Goal: Information Seeking & Learning: Learn about a topic

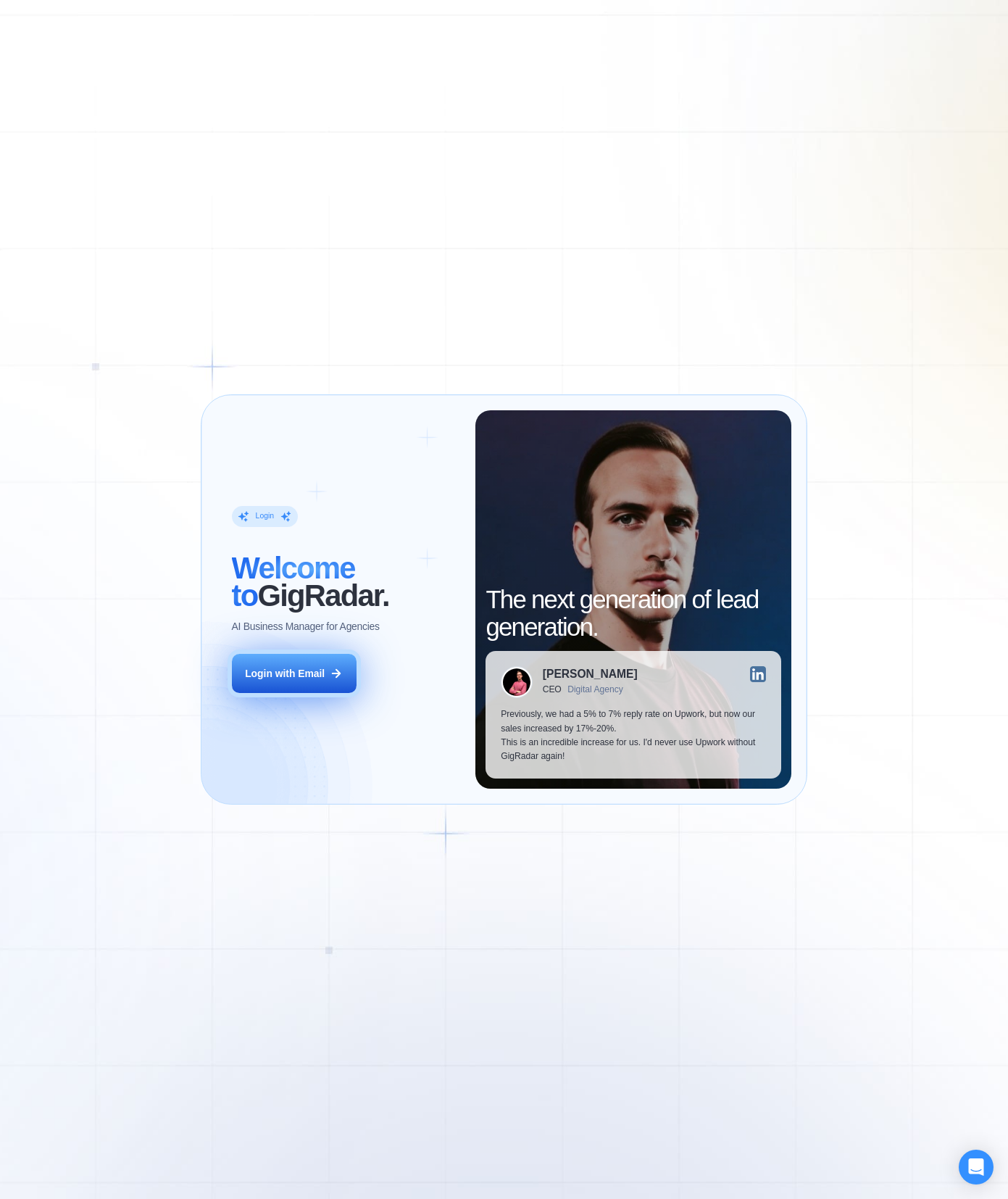
click at [326, 678] on button "Login with Email" at bounding box center [294, 673] width 124 height 39
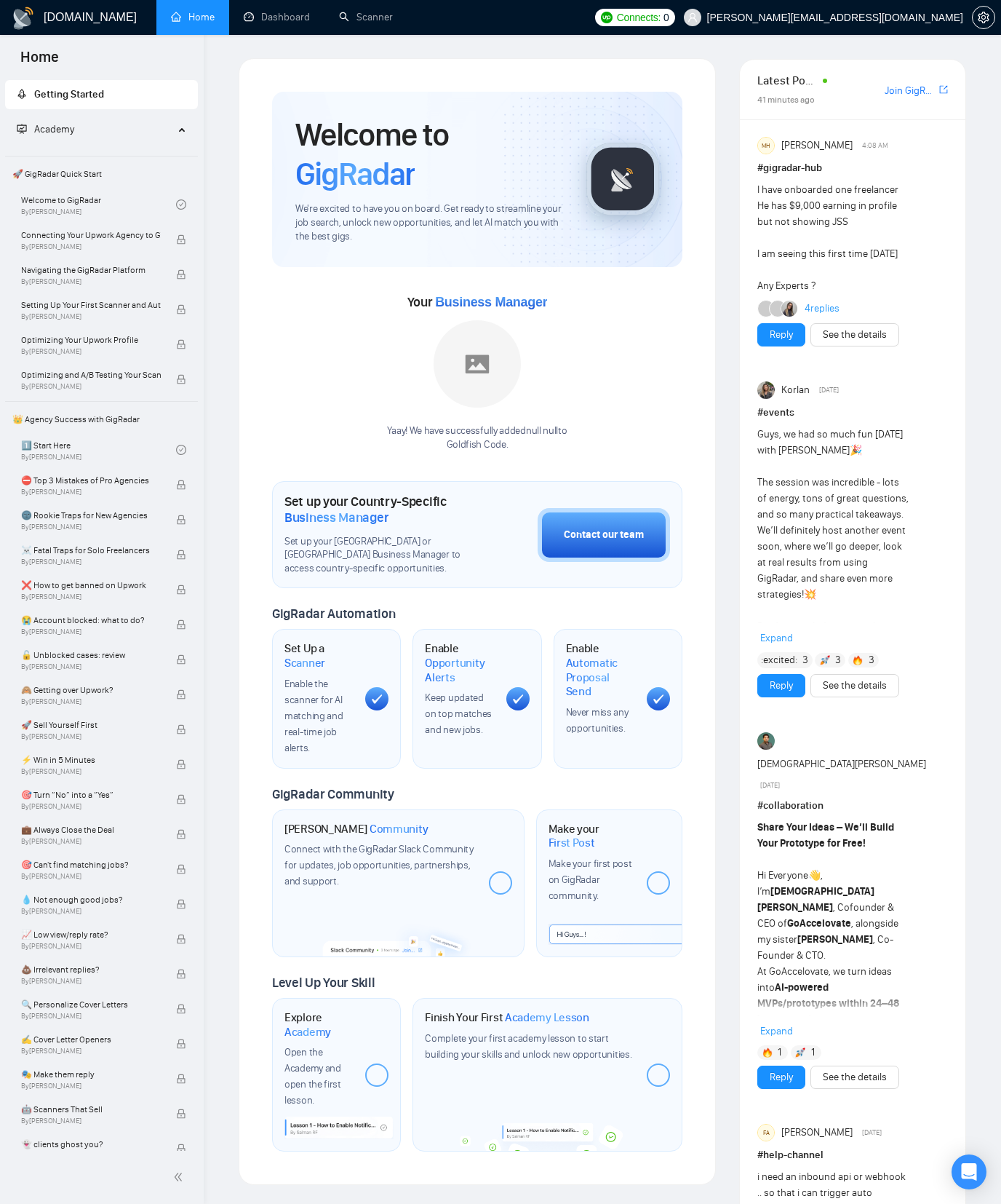
click at [438, 66] on div "Welcome to GigRadar We're excited to have you on board. Get ready to streamline…" at bounding box center [478, 622] width 478 height 1127
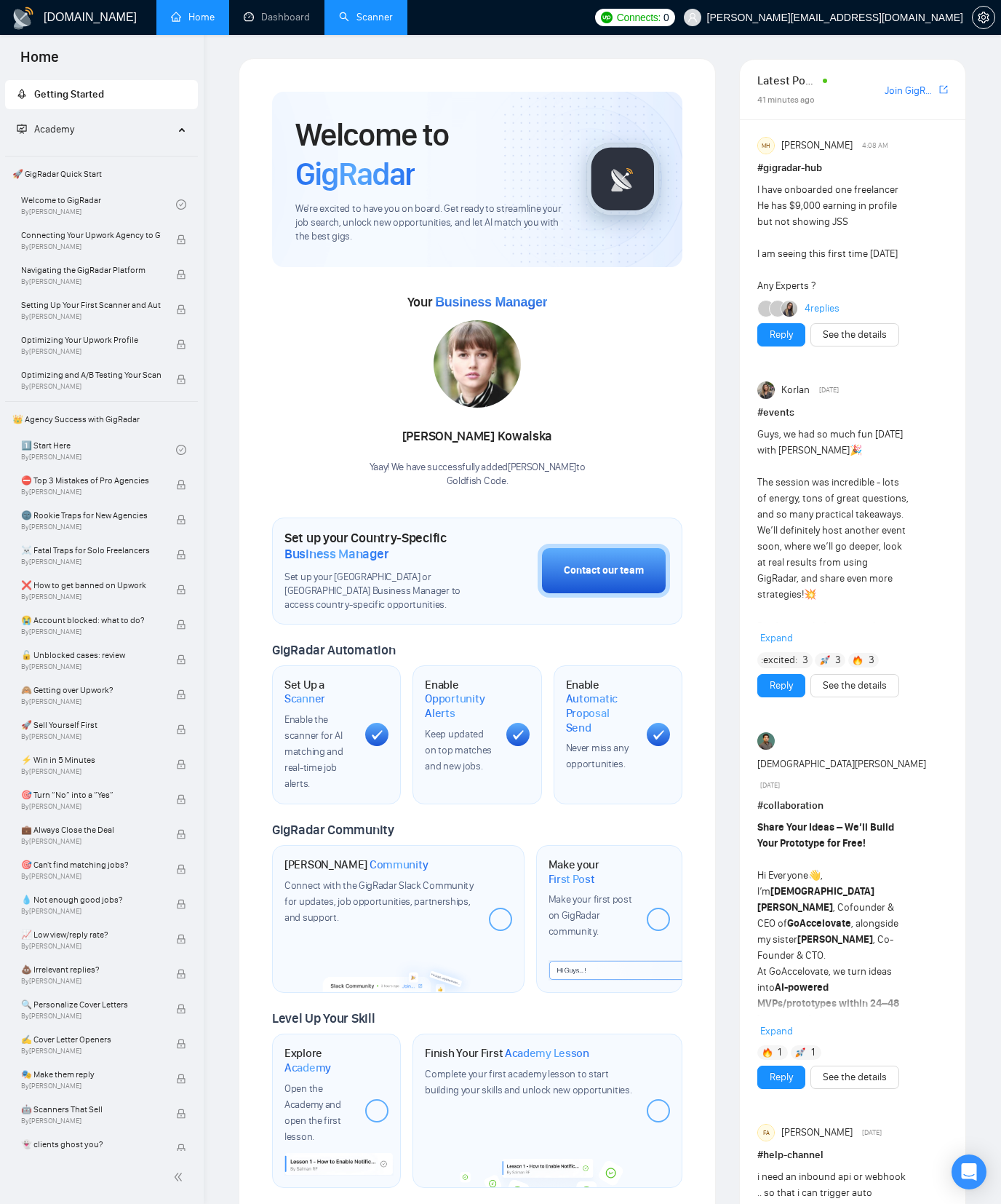
drag, startPoint x: 425, startPoint y: 38, endPoint x: 360, endPoint y: 35, distance: 65.1
click at [427, 38] on div "[DOMAIN_NAME] Home Dashboard Scanner Connects: 0 [PERSON_NAME][EMAIL_ADDRESS][D…" at bounding box center [603, 1114] width 798 height 2228
click at [265, 18] on link "Dashboard" at bounding box center [277, 17] width 67 height 13
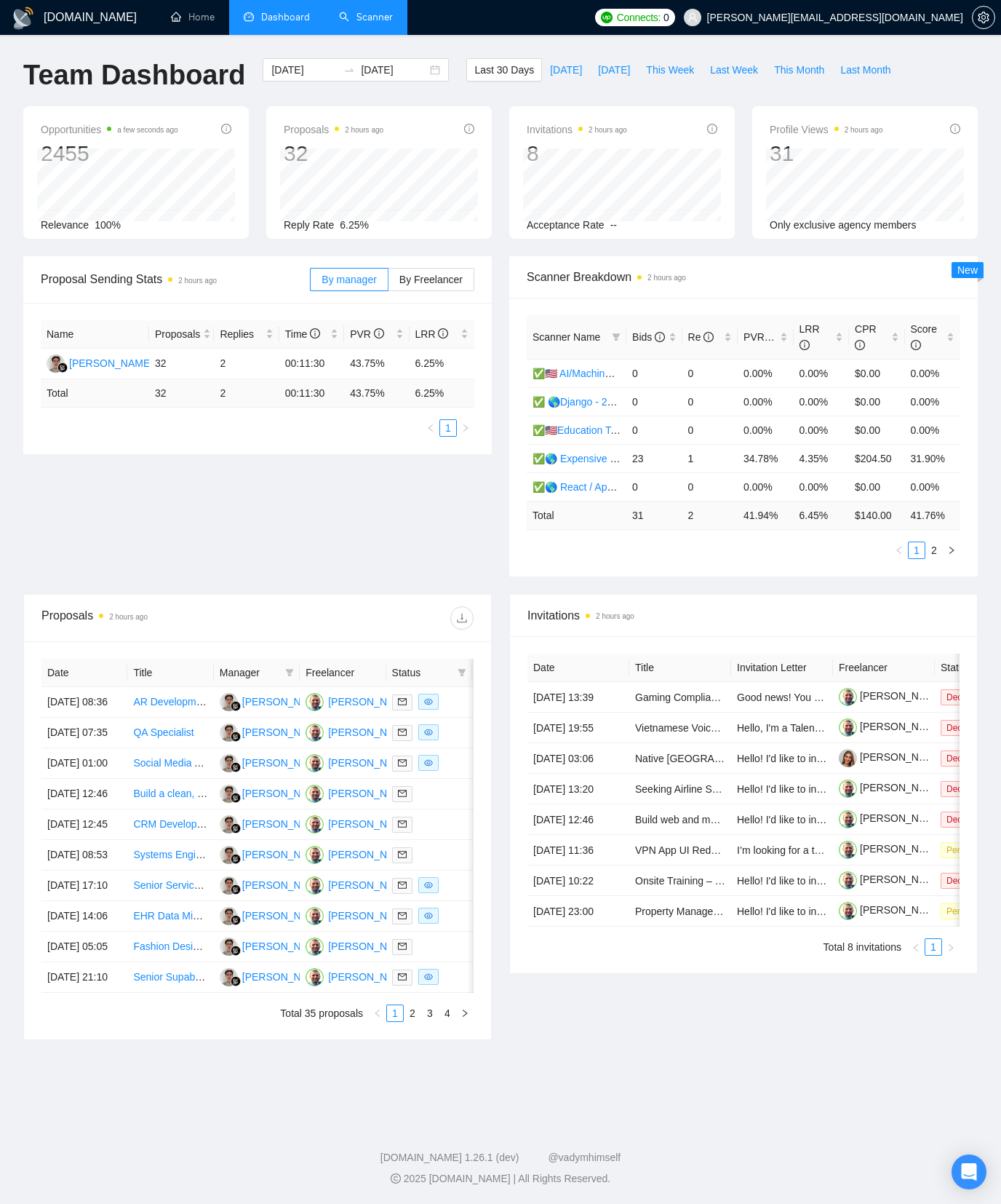
click at [357, 19] on link "Scanner" at bounding box center [366, 17] width 54 height 13
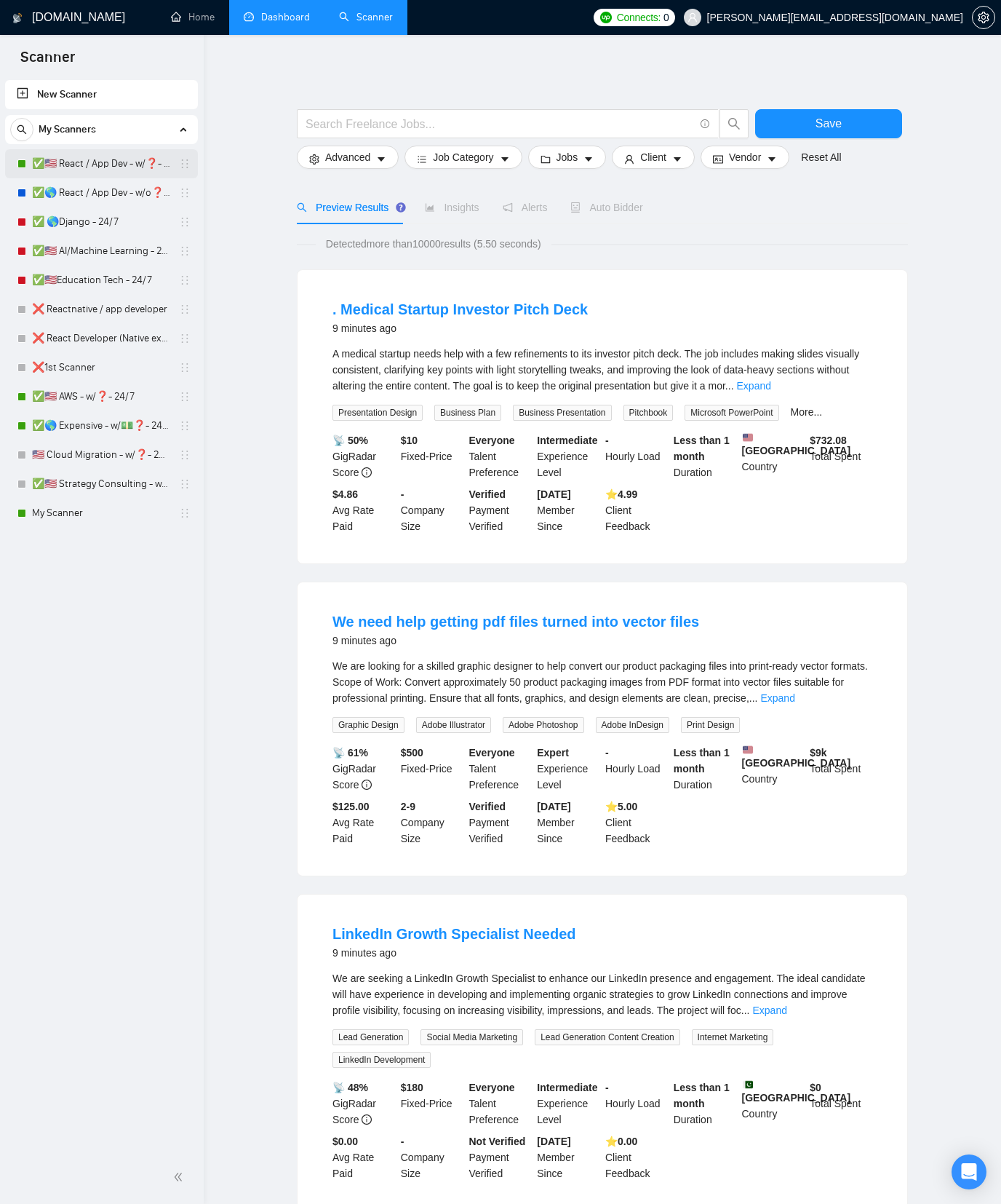
click at [115, 171] on link "✅🇺🇸 React / App Dev - w/❓- MWF" at bounding box center [101, 163] width 138 height 29
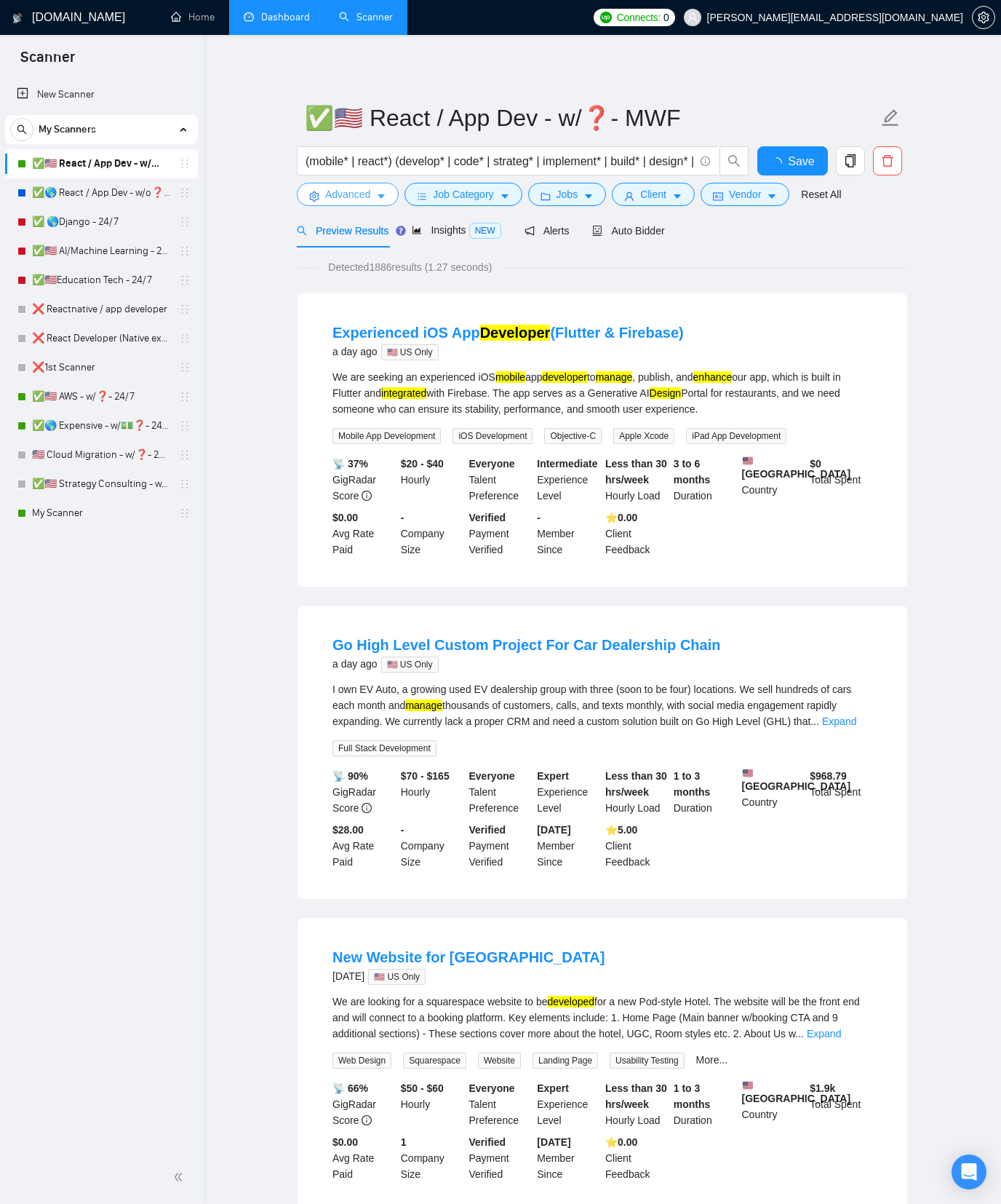
click at [370, 201] on span "Advanced" at bounding box center [347, 195] width 45 height 16
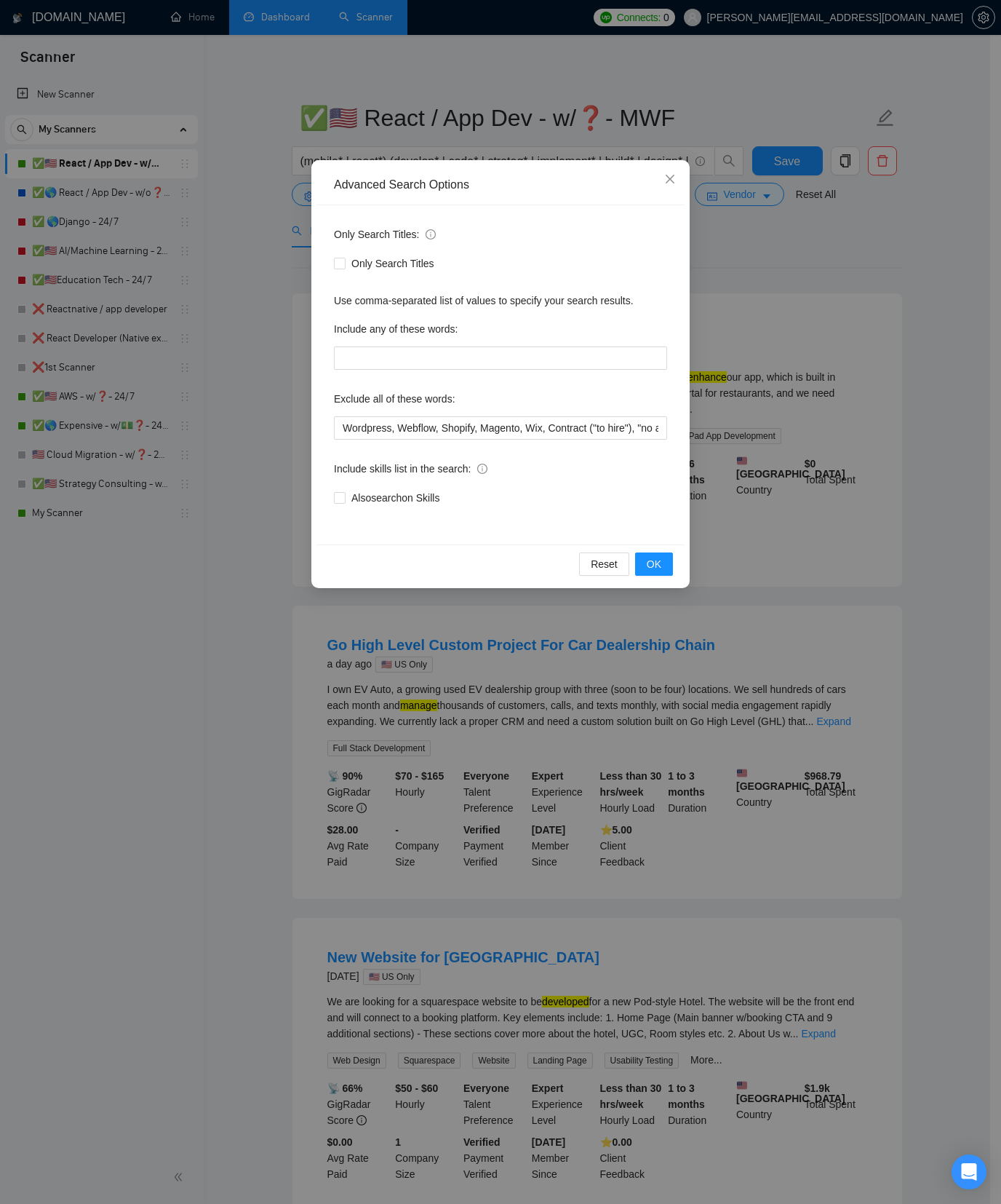
click at [619, 217] on div "Only Search Titles: Only Search Titles Use comma-separated list of values to sp…" at bounding box center [500, 375] width 368 height 339
drag, startPoint x: 505, startPoint y: 422, endPoint x: 698, endPoint y: 433, distance: 193.3
click at [698, 433] on div "Advanced Search Options Only Search Titles: Only Search Titles Use comma-separa…" at bounding box center [500, 602] width 1001 height 1204
click at [586, 433] on input "Wordpress, Webflow, Shopify, Magento, Wix, Contract ("to hire"), "no agencies",…" at bounding box center [500, 427] width 333 height 23
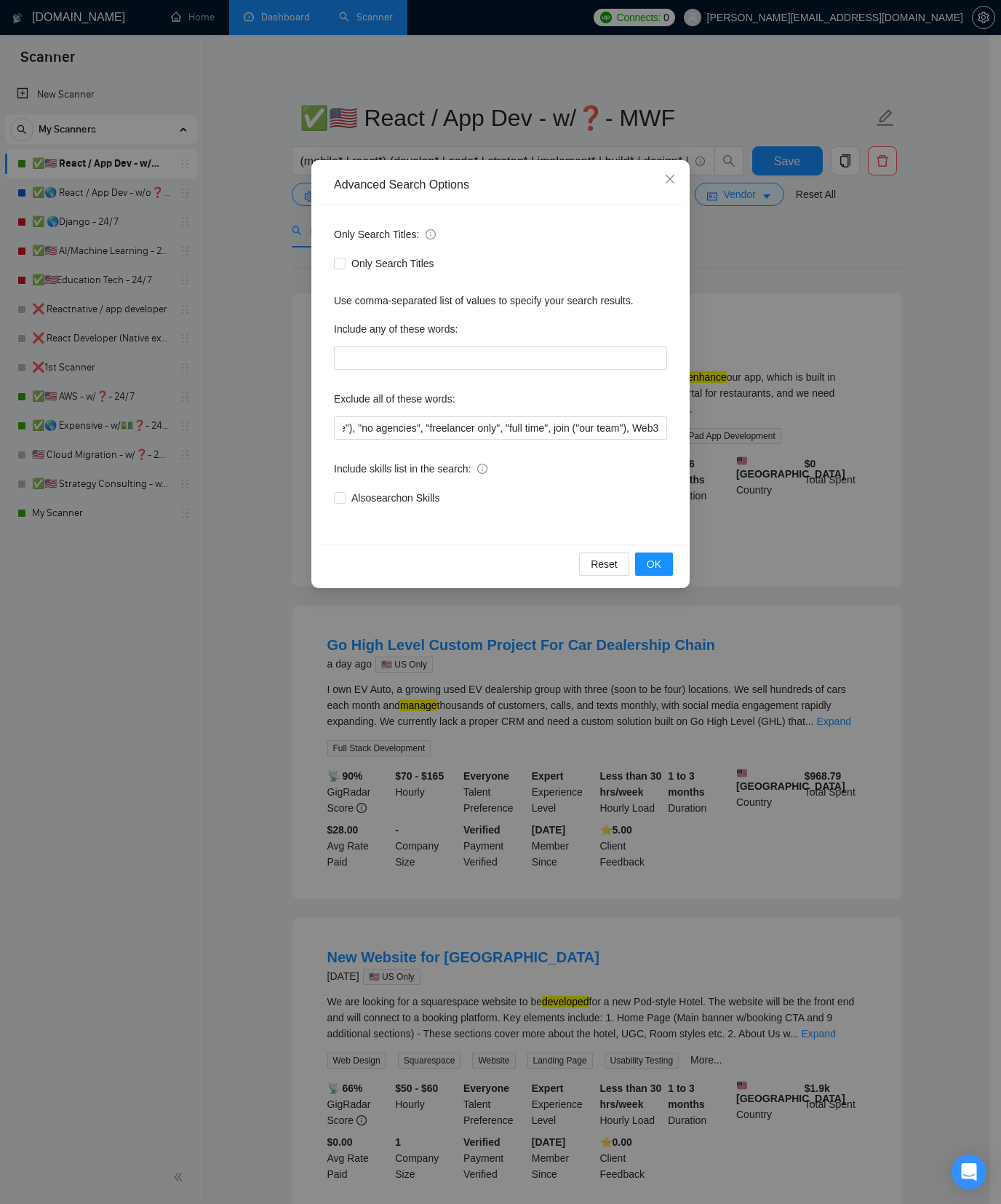
drag, startPoint x: 557, startPoint y: 214, endPoint x: 628, endPoint y: 185, distance: 76.7
click at [556, 214] on div "Only Search Titles: Only Search Titles Use comma-separated list of values to sp…" at bounding box center [500, 375] width 368 height 339
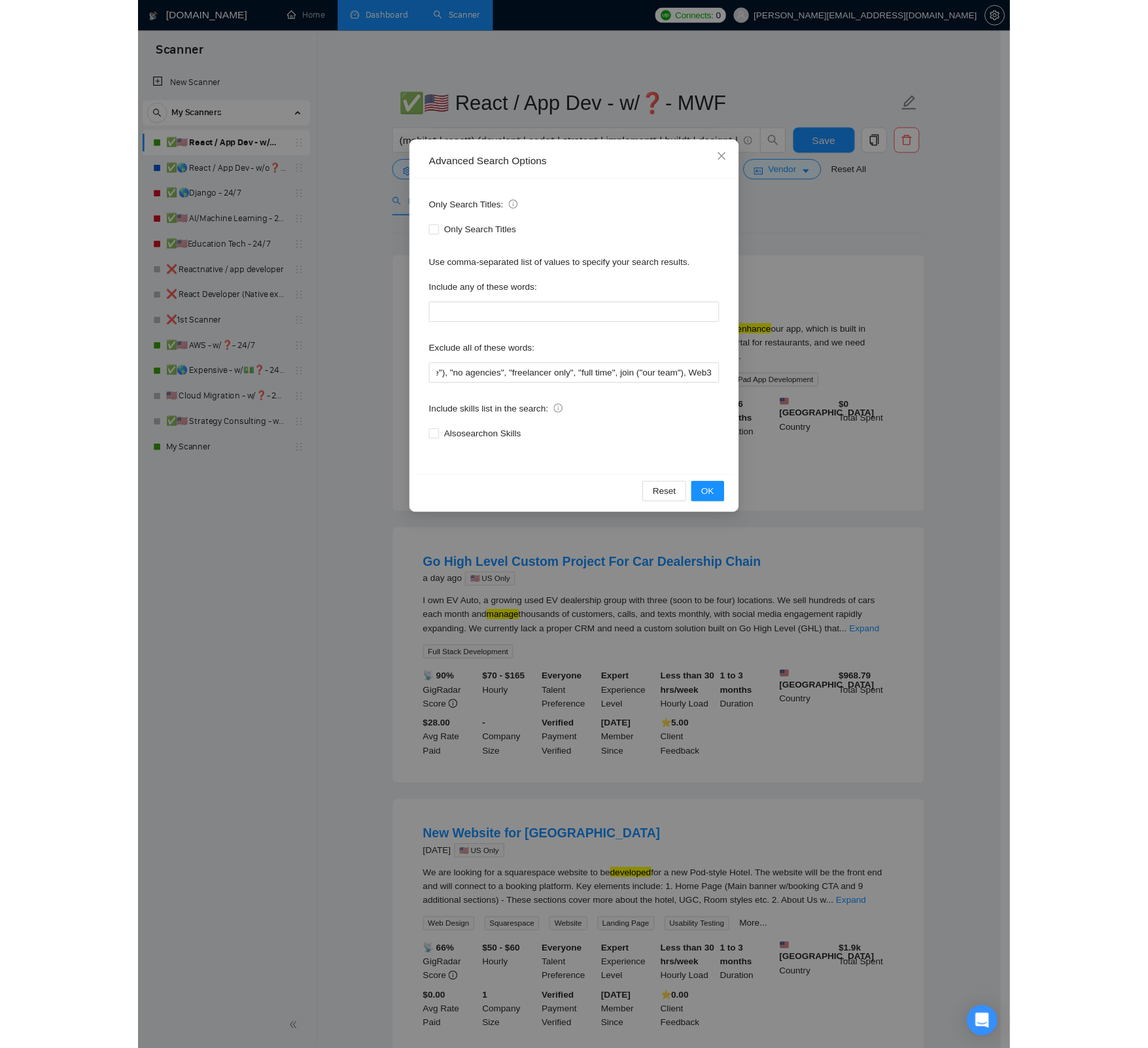
scroll to position [0, 0]
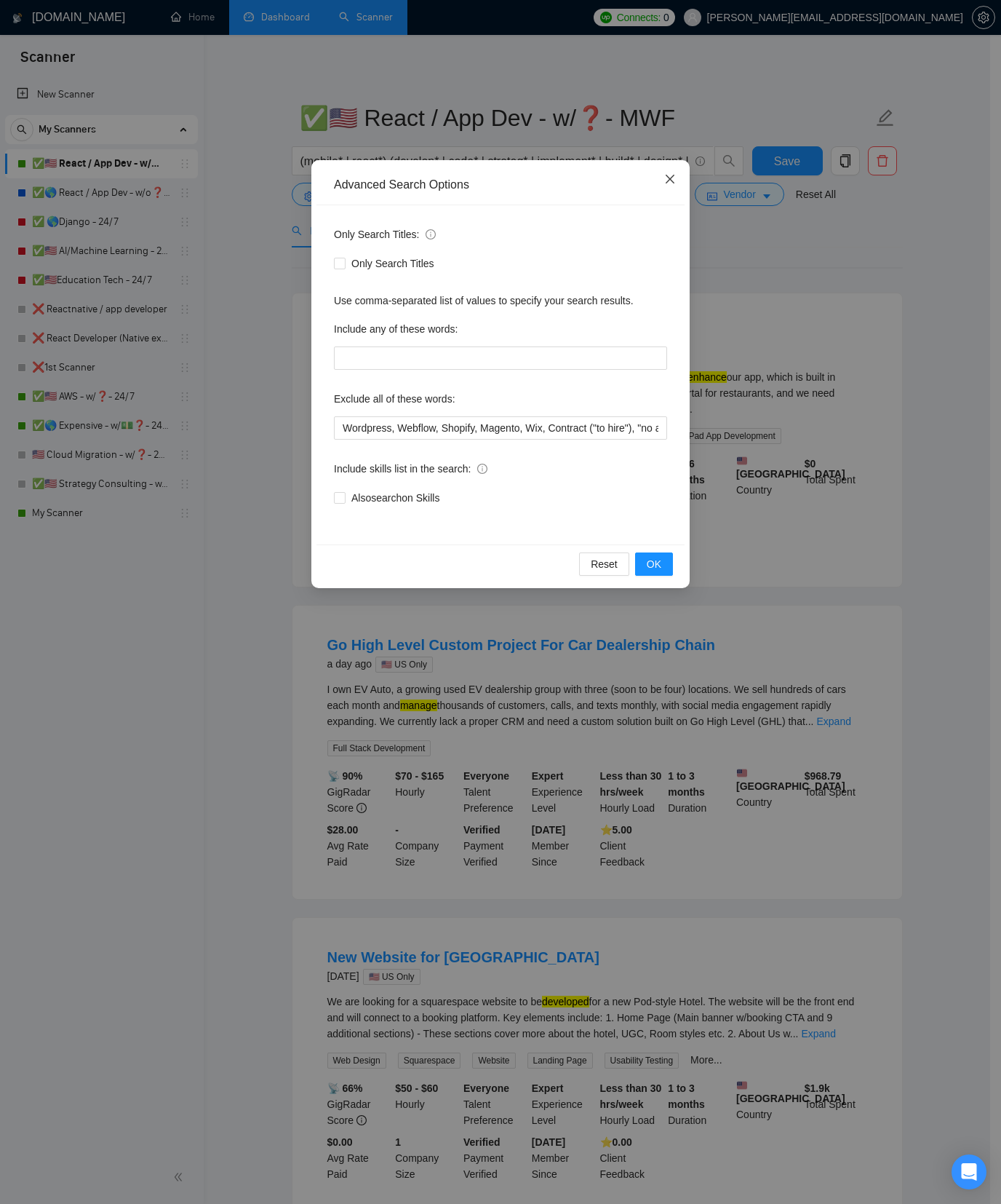
click at [665, 179] on icon "close" at bounding box center [671, 179] width 12 height 12
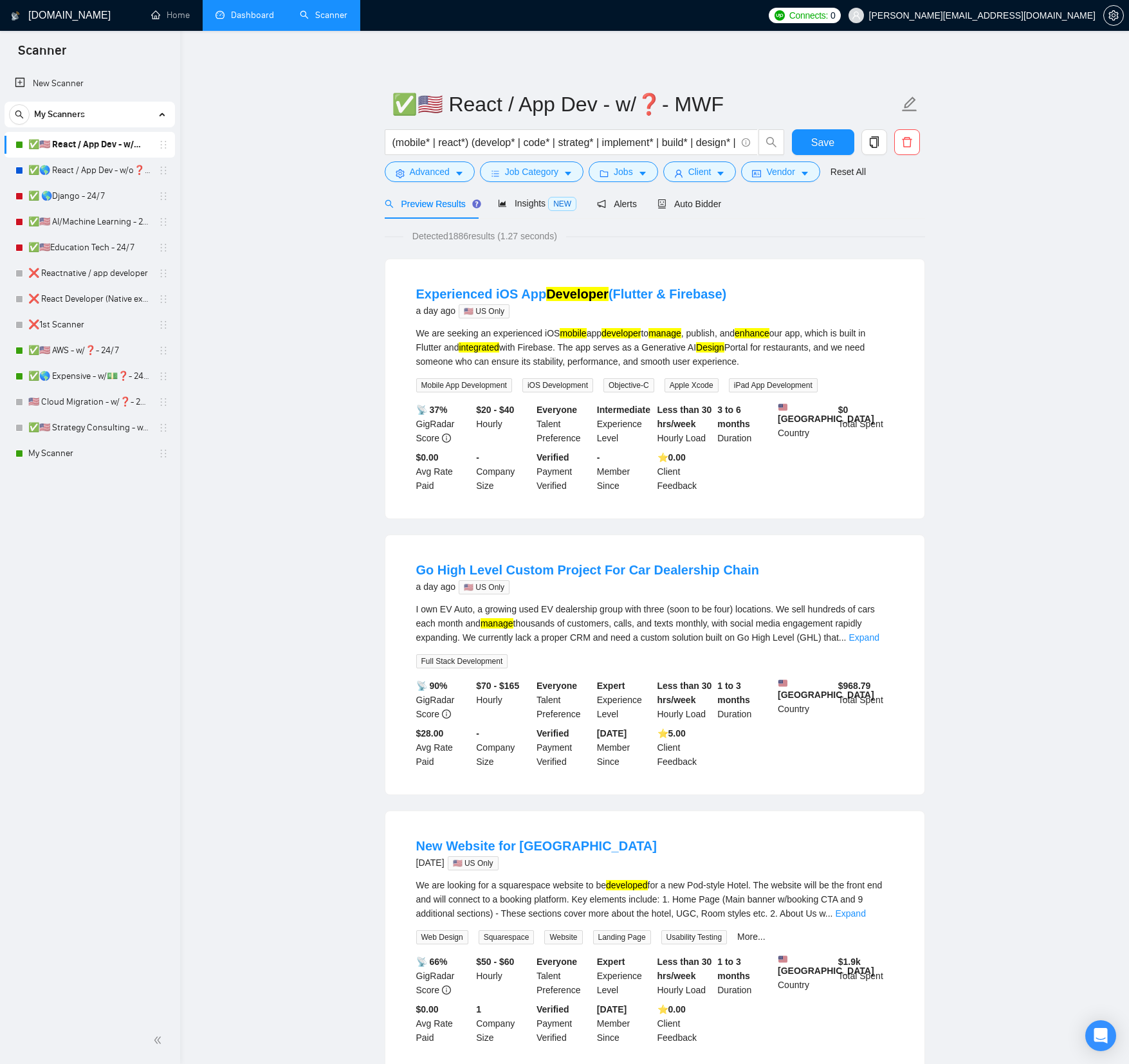
drag, startPoint x: 210, startPoint y: 201, endPoint x: 207, endPoint y: 190, distance: 11.4
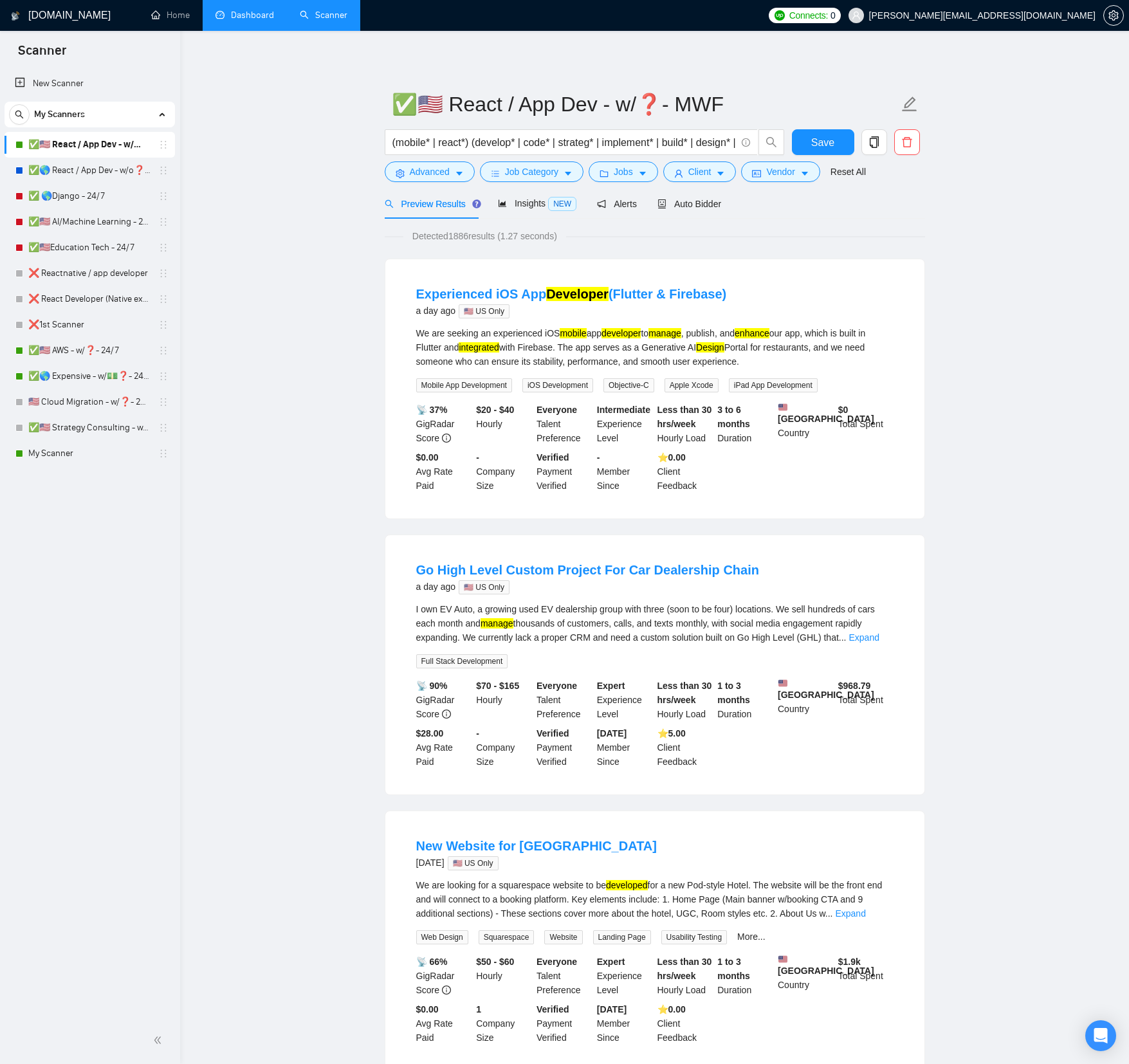
drag, startPoint x: 311, startPoint y: 163, endPoint x: 313, endPoint y: 174, distance: 11.2
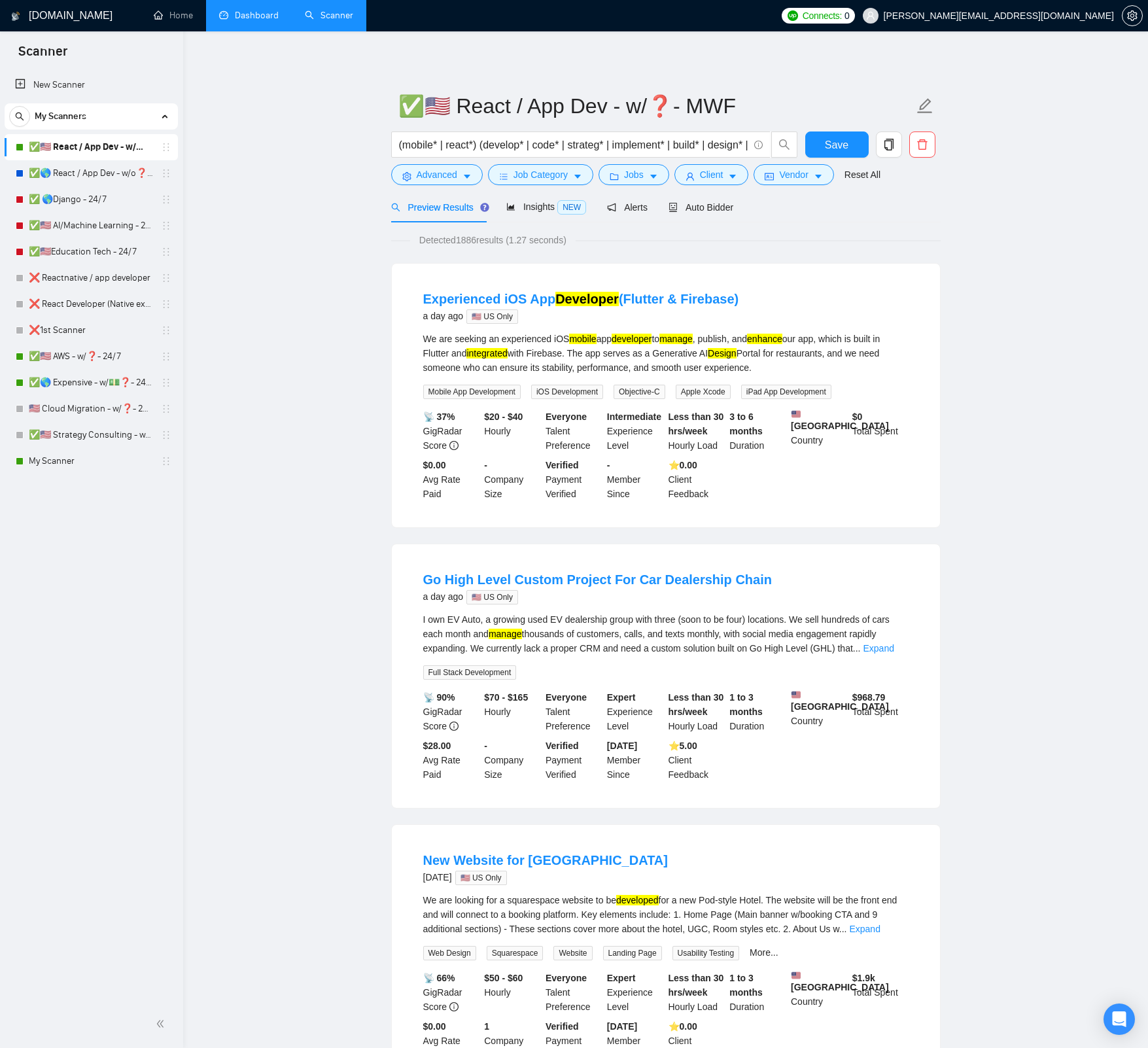
click at [95, 439] on link "✅🇺🇸 Strategy Consulting - w/❓- 24/7" at bounding box center [90, 435] width 124 height 26
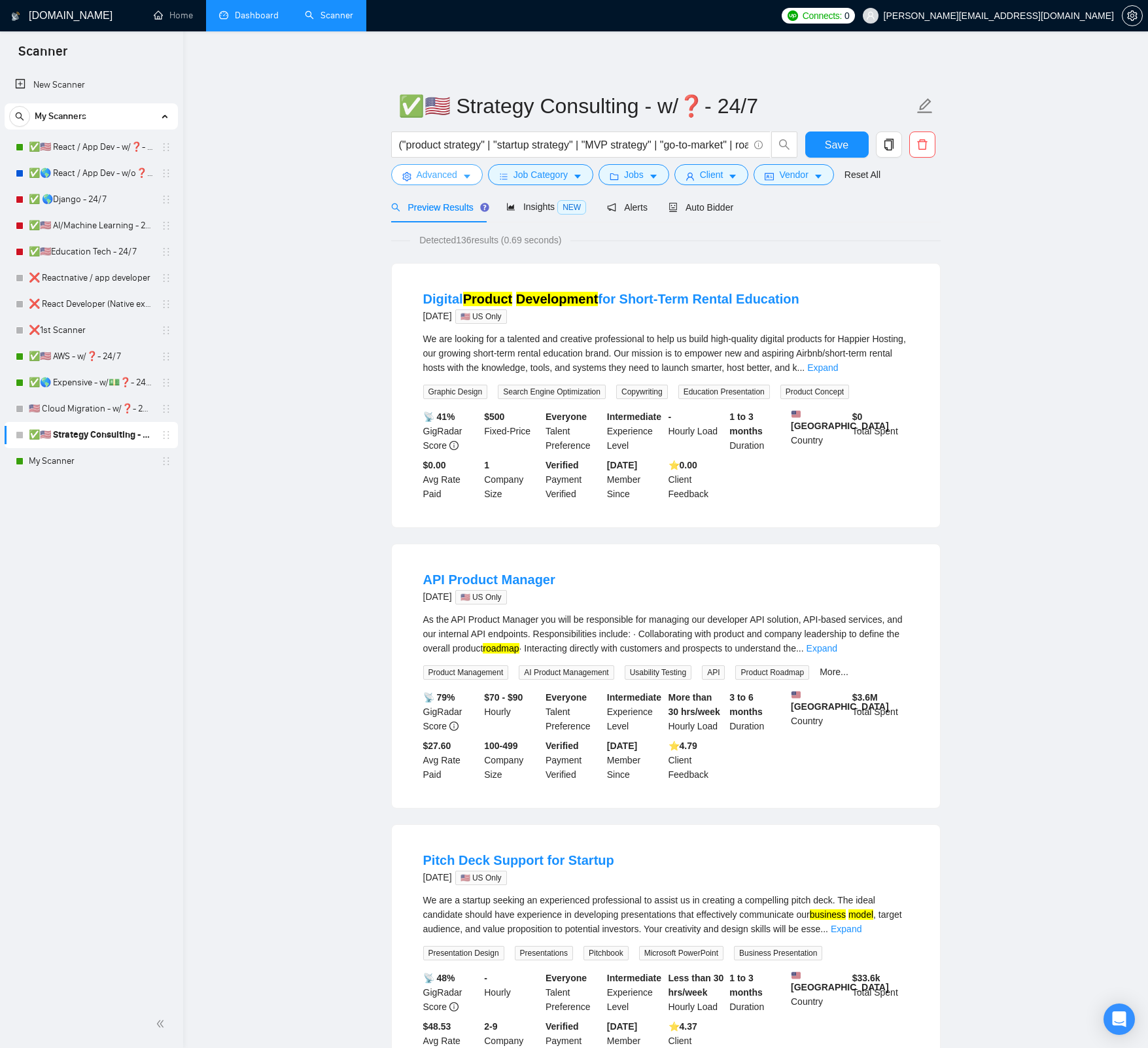
click at [448, 175] on span "Advanced" at bounding box center [436, 175] width 41 height 15
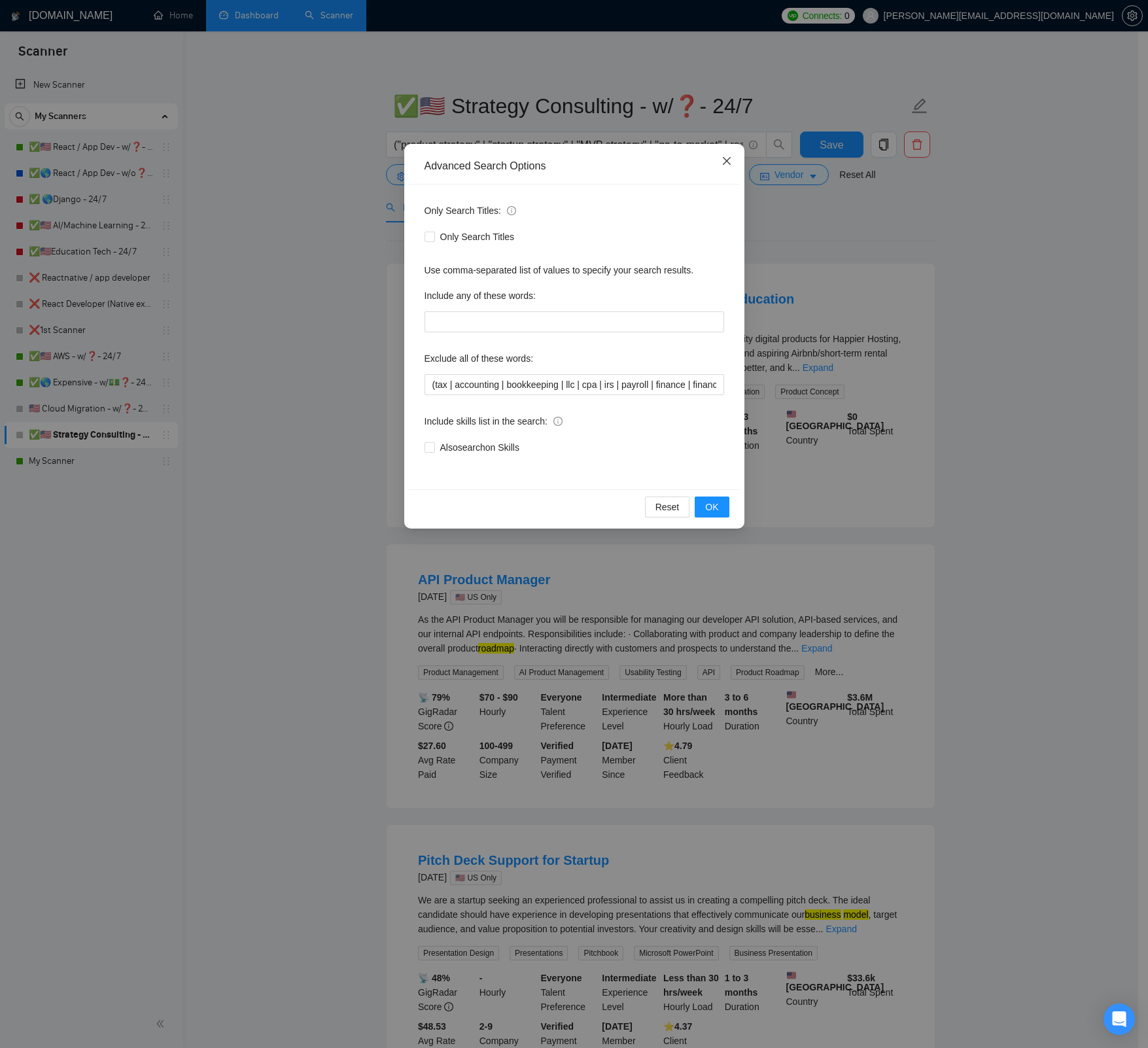
click at [722, 160] on icon "close" at bounding box center [727, 161] width 11 height 11
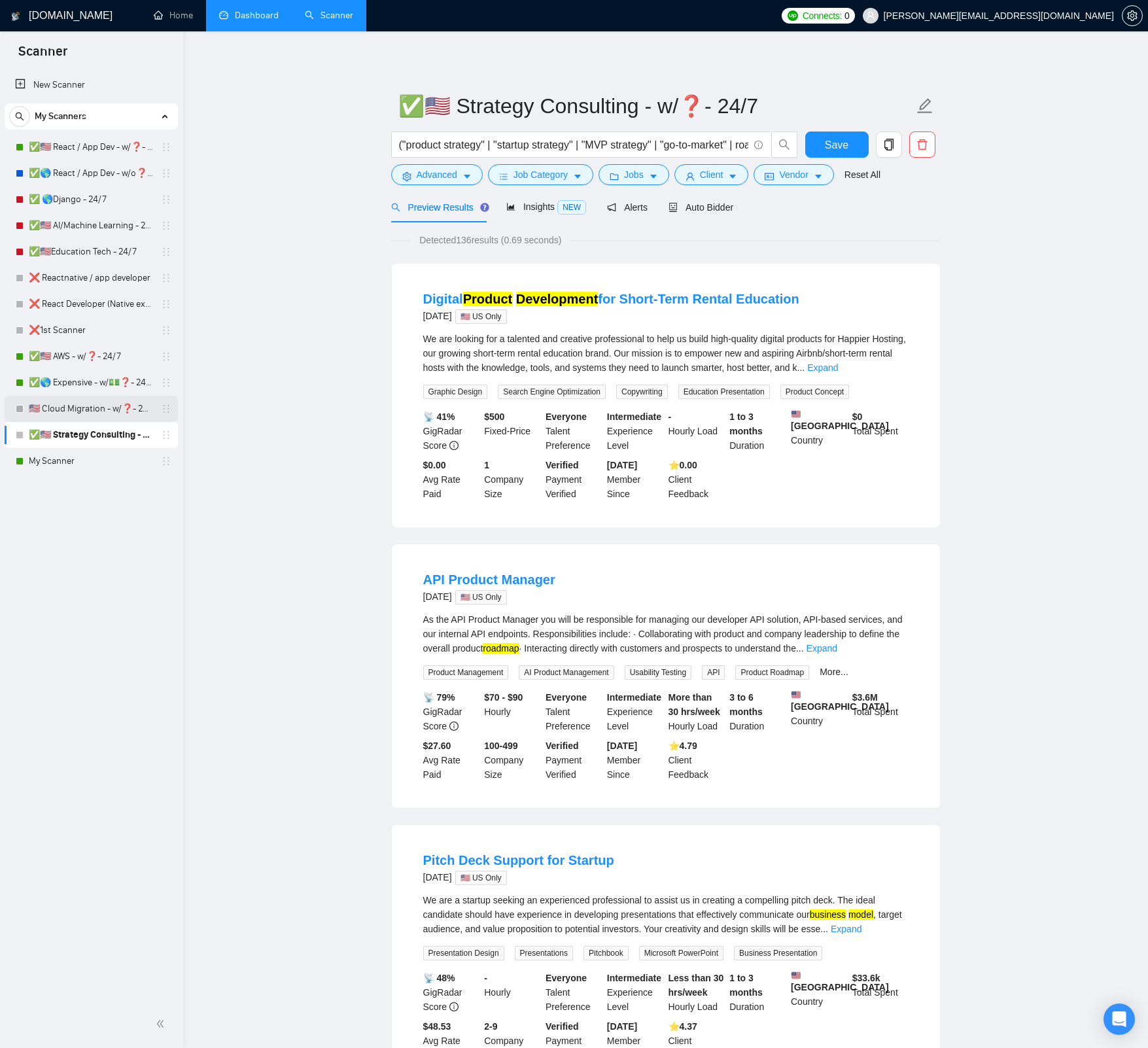
click at [80, 411] on link "🇺🇸 Cloud Migration - w/❓- 24/7" at bounding box center [90, 409] width 124 height 26
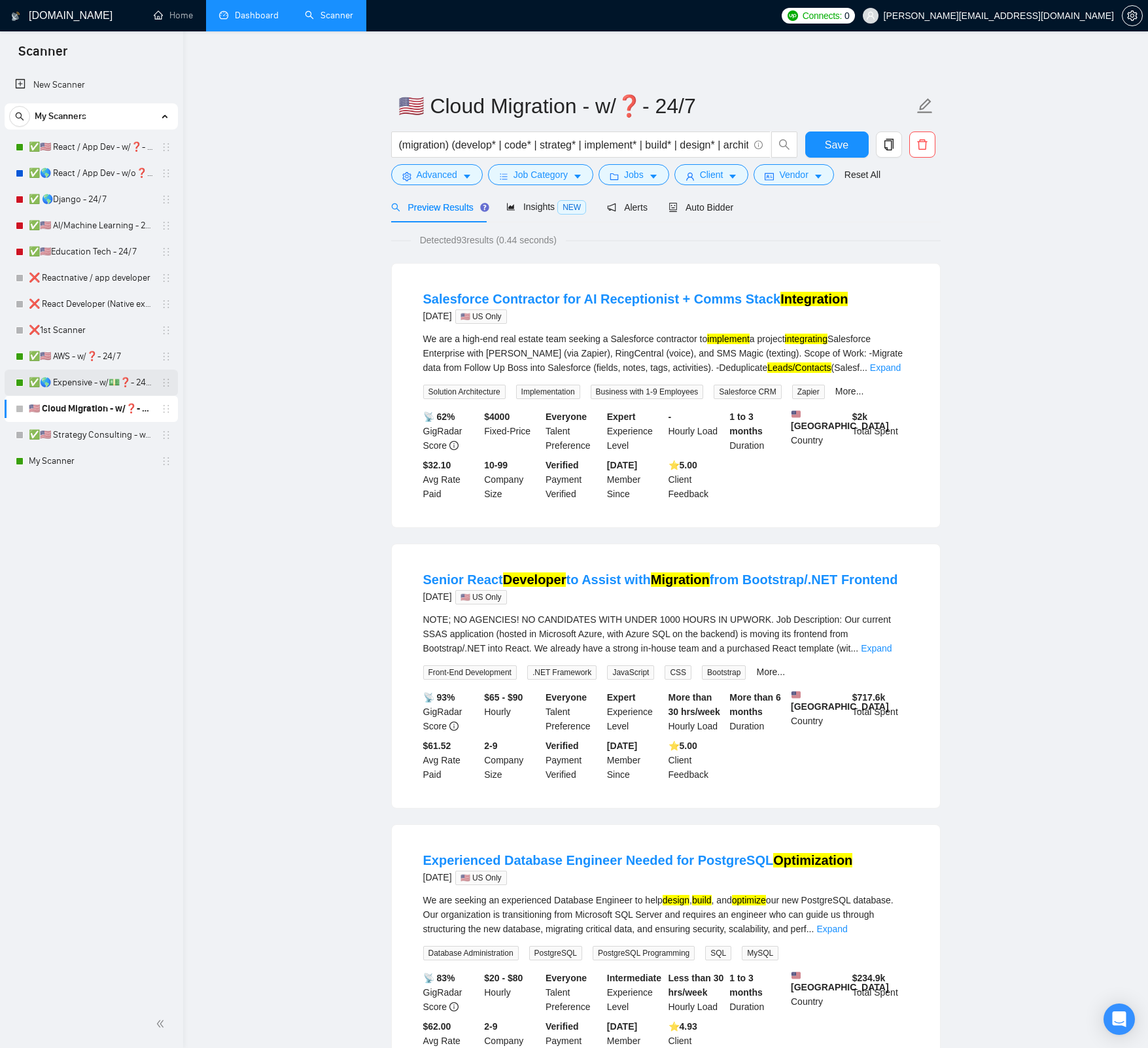
click at [102, 385] on link "✅🌎 Expensive - w/💵❓- 24/7" at bounding box center [90, 382] width 124 height 26
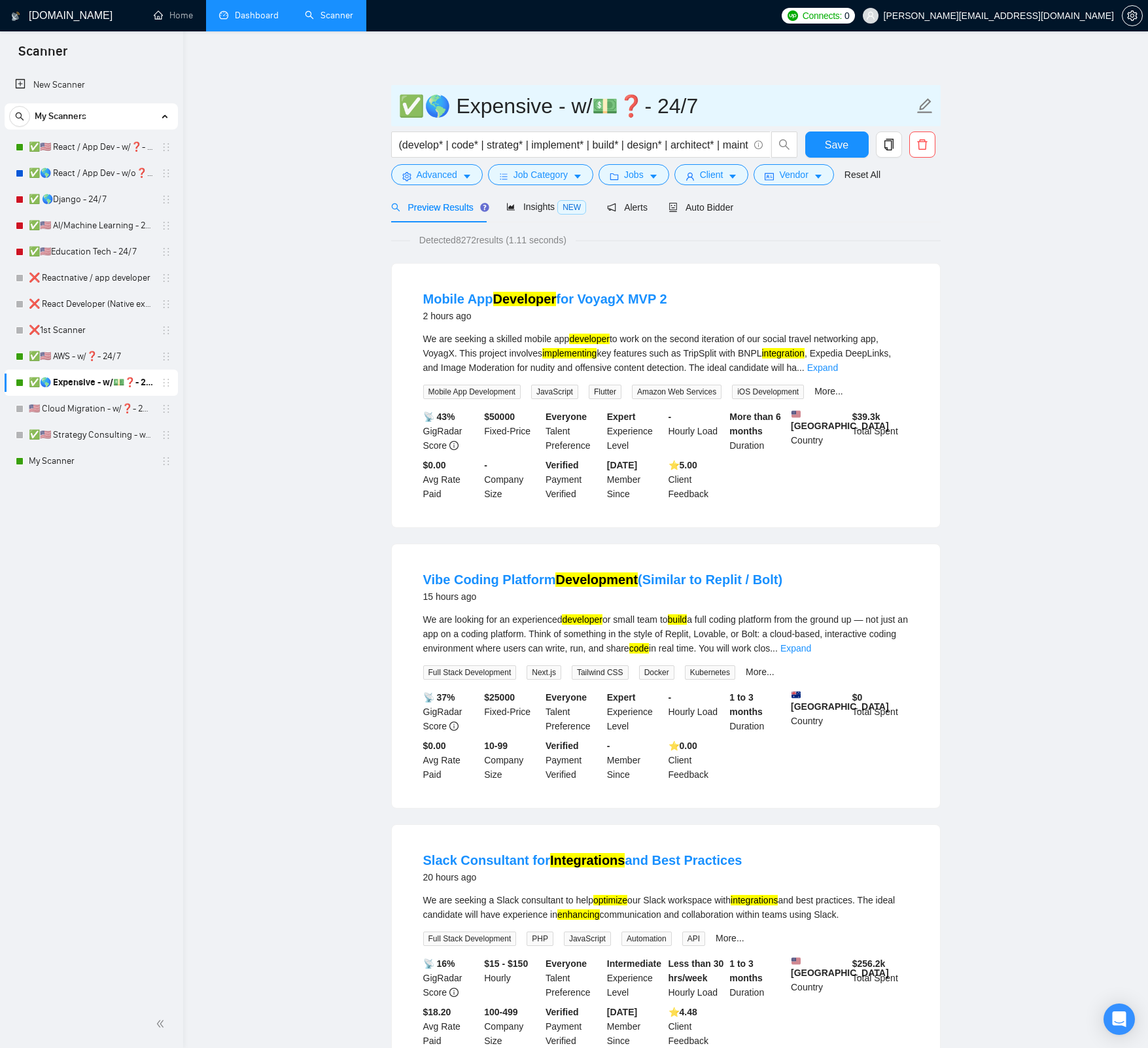
drag, startPoint x: 448, startPoint y: 106, endPoint x: 666, endPoint y: 97, distance: 218.2
click at [666, 97] on input "✅🌎 Expensive - w/💵❓- 24/7" at bounding box center [656, 106] width 516 height 33
click at [74, 359] on link "✅🇺🇸 AWS - w/❓- 24/7" at bounding box center [90, 356] width 124 height 26
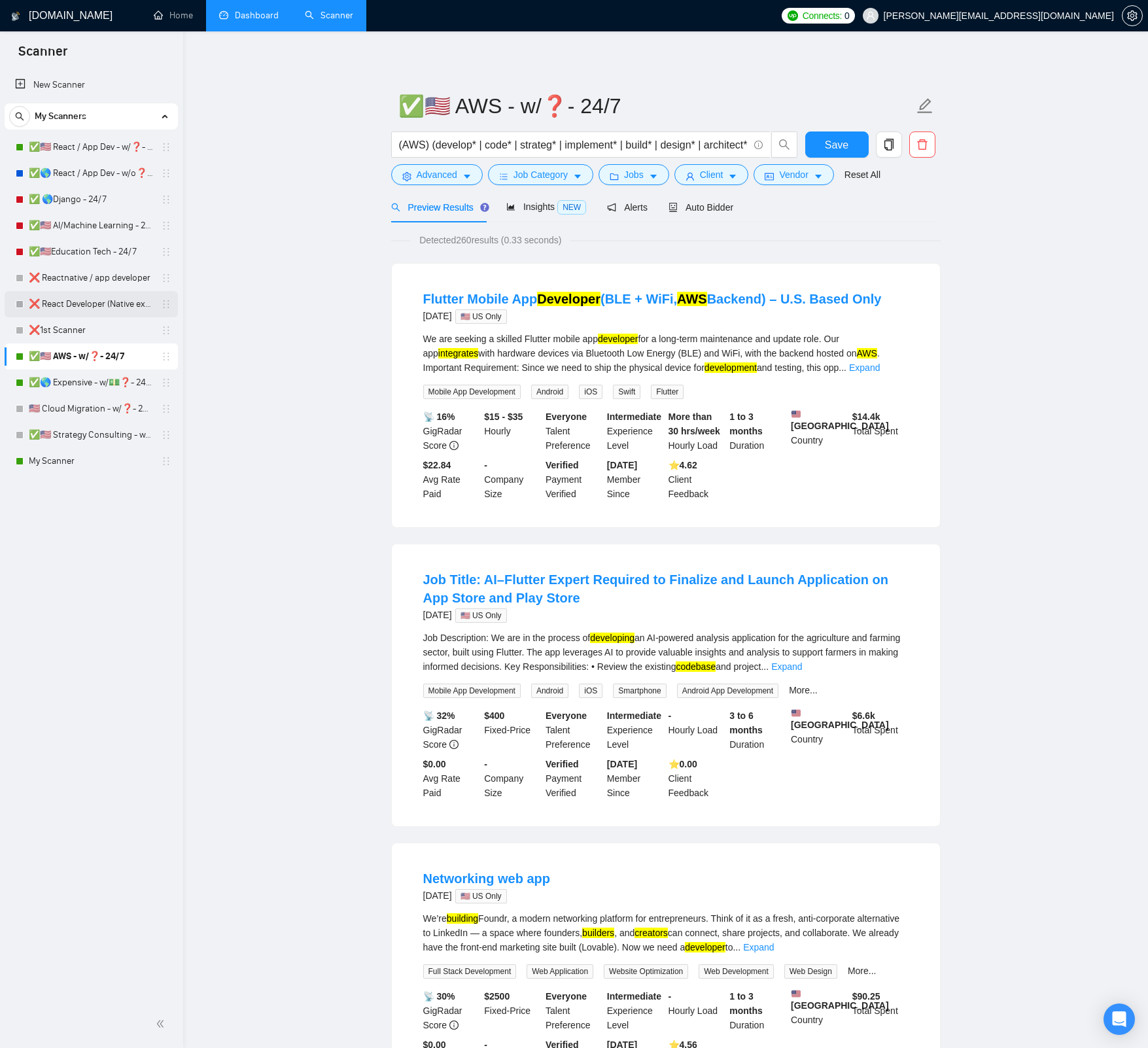
click at [109, 306] on link "❌ React Developer (Native excl)" at bounding box center [90, 304] width 124 height 26
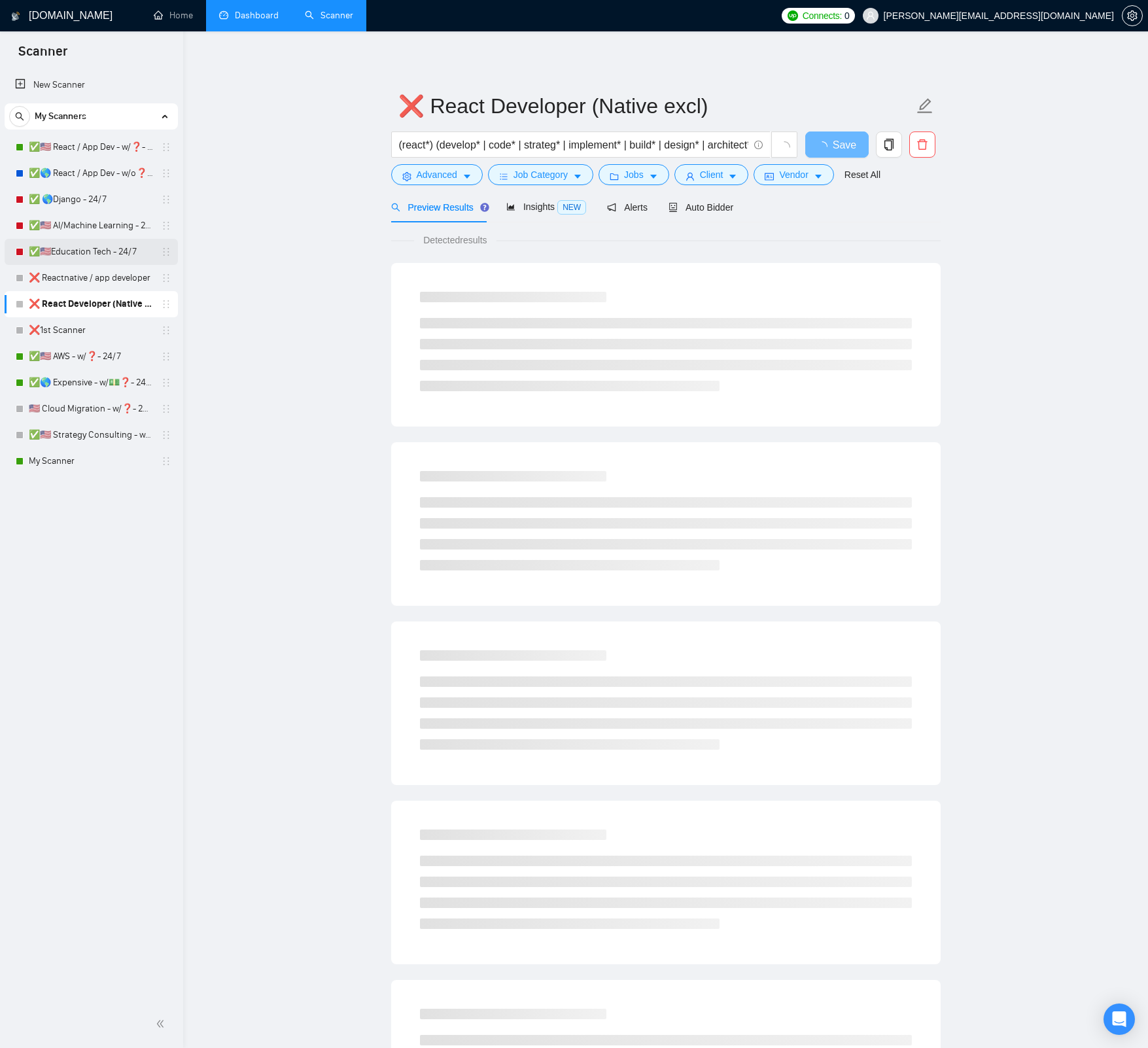
click at [94, 253] on link "✅🇺🇸Education Tech - 24/7" at bounding box center [90, 251] width 124 height 26
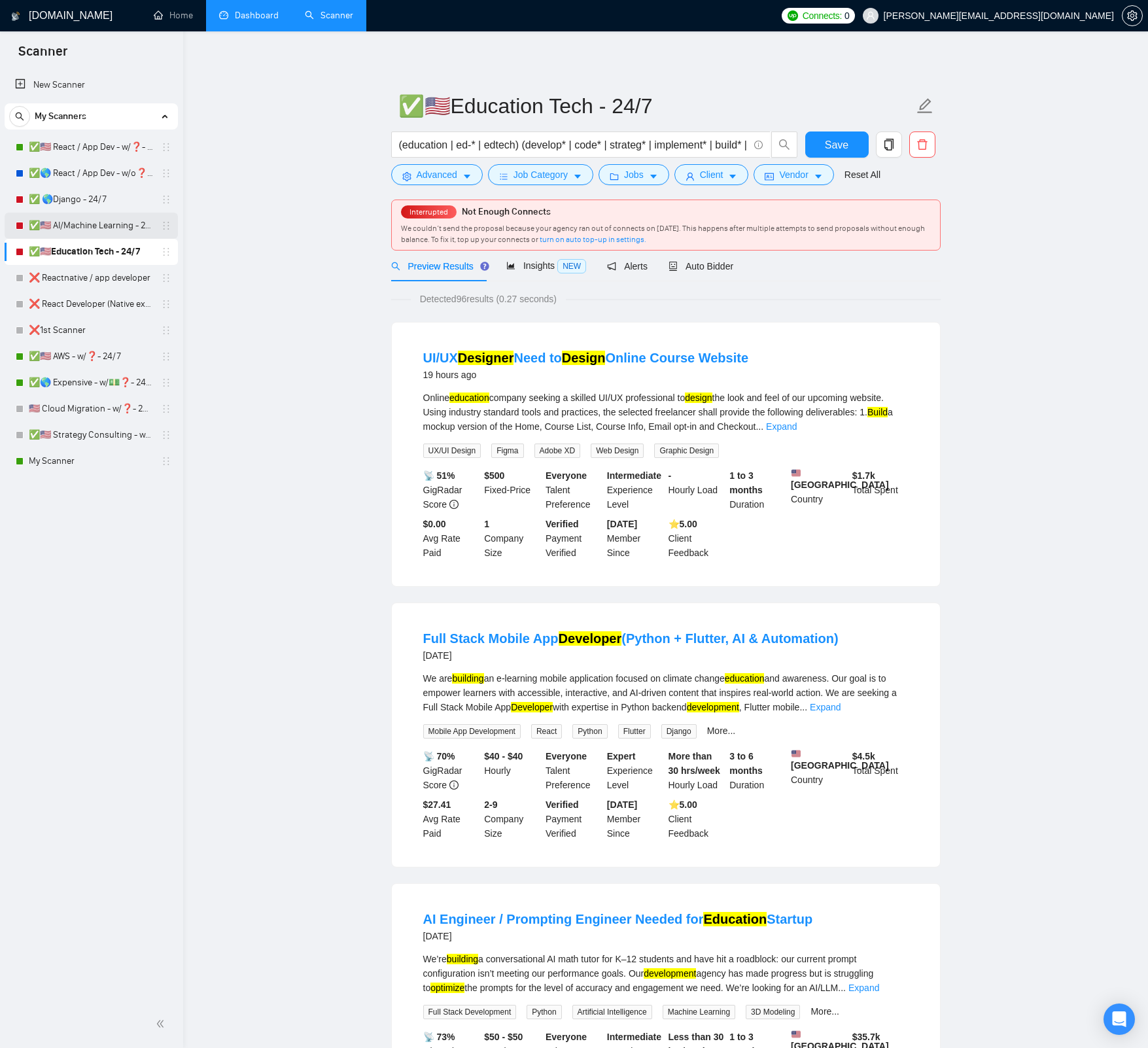
click at [90, 230] on link "✅🇺🇸 AI/Machine Learning - 24/7" at bounding box center [90, 225] width 124 height 26
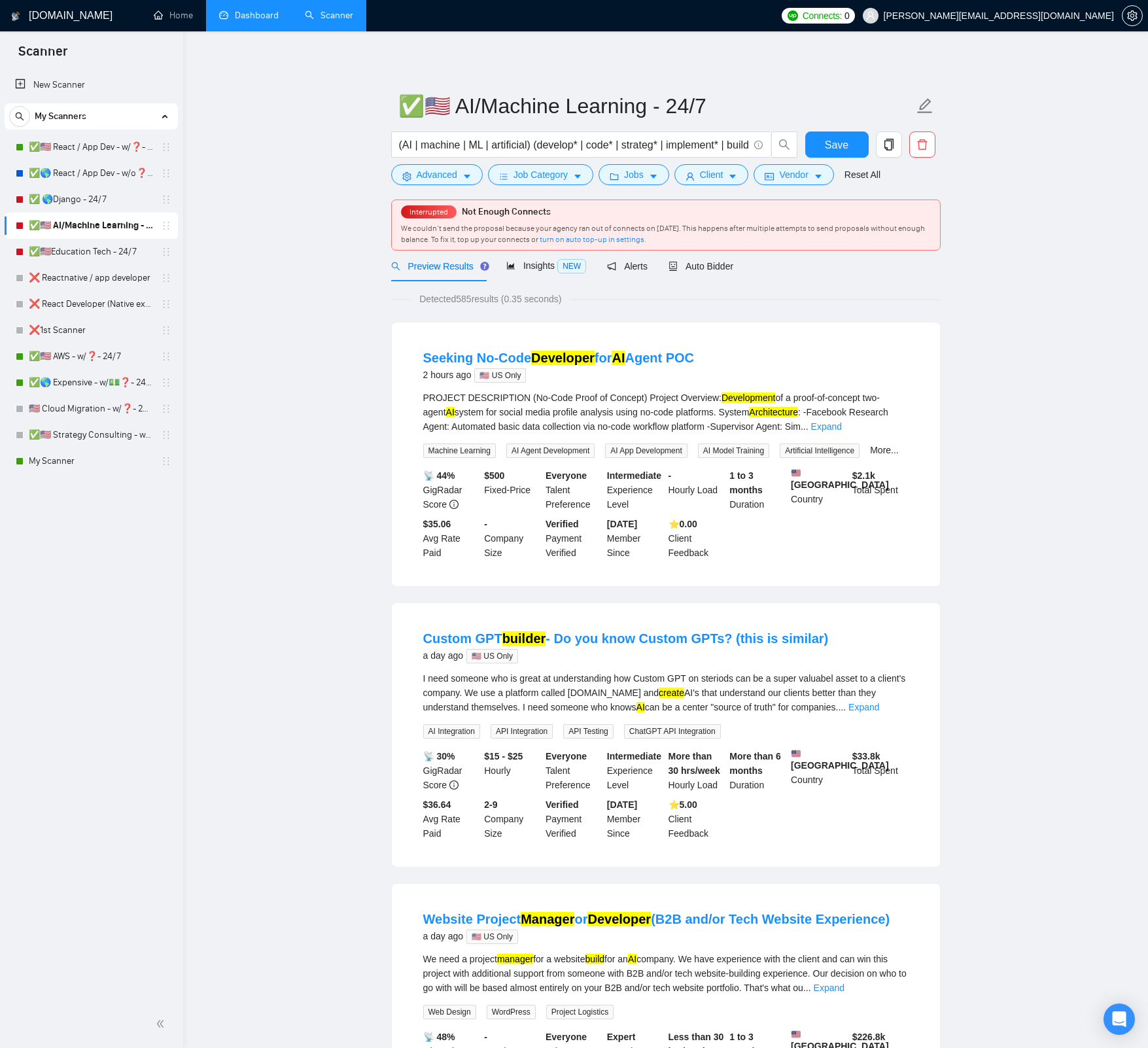
click at [97, 207] on link "✅ 🌎Django - 24/7" at bounding box center [90, 199] width 124 height 26
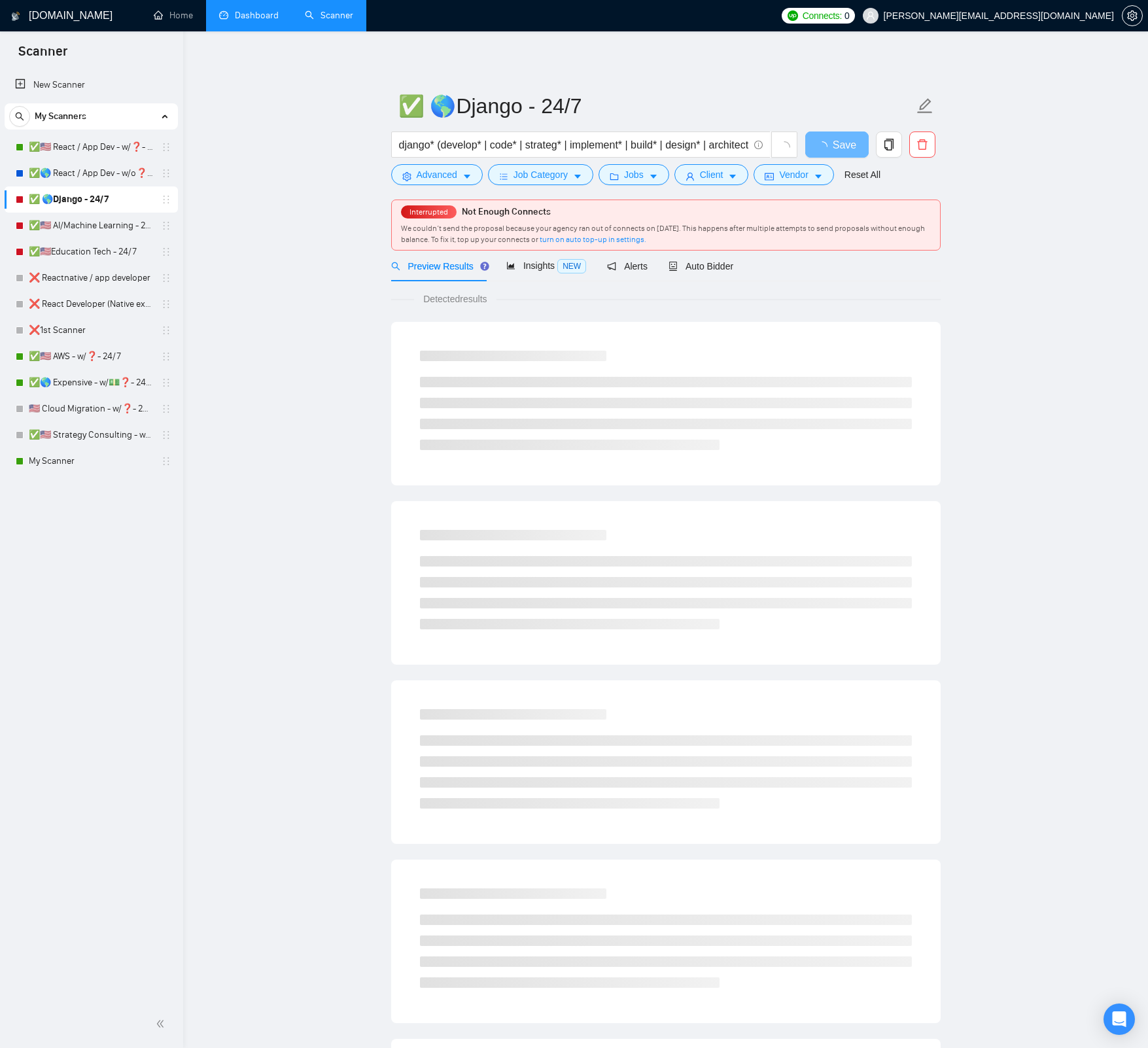
click at [271, 197] on main "✅ 🌎Django - 24/7 django* (develop* | code* | strateg* | implement* | build* | d…" at bounding box center [665, 627] width 923 height 1150
click at [281, 193] on main "✅ 🌎Django - 24/7 django* (develop* | code* | strateg* | implement* | build* | d…" at bounding box center [665, 627] width 923 height 1150
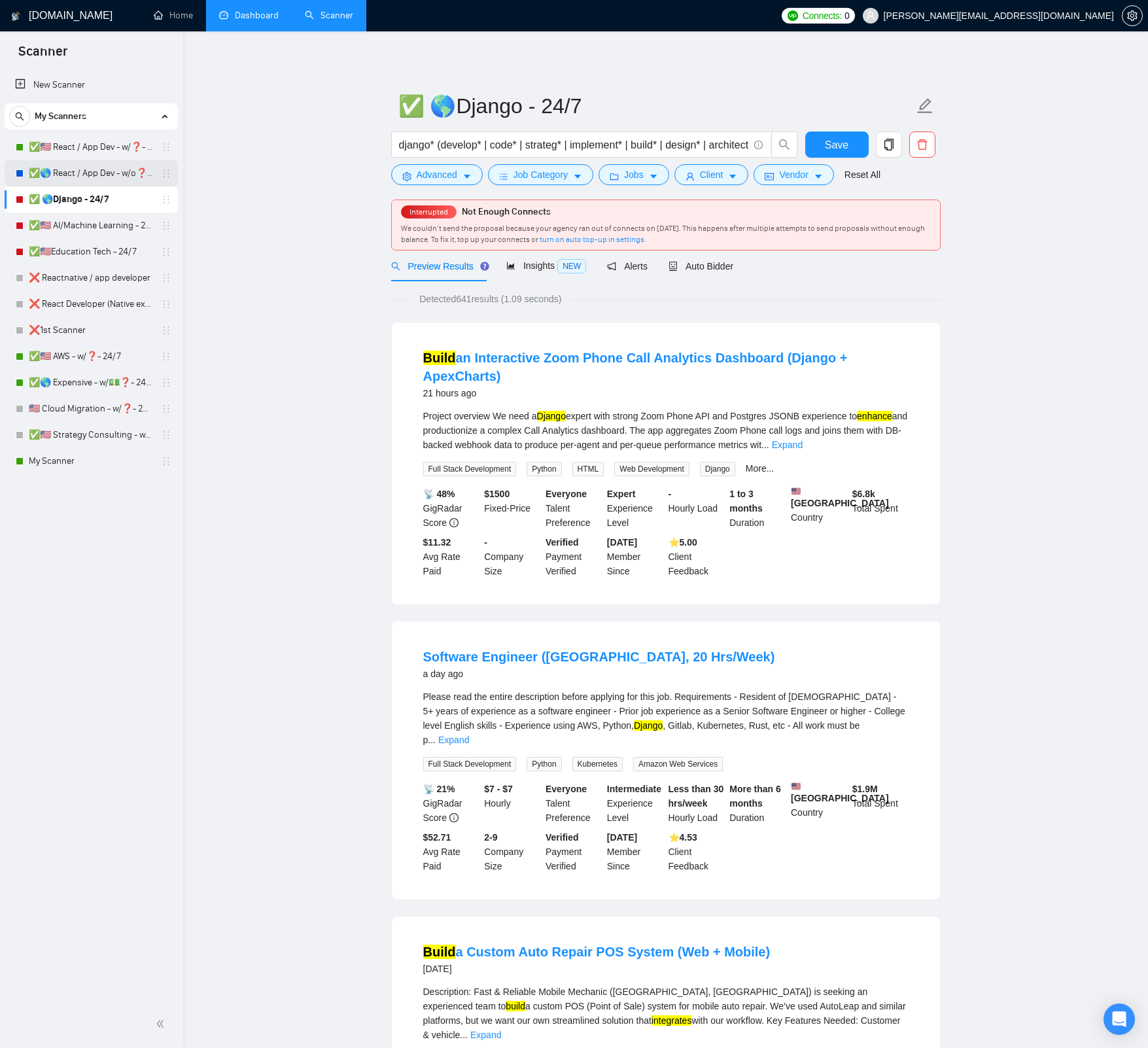
click at [84, 175] on link "✅🌎 React / App Dev - w/o❓- TuTh" at bounding box center [90, 173] width 124 height 26
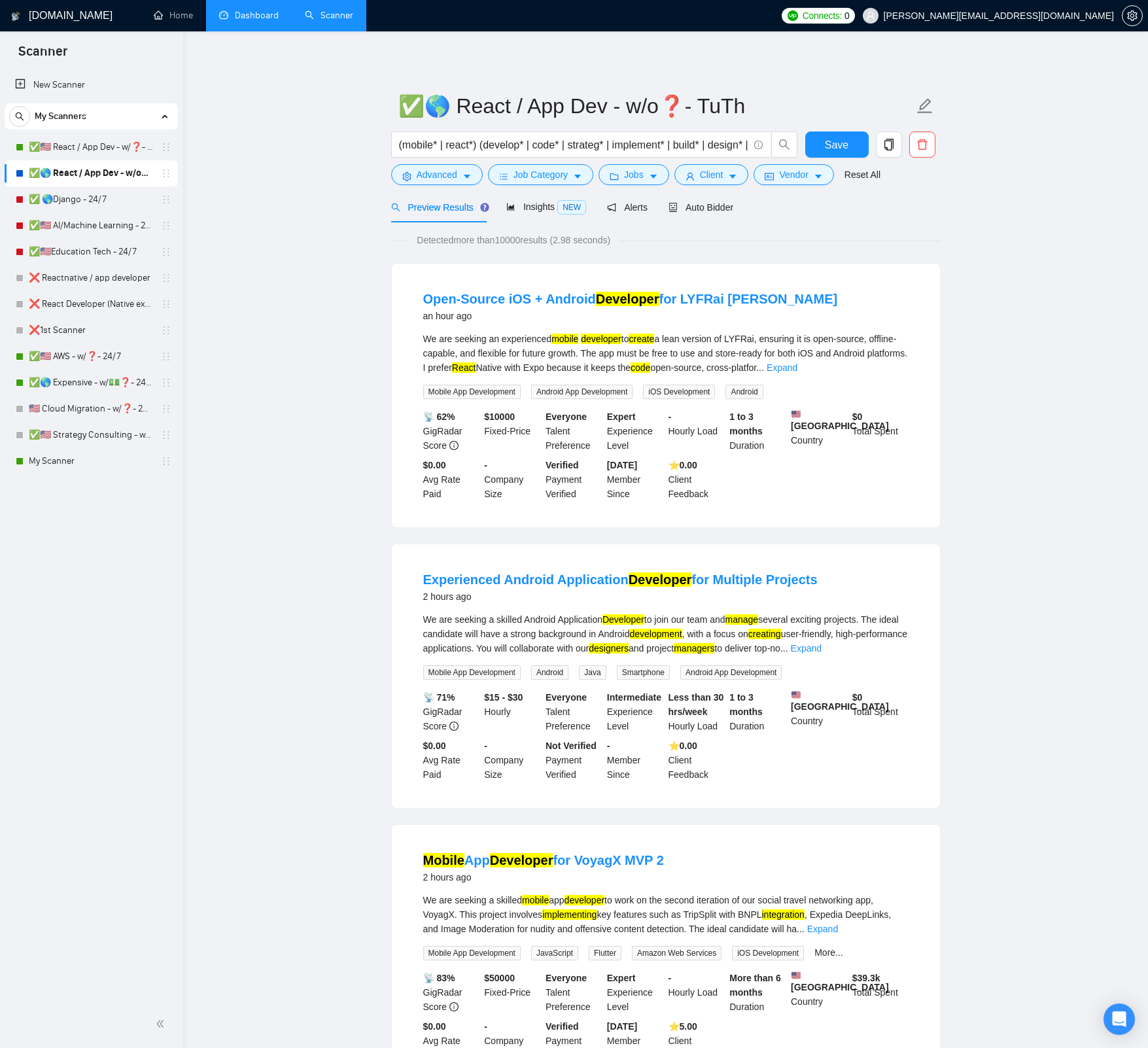
drag, startPoint x: 299, startPoint y: 156, endPoint x: 312, endPoint y: 164, distance: 15.3
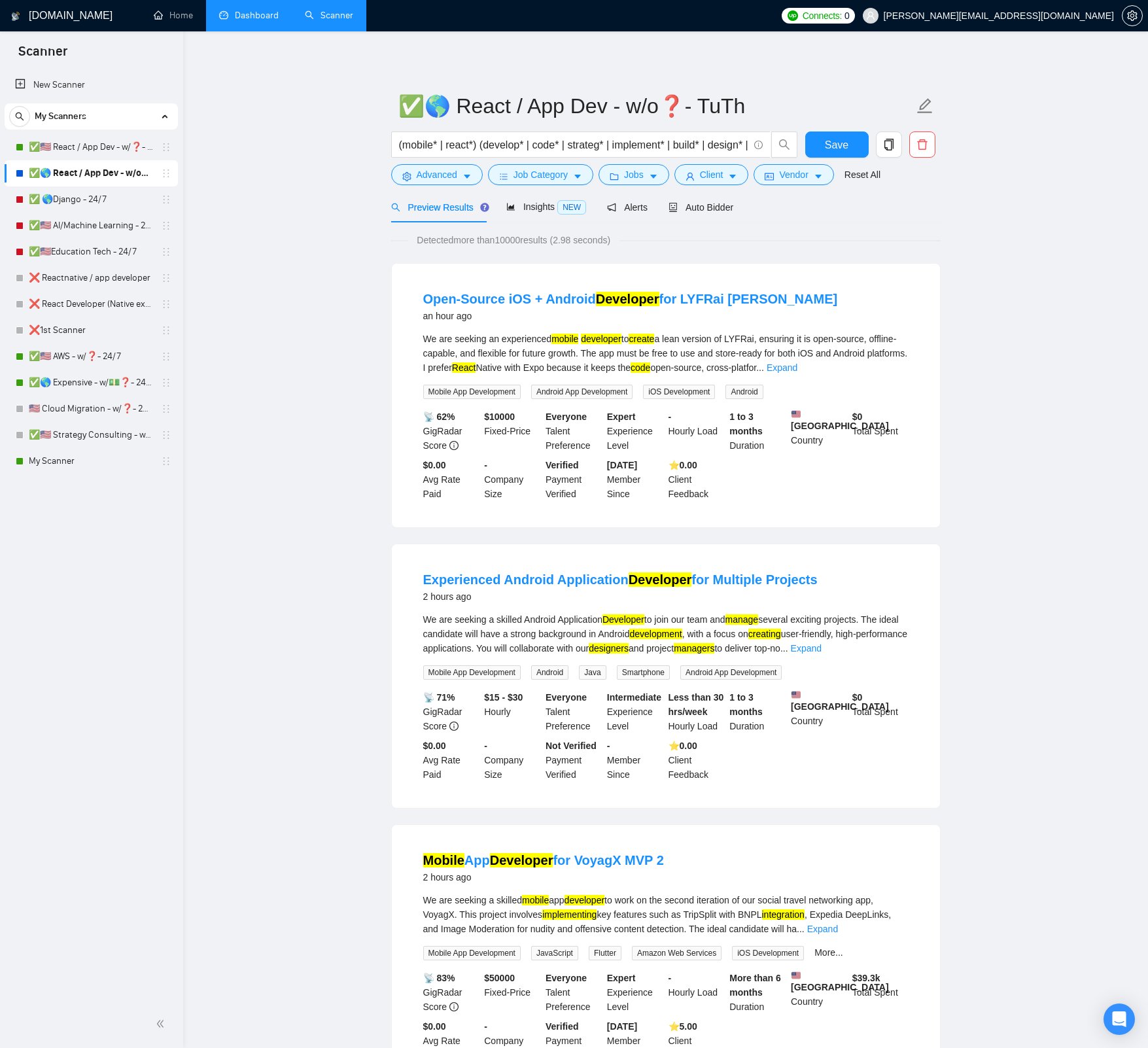
click at [448, 177] on span "Advanced" at bounding box center [436, 175] width 41 height 15
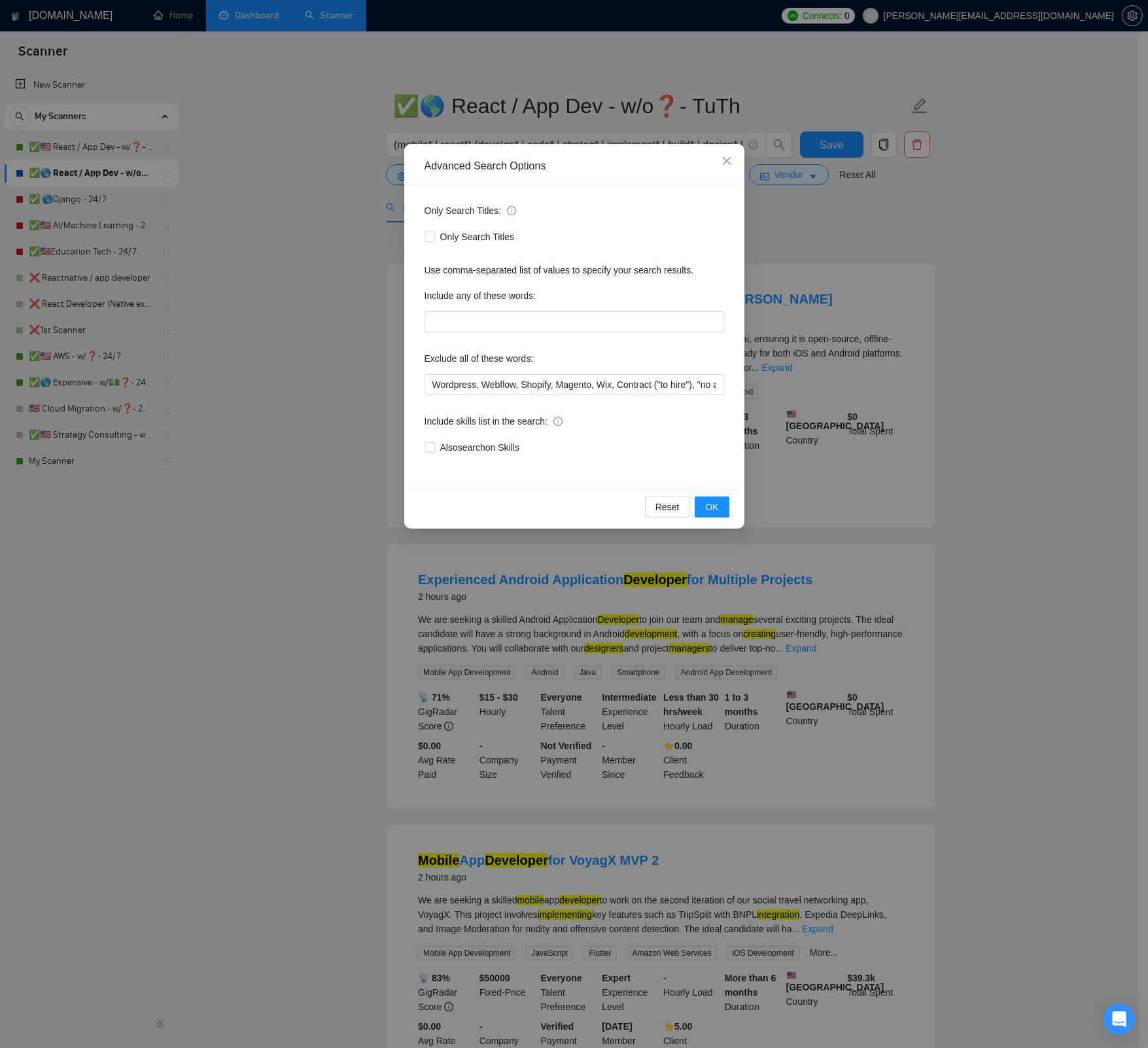
click at [311, 164] on div "Advanced Search Options Only Search Titles: Only Search Titles Use comma-separa…" at bounding box center [574, 524] width 1148 height 1048
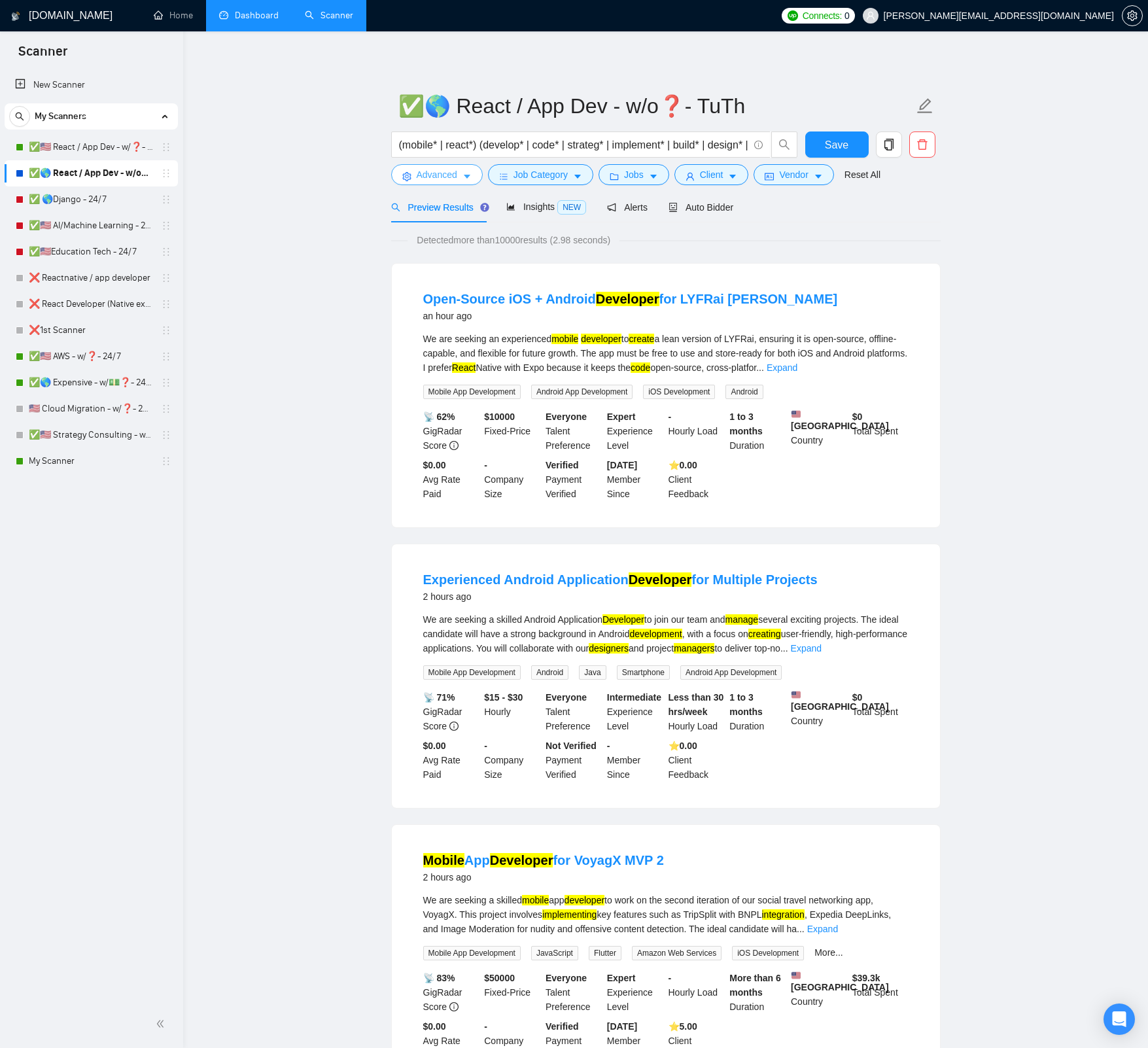
drag, startPoint x: 429, startPoint y: 177, endPoint x: 351, endPoint y: 180, distance: 78.1
click at [429, 177] on span "Advanced" at bounding box center [436, 175] width 41 height 15
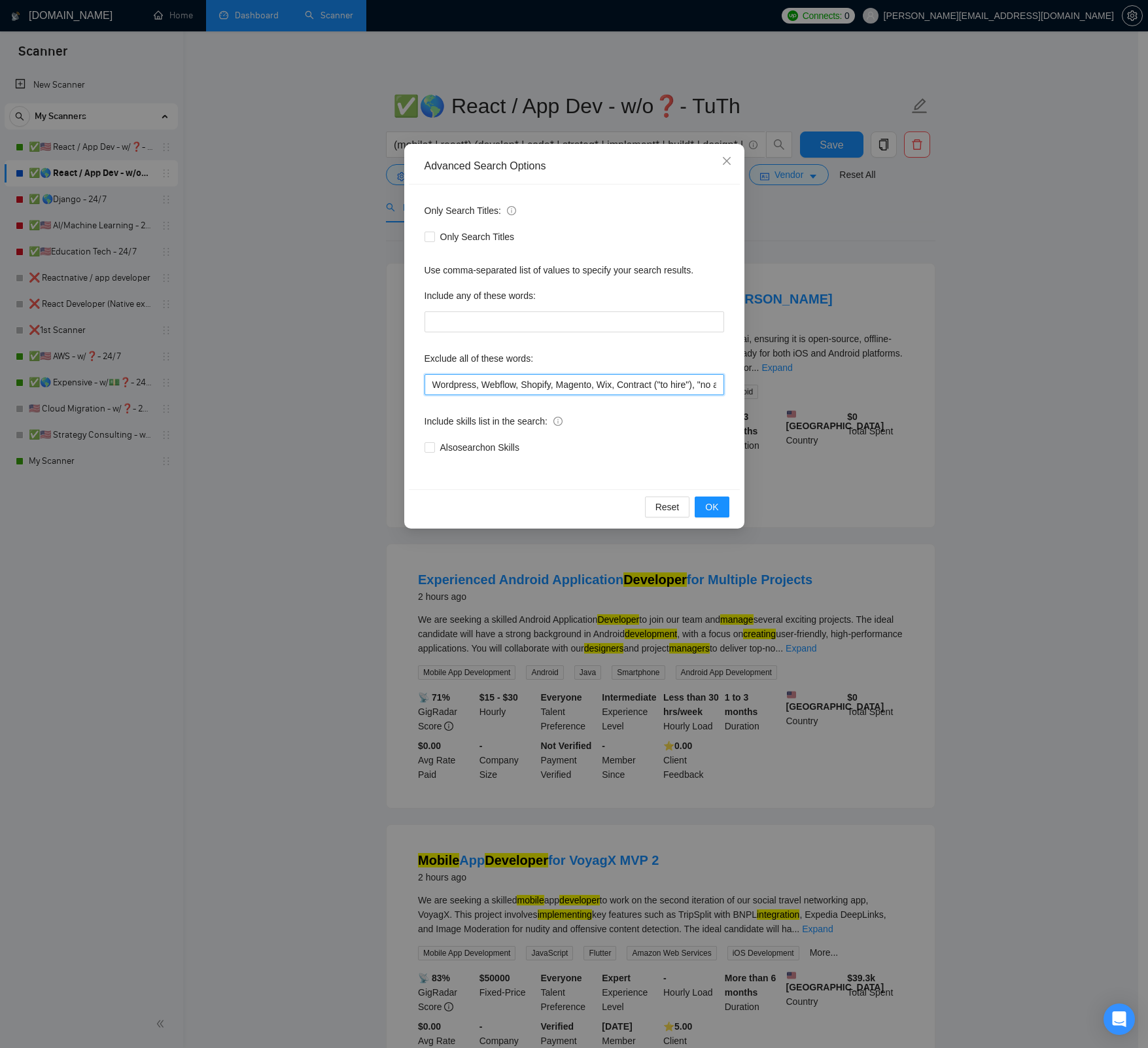
scroll to position [0, 157]
drag, startPoint x: 481, startPoint y: 385, endPoint x: 773, endPoint y: 382, distance: 292.0
click at [773, 382] on div "Advanced Search Options Only Search Titles: Only Search Titles Use comma-separa…" at bounding box center [574, 524] width 1148 height 1048
click at [678, 386] on input "Wordpress, Webflow, Shopify, Magento, Wix, Contract ("to hire"), "no agencies",…" at bounding box center [574, 384] width 300 height 21
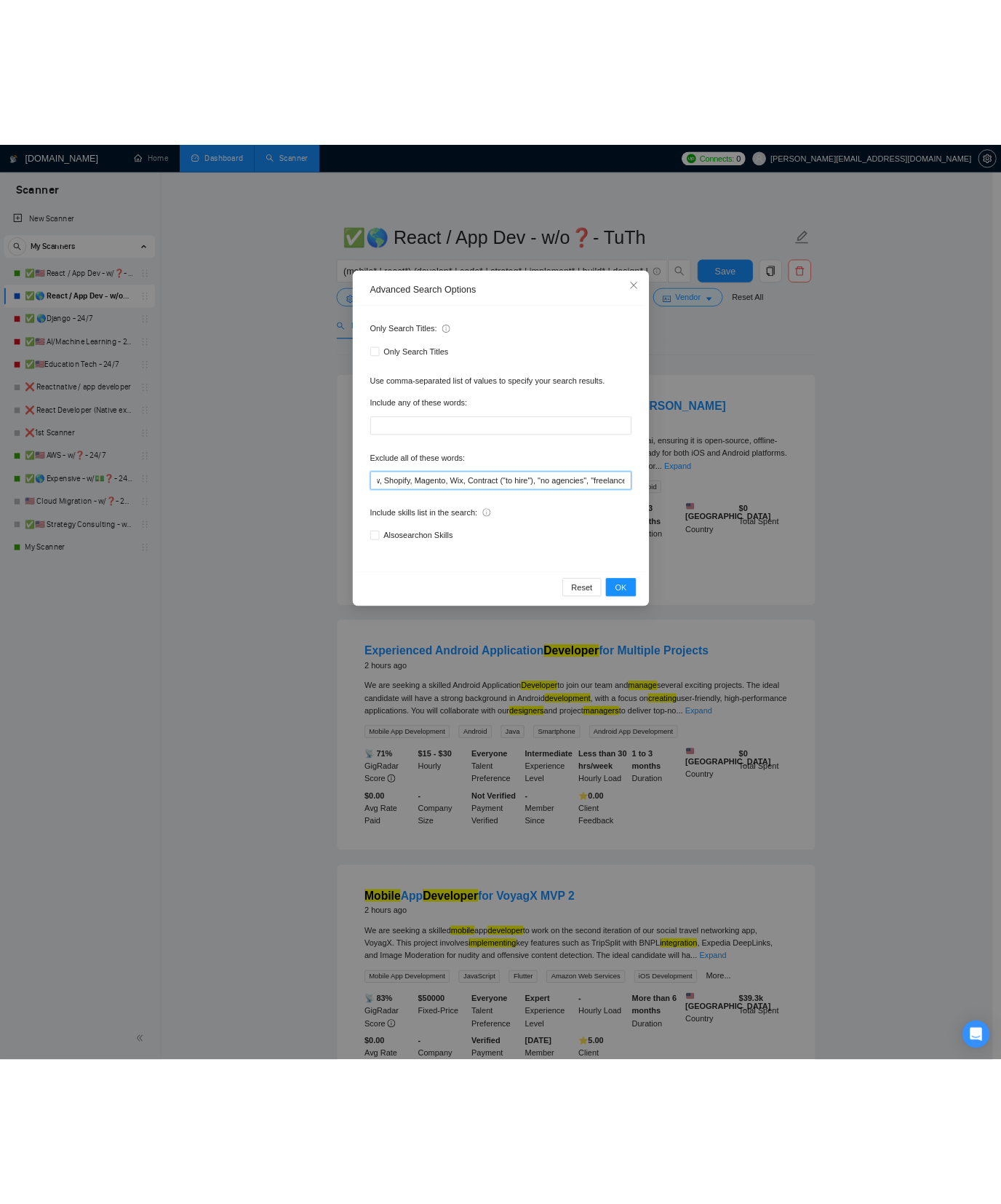
scroll to position [0, 0]
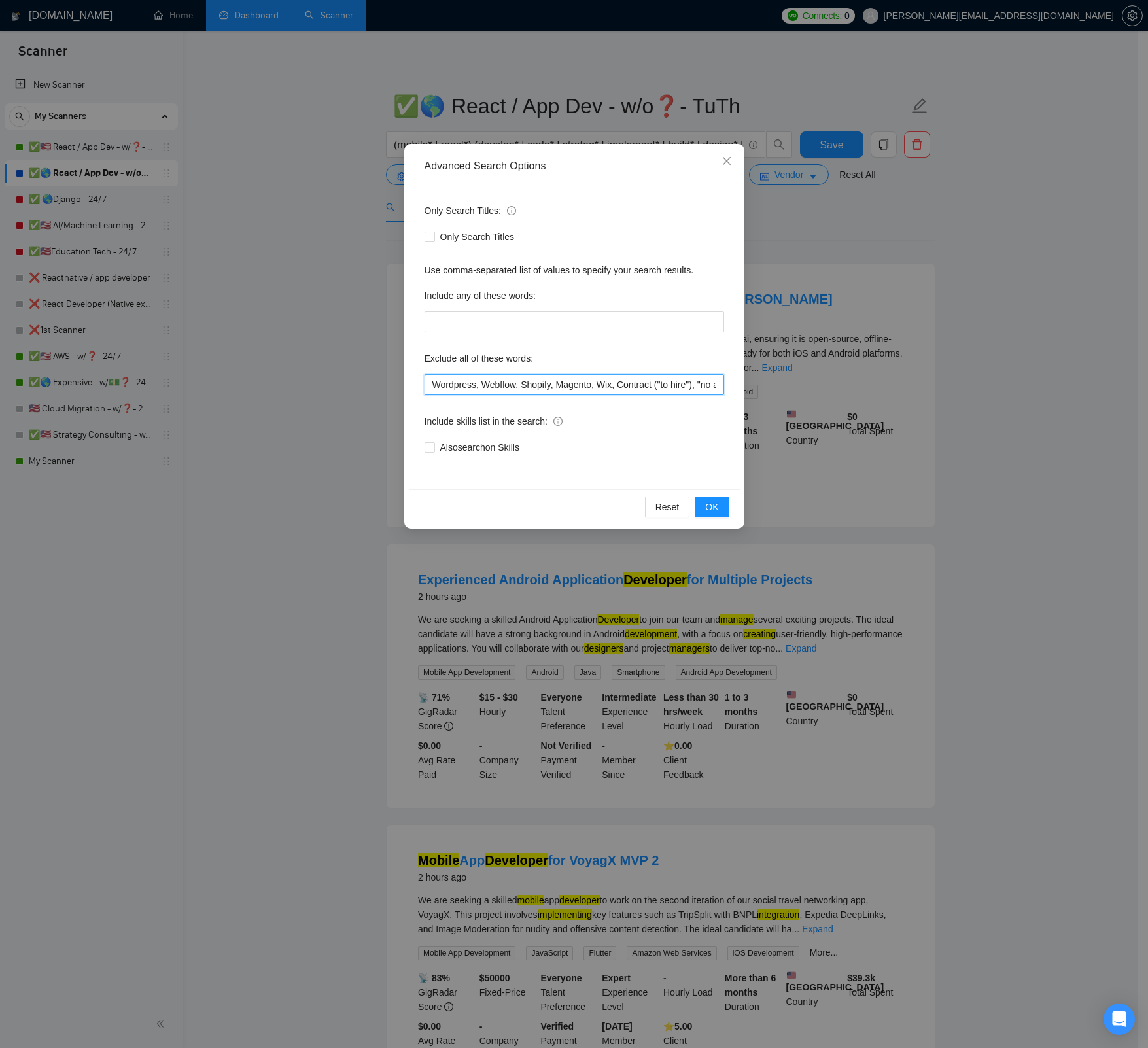
drag, startPoint x: 517, startPoint y: 382, endPoint x: 419, endPoint y: 393, distance: 98.6
click at [382, 379] on div "Advanced Search Options Only Search Titles: Only Search Titles Use comma-separa…" at bounding box center [574, 524] width 1148 height 1048
click at [724, 165] on icon "close" at bounding box center [727, 161] width 11 height 11
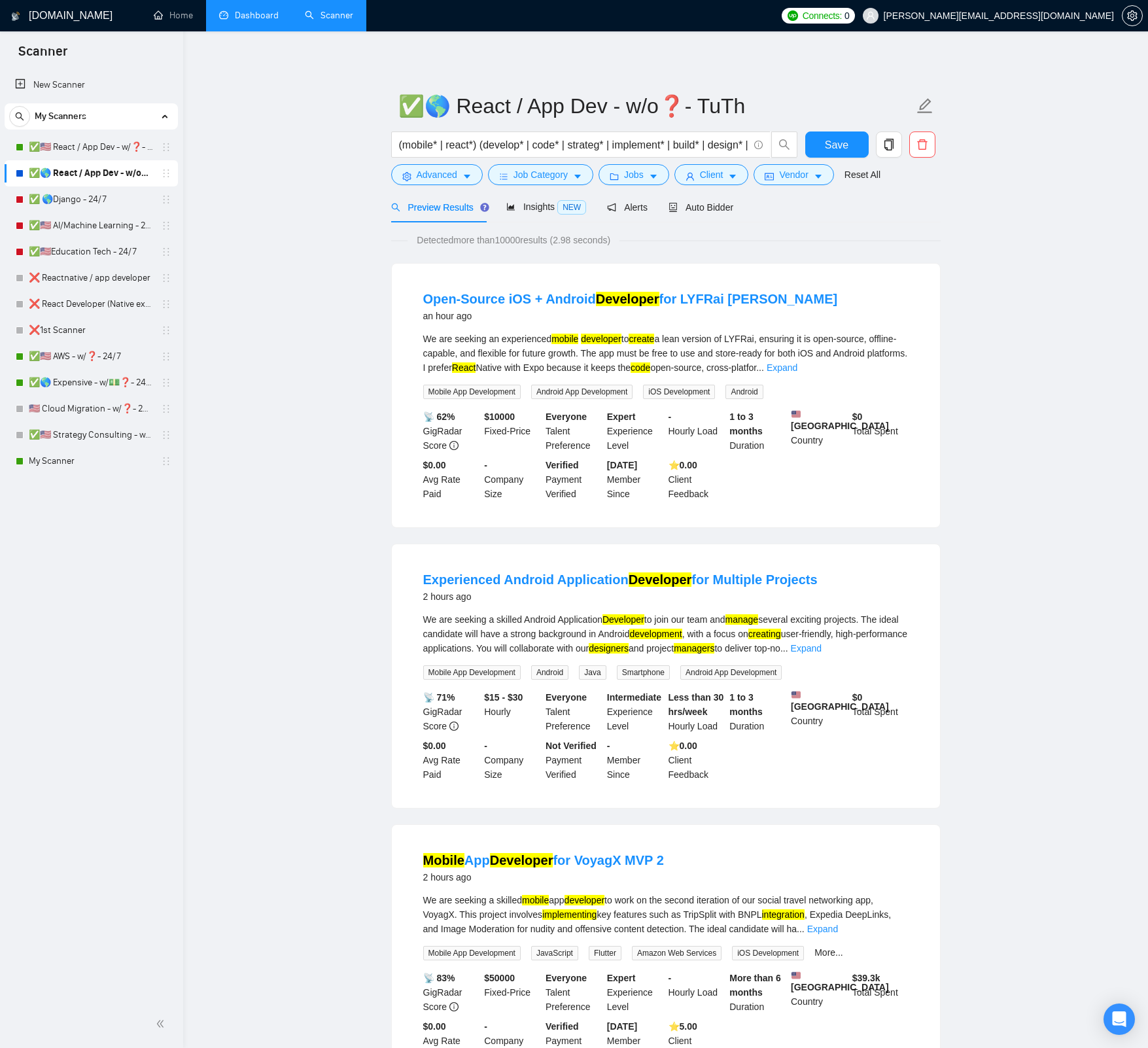
drag, startPoint x: 294, startPoint y: 212, endPoint x: 331, endPoint y: 38, distance: 177.9
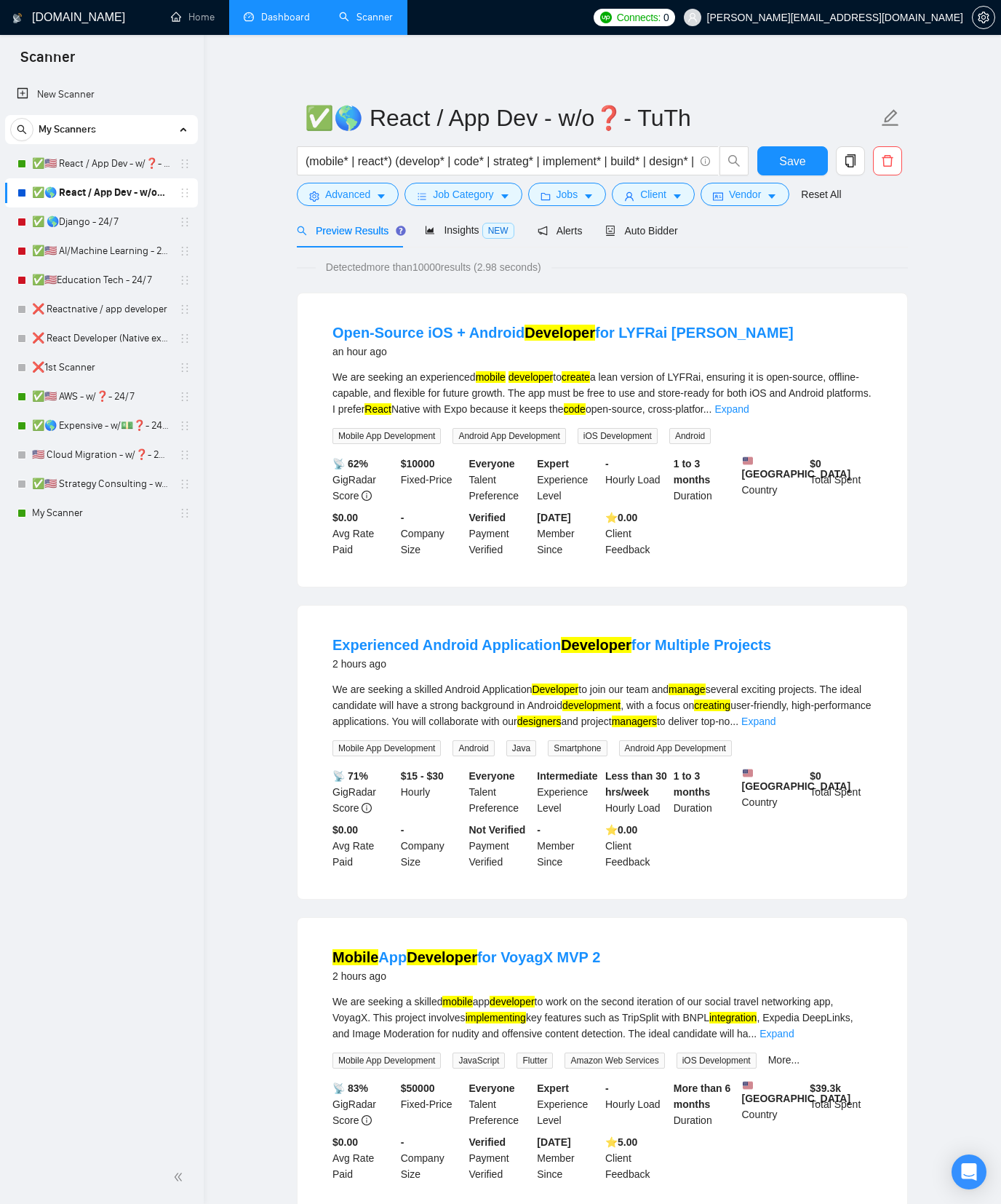
click at [89, 606] on div "New Scanner My Scanners ✅🇺🇸 React / App Dev - w/❓- MWF ✅🌎 React / App Dev - w/o…" at bounding box center [102, 614] width 204 height 1074
click at [109, 614] on div "New Scanner My Scanners ✅🇺🇸 React / App Dev - w/❓- MWF ✅🌎 React / App Dev - w/o…" at bounding box center [102, 614] width 204 height 1074
click at [368, 202] on span "Advanced" at bounding box center [347, 195] width 45 height 16
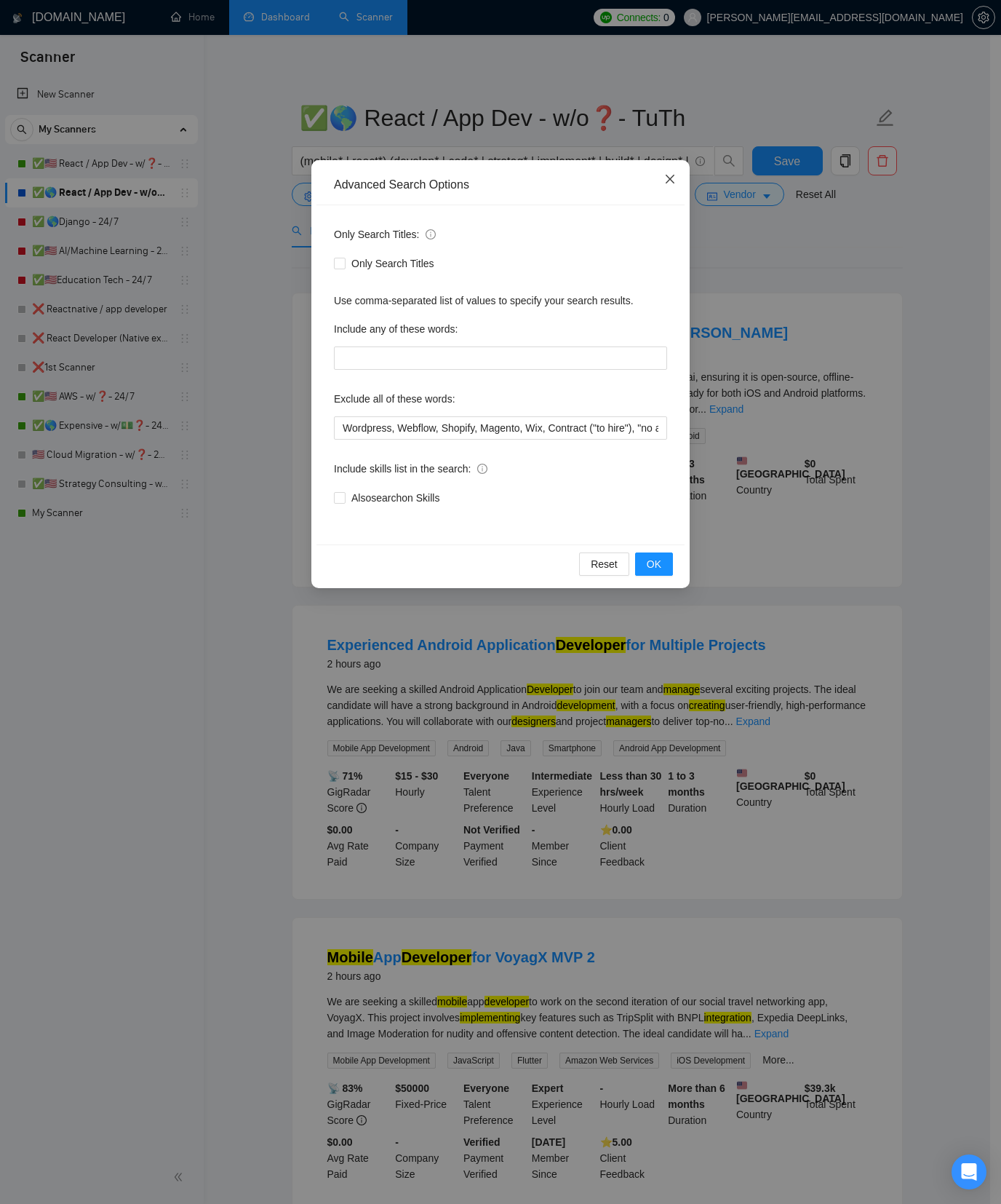
click at [679, 172] on span "Close" at bounding box center [670, 180] width 39 height 39
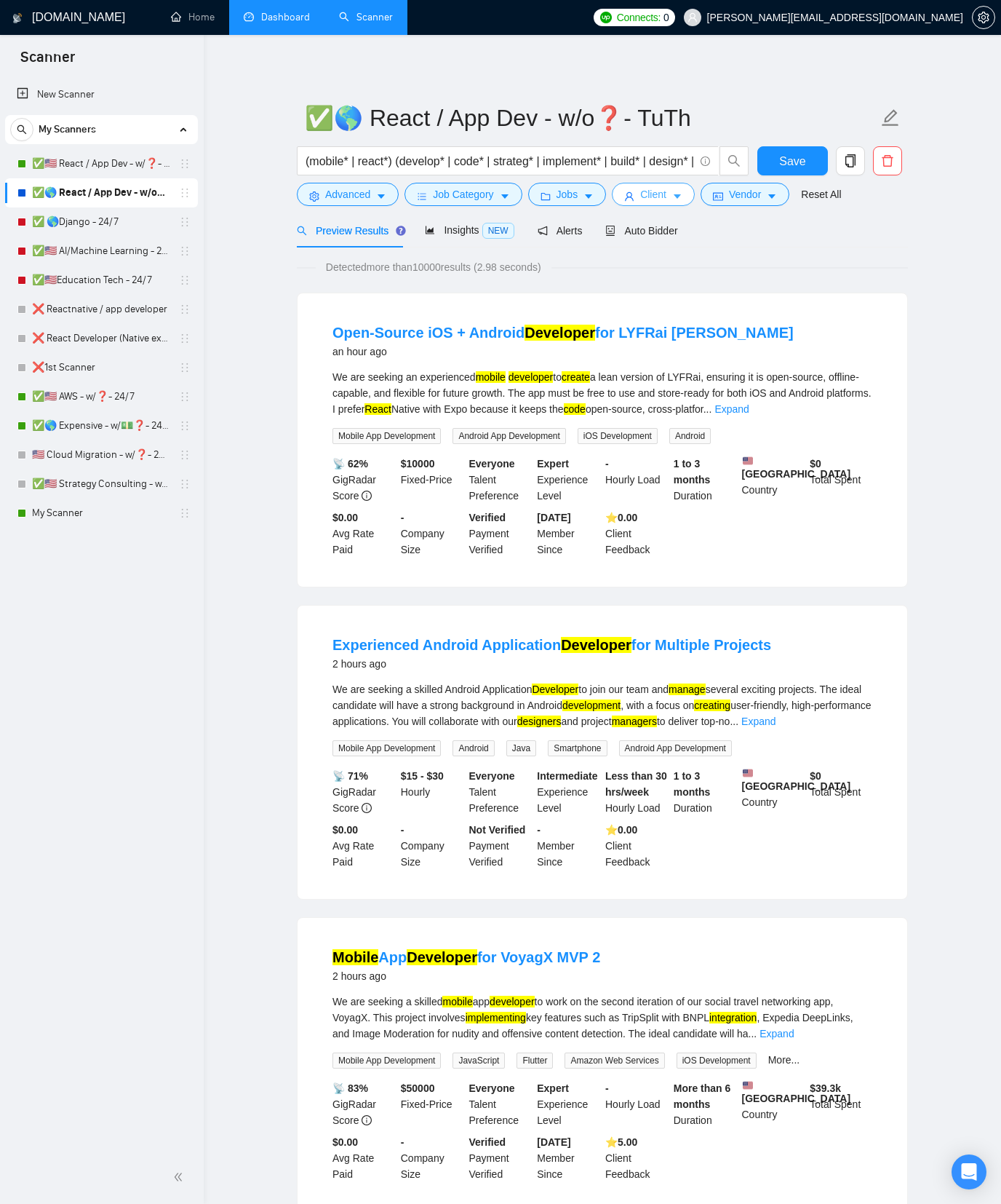
click at [676, 196] on button "Client" at bounding box center [654, 194] width 83 height 23
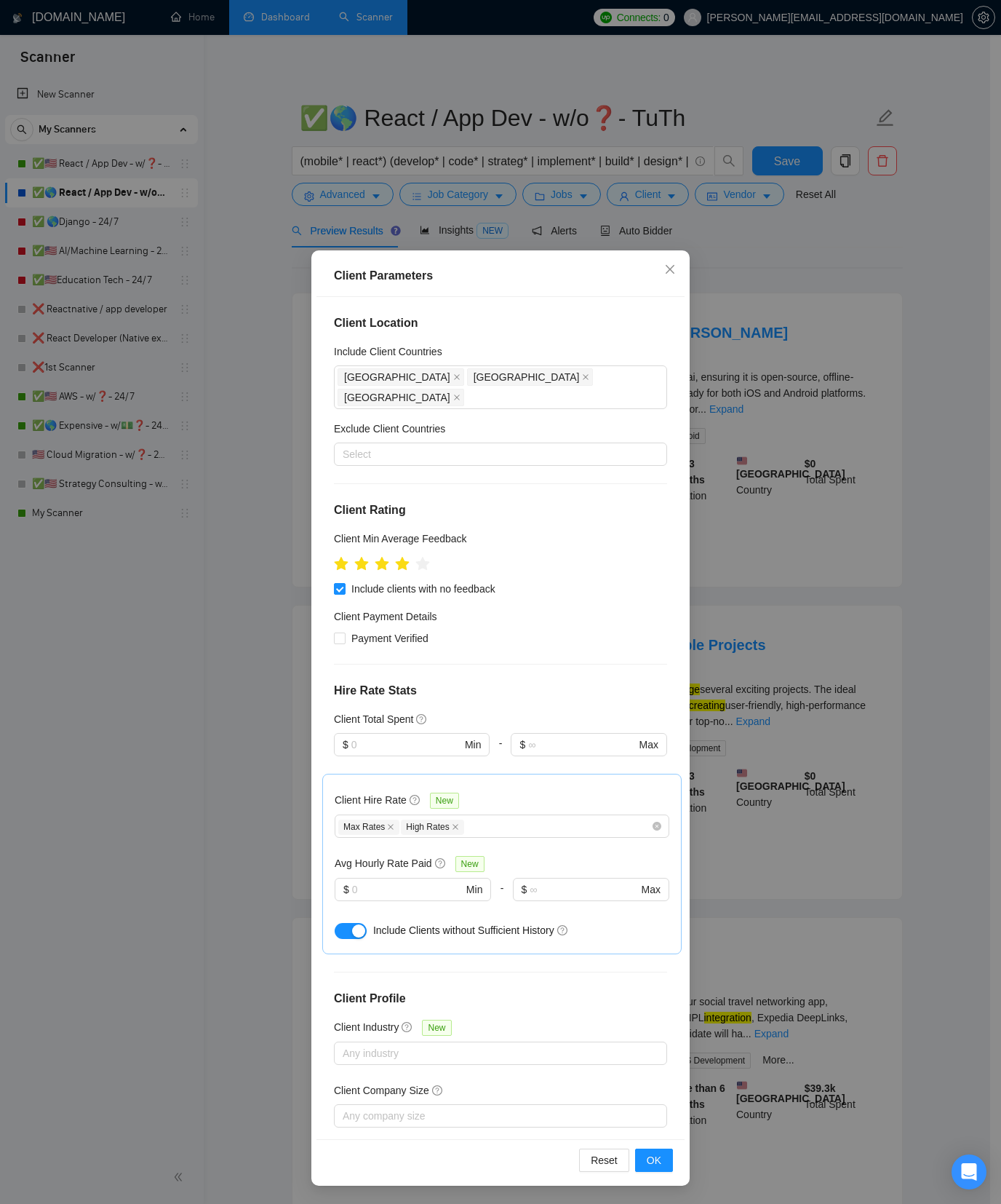
click at [723, 245] on div "Client Parameters Client Location Include Client Countries [GEOGRAPHIC_DATA] [G…" at bounding box center [500, 602] width 1001 height 1204
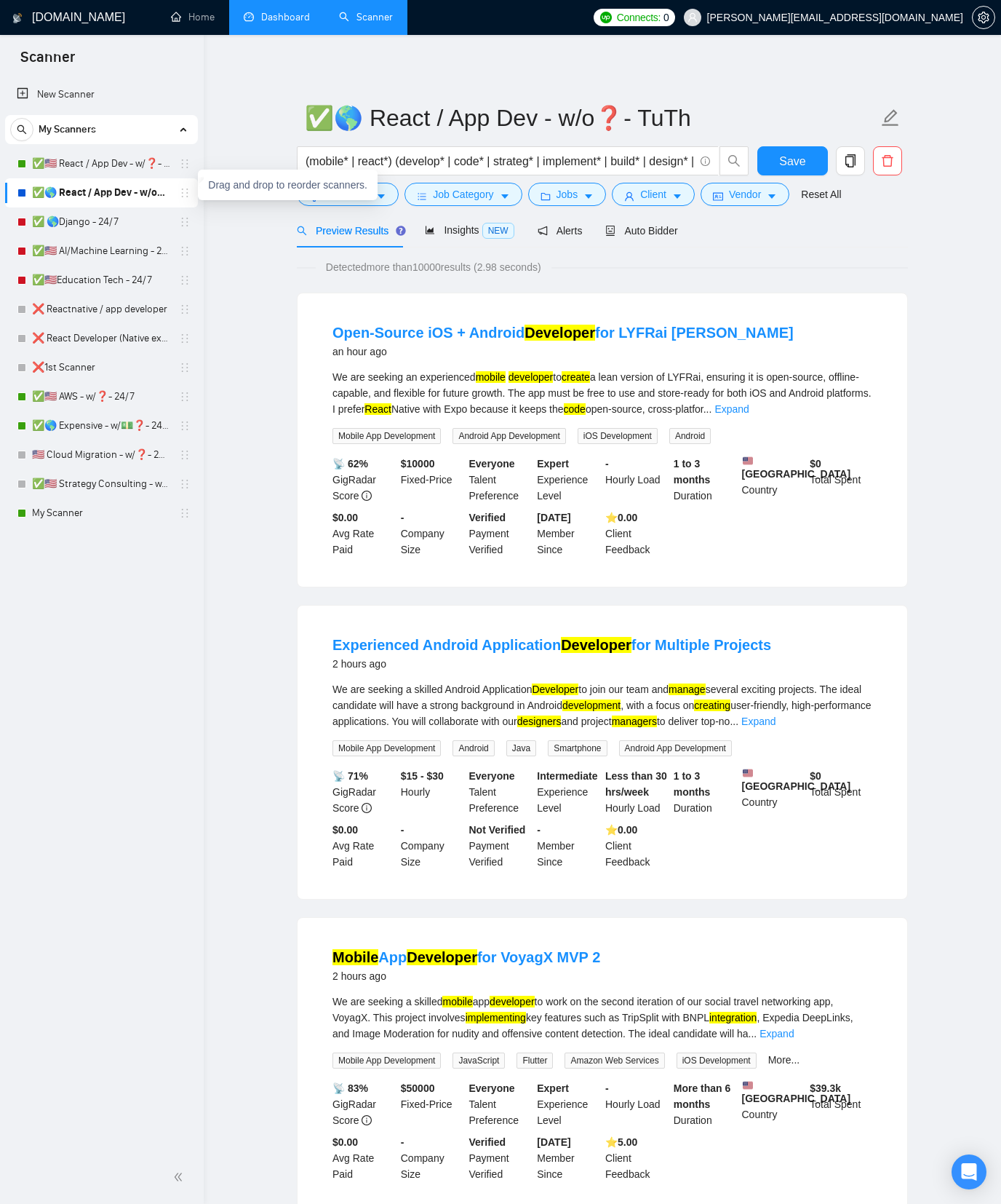
click at [185, 197] on icon "holder" at bounding box center [185, 193] width 12 height 12
click at [137, 162] on link "✅🇺🇸 React / App Dev - w/❓- MWF" at bounding box center [101, 163] width 138 height 29
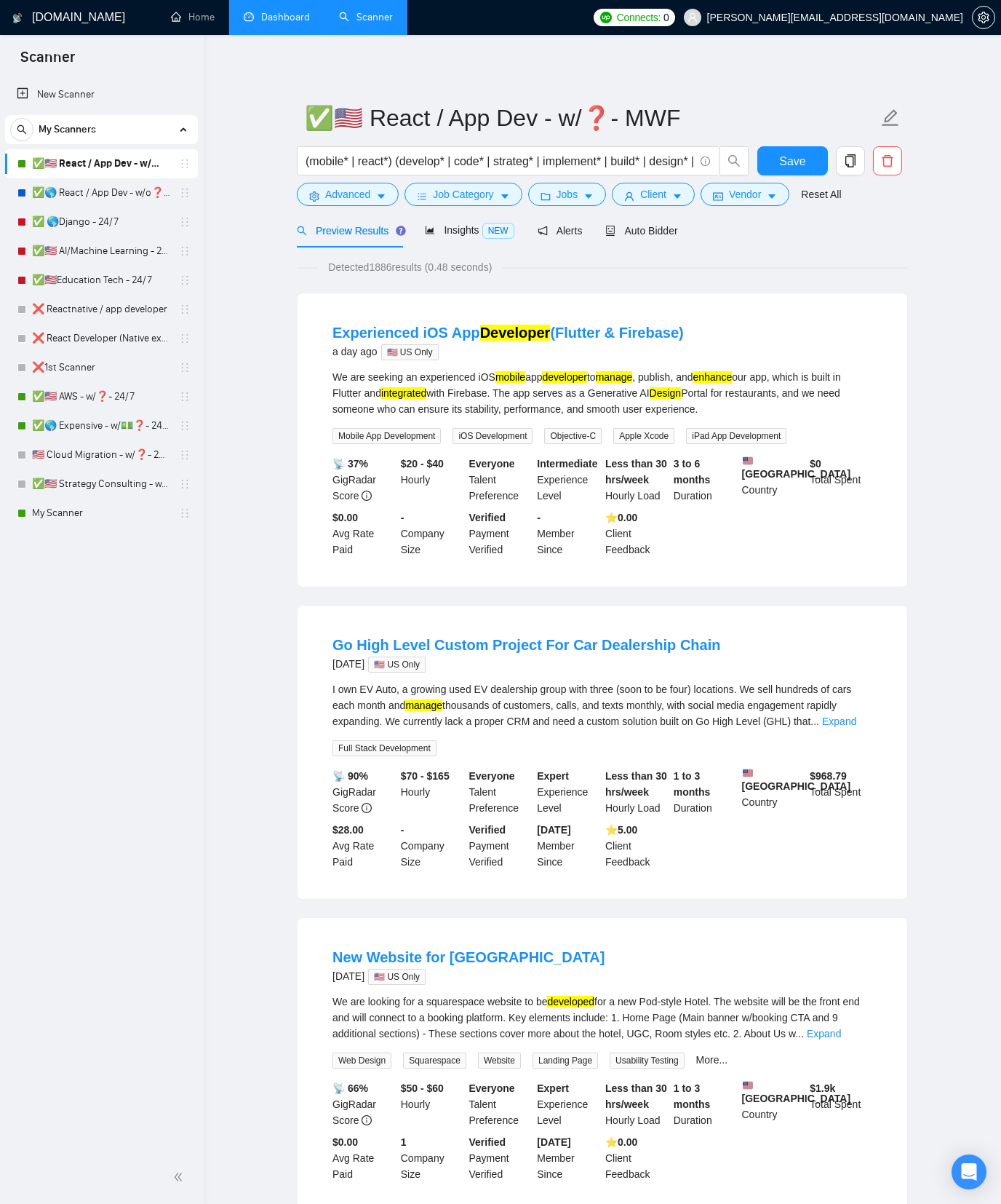
click at [359, 11] on link "Scanner" at bounding box center [366, 17] width 54 height 13
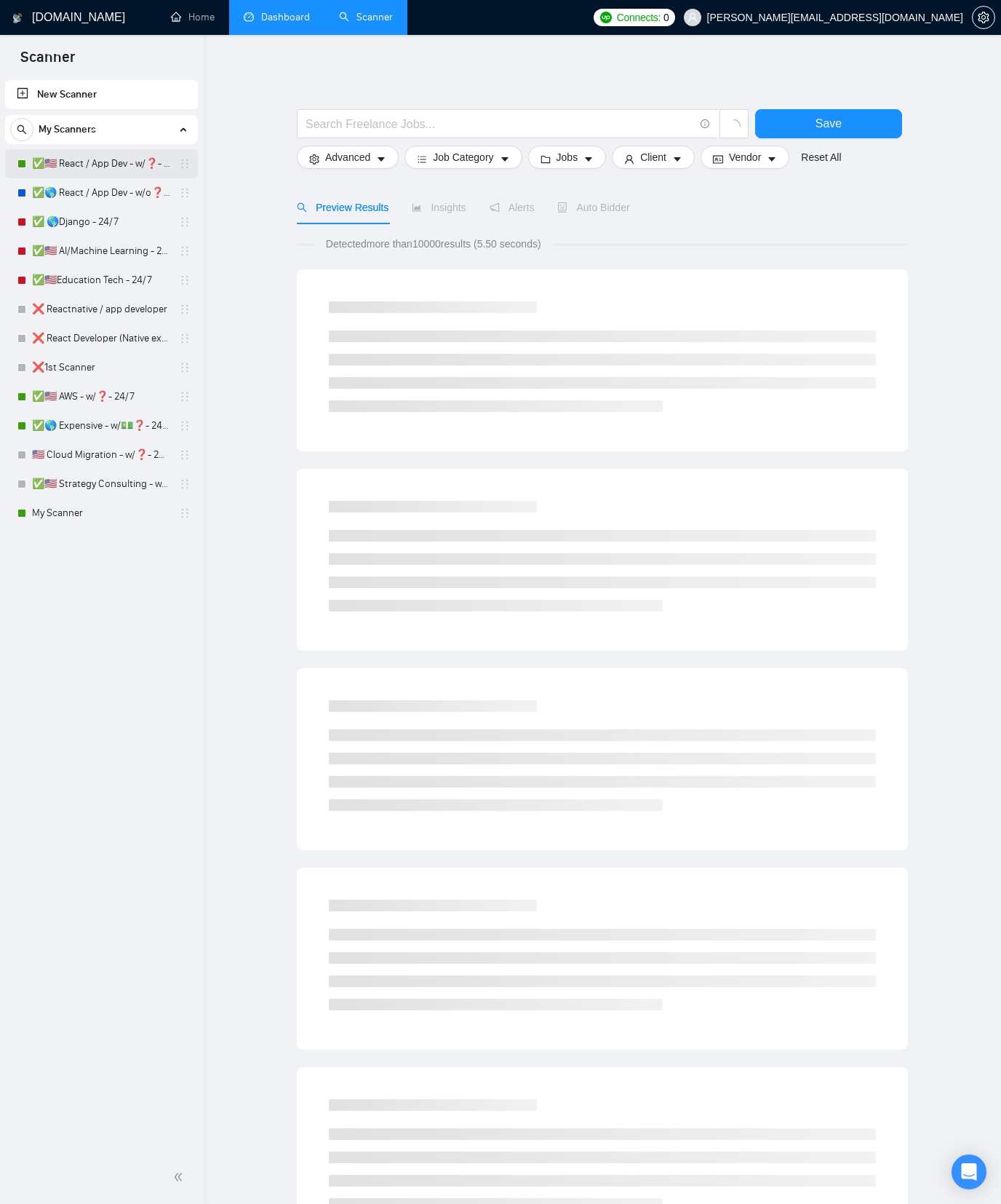
click at [116, 166] on link "✅🇺🇸 React / App Dev - w/❓- MWF" at bounding box center [101, 163] width 138 height 29
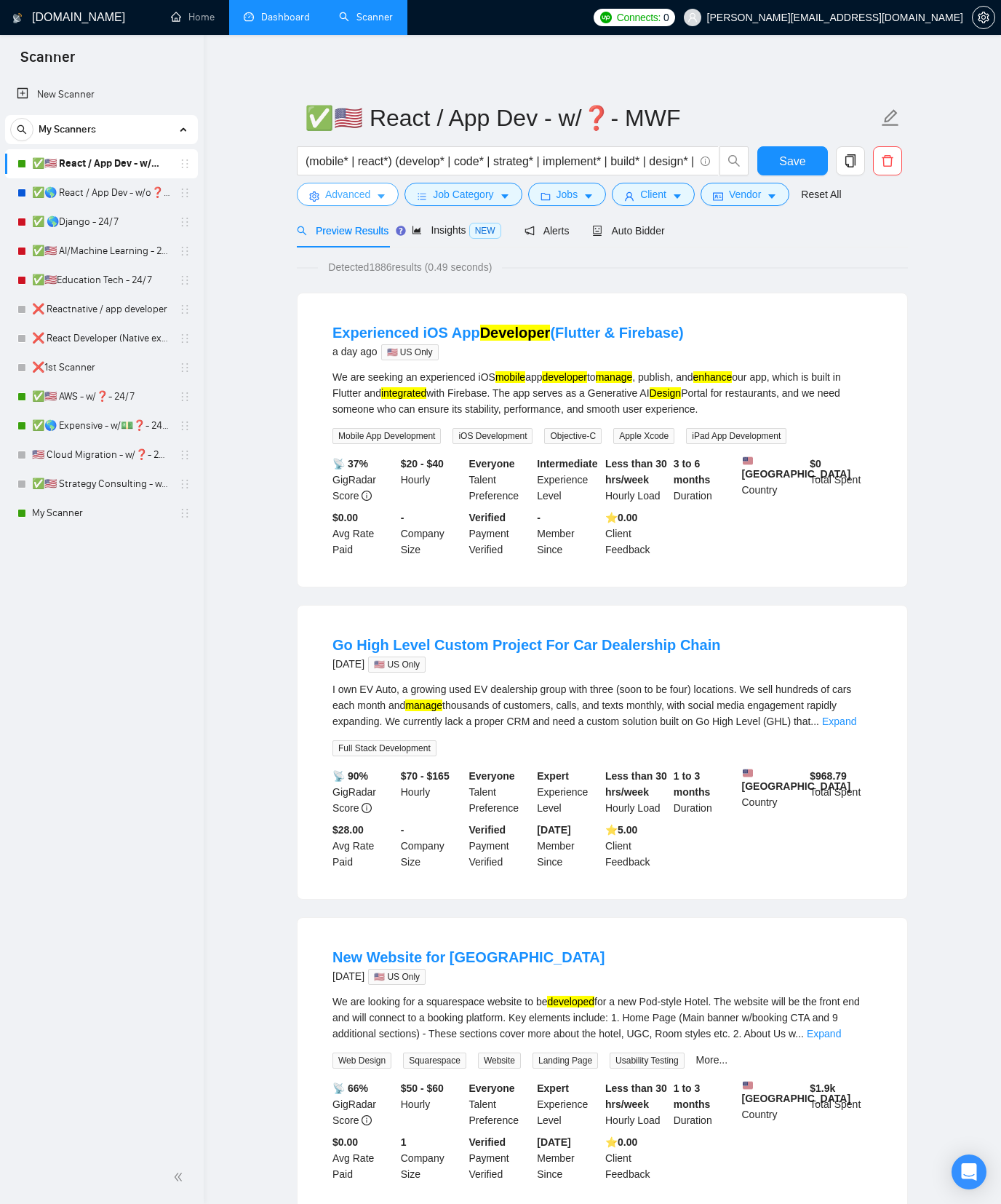
click at [384, 194] on icon "caret-down" at bounding box center [381, 197] width 10 height 10
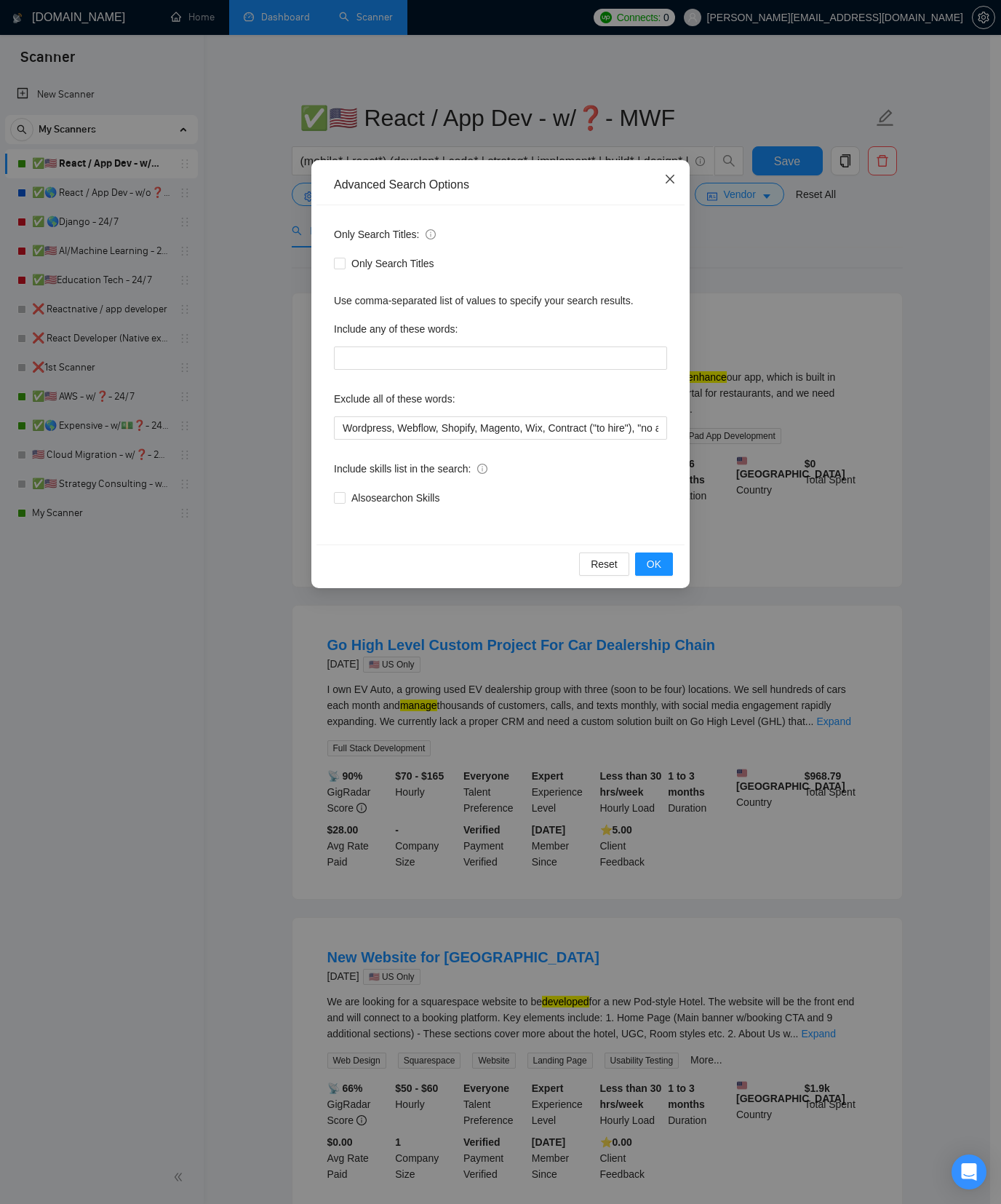
click at [682, 184] on span "Close" at bounding box center [670, 180] width 39 height 39
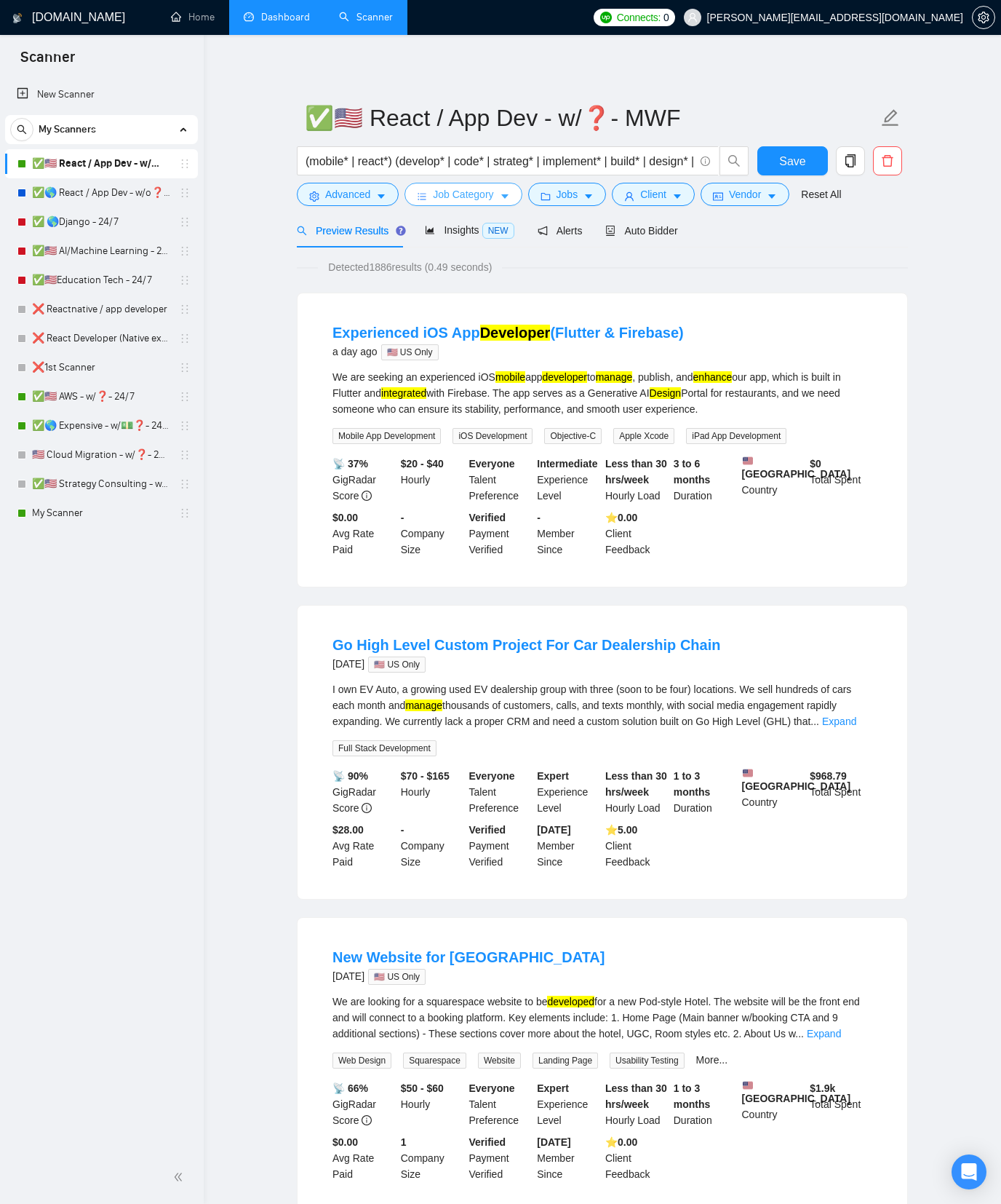
click at [456, 199] on span "Job Category" at bounding box center [464, 195] width 61 height 16
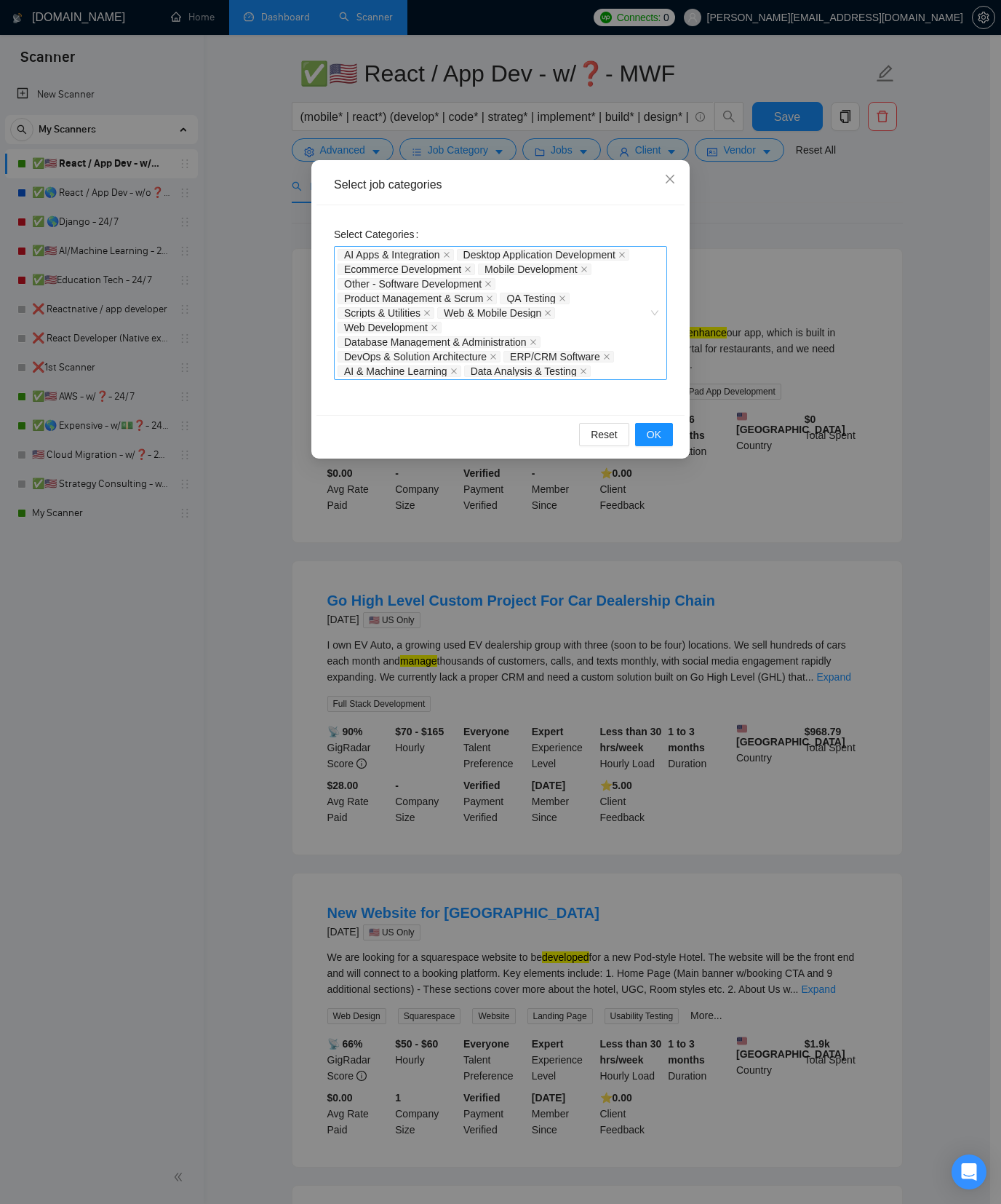
scroll to position [64, 0]
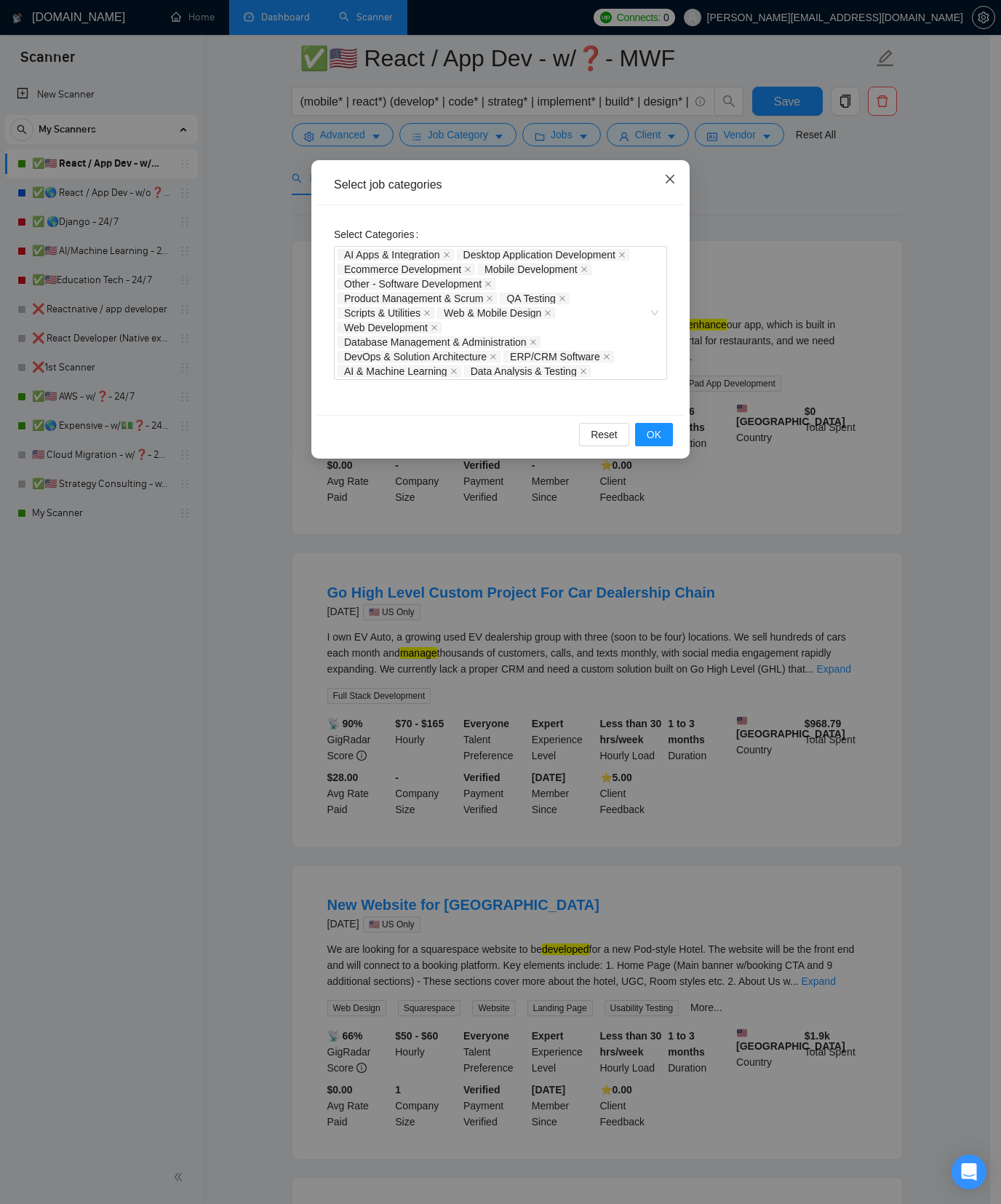
click at [664, 181] on span "Close" at bounding box center [670, 180] width 39 height 39
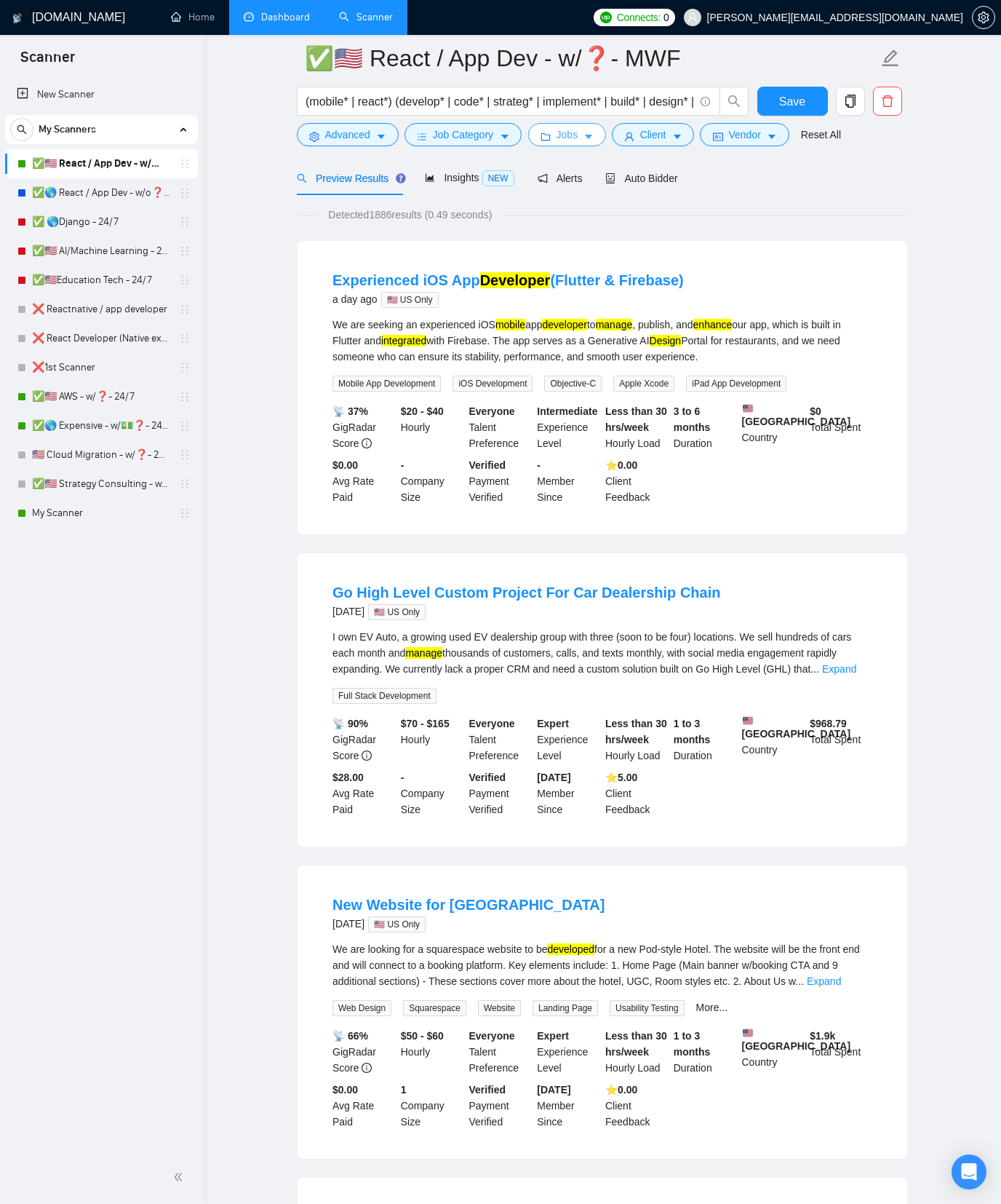
click at [591, 142] on button "Jobs" at bounding box center [568, 134] width 78 height 23
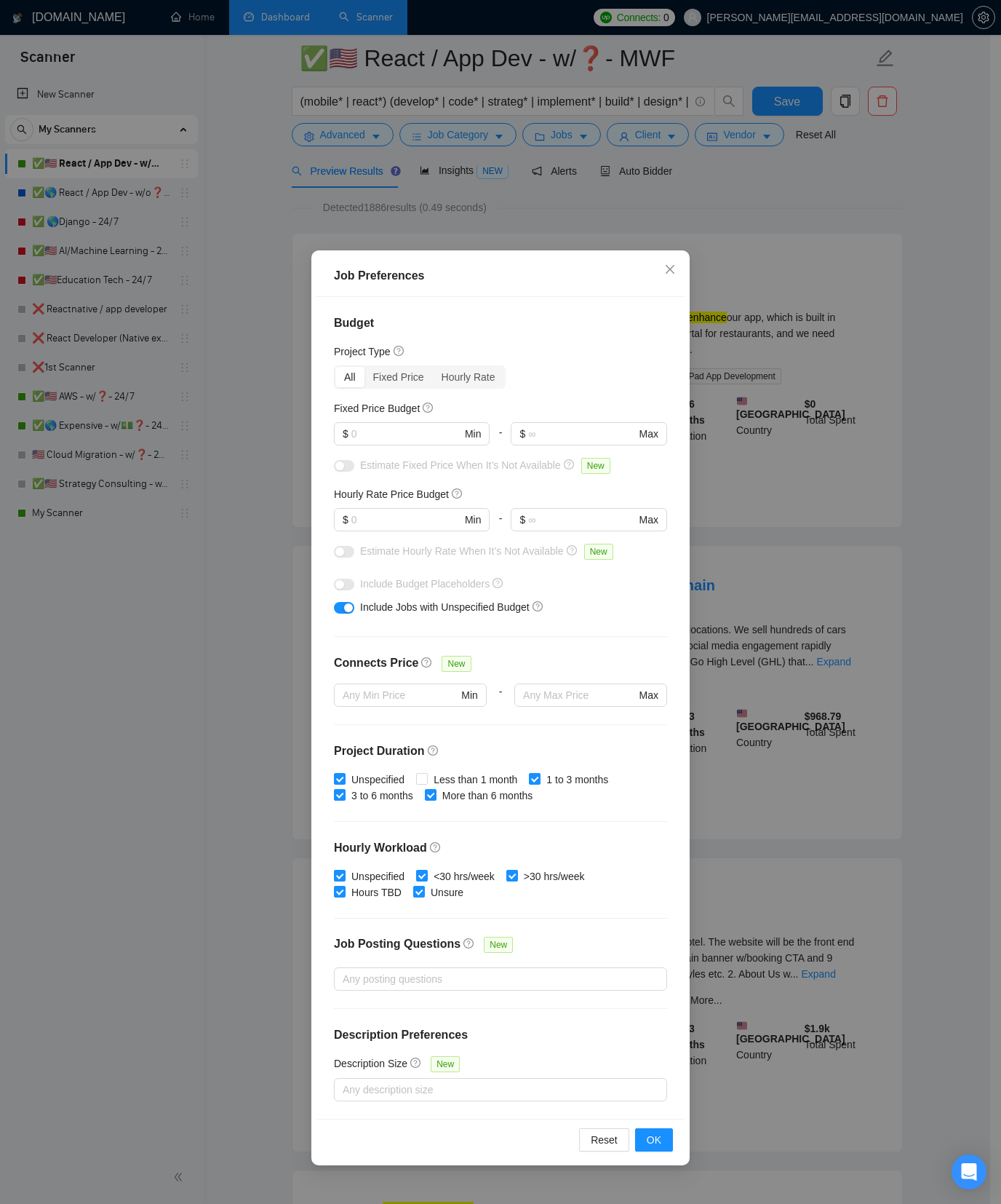
scroll to position [70, 0]
click at [677, 266] on span "Close" at bounding box center [670, 270] width 39 height 39
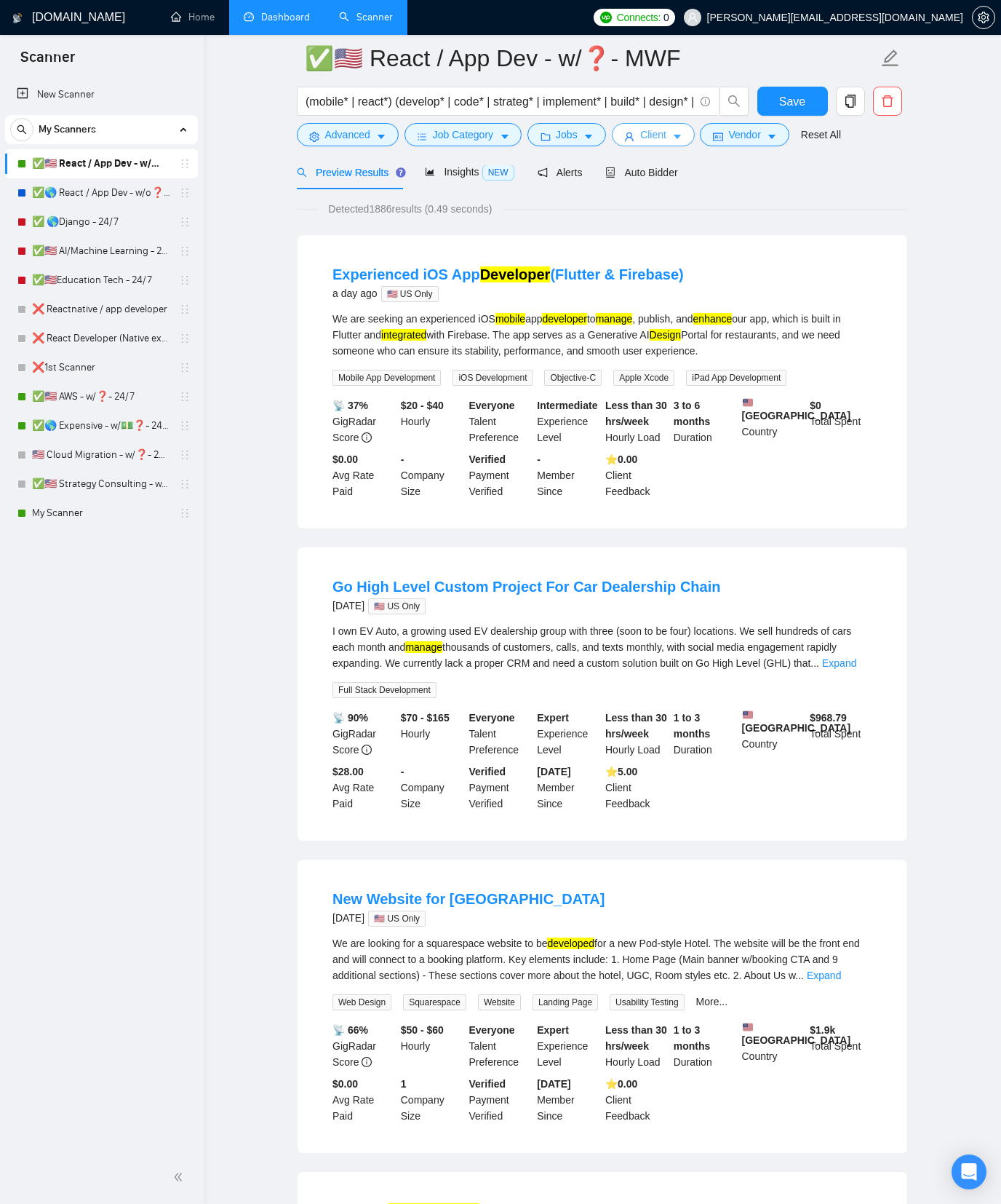
click at [665, 139] on span "Client" at bounding box center [653, 135] width 26 height 16
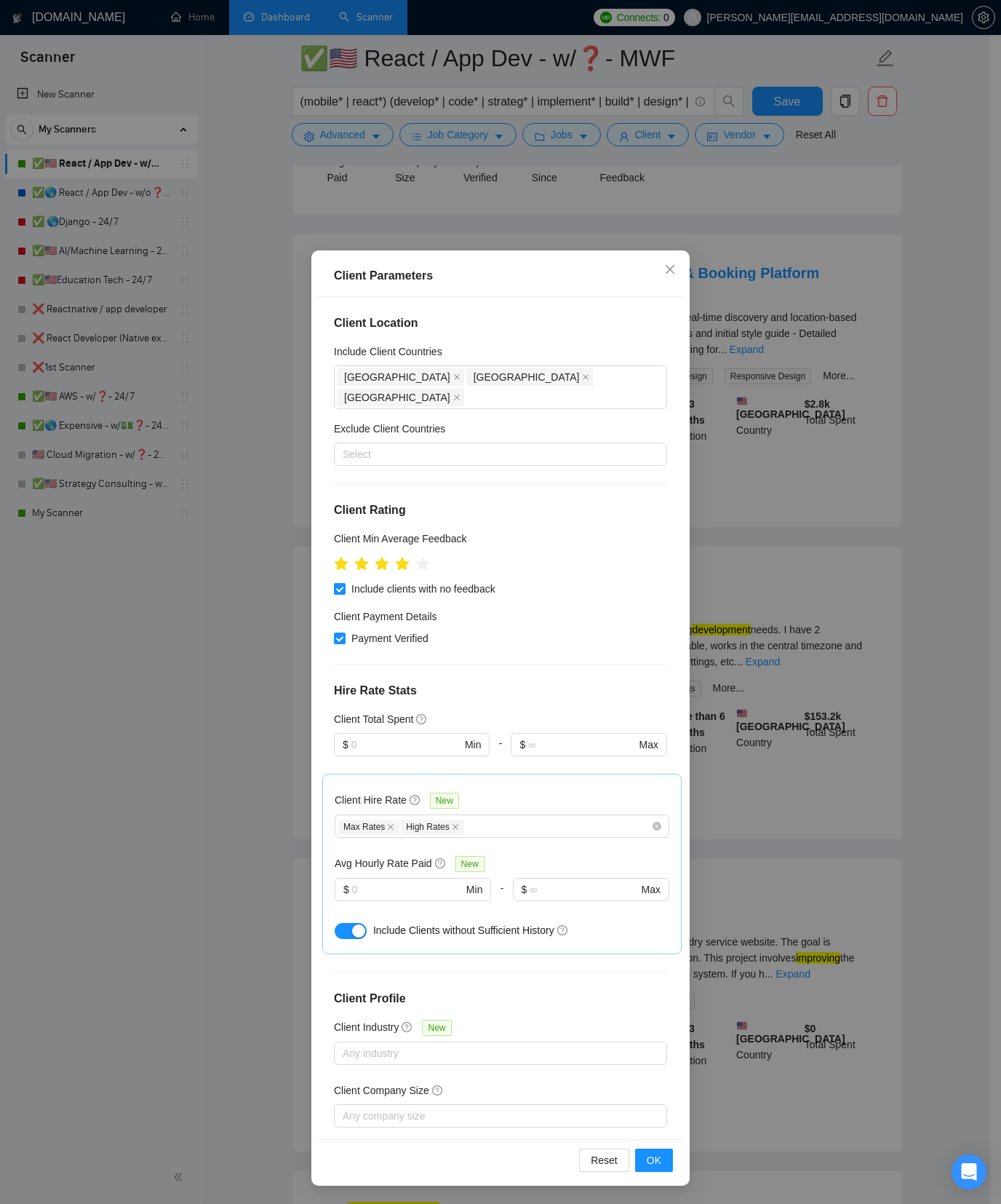
scroll to position [1025, 0]
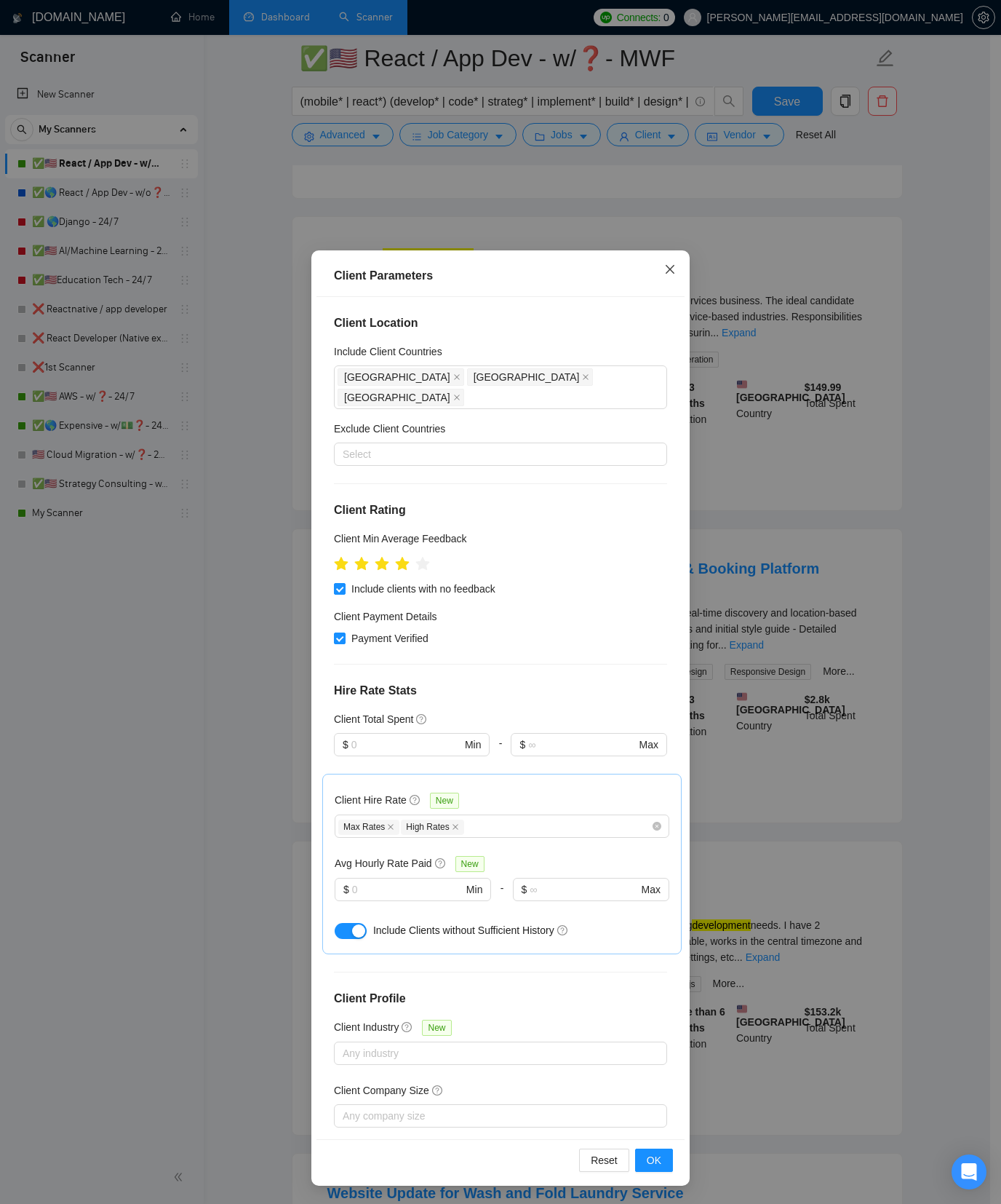
click at [674, 268] on icon "close" at bounding box center [671, 269] width 12 height 12
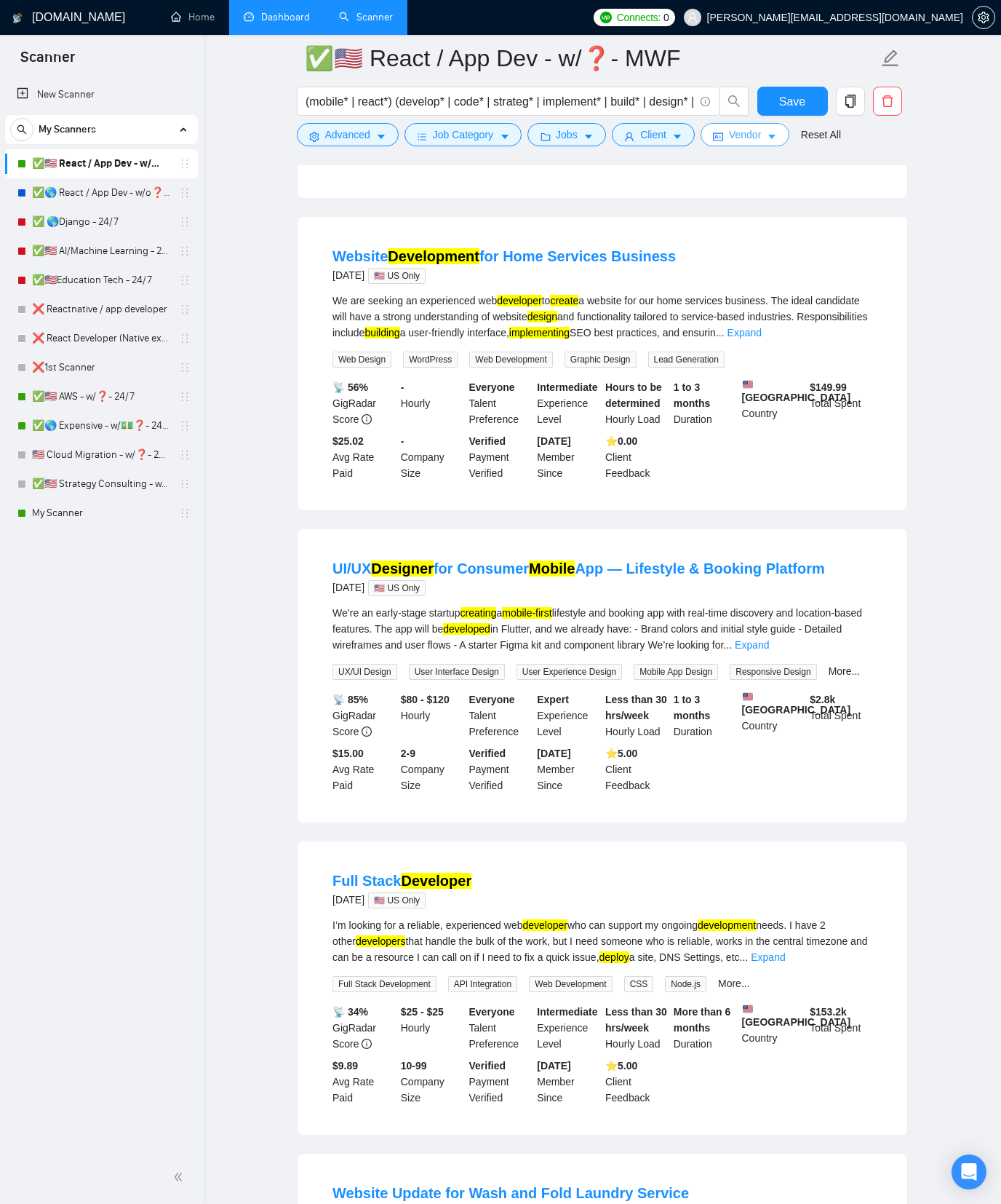
click at [777, 125] on button "Vendor" at bounding box center [745, 134] width 89 height 23
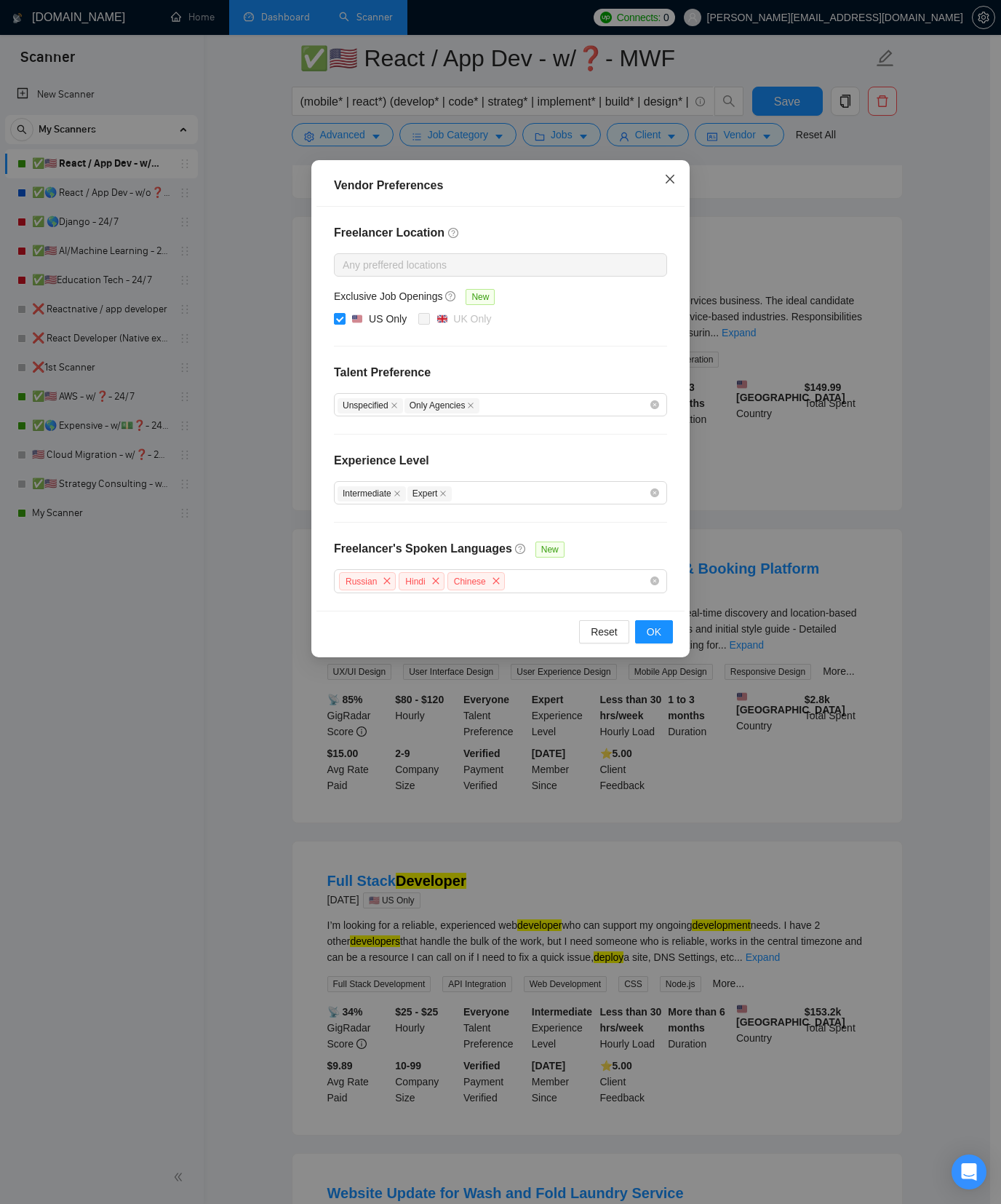
click at [676, 181] on span "Close" at bounding box center [670, 180] width 39 height 39
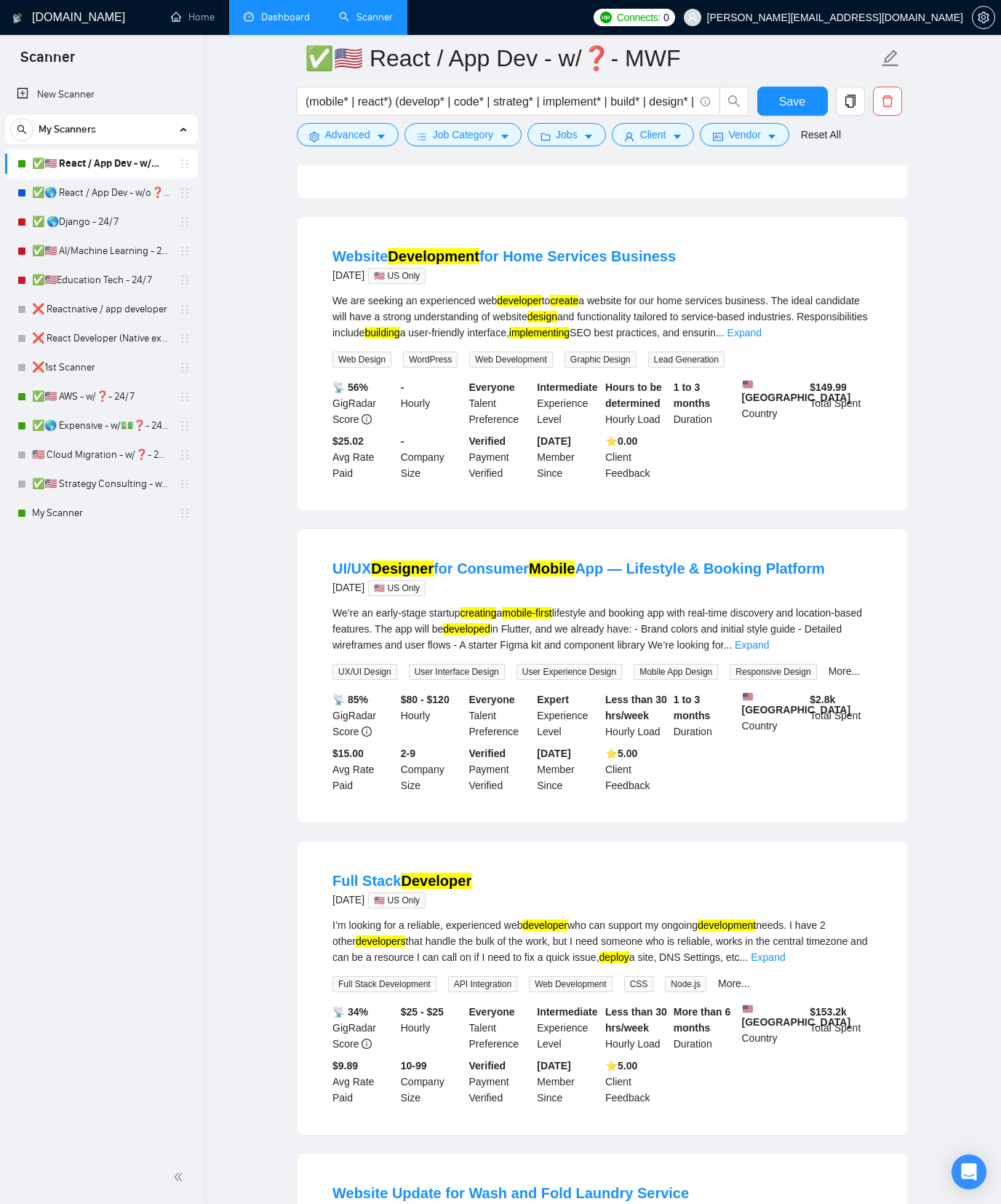
drag, startPoint x: 309, startPoint y: 204, endPoint x: 313, endPoint y: 192, distance: 12.6
click at [309, 198] on div "New Website for New Pod Hotel [DATE] 🇺🇸 US Only We are looking for a squarespac…" at bounding box center [603, 51] width 610 height 294
click at [340, 146] on button "Advanced" at bounding box center [348, 134] width 102 height 23
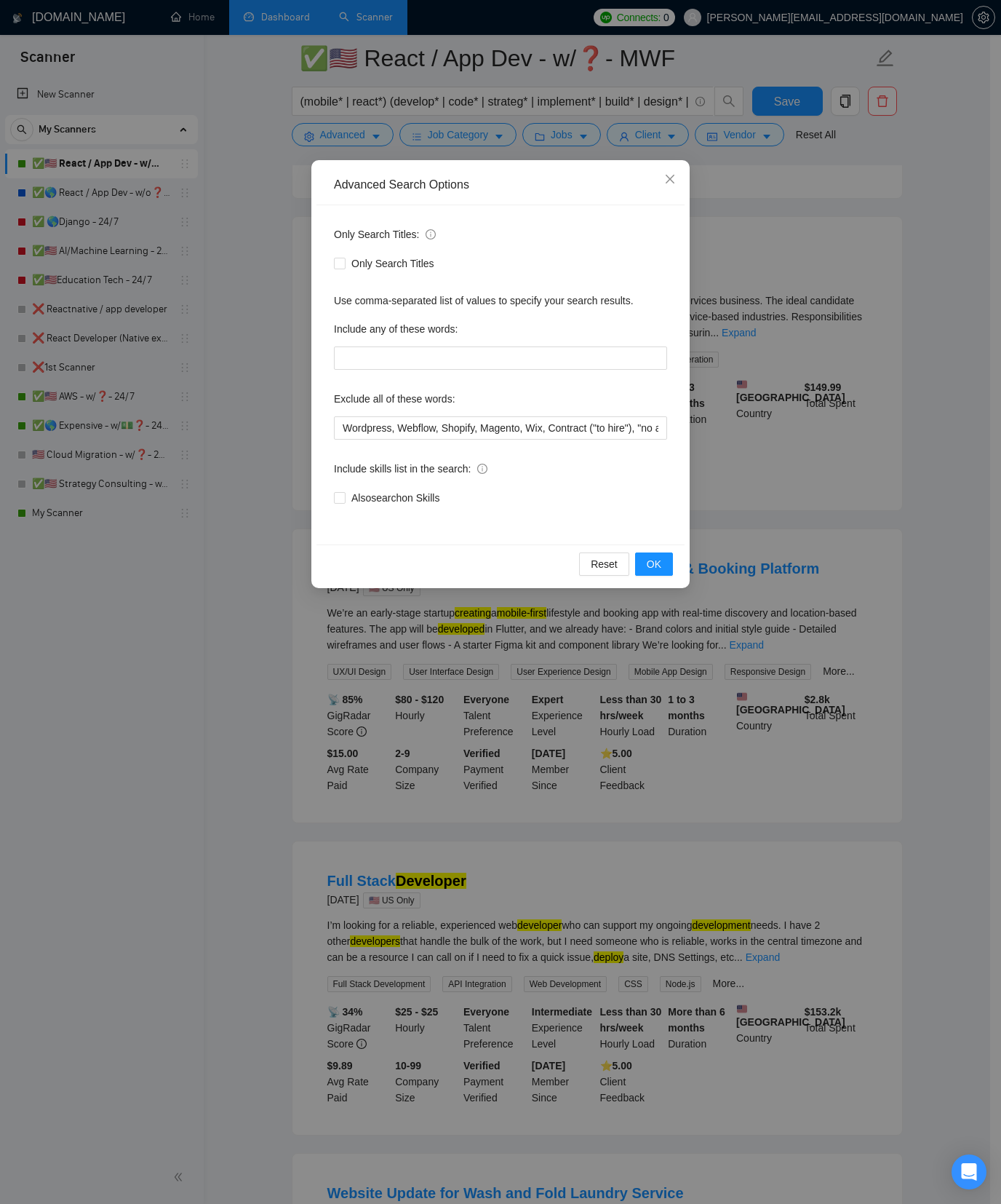
click at [211, 288] on div "Advanced Search Options Only Search Titles: Only Search Titles Use comma-separa…" at bounding box center [500, 602] width 1001 height 1204
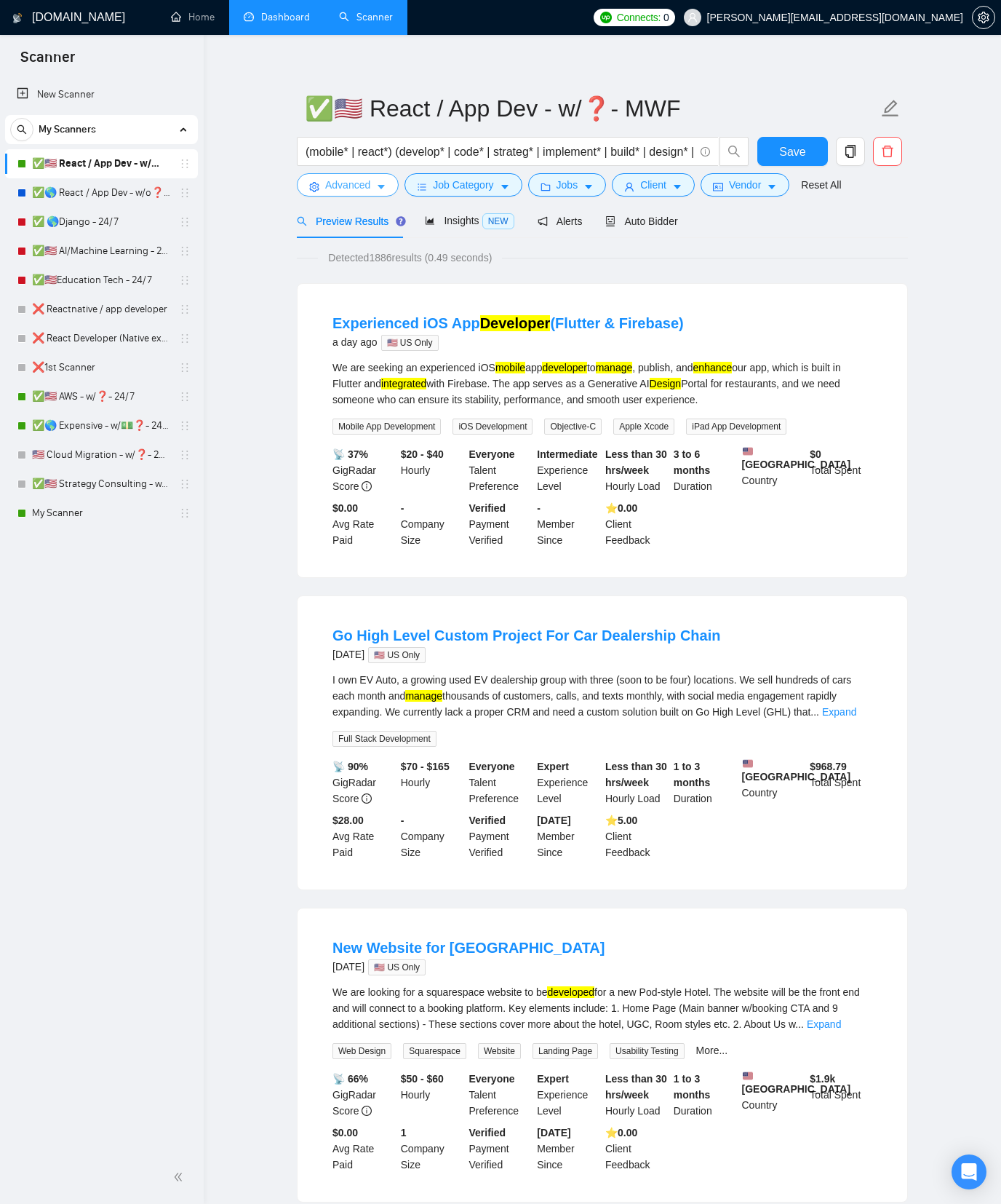
scroll to position [0, 0]
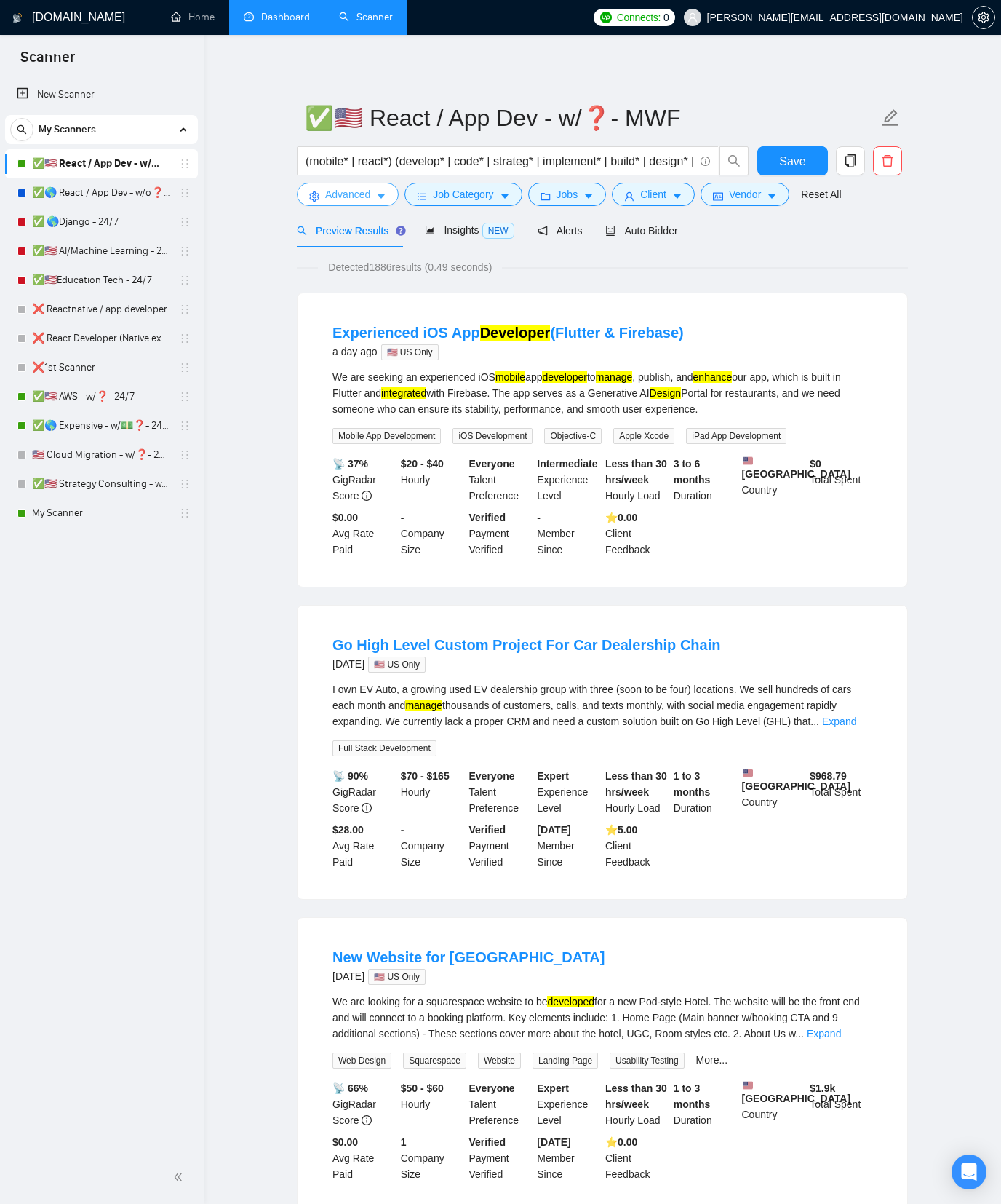
click at [381, 198] on icon "caret-down" at bounding box center [381, 197] width 10 height 10
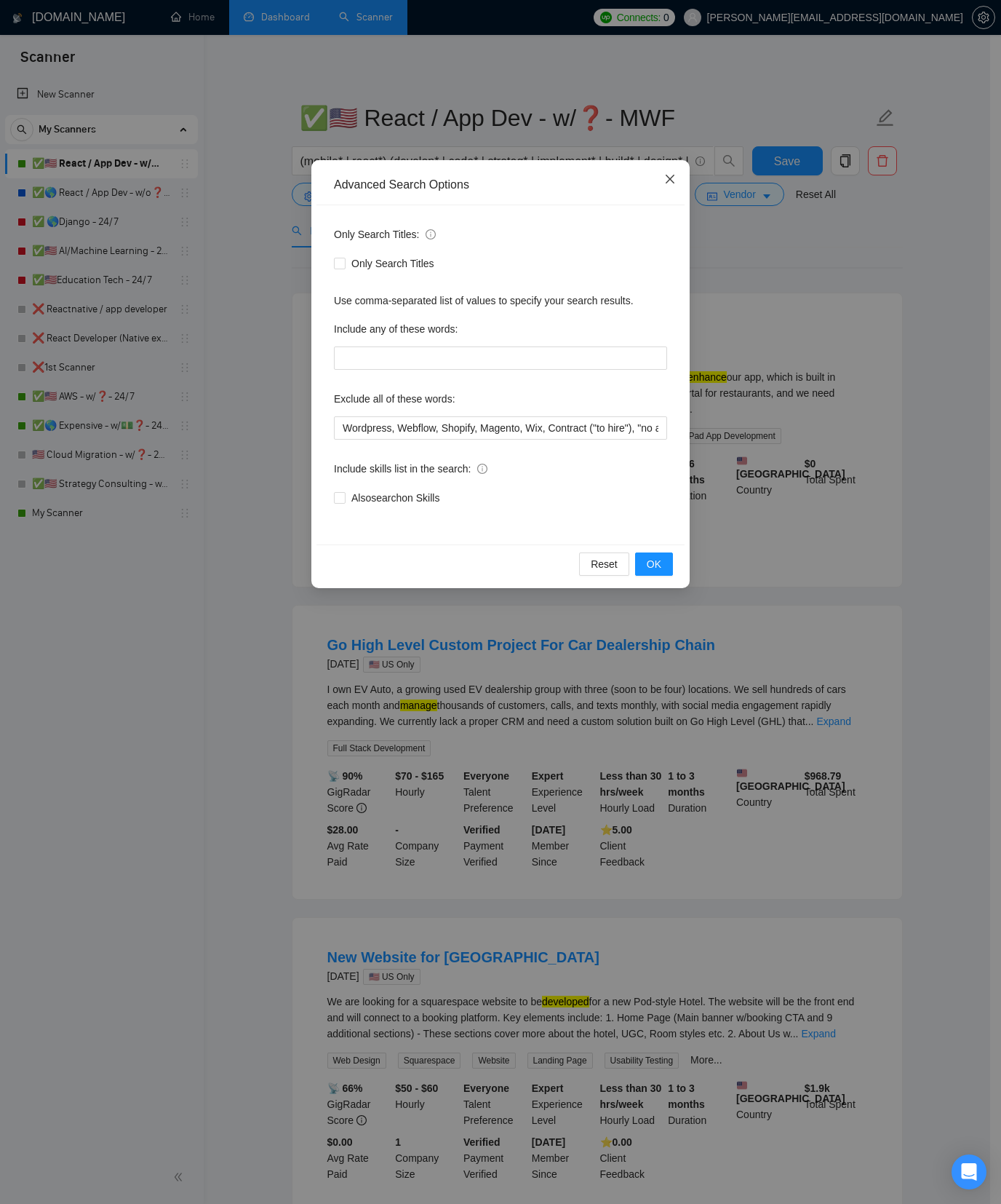
click at [676, 181] on span "Close" at bounding box center [670, 180] width 39 height 39
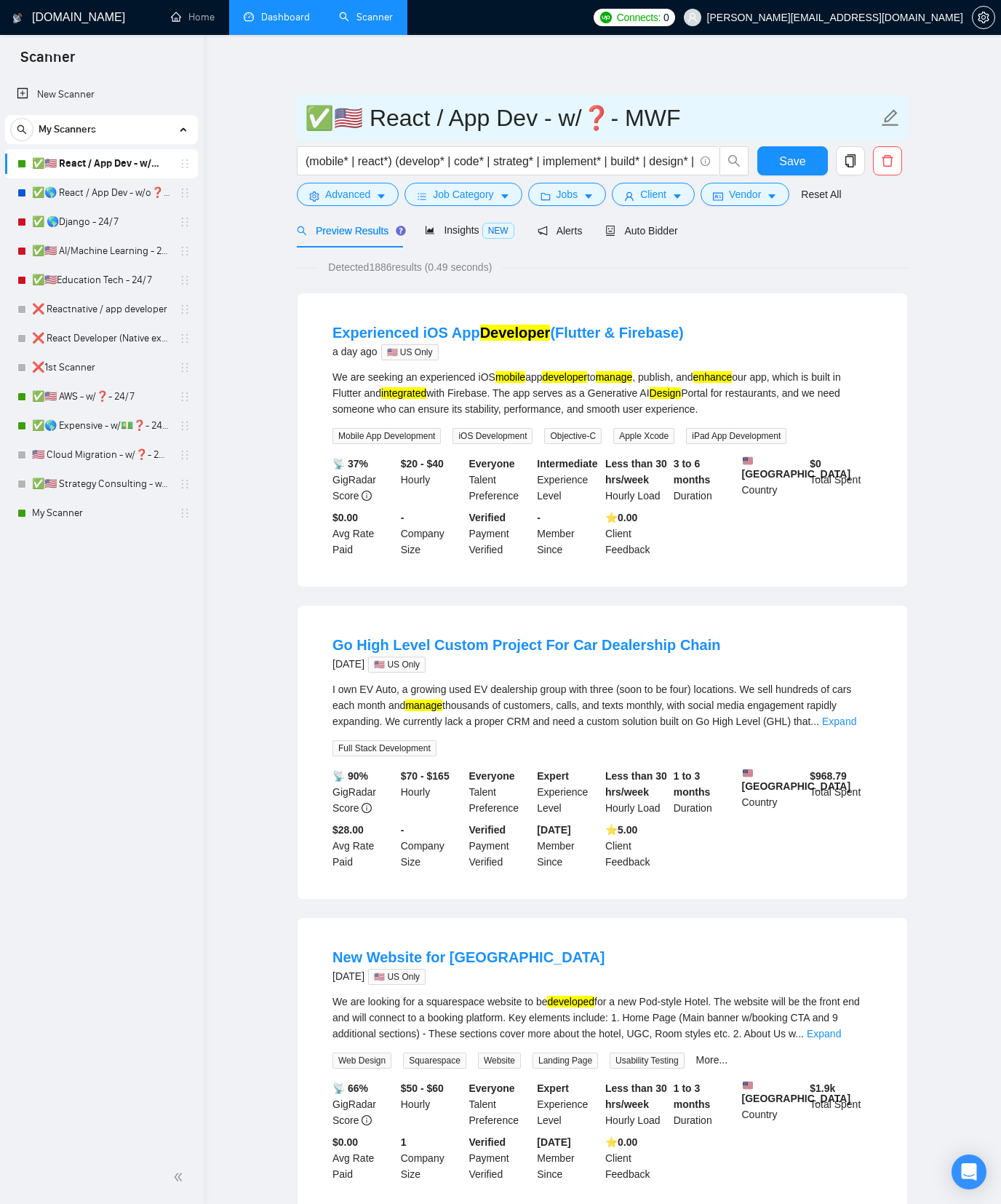
click at [682, 100] on input "✅🇺🇸 React / App Dev - w/❓- MWF" at bounding box center [591, 118] width 574 height 36
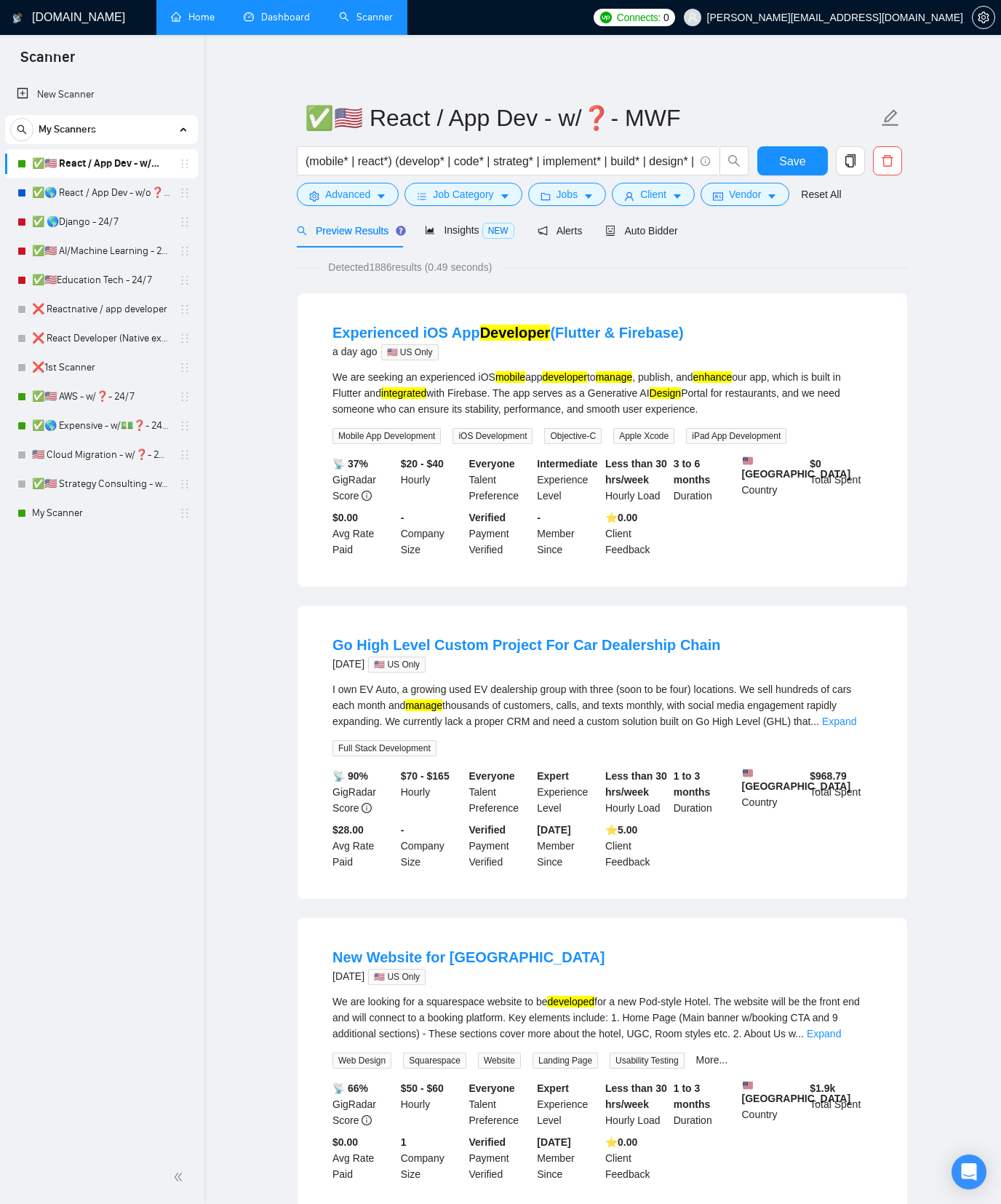
click at [182, 16] on link "Home" at bounding box center [192, 17] width 44 height 13
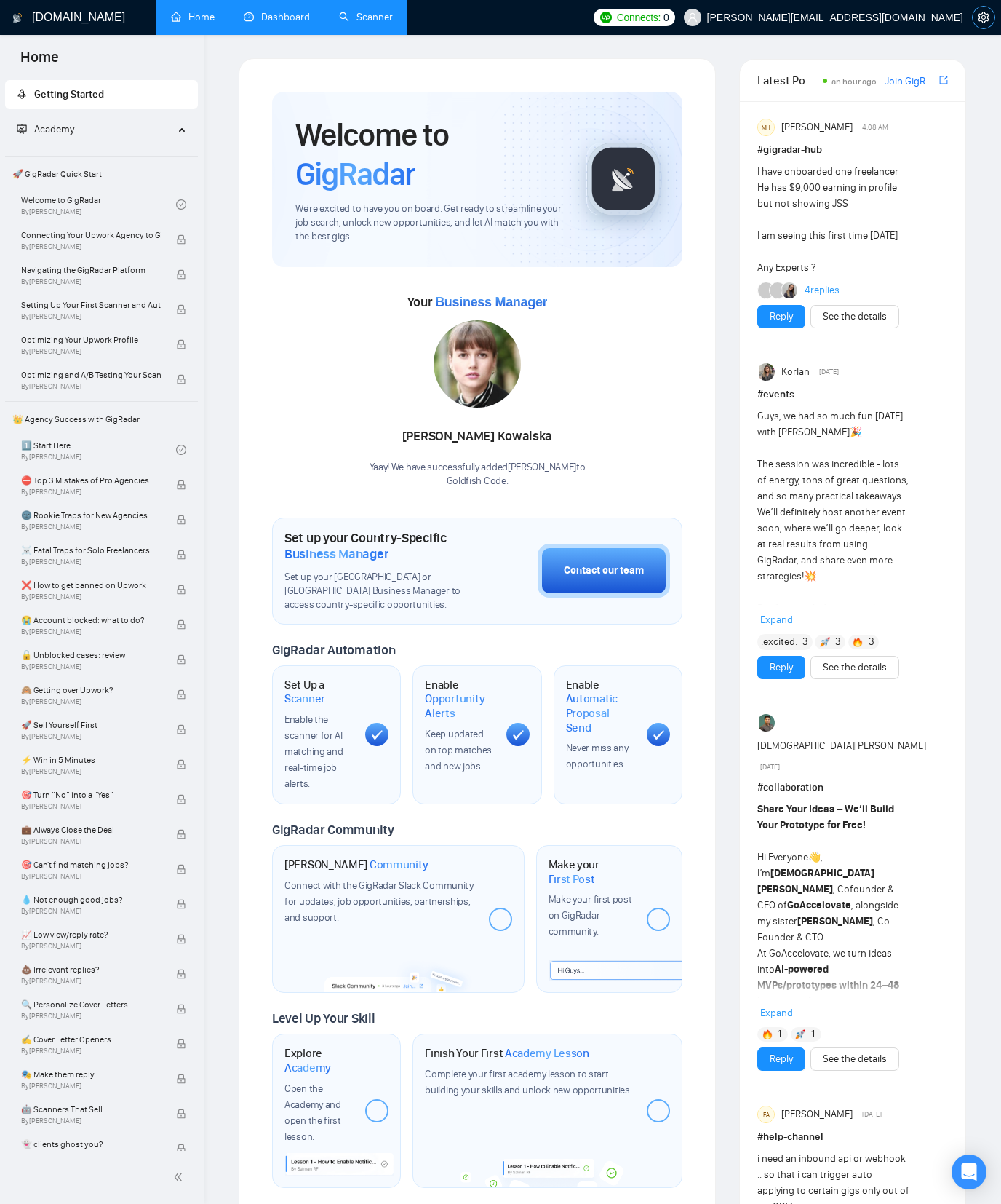
click at [988, 18] on icon "setting" at bounding box center [983, 18] width 11 height 12
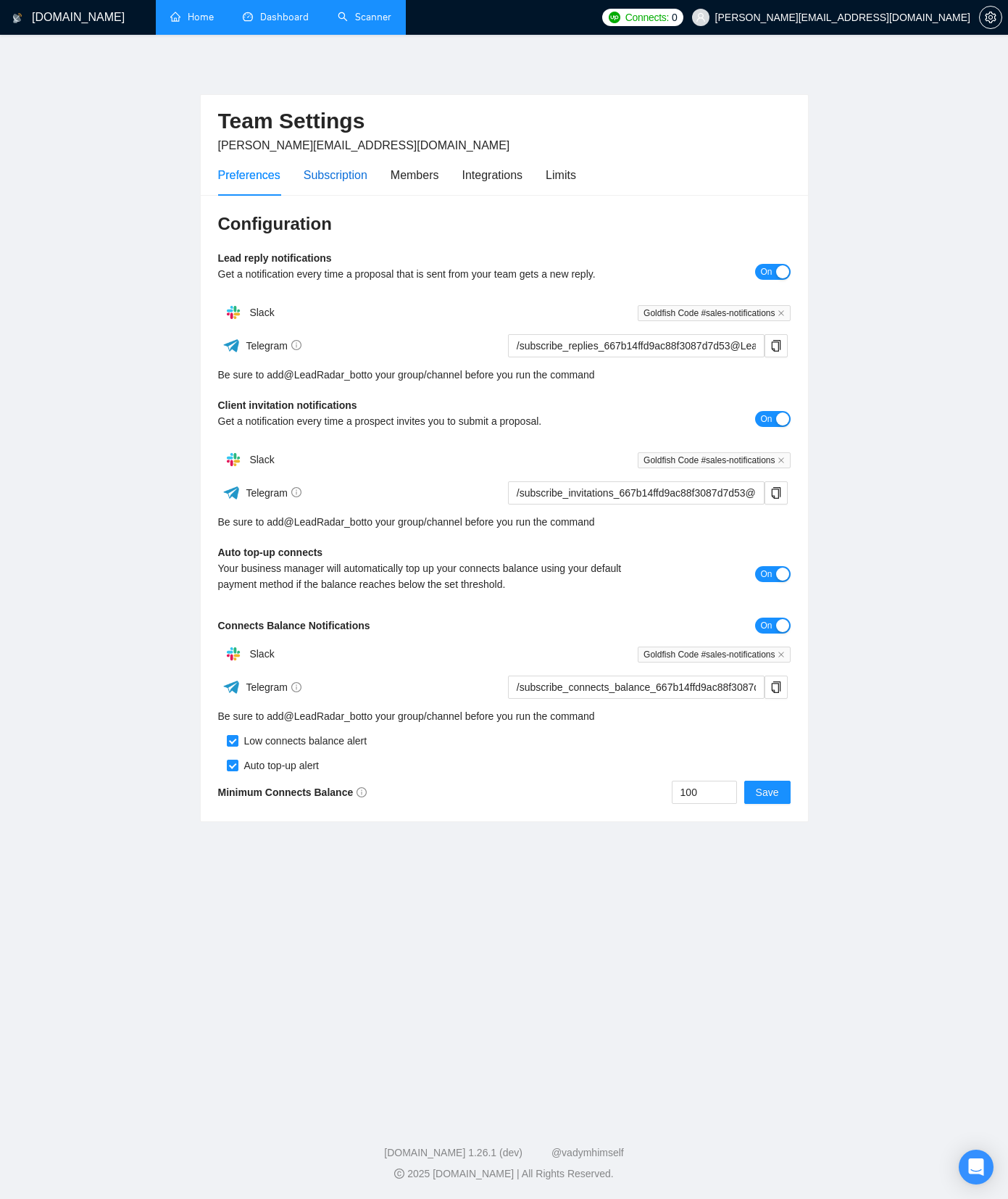
click at [359, 174] on div "Subscription" at bounding box center [335, 175] width 64 height 18
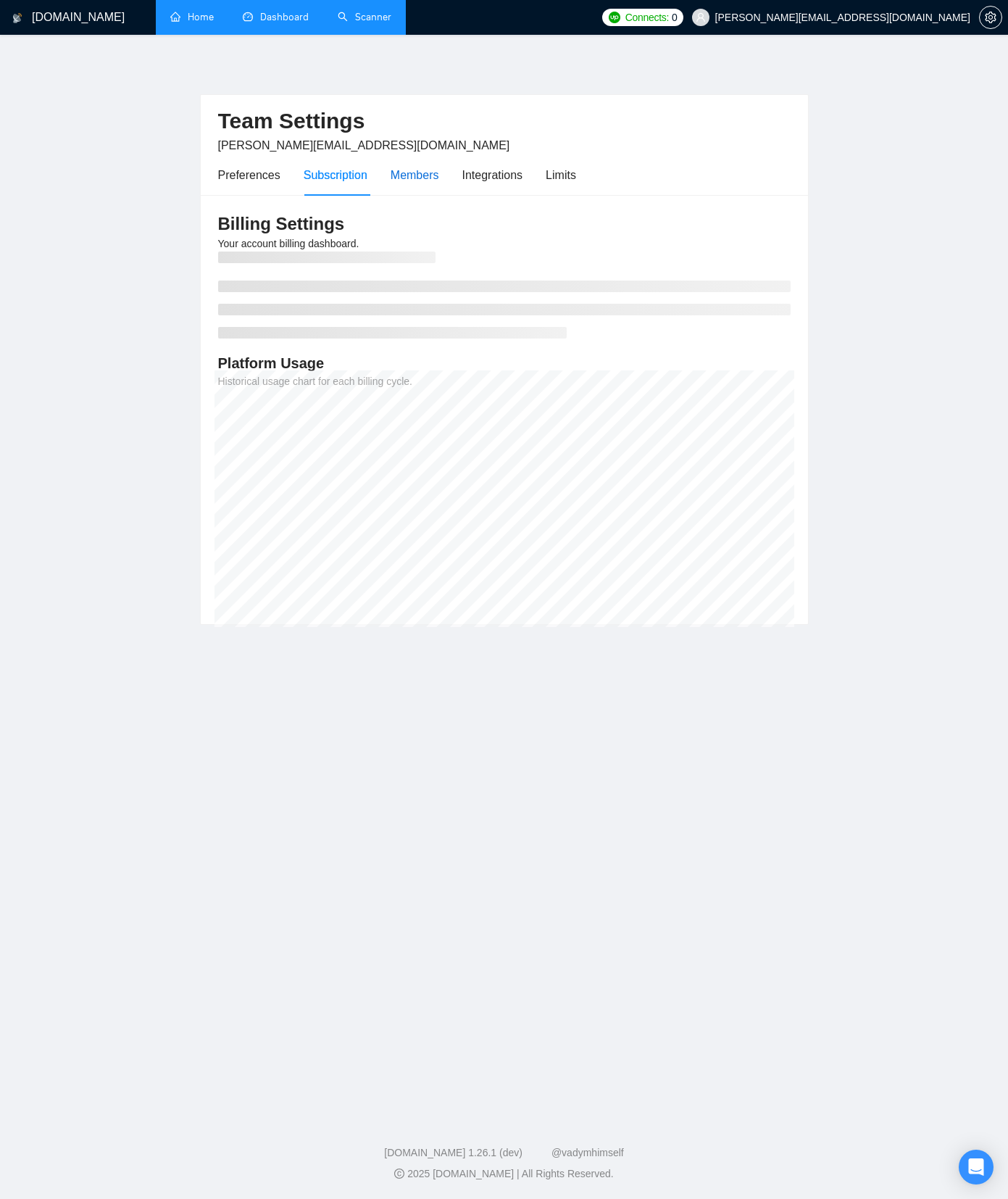
click at [398, 179] on div "Members" at bounding box center [415, 175] width 49 height 18
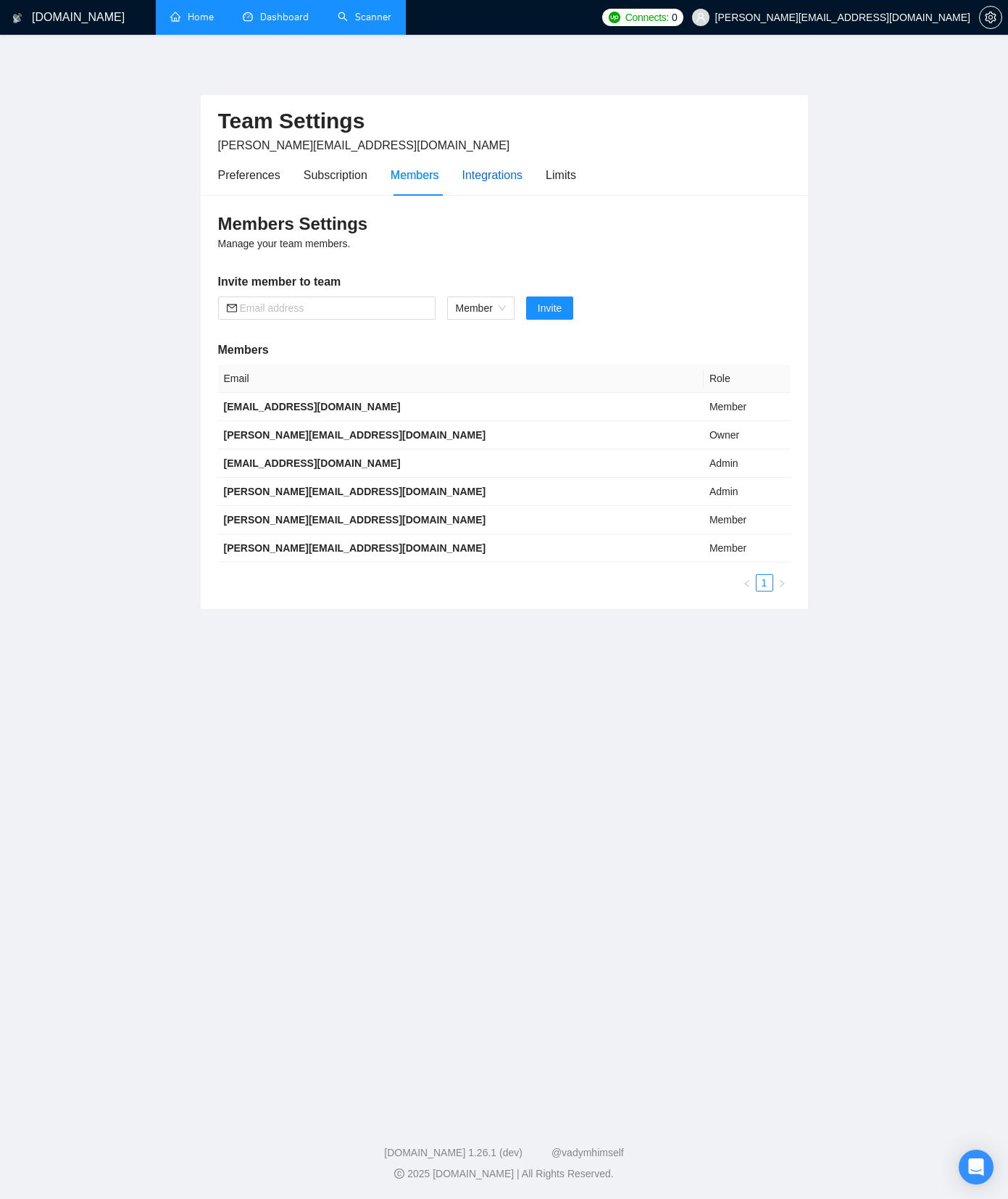
click at [477, 177] on div "Integrations" at bounding box center [493, 175] width 61 height 18
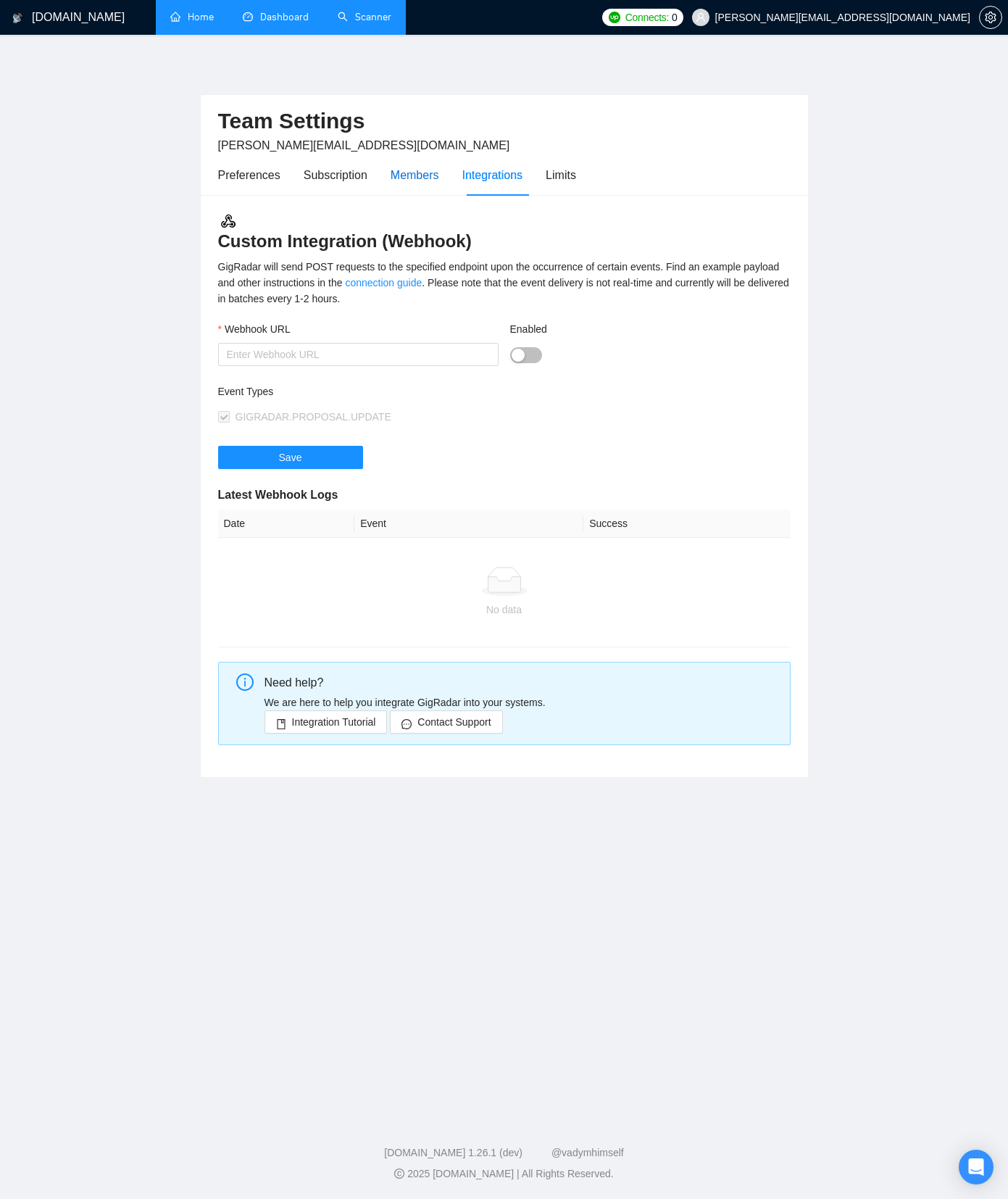
click at [417, 178] on div "Members" at bounding box center [415, 175] width 49 height 18
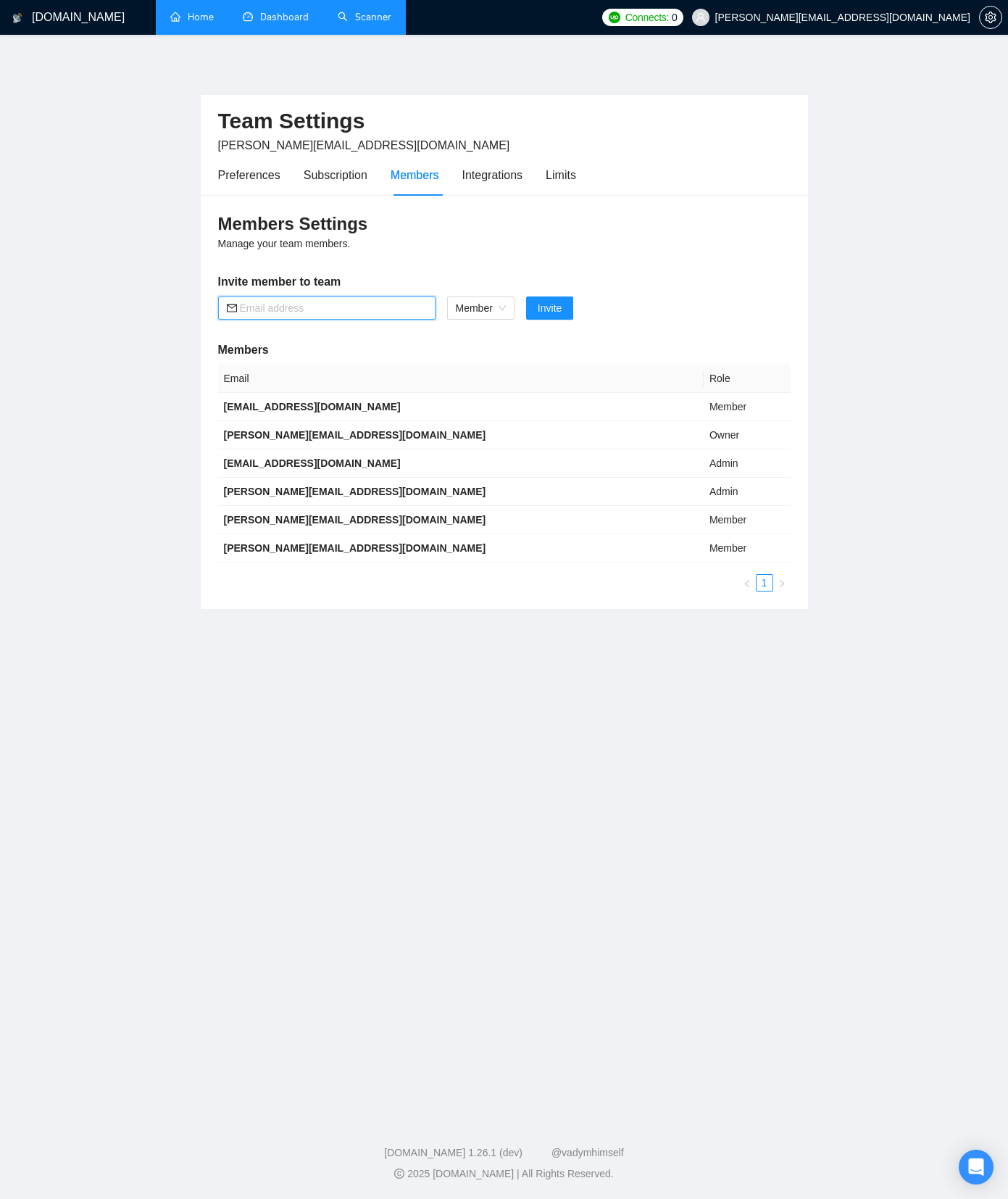
click at [387, 314] on input "text" at bounding box center [334, 309] width 187 height 16
click at [415, 234] on h3 "Members Settings" at bounding box center [504, 223] width 573 height 23
click at [258, 175] on div "Preferences" at bounding box center [249, 175] width 63 height 18
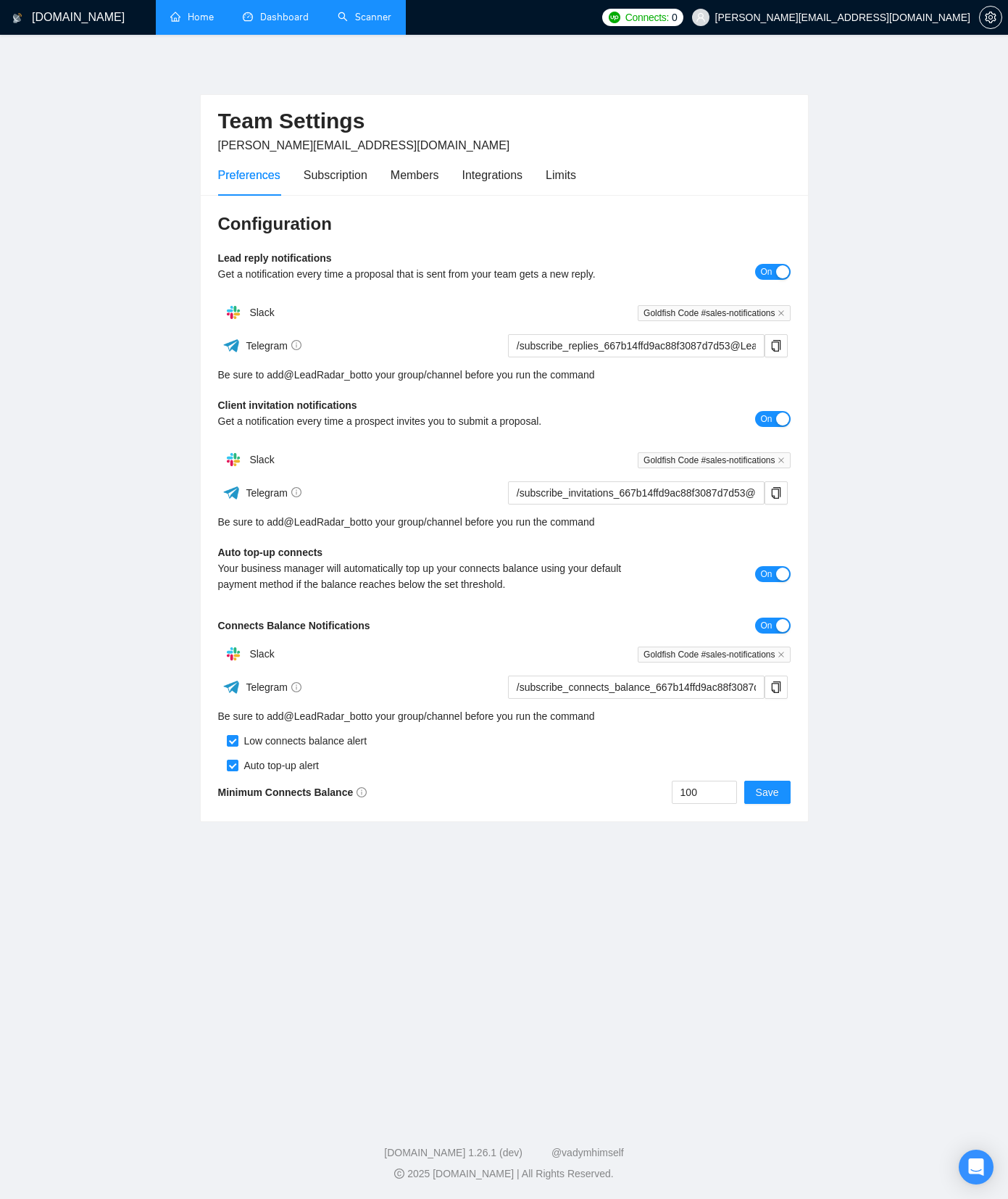
click at [340, 21] on link "Scanner" at bounding box center [364, 17] width 54 height 13
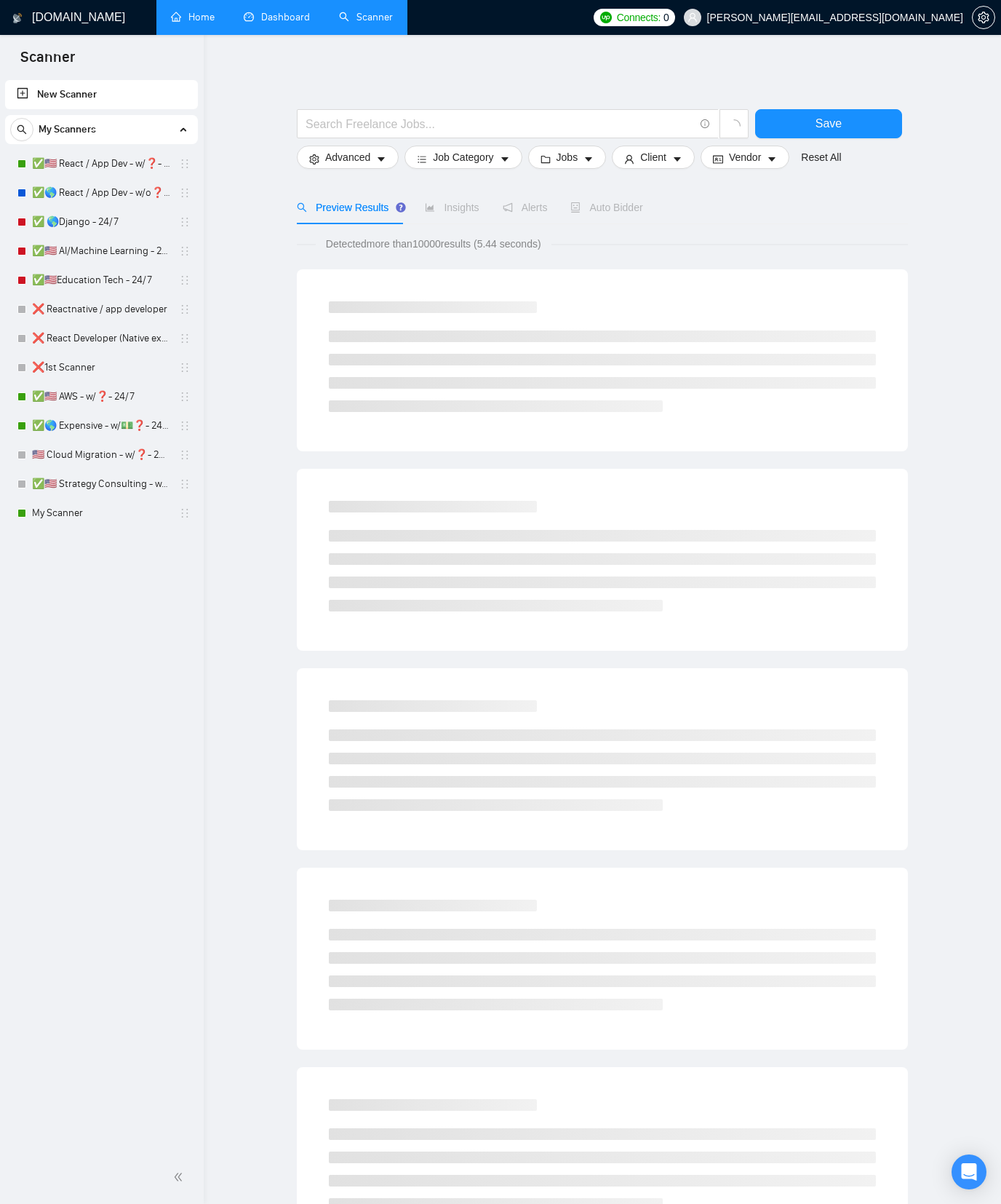
click at [306, 89] on div "Save Advanced Job Category Jobs Client Vendor Reset All Preview Results Insight…" at bounding box center [603, 672] width 611 height 1226
click at [688, 146] on button "Client" at bounding box center [654, 157] width 83 height 23
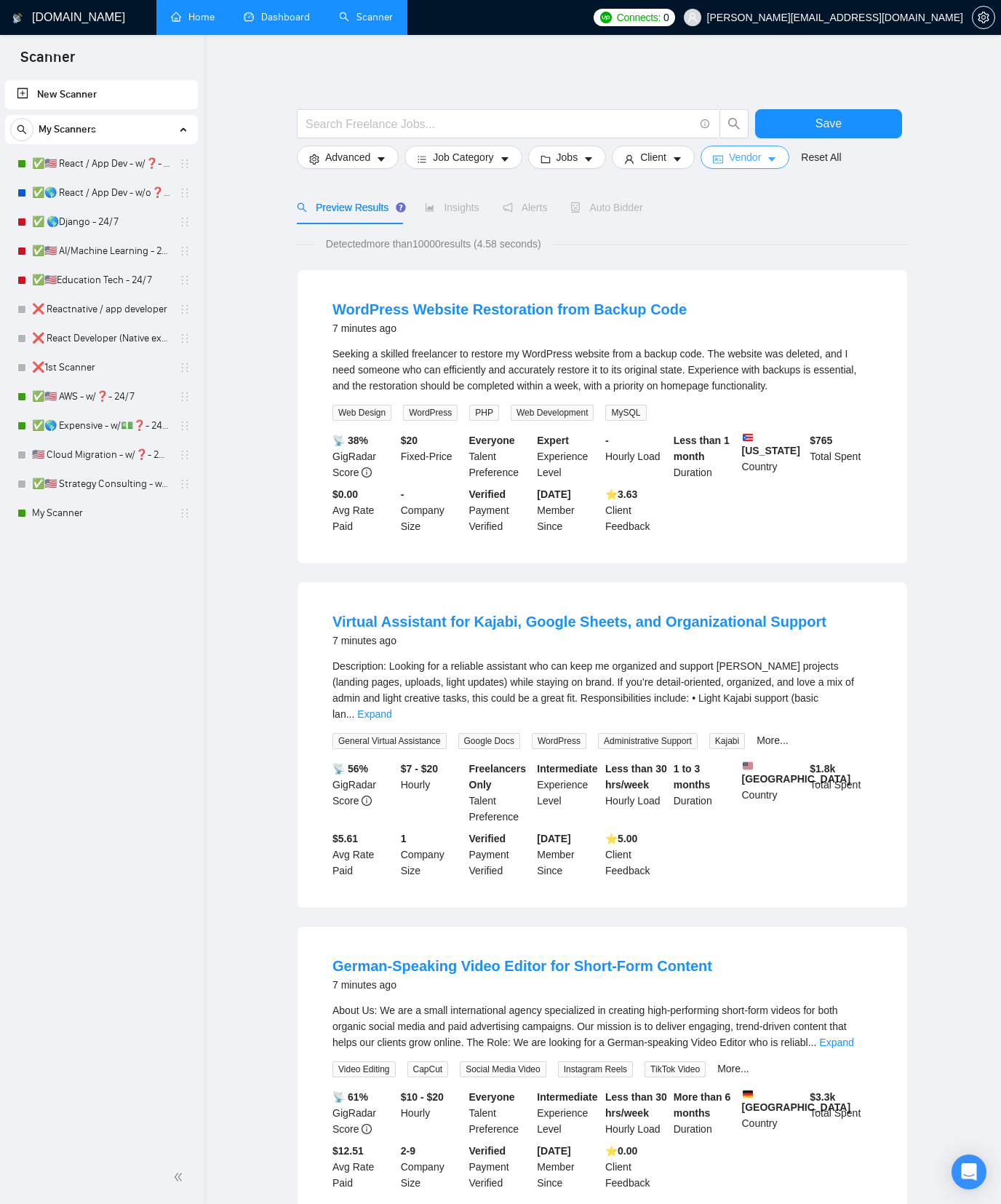
click at [755, 158] on span "Vendor" at bounding box center [744, 158] width 32 height 16
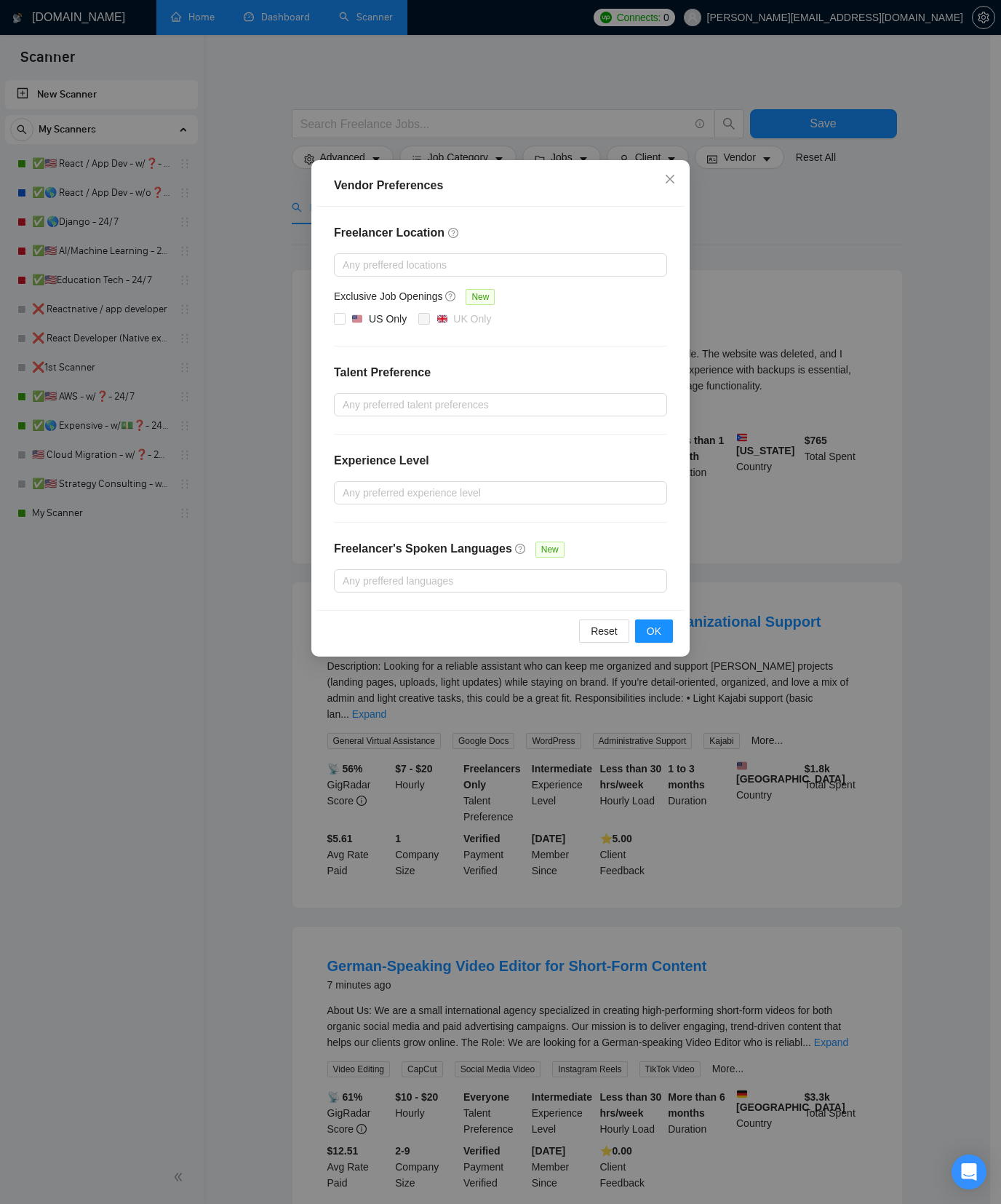
click at [804, 328] on div "Vendor Preferences Freelancer Location Any preffered locations Exclusive Job Op…" at bounding box center [500, 602] width 1001 height 1204
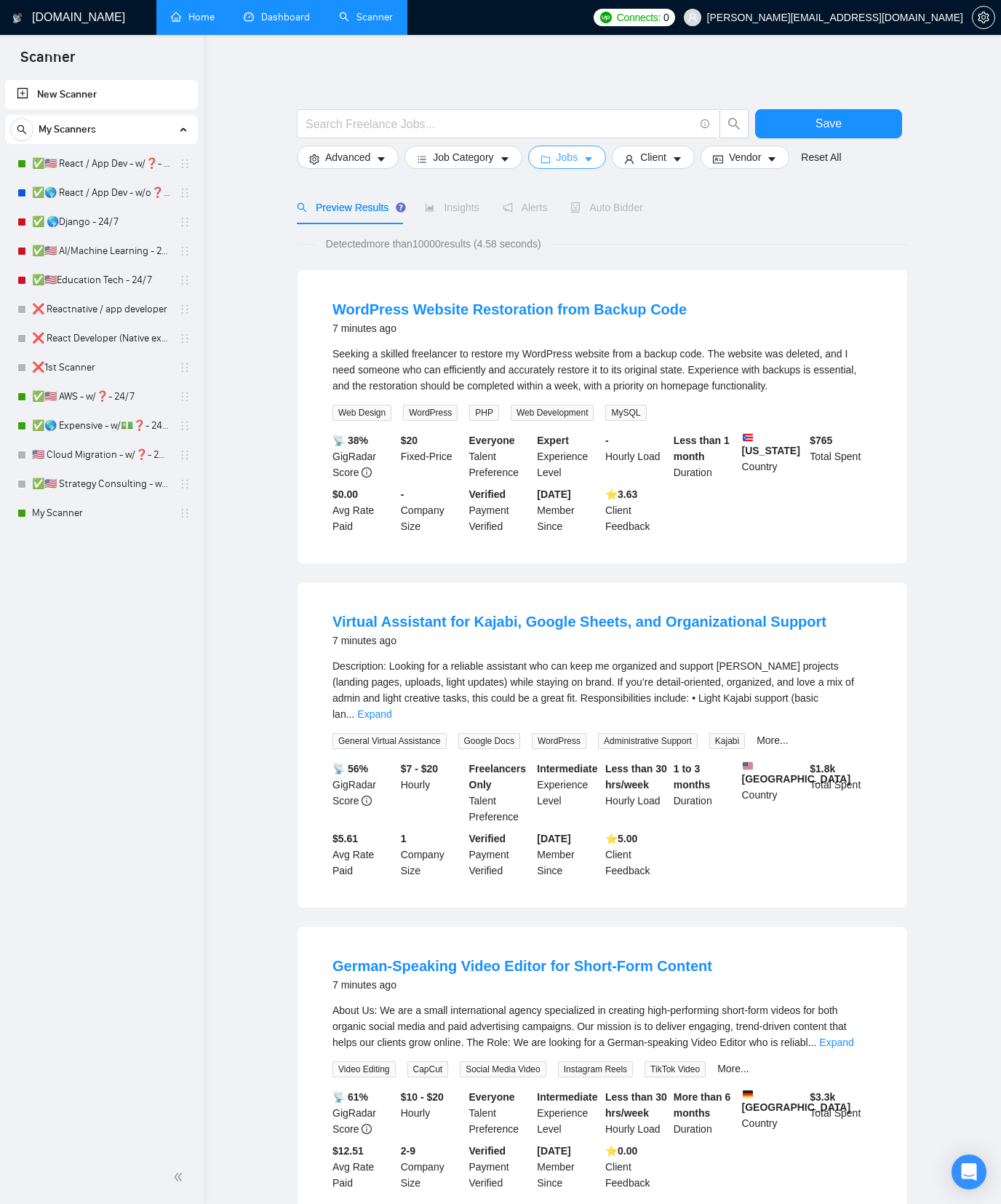
click at [599, 152] on button "Jobs" at bounding box center [568, 157] width 78 height 23
click at [118, 165] on link "✅🇺🇸 React / App Dev - w/❓- MWF" at bounding box center [101, 163] width 138 height 29
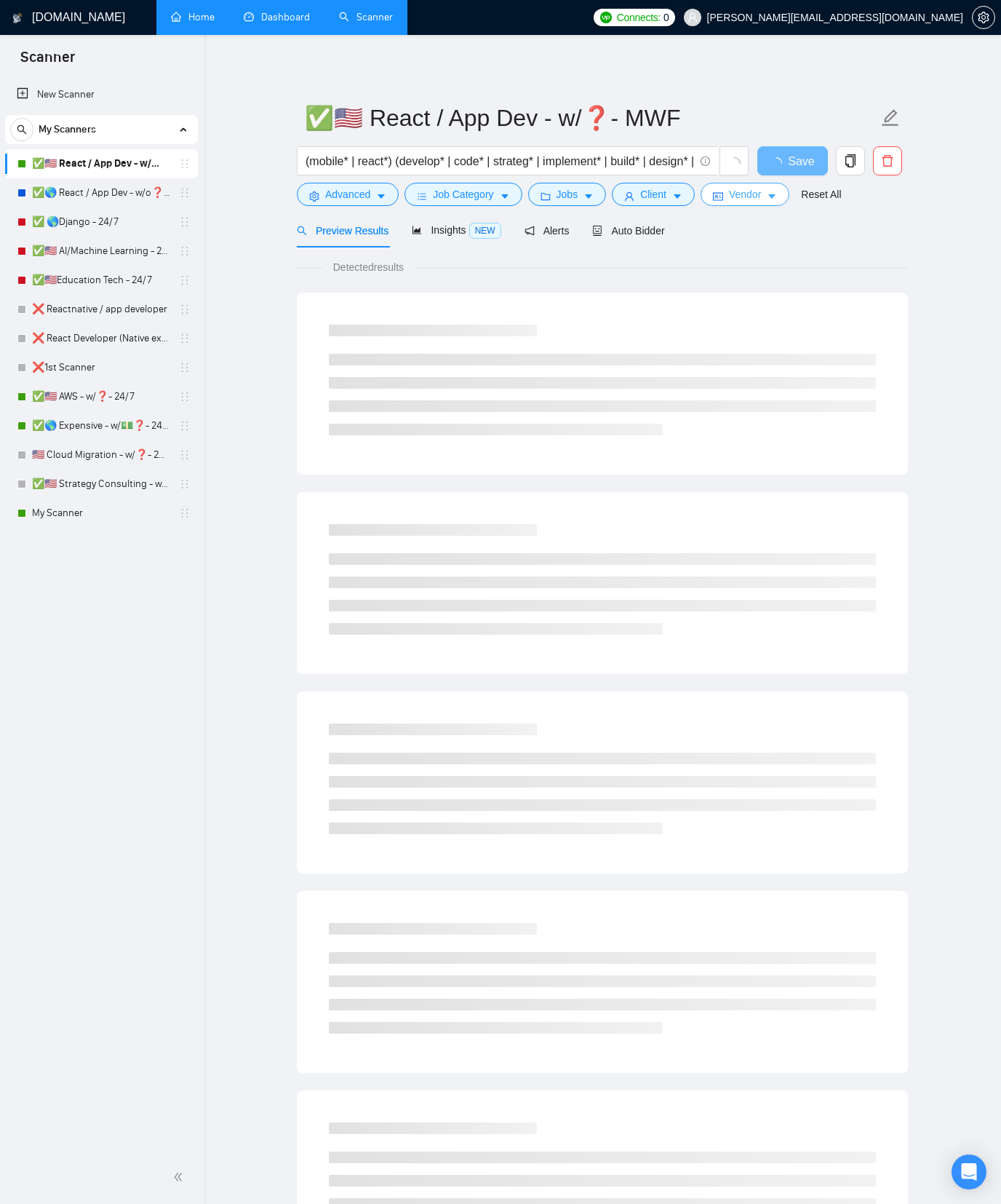
click at [742, 198] on span "Vendor" at bounding box center [744, 195] width 32 height 16
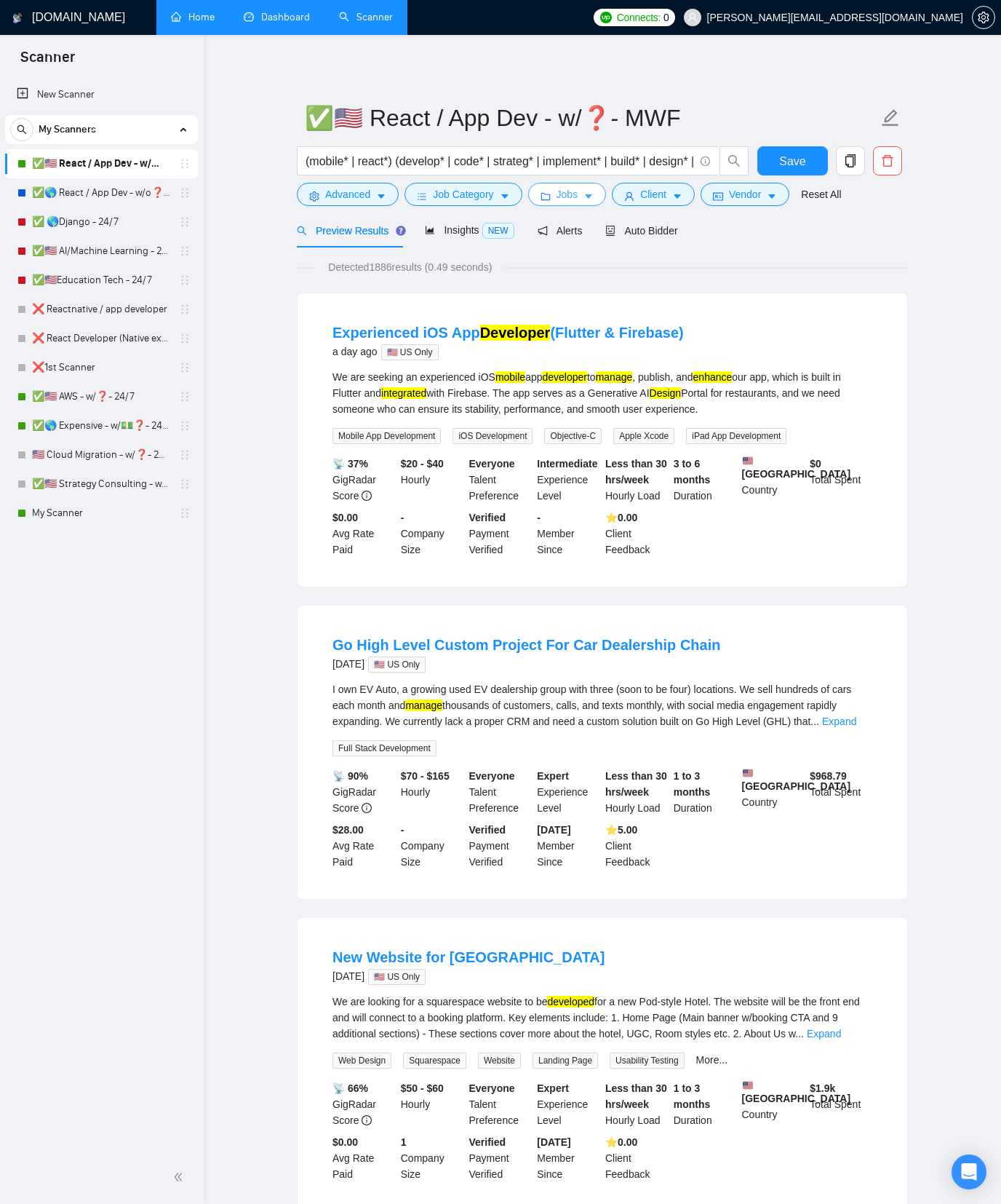
click at [566, 195] on span "Jobs" at bounding box center [568, 195] width 22 height 16
click at [510, 200] on icon "caret-down" at bounding box center [505, 197] width 10 height 10
click at [364, 197] on span "Advanced" at bounding box center [347, 195] width 45 height 16
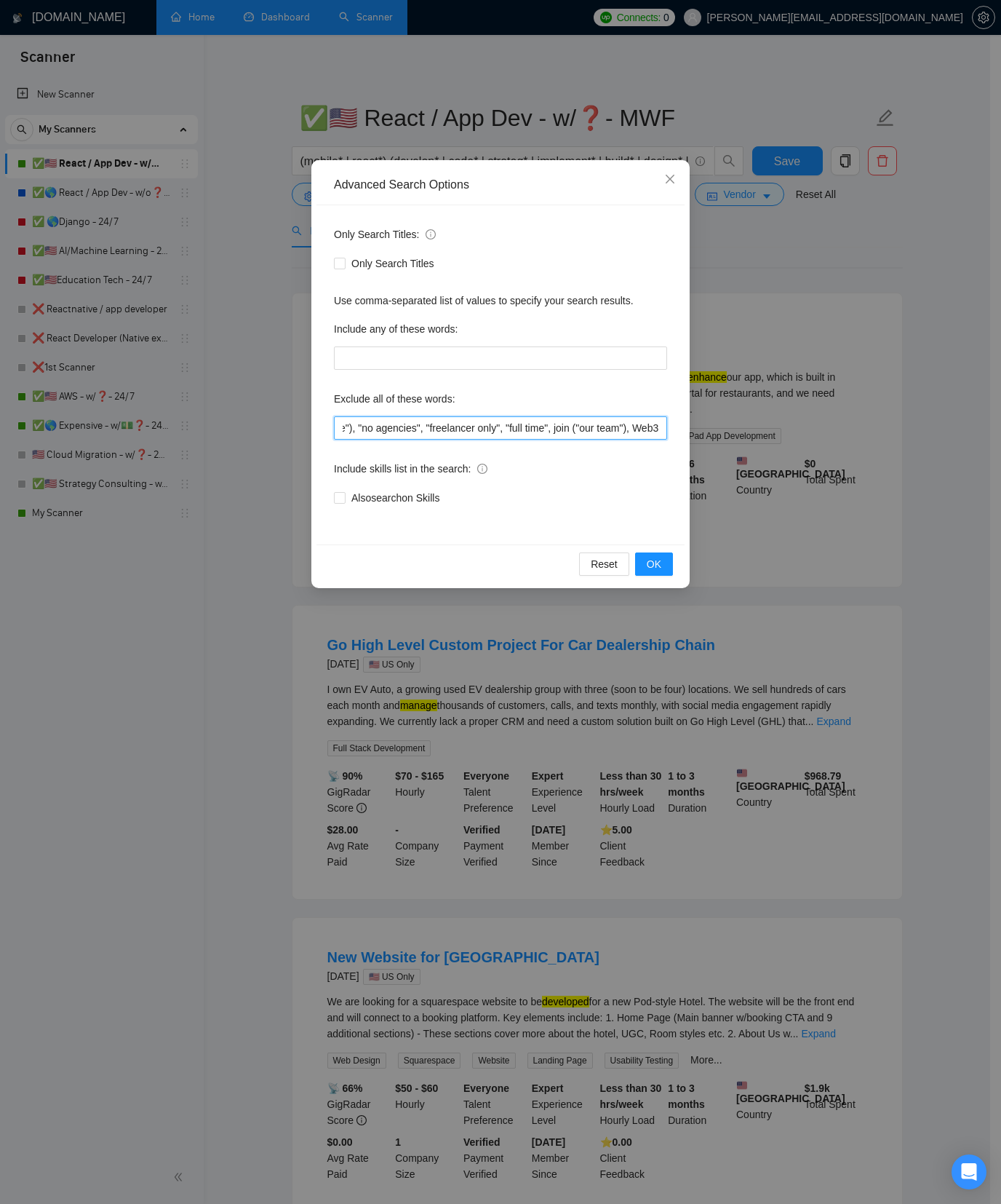
scroll to position [0, 311]
drag, startPoint x: 342, startPoint y: 428, endPoint x: 719, endPoint y: 427, distance: 377.0
click at [719, 427] on div "Advanced Search Options Only Search Titles: Only Search Titles Use comma-separa…" at bounding box center [500, 602] width 1001 height 1204
click at [583, 398] on div "Exclude all of these words:" at bounding box center [500, 402] width 333 height 29
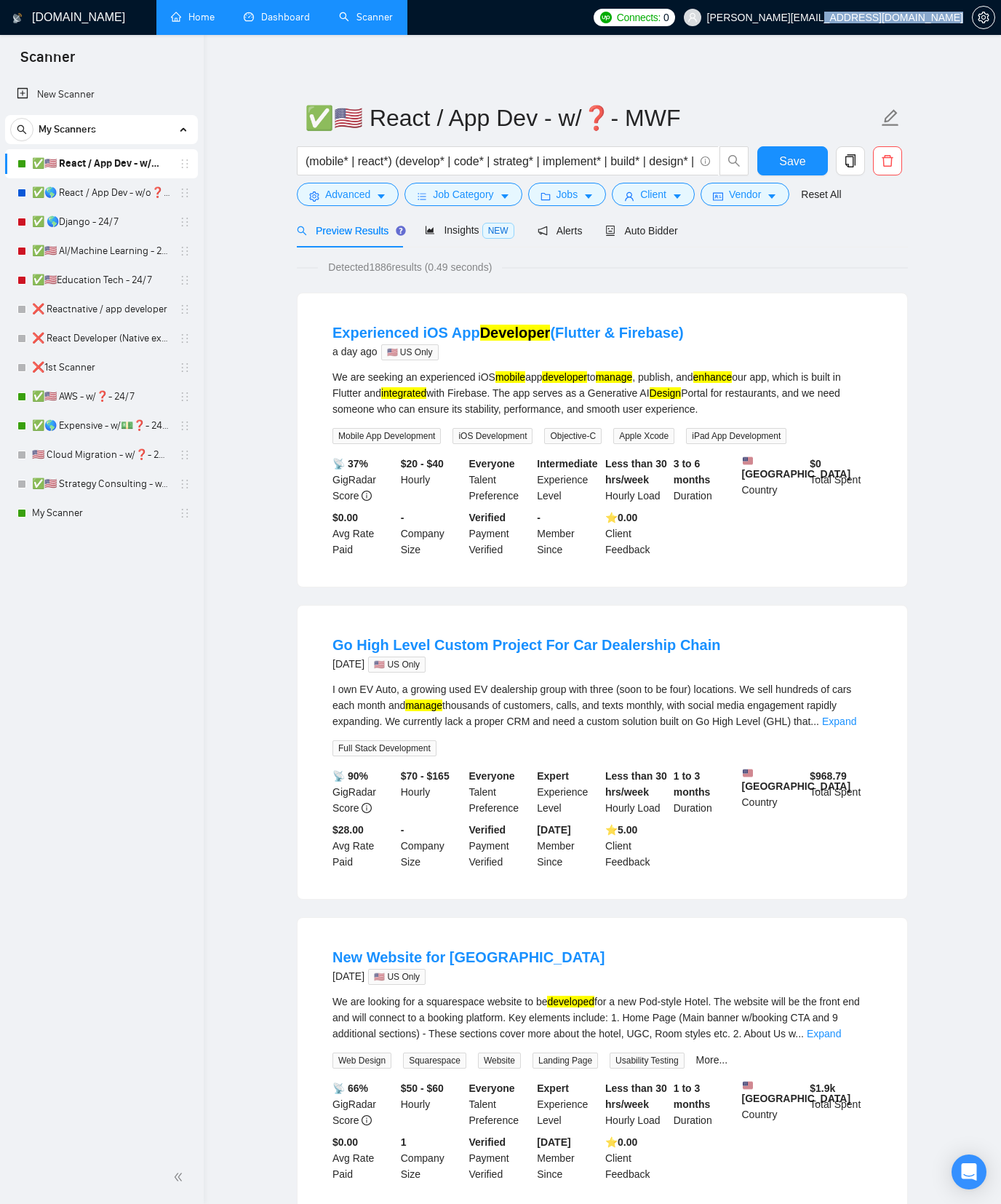
click at [134, 200] on link "✅🌎 React / App Dev - w/o❓- TuTh" at bounding box center [101, 192] width 138 height 29
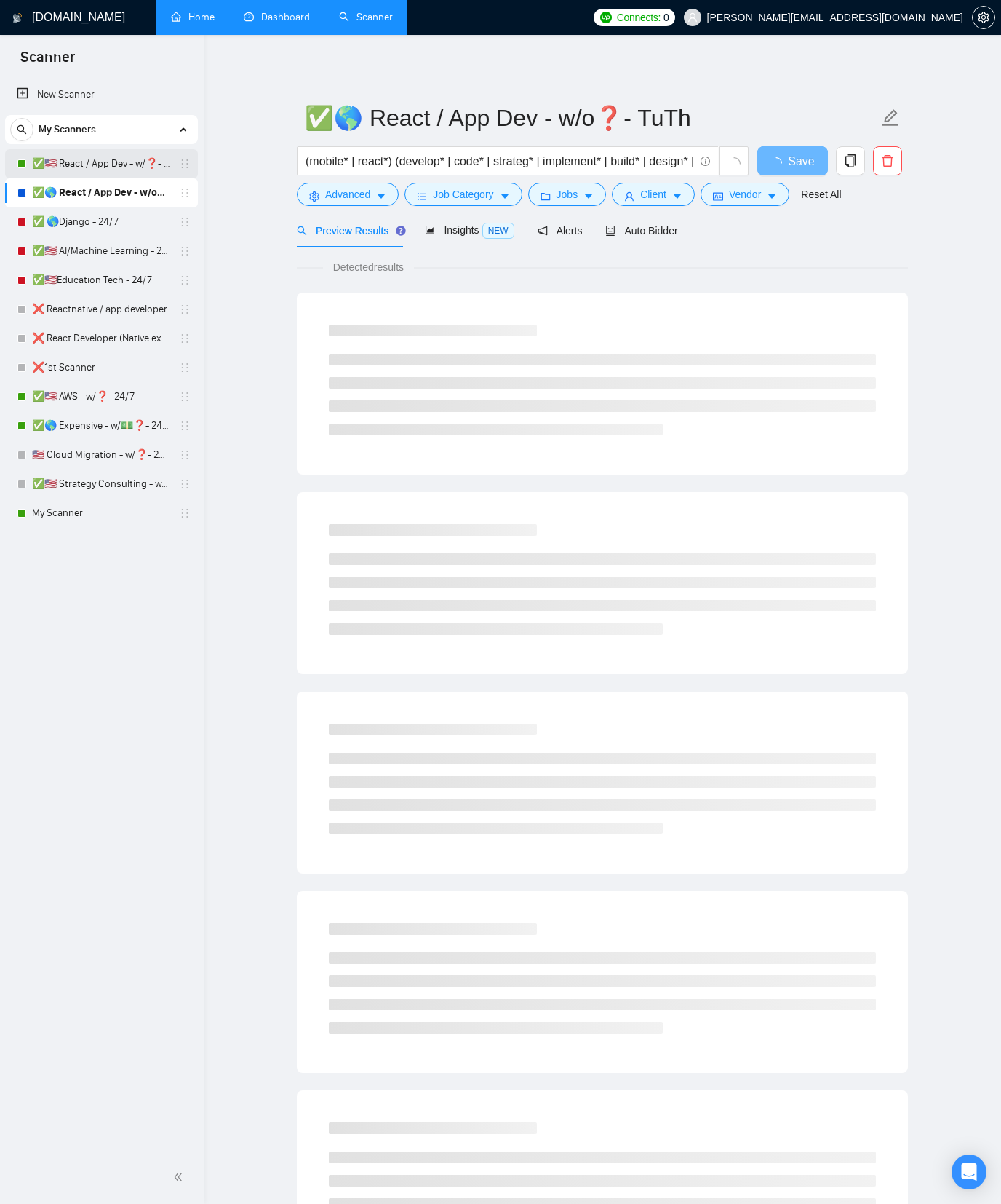
click at [121, 164] on link "✅🇺🇸 React / App Dev - w/❓- MWF" at bounding box center [101, 163] width 138 height 29
click at [118, 193] on link "✅🌎 React / App Dev - w/o❓- TuTh" at bounding box center [101, 192] width 138 height 29
click at [118, 171] on link "✅🇺🇸 React / App Dev - w/❓- MWF" at bounding box center [101, 163] width 138 height 29
click at [116, 189] on link "✅🌎 React / App Dev - w/o❓- TuTh" at bounding box center [101, 192] width 138 height 29
click at [112, 173] on link "✅🇺🇸 React / App Dev - w/❓- MWF" at bounding box center [101, 163] width 138 height 29
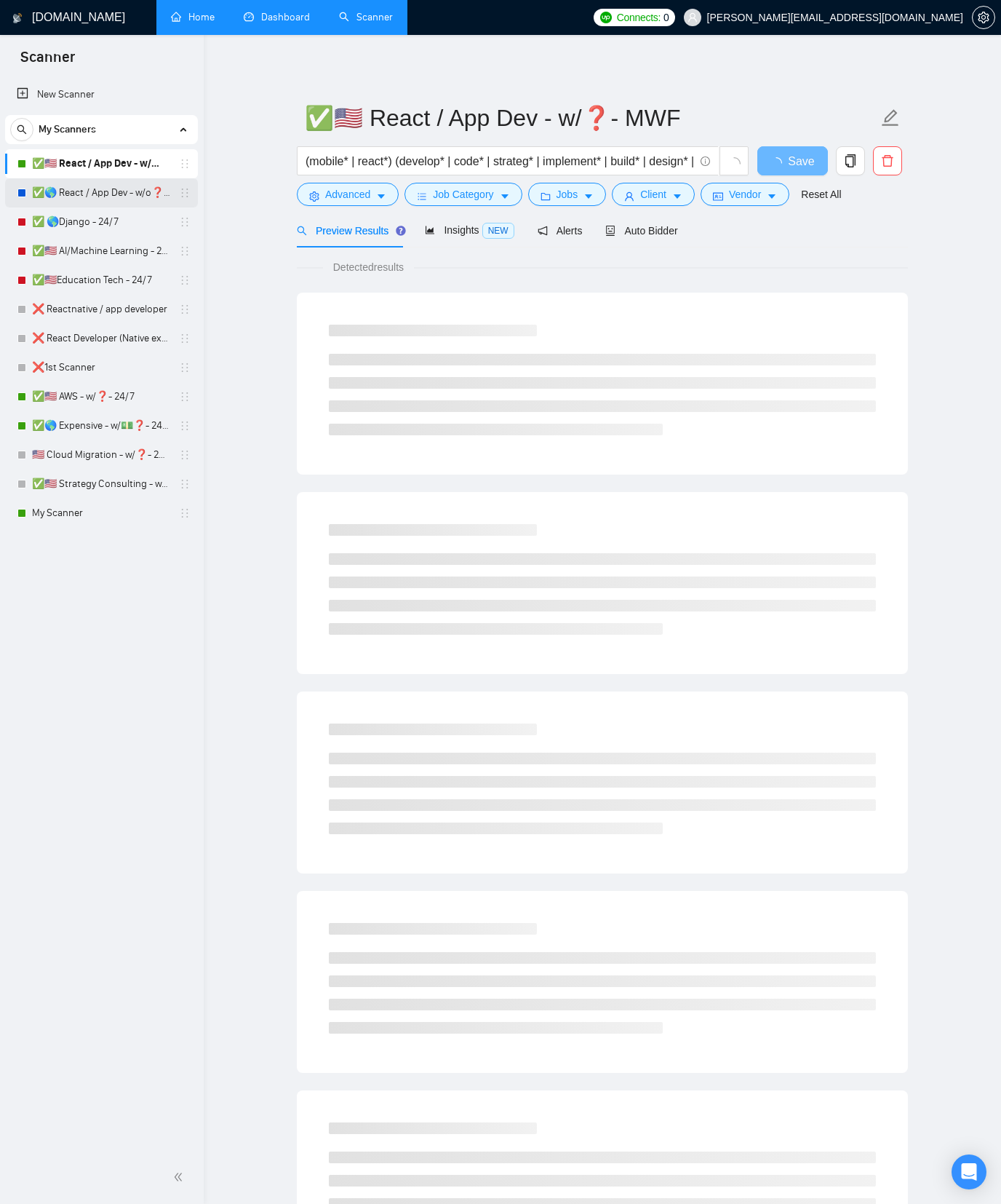
click at [112, 197] on link "✅🌎 React / App Dev - w/o❓- TuTh" at bounding box center [101, 192] width 138 height 29
drag, startPoint x: 131, startPoint y: 163, endPoint x: 135, endPoint y: 187, distance: 24.3
click at [131, 163] on link "✅🇺🇸 React / App Dev - w/❓- MWF" at bounding box center [101, 163] width 138 height 29
click at [135, 188] on link "✅🌎 React / App Dev - w/o❓- TuTh" at bounding box center [101, 192] width 138 height 29
click at [132, 188] on link "✅🌎 React / App Dev - w/o❓- TuTh" at bounding box center [101, 192] width 138 height 29
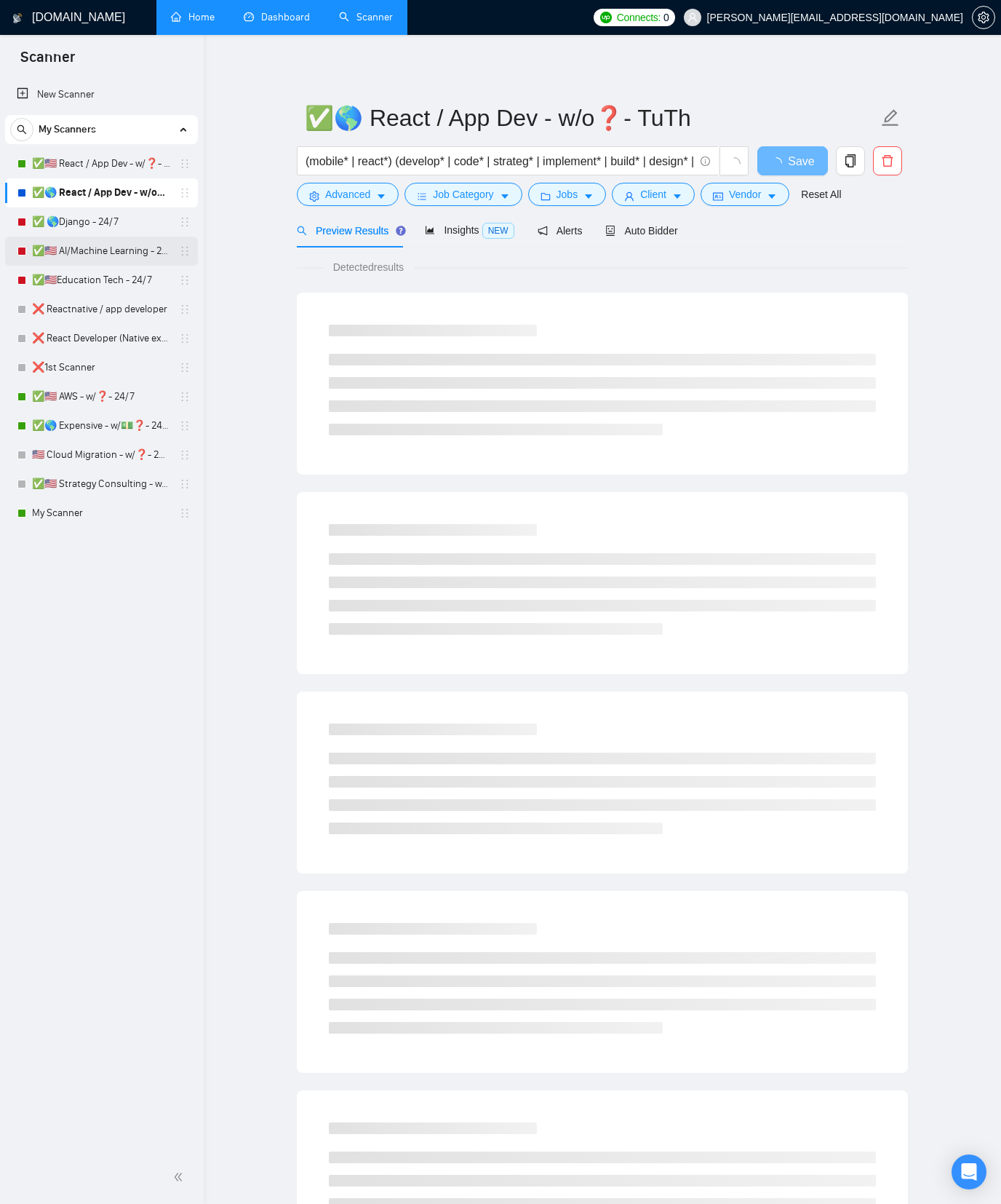
click at [123, 250] on link "✅🇺🇸 AI/Machine Learning - 24/7" at bounding box center [101, 251] width 138 height 29
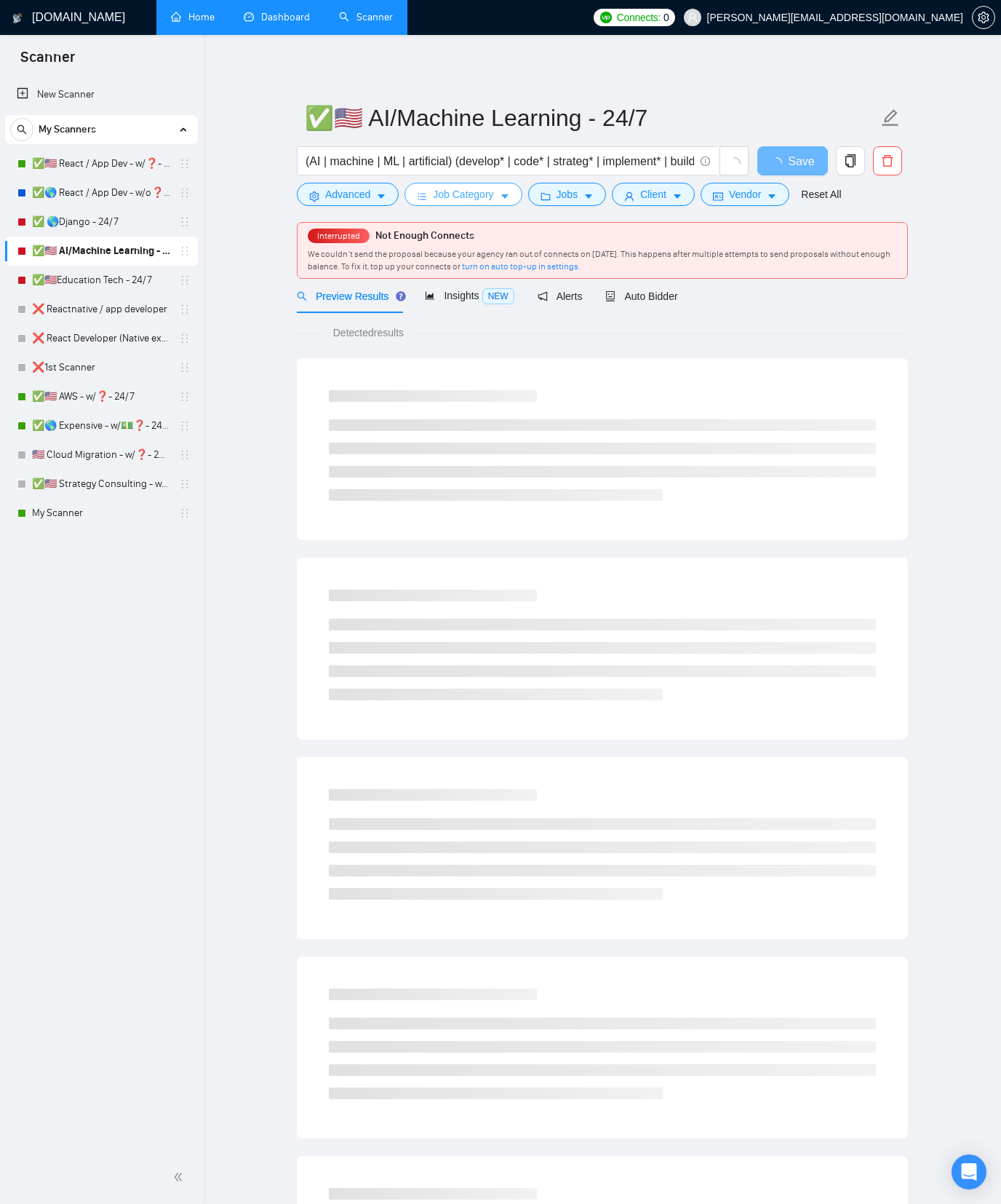
click at [462, 193] on span "Job Category" at bounding box center [464, 195] width 61 height 16
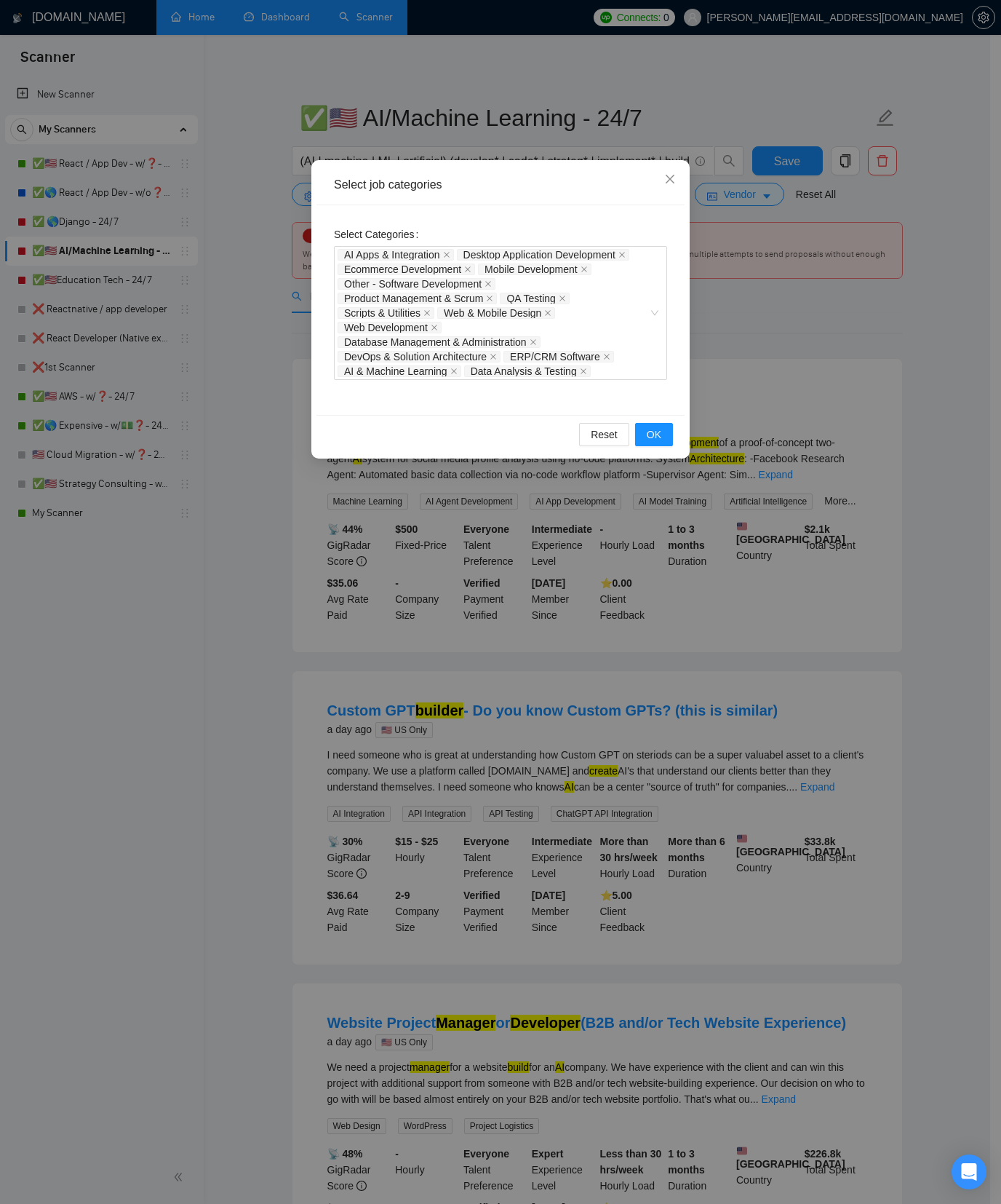
click at [222, 280] on div "Select job categories Select Categories AI Apps & Integration Desktop Applicati…" at bounding box center [500, 602] width 1001 height 1204
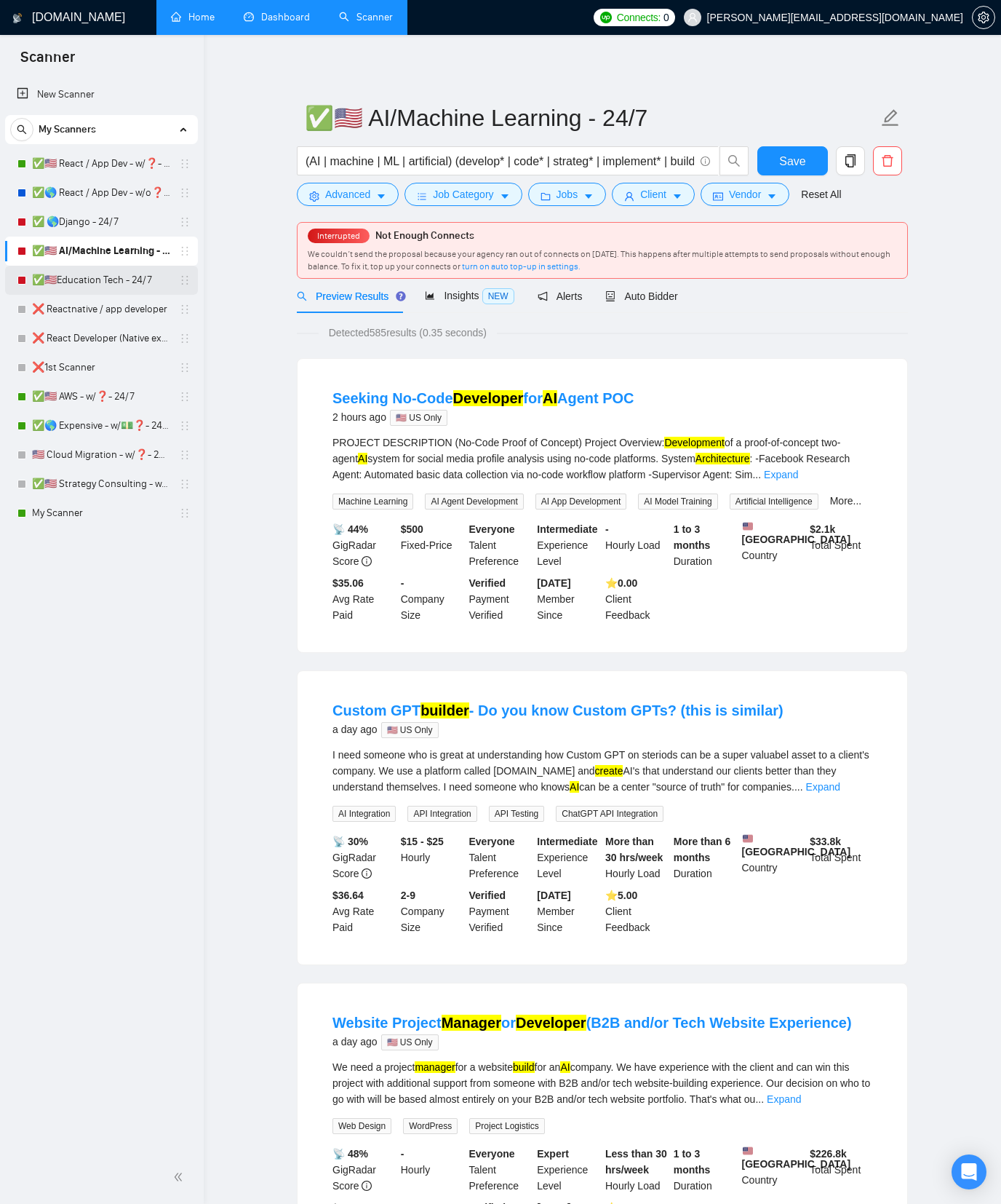
click at [146, 282] on link "✅🇺🇸Education Tech - 24/7" at bounding box center [101, 280] width 138 height 29
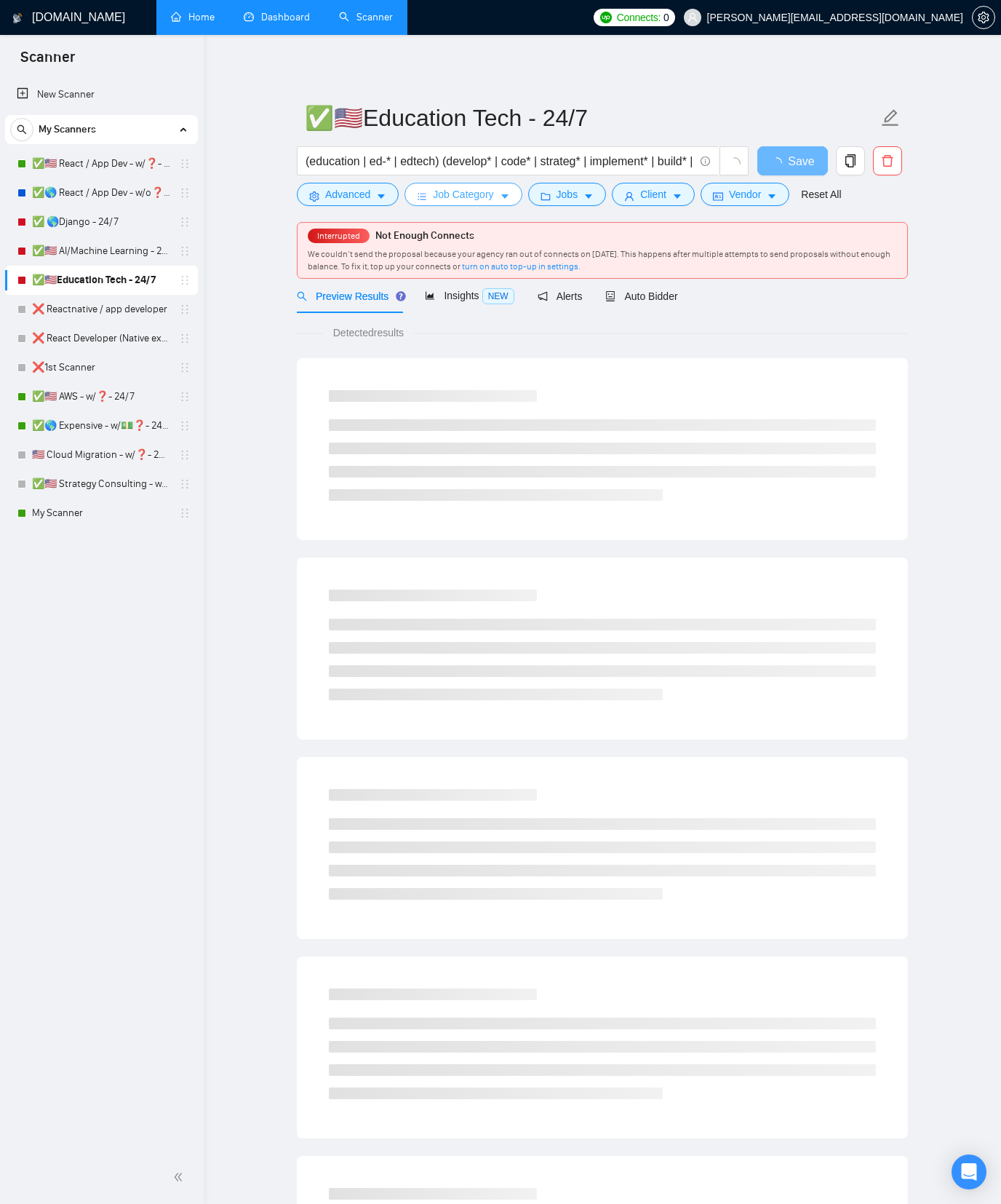
click at [469, 195] on span "Job Category" at bounding box center [464, 195] width 61 height 16
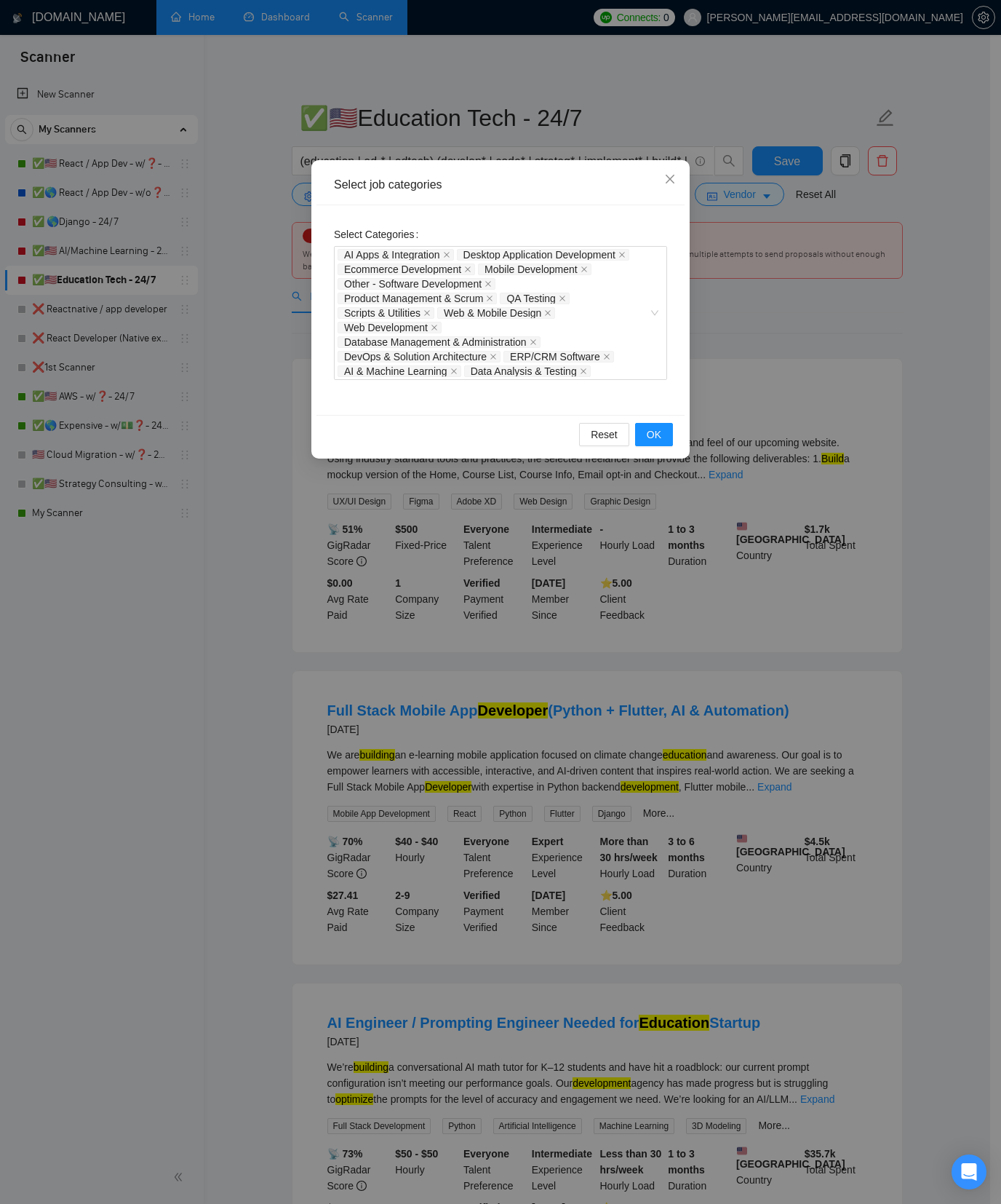
click at [213, 306] on div "Select job categories Select Categories AI Apps & Integration Desktop Applicati…" at bounding box center [500, 602] width 1001 height 1204
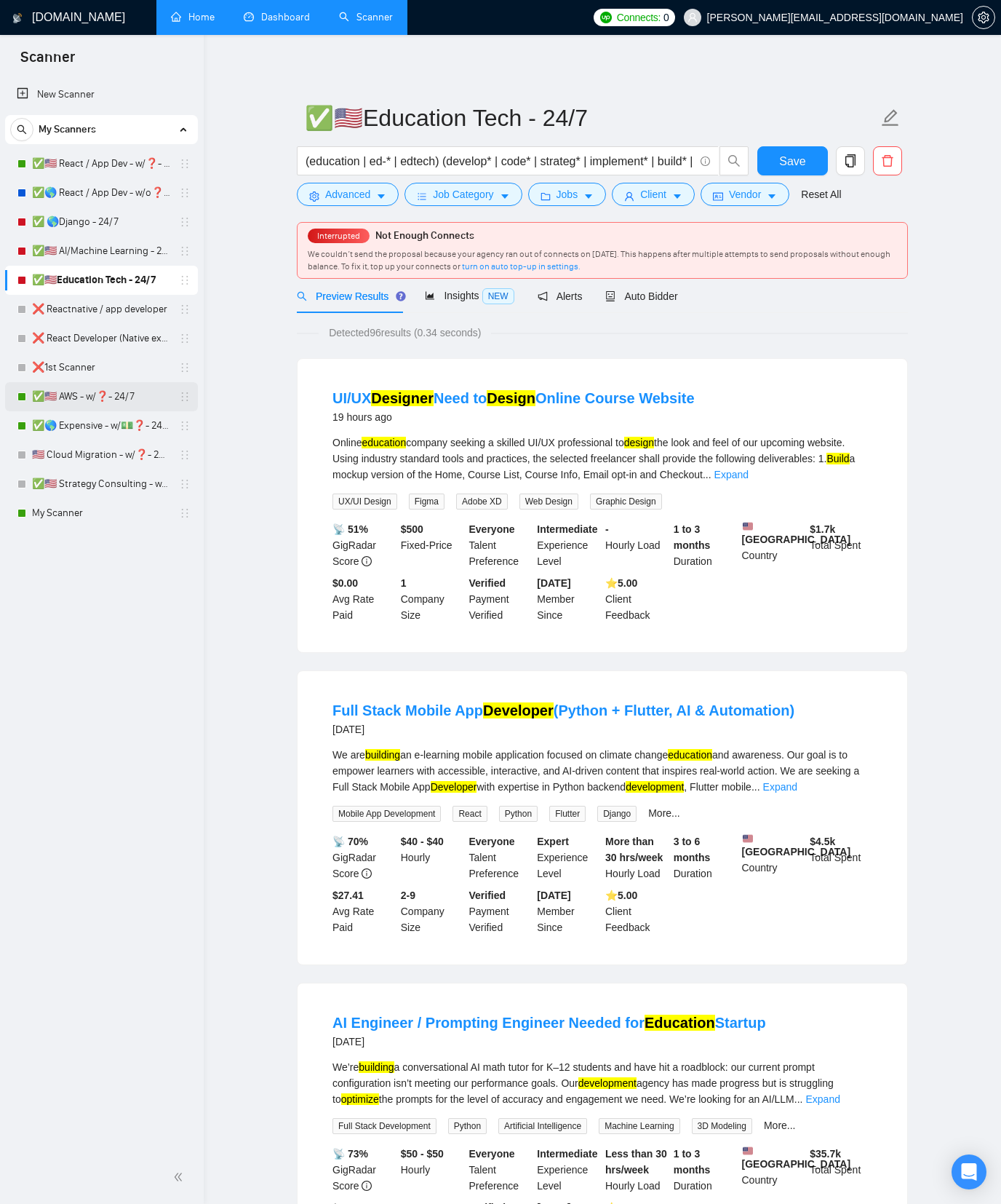
click at [72, 396] on link "✅🇺🇸 AWS - w/❓- 24/7" at bounding box center [101, 396] width 138 height 29
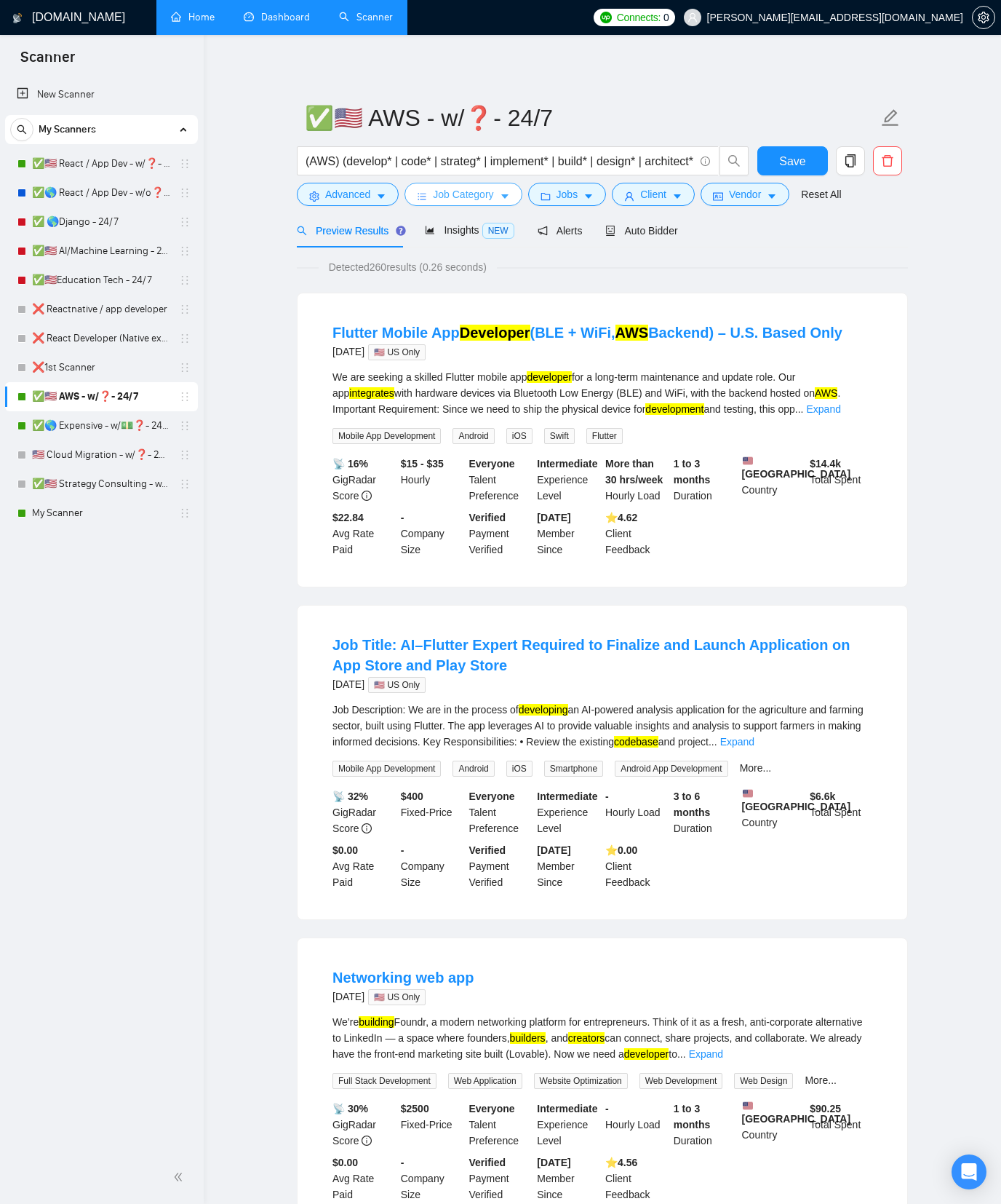
click at [413, 197] on button "Job Category" at bounding box center [463, 194] width 117 height 23
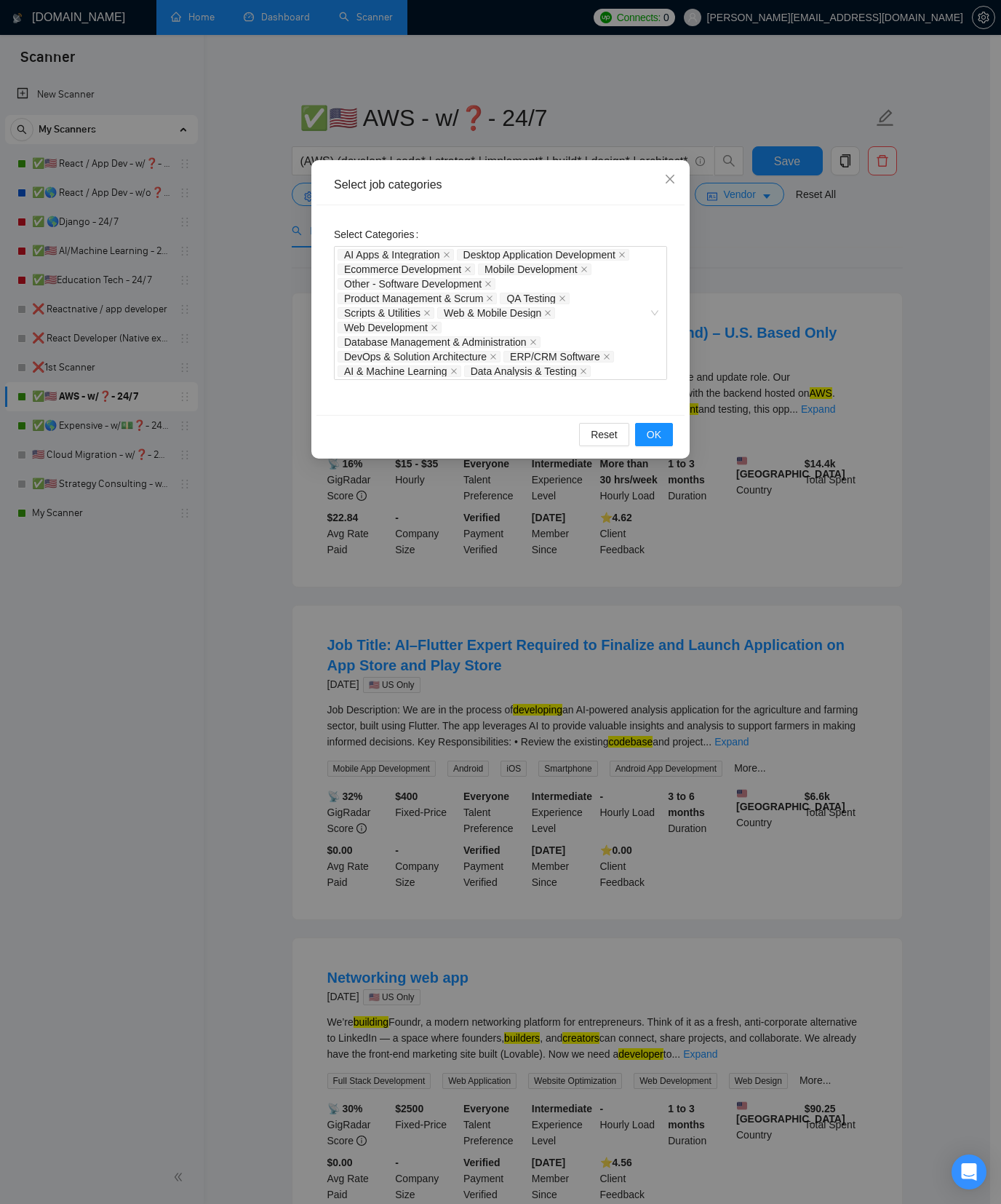
click at [285, 247] on div "Select job categories Select Categories AI Apps & Integration Desktop Applicati…" at bounding box center [500, 602] width 1001 height 1204
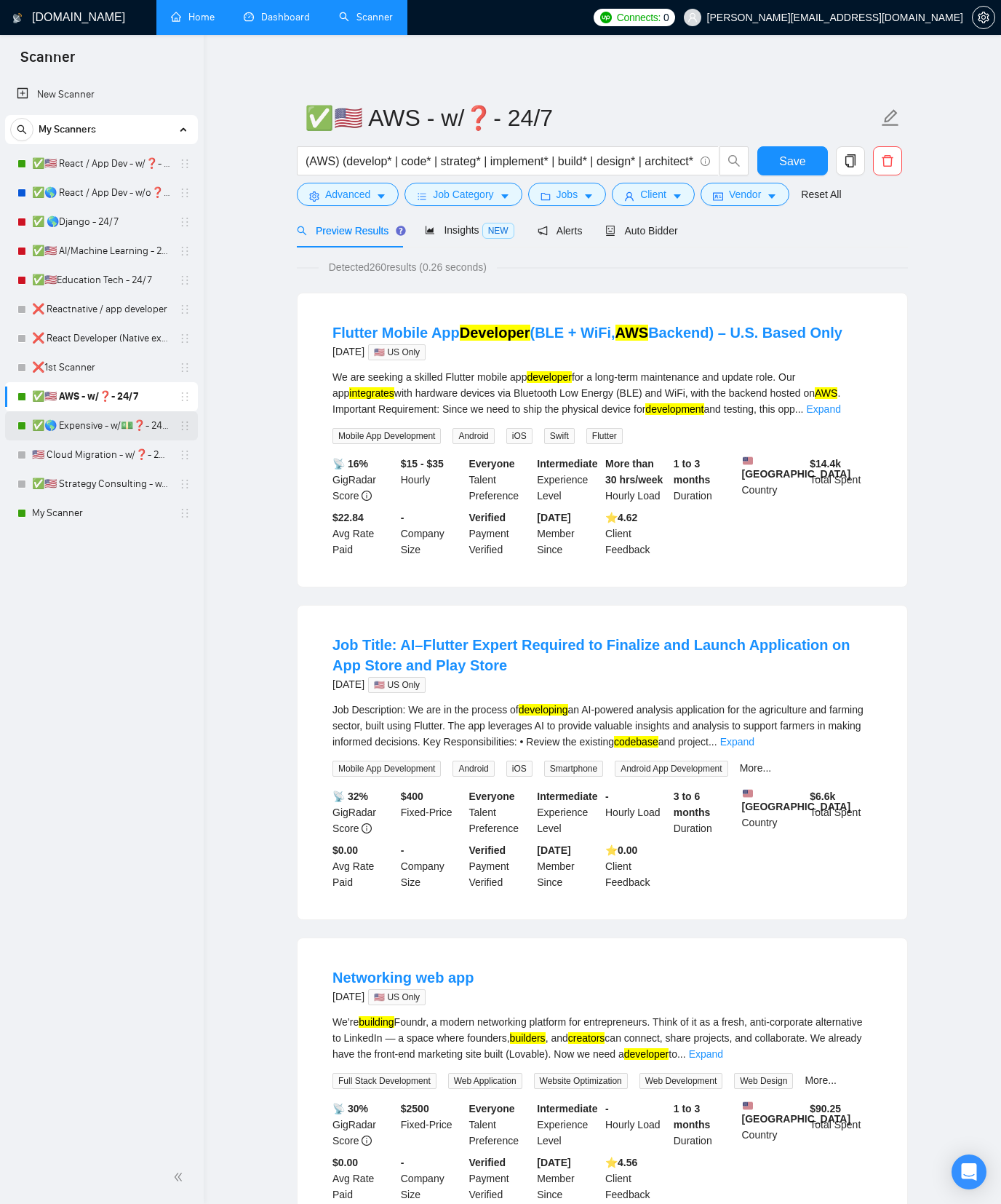
click at [128, 425] on link "✅🌎 Expensive - w/💵❓- 24/7" at bounding box center [101, 425] width 138 height 29
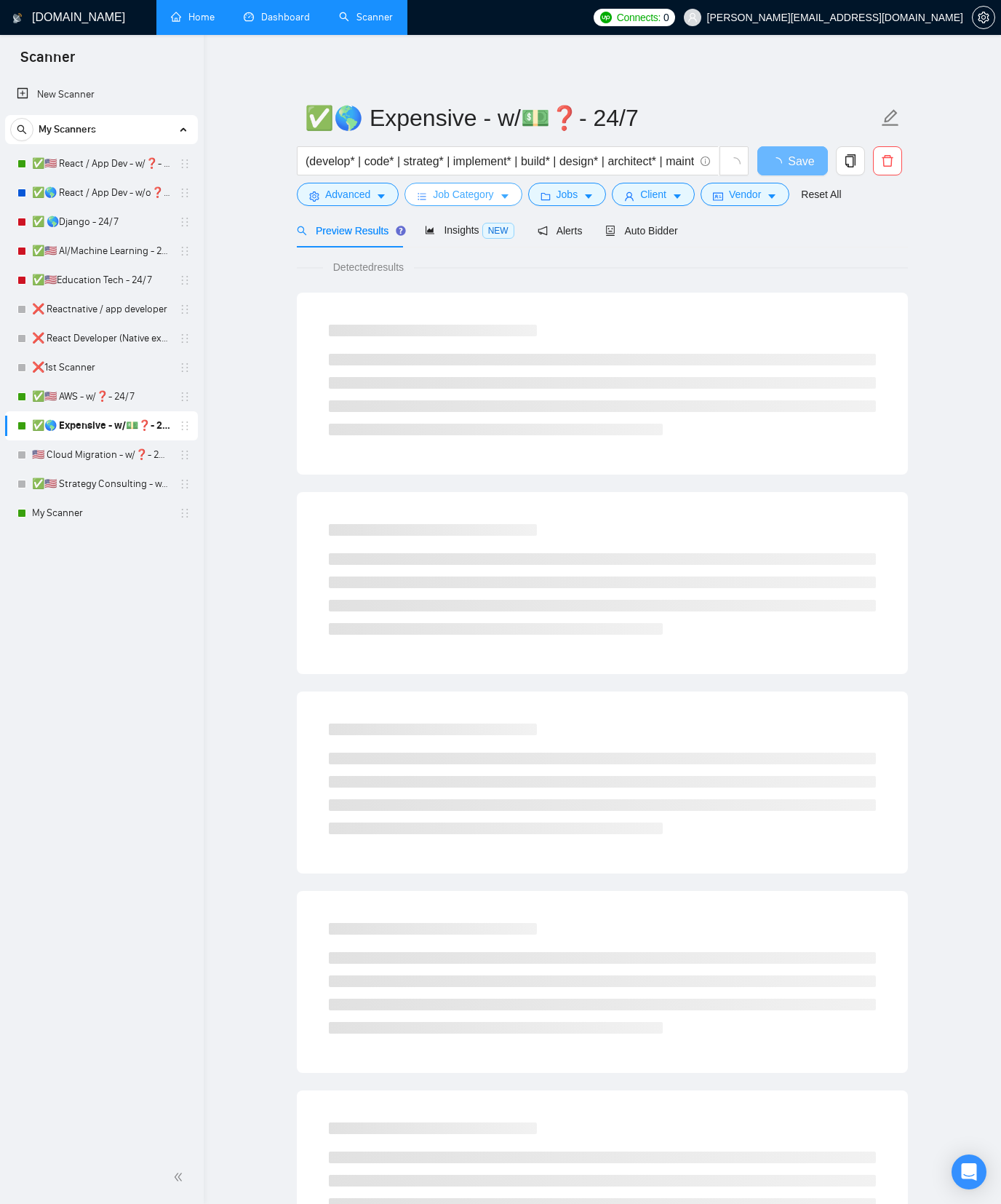
click at [465, 200] on span "Job Category" at bounding box center [464, 195] width 61 height 16
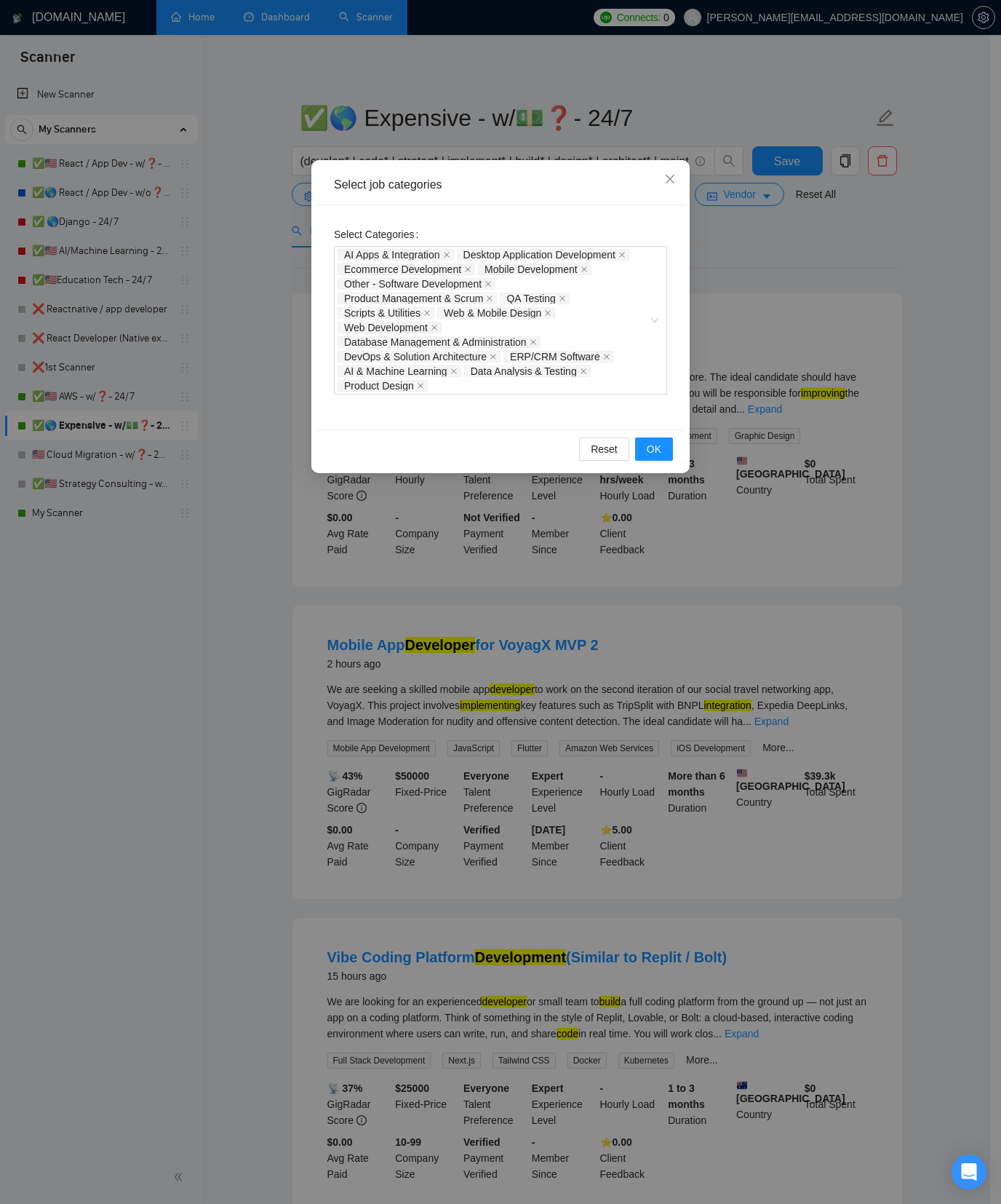
click at [219, 269] on div "Select job categories Select Categories AI Apps & Integration Desktop Applicati…" at bounding box center [500, 602] width 1001 height 1204
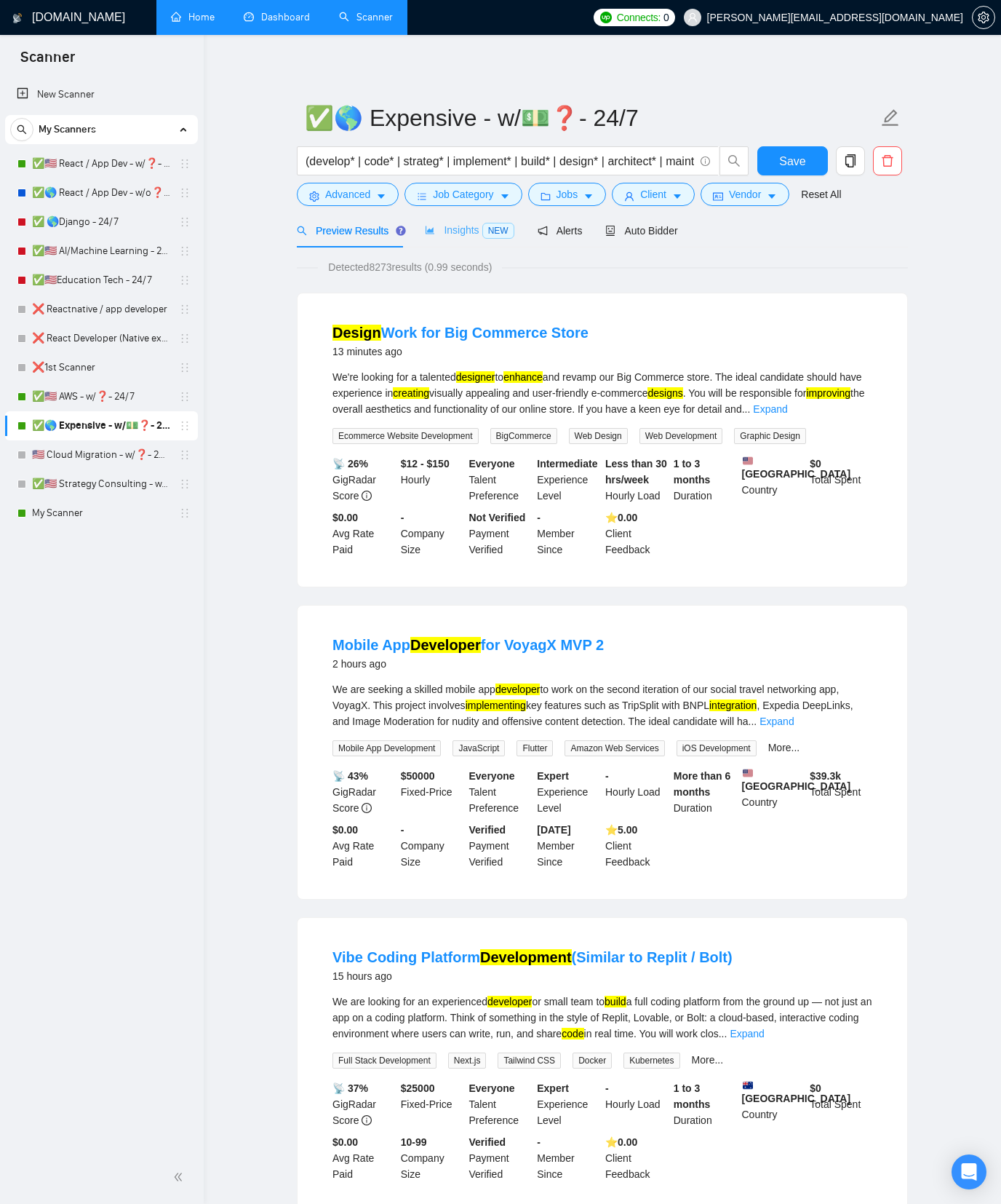
drag, startPoint x: 117, startPoint y: 401, endPoint x: 486, endPoint y: 247, distance: 399.8
click at [118, 401] on link "✅🇺🇸 AWS - w/❓- 24/7" at bounding box center [101, 396] width 138 height 29
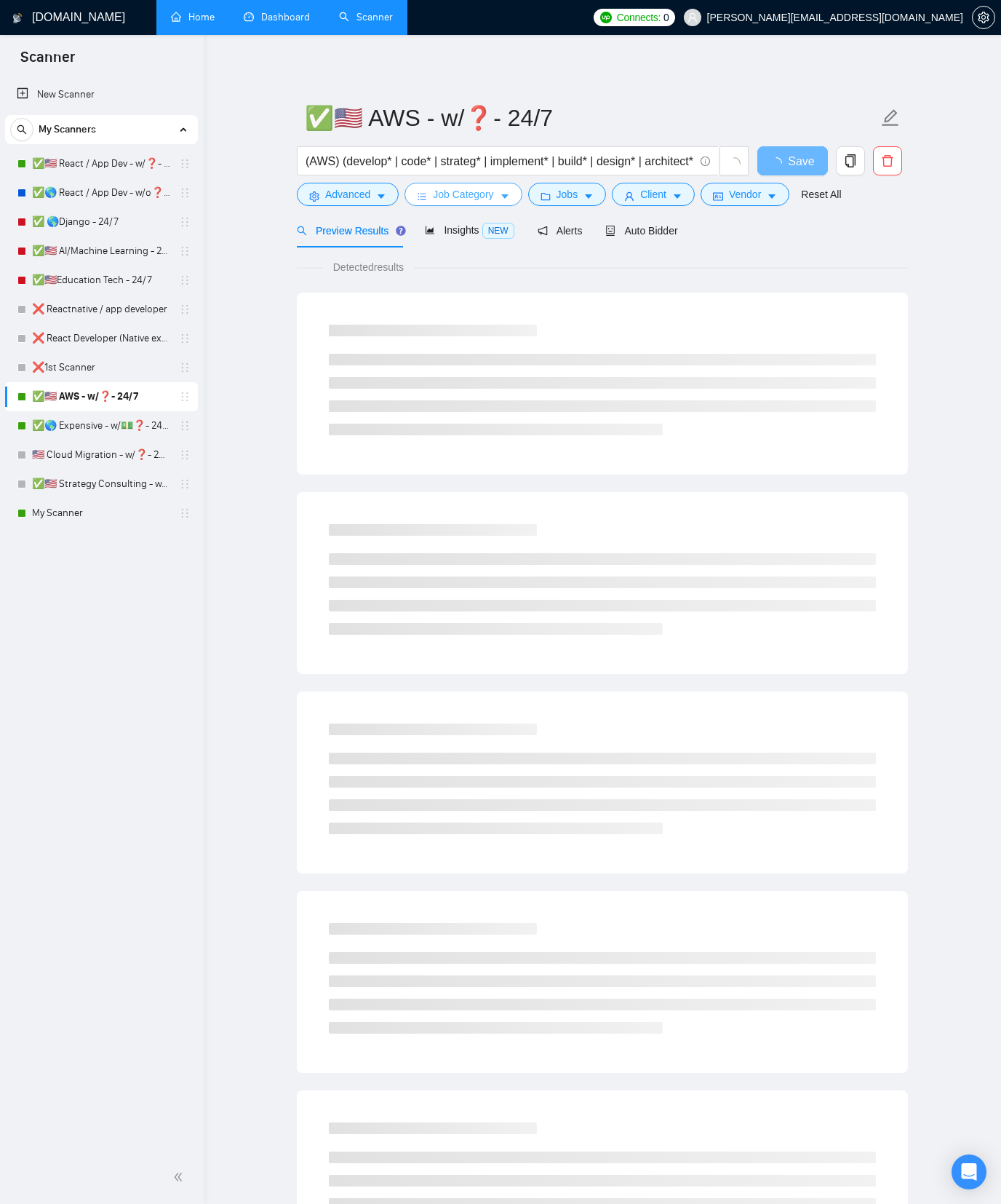
click at [487, 200] on span "Job Category" at bounding box center [464, 195] width 61 height 16
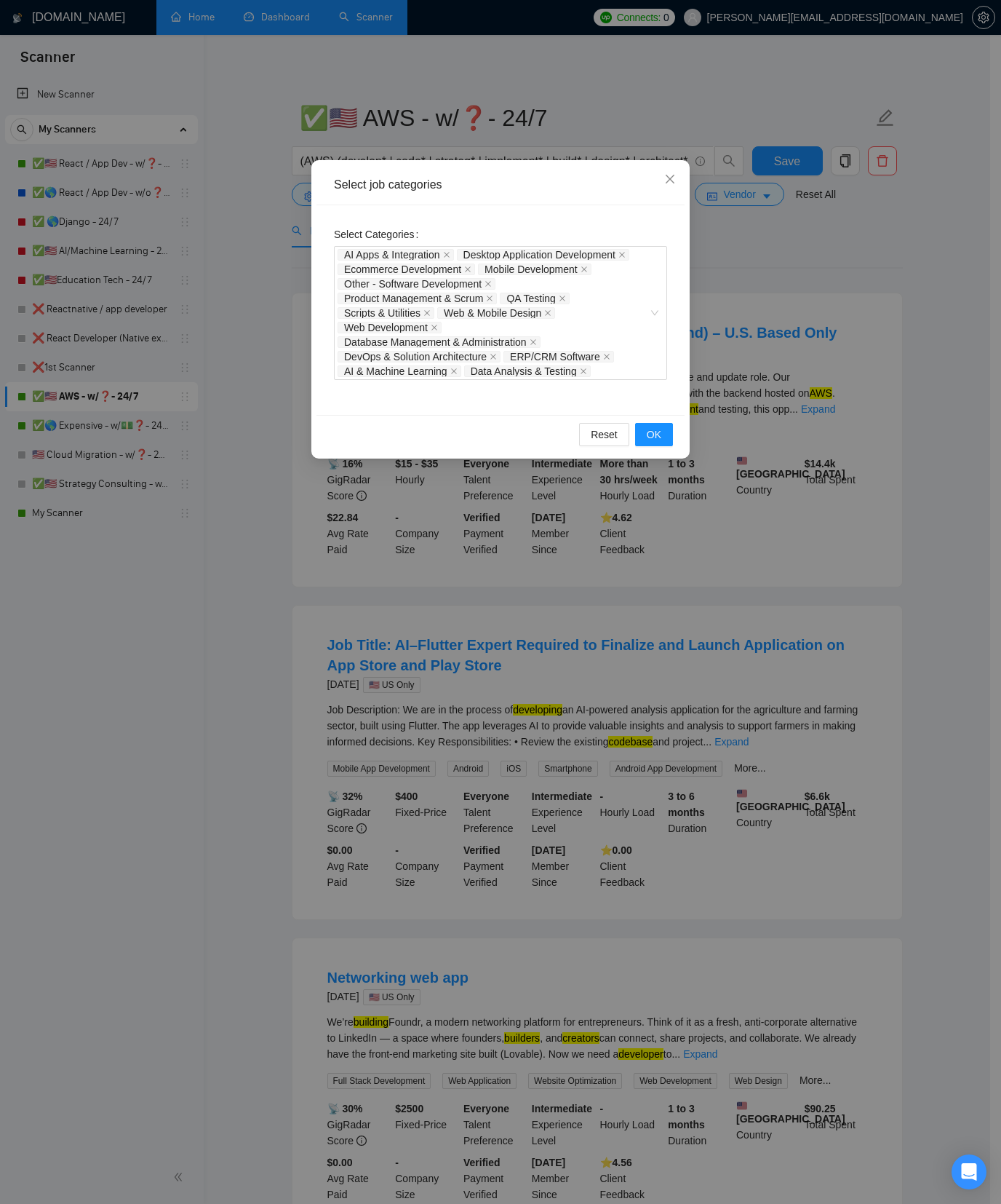
click at [245, 229] on div "Select job categories Select Categories AI Apps & Integration Desktop Applicati…" at bounding box center [500, 602] width 1001 height 1204
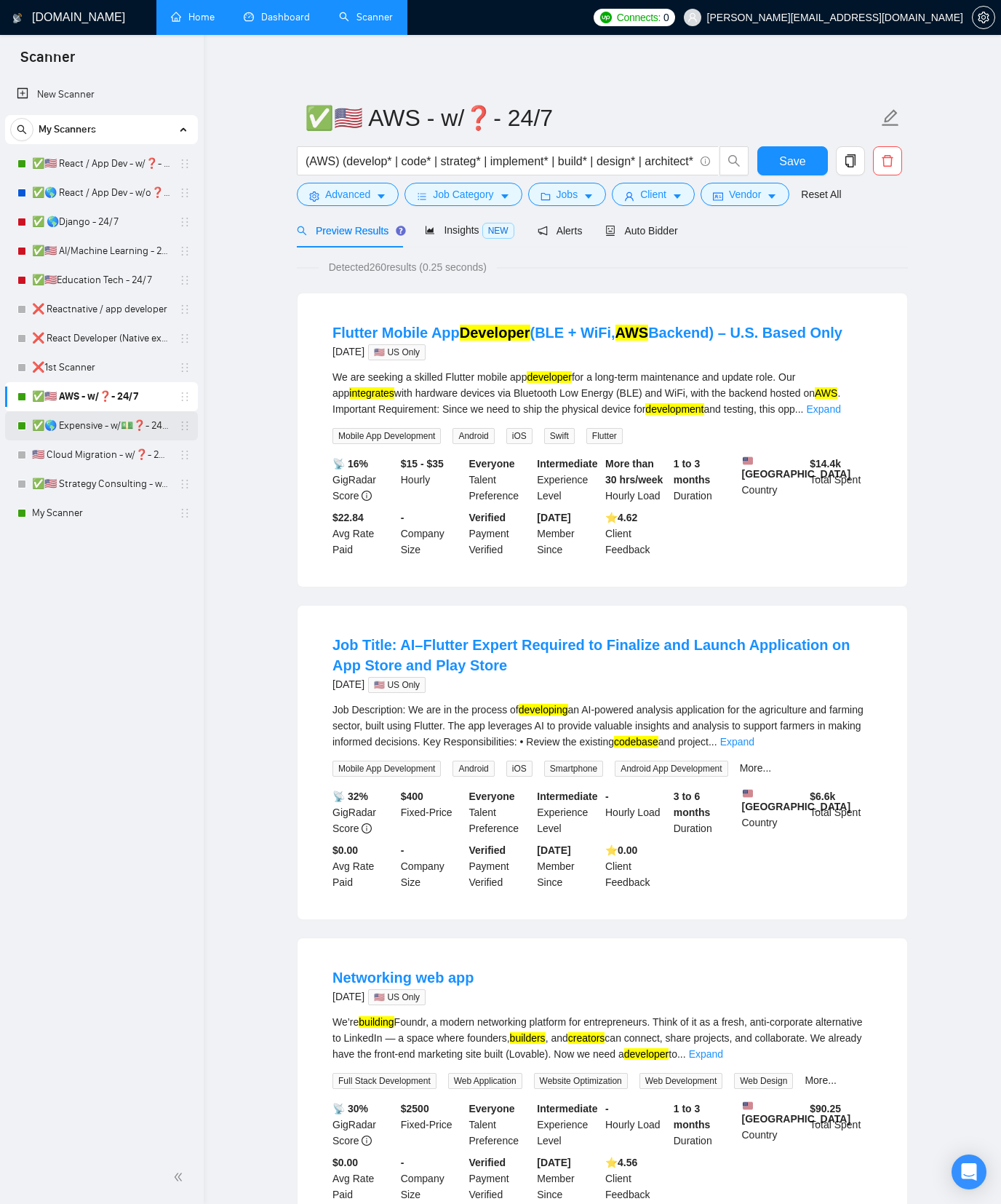
click at [101, 429] on link "✅🌎 Expensive - w/💵❓- 24/7" at bounding box center [101, 425] width 138 height 29
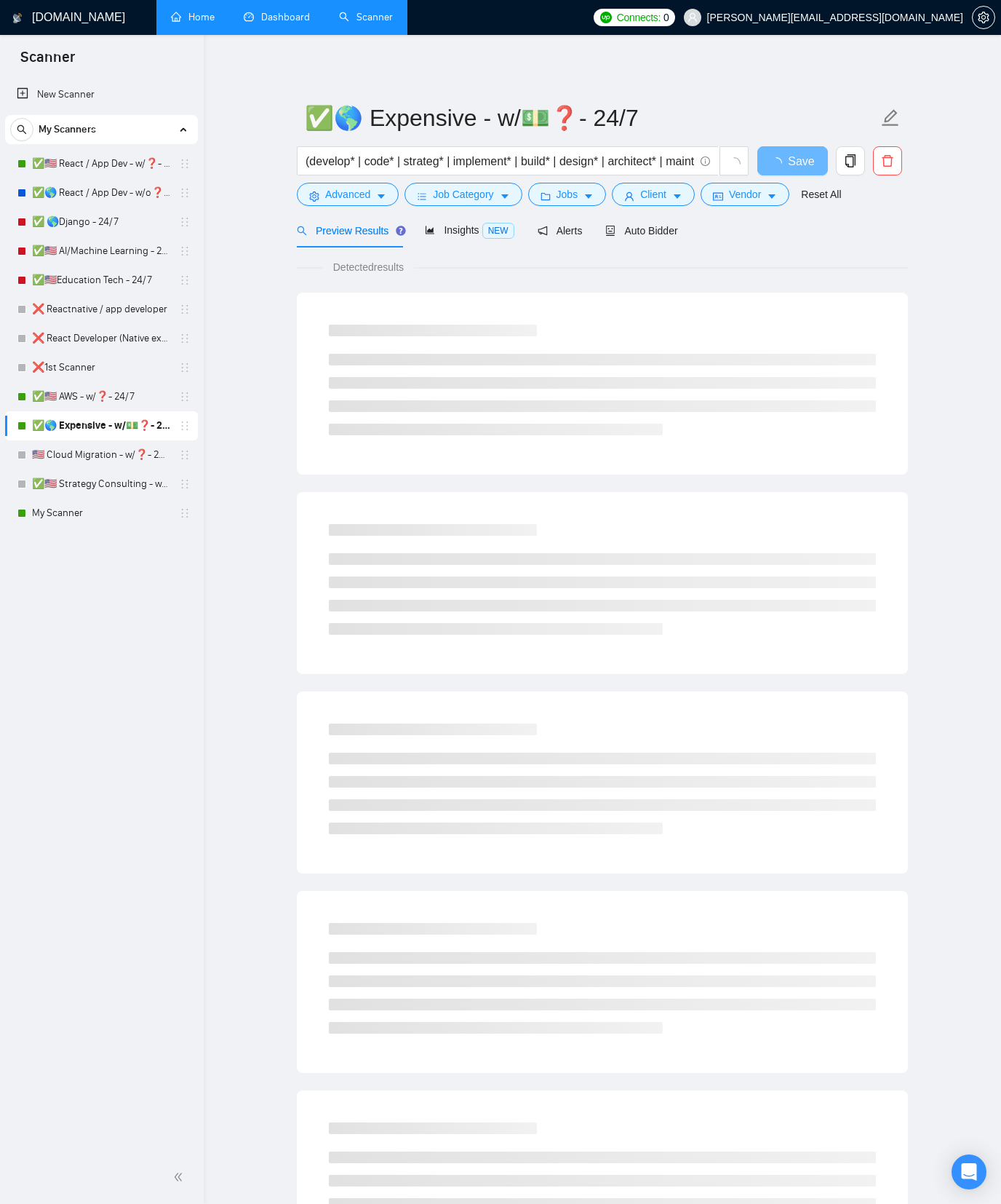
click at [245, 286] on main "✅🌎 Expensive - w/💵❓- 24/7 (develop* | code* | strateg* | implement* | build* | …" at bounding box center [603, 666] width 751 height 1214
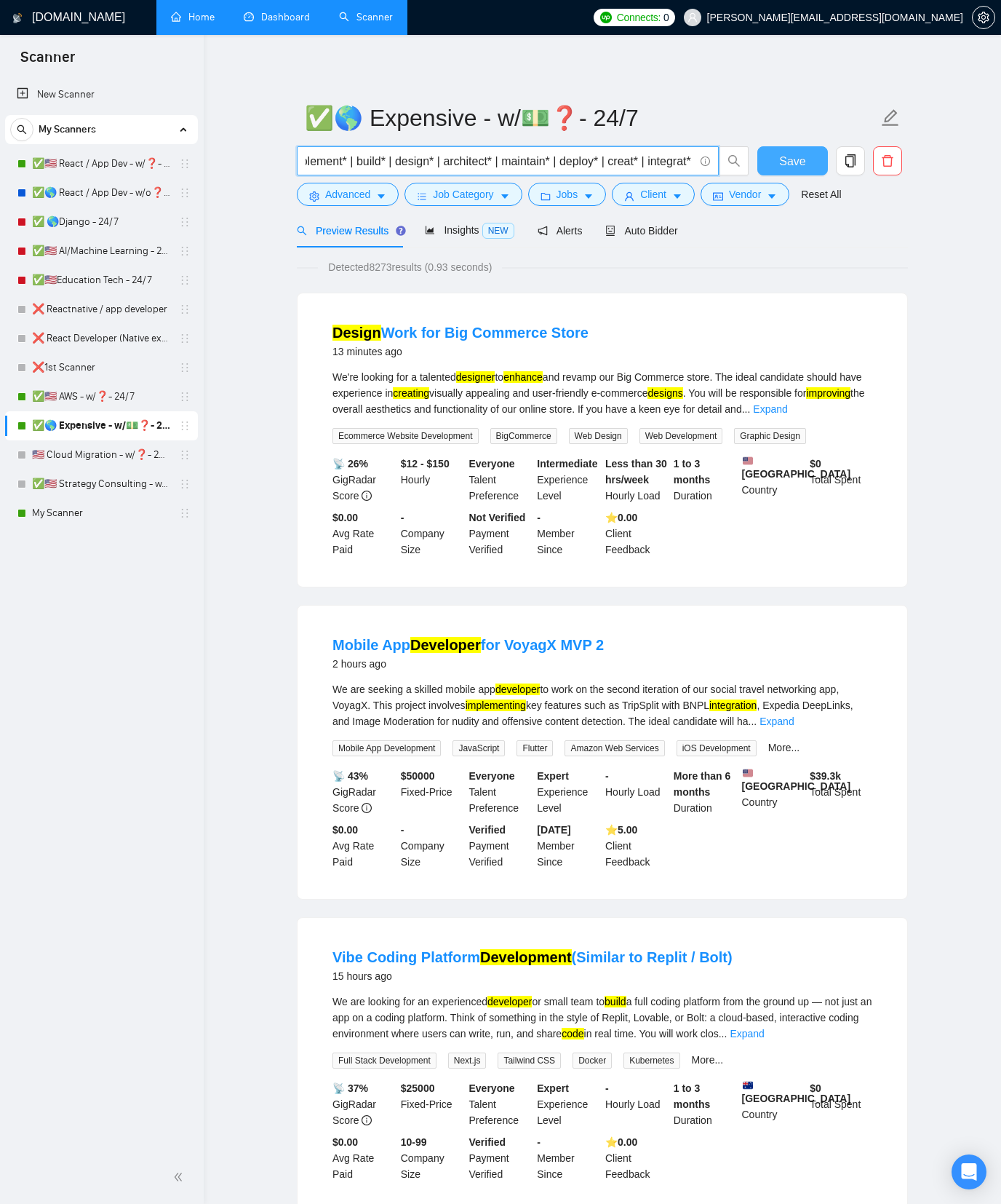
scroll to position [0, 435]
drag, startPoint x: 397, startPoint y: 156, endPoint x: 650, endPoint y: 158, distance: 253.0
click at [778, 149] on div "(develop* | code* | strateg* | implement* | build* | design* | architect* | mai…" at bounding box center [600, 164] width 611 height 36
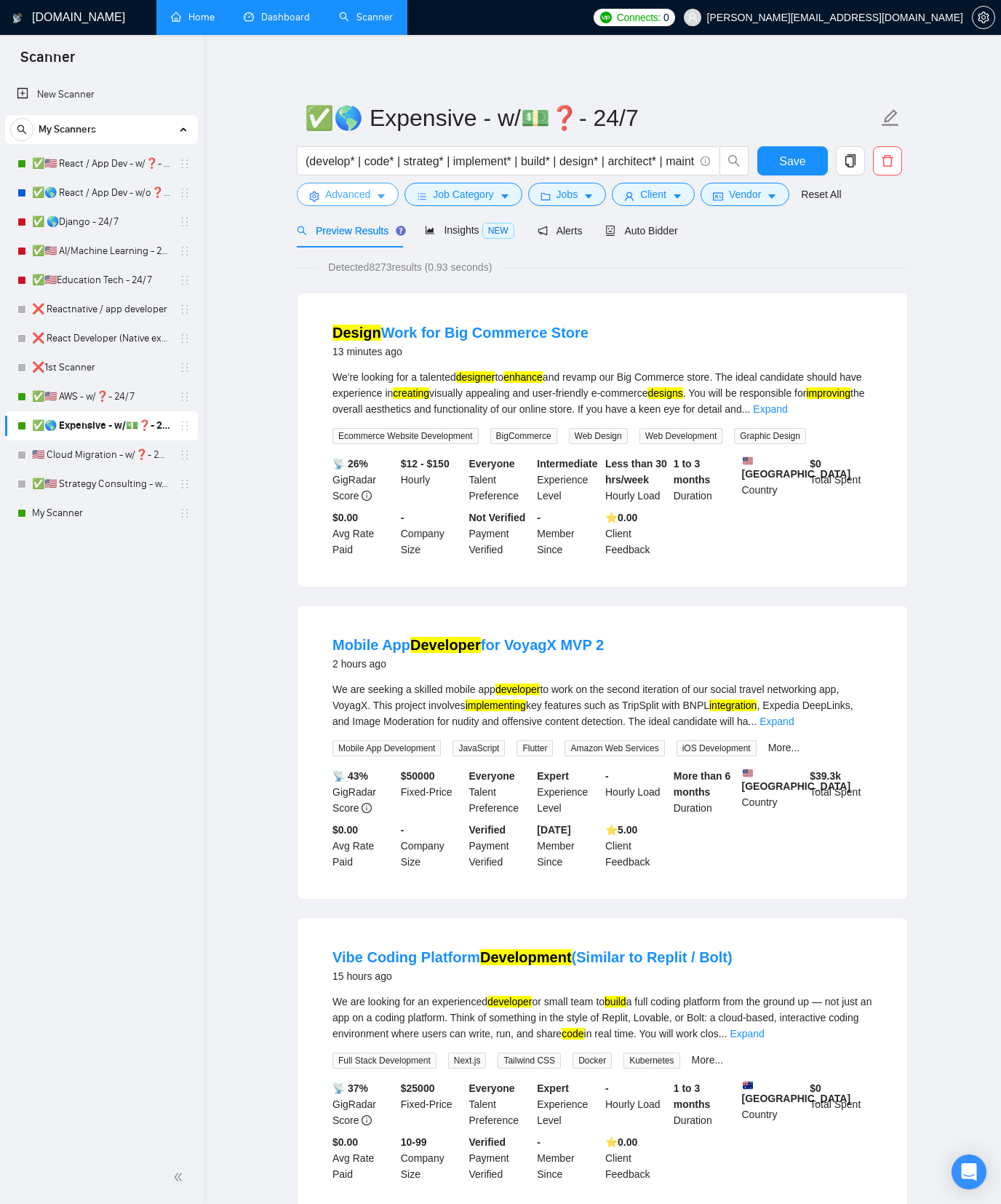
click at [325, 202] on span "Advanced" at bounding box center [347, 195] width 45 height 16
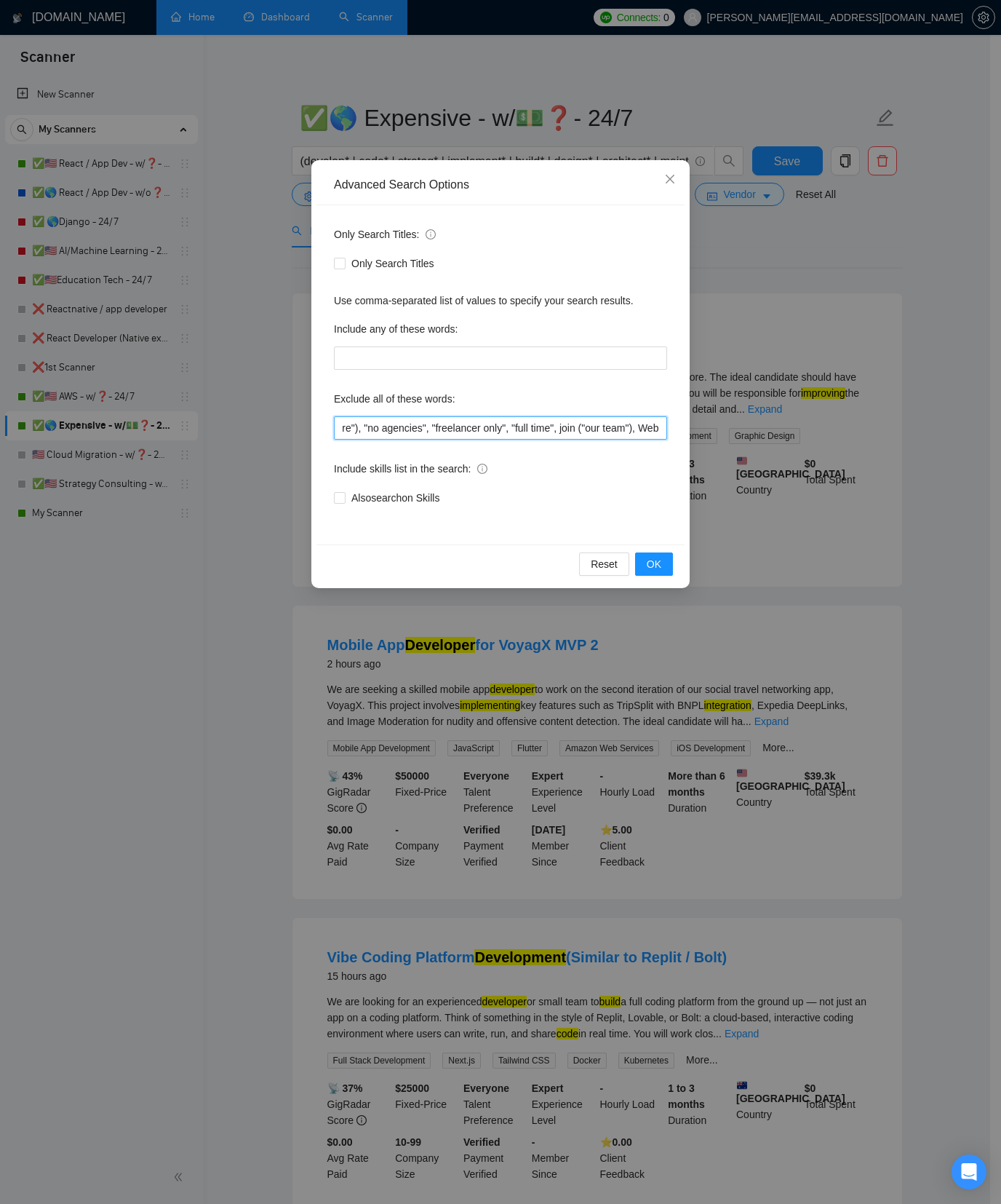
scroll to position [0, 311]
drag, startPoint x: 367, startPoint y: 427, endPoint x: 742, endPoint y: 429, distance: 375.0
click at [742, 430] on div "Advanced Search Options Only Search Titles: Only Search Titles Use comma-separa…" at bounding box center [500, 602] width 1001 height 1204
click at [767, 241] on div "Advanced Search Options Only Search Titles: Only Search Titles Use comma-separa…" at bounding box center [500, 602] width 1001 height 1204
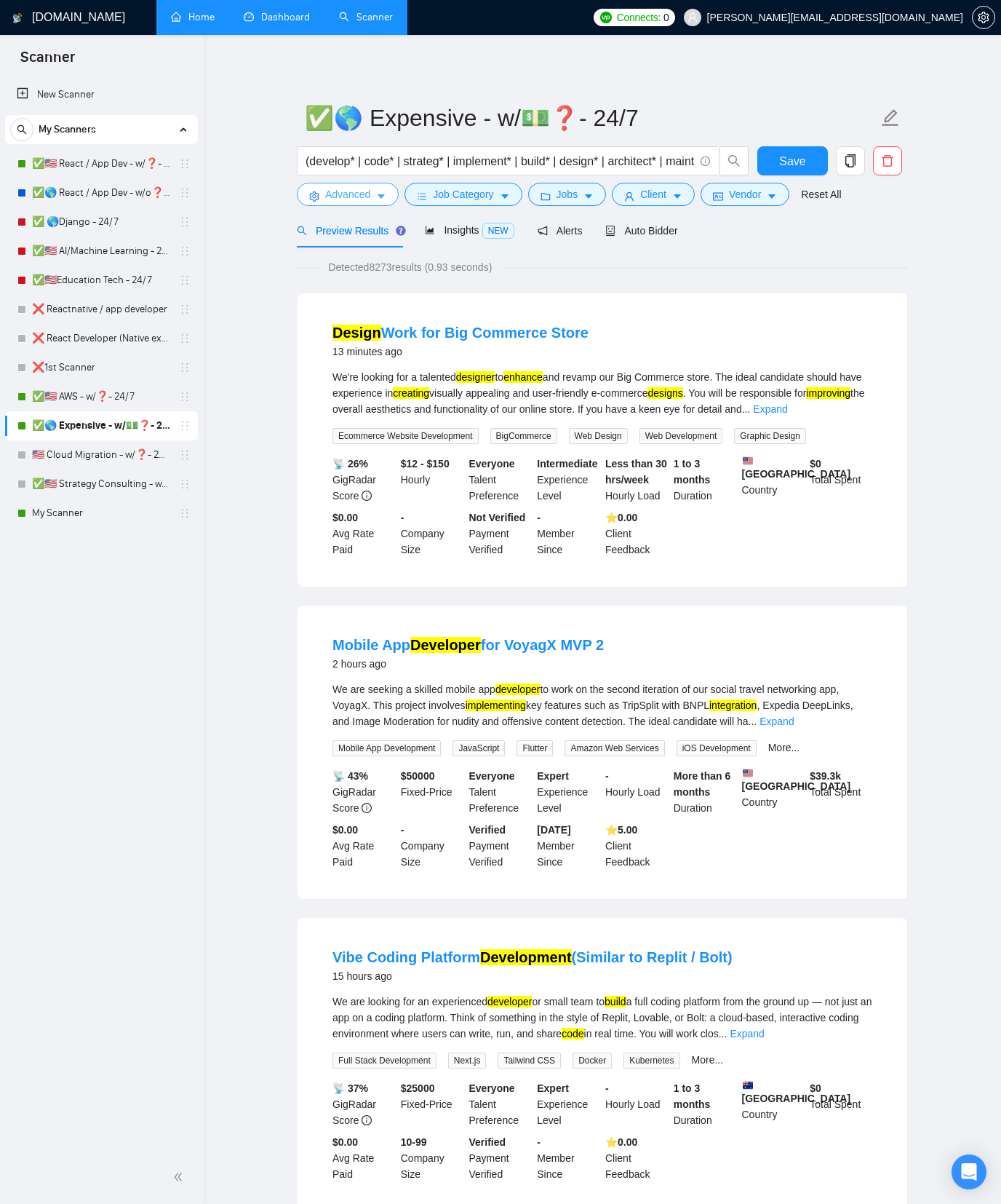
click at [319, 190] on button "Advanced" at bounding box center [348, 194] width 102 height 23
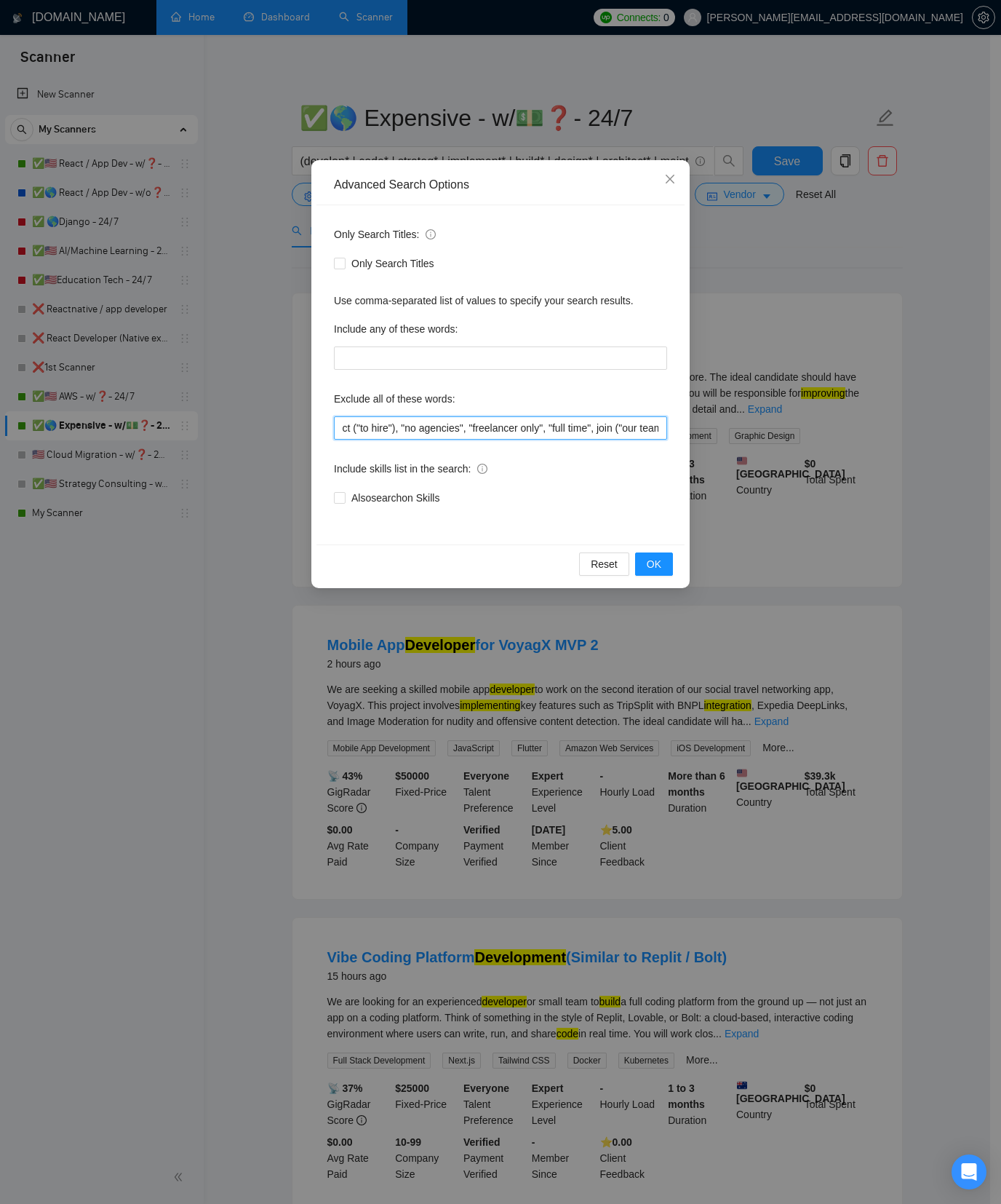
scroll to position [0, 311]
drag, startPoint x: 355, startPoint y: 419, endPoint x: 668, endPoint y: 425, distance: 313.1
click at [668, 425] on div "Only Search Titles: Only Search Titles Use comma-separated list of values to sp…" at bounding box center [500, 375] width 368 height 339
click at [756, 274] on div "Advanced Search Options Only Search Titles: Only Search Titles Use comma-separa…" at bounding box center [500, 602] width 1001 height 1204
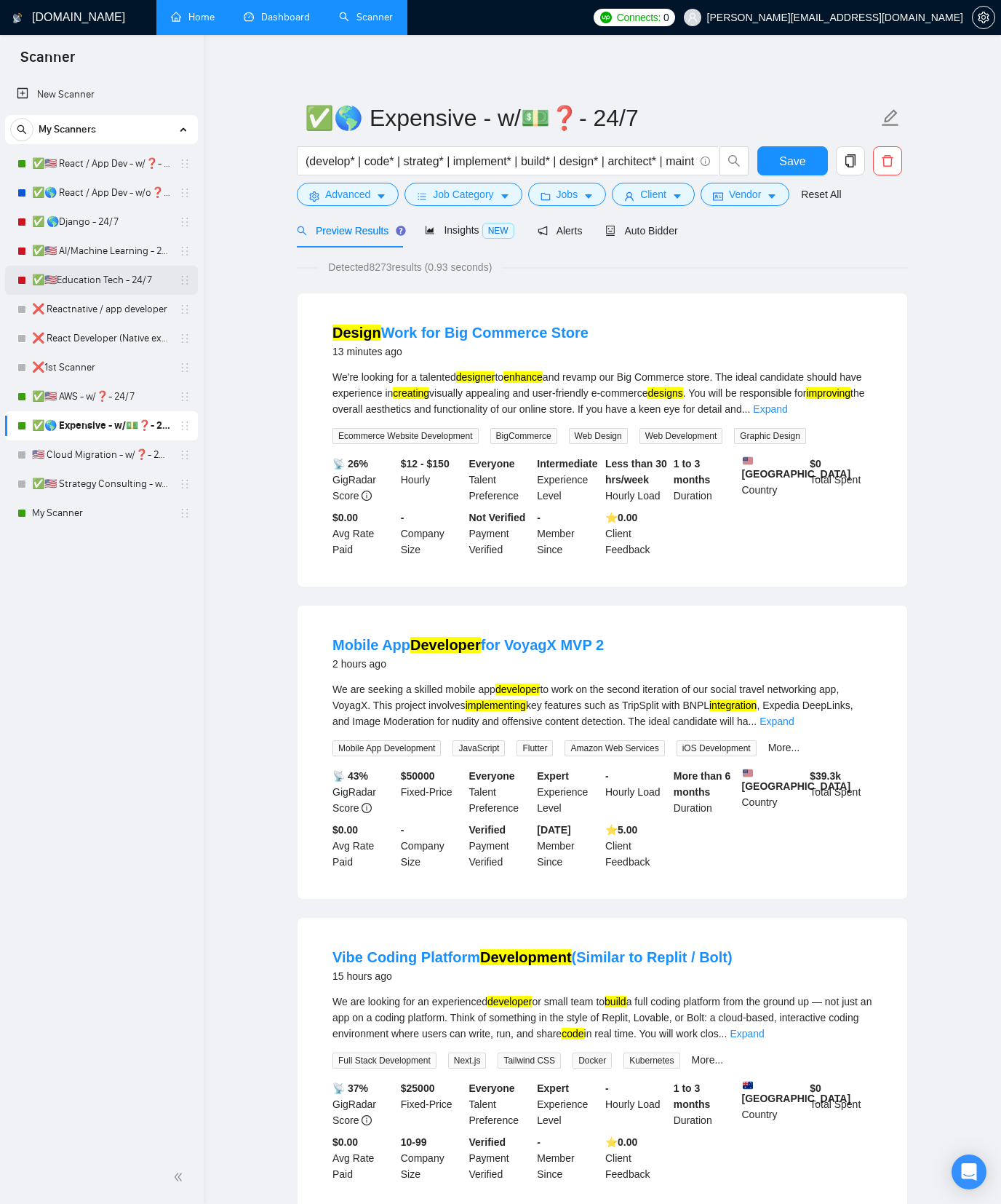
click at [100, 279] on link "✅🇺🇸Education Tech - 24/7" at bounding box center [101, 280] width 138 height 29
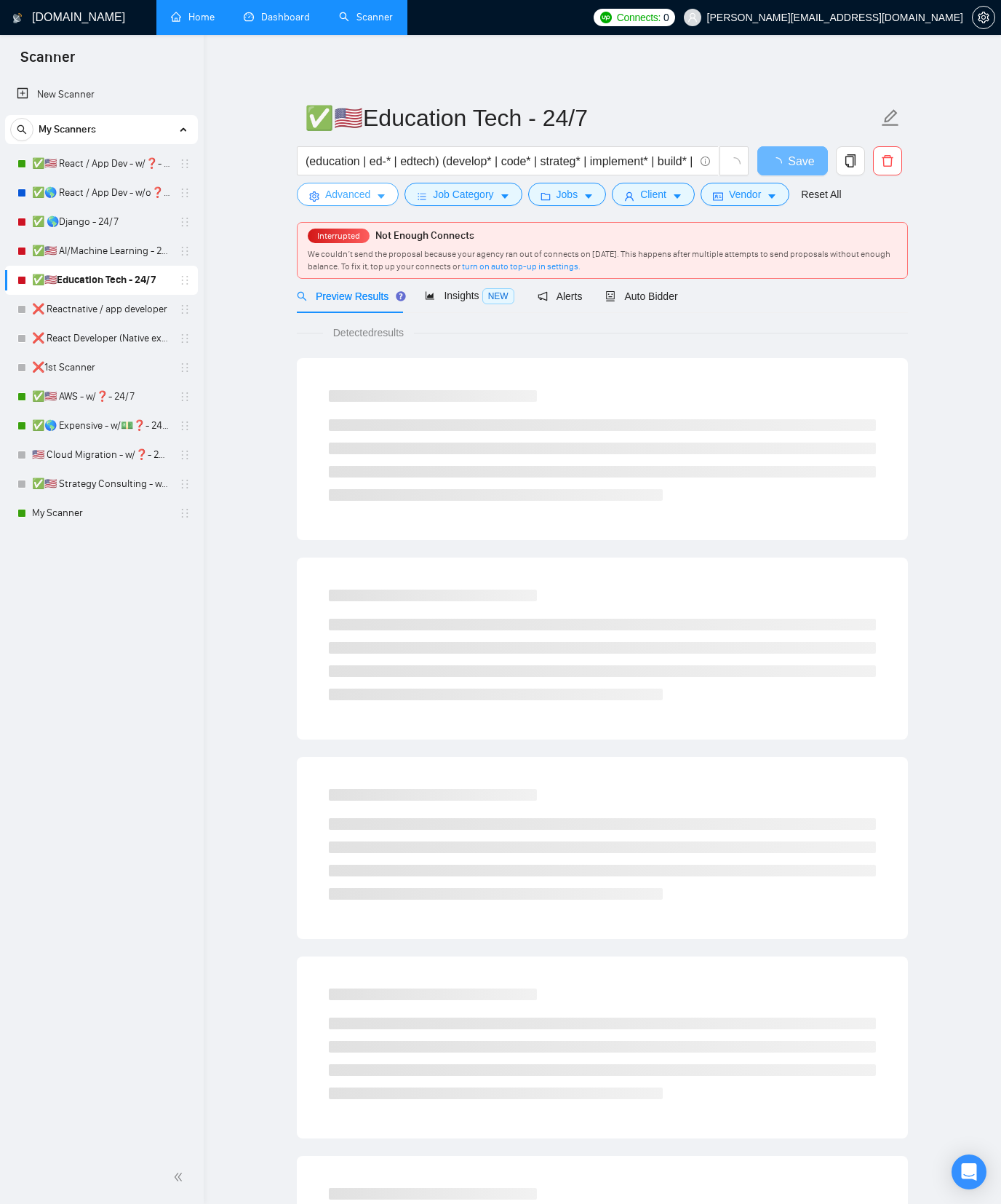
click at [373, 198] on button "Advanced" at bounding box center [348, 194] width 102 height 23
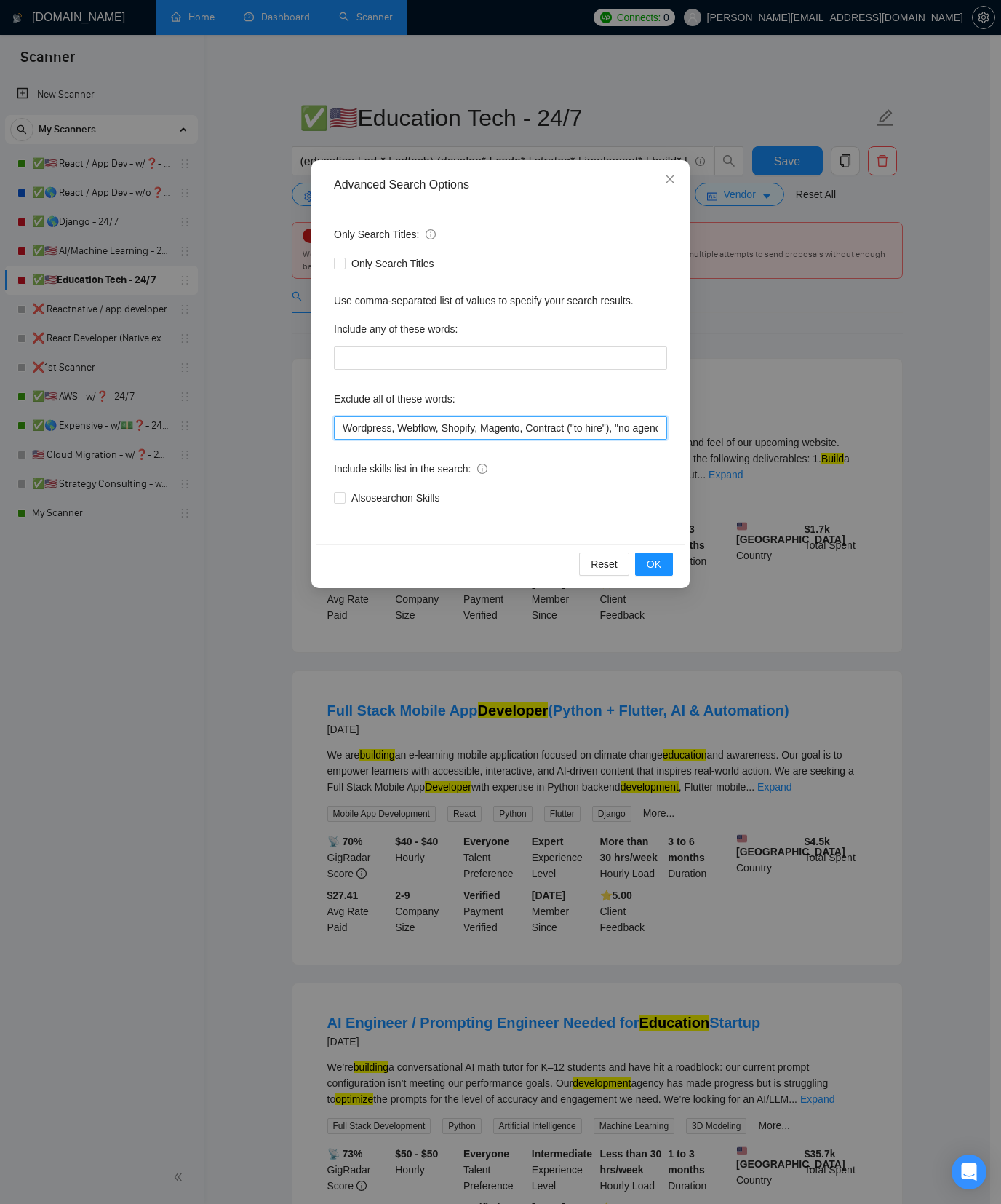
scroll to position [0, 288]
drag, startPoint x: 384, startPoint y: 427, endPoint x: 687, endPoint y: 432, distance: 303.0
click at [687, 432] on div "Advanced Search Options Only Search Titles: Only Search Titles Use comma-separa…" at bounding box center [500, 374] width 379 height 428
click at [770, 336] on div "Advanced Search Options Only Search Titles: Only Search Titles Use comma-separa…" at bounding box center [500, 602] width 1001 height 1204
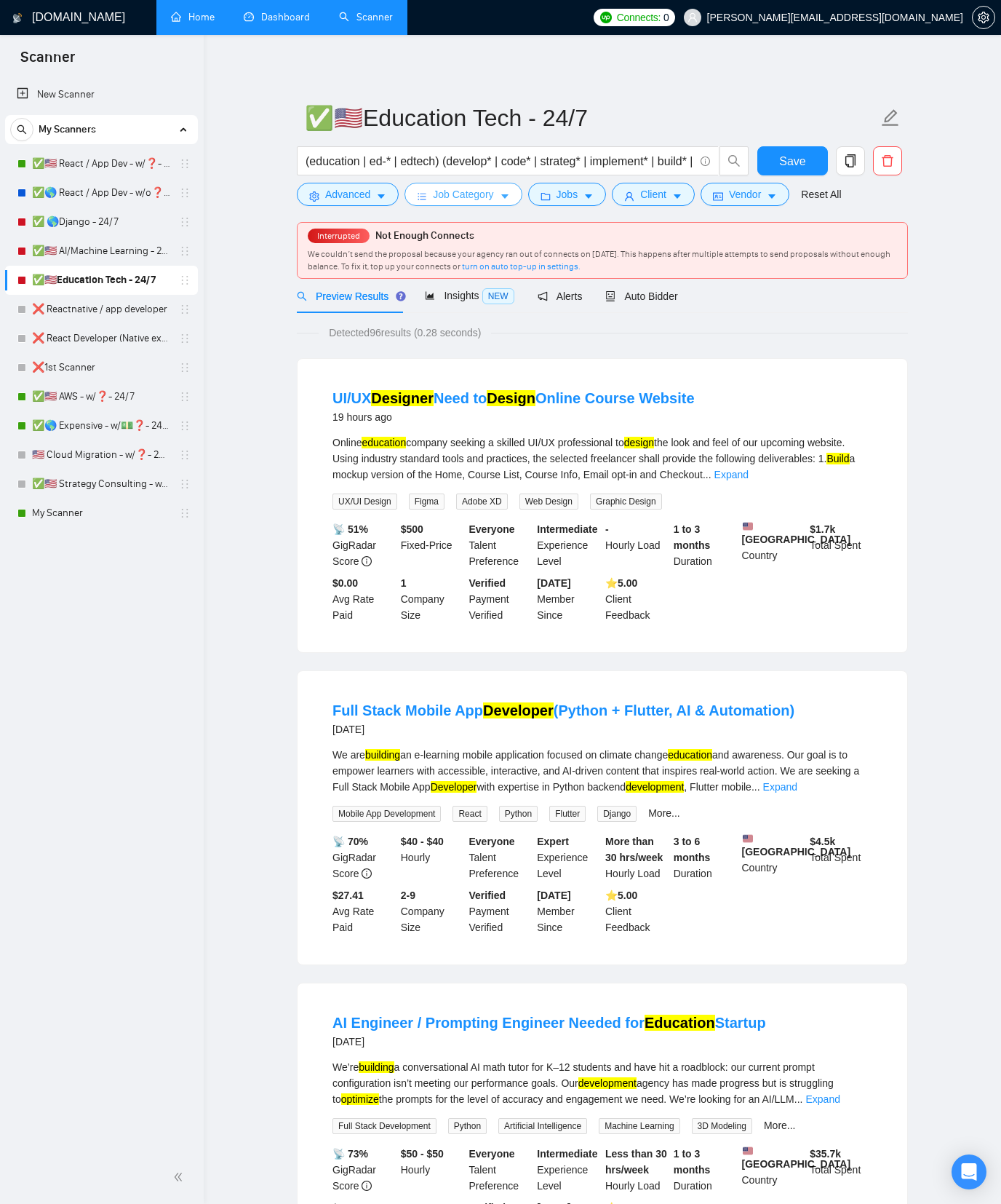
click at [493, 200] on span "Job Category" at bounding box center [464, 195] width 61 height 16
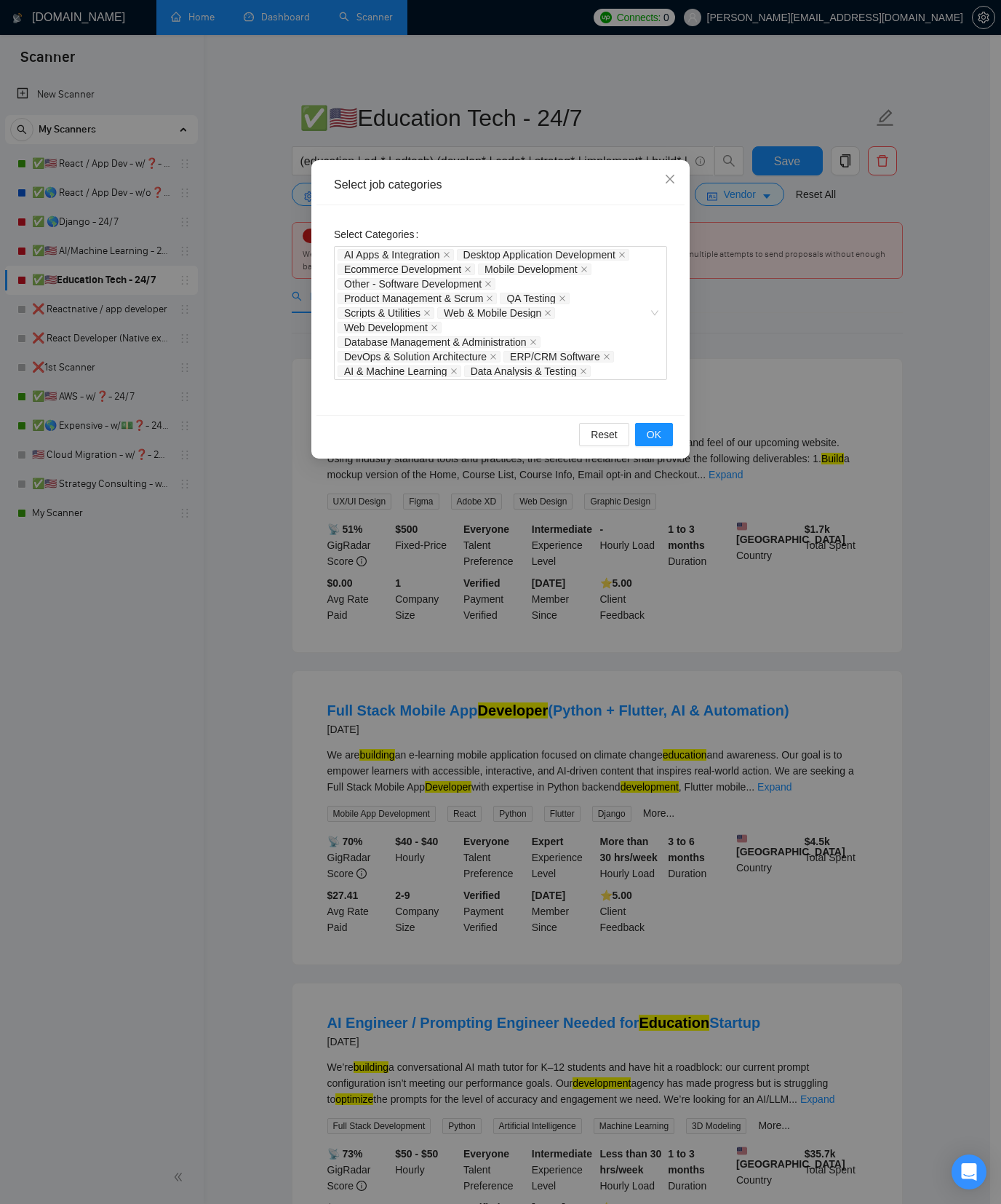
click at [172, 276] on div "Select job categories Select Categories AI Apps & Integration Desktop Applicati…" at bounding box center [500, 602] width 1001 height 1204
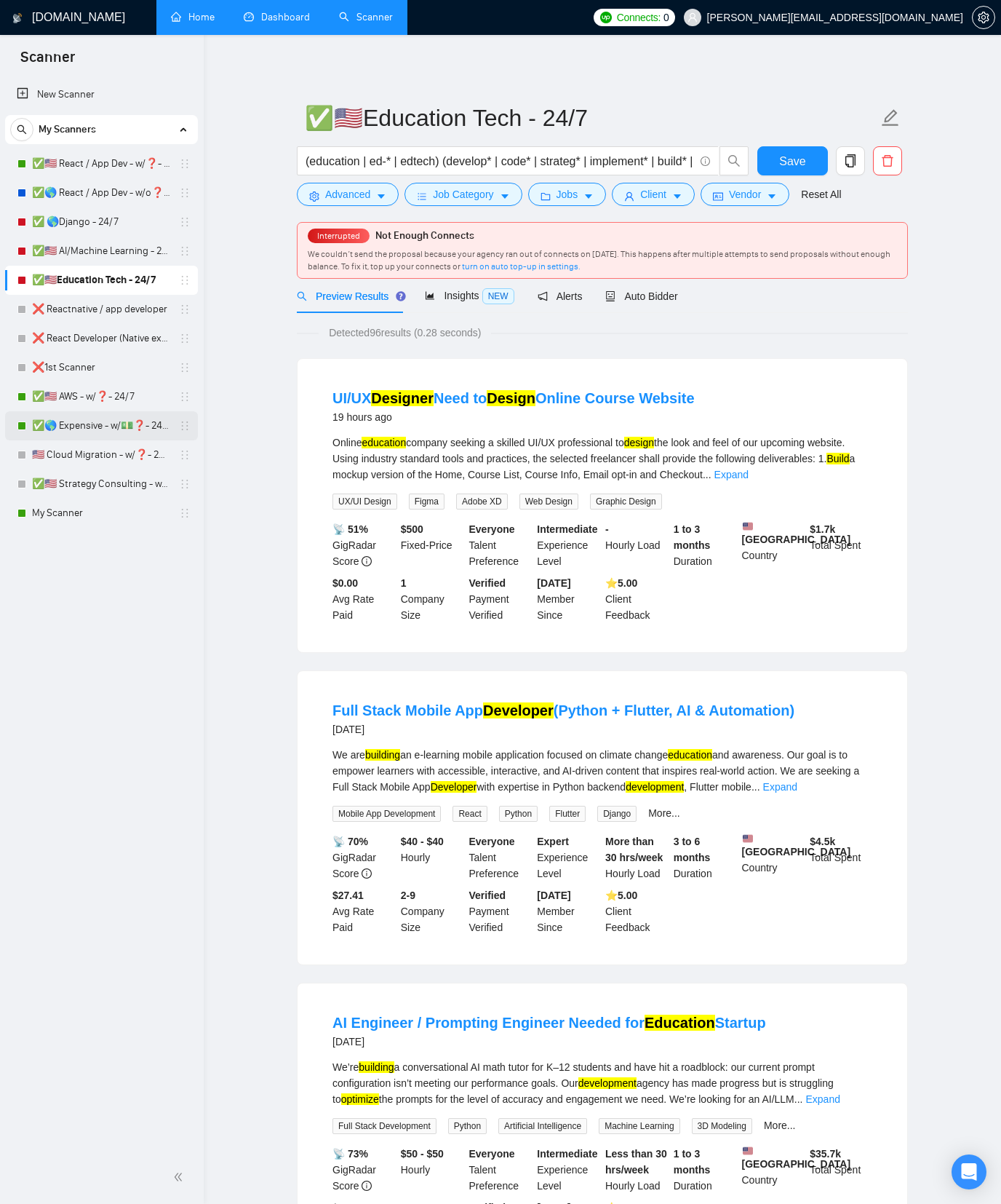
click at [112, 415] on link "✅🌎 Expensive - w/💵❓- 24/7" at bounding box center [101, 425] width 138 height 29
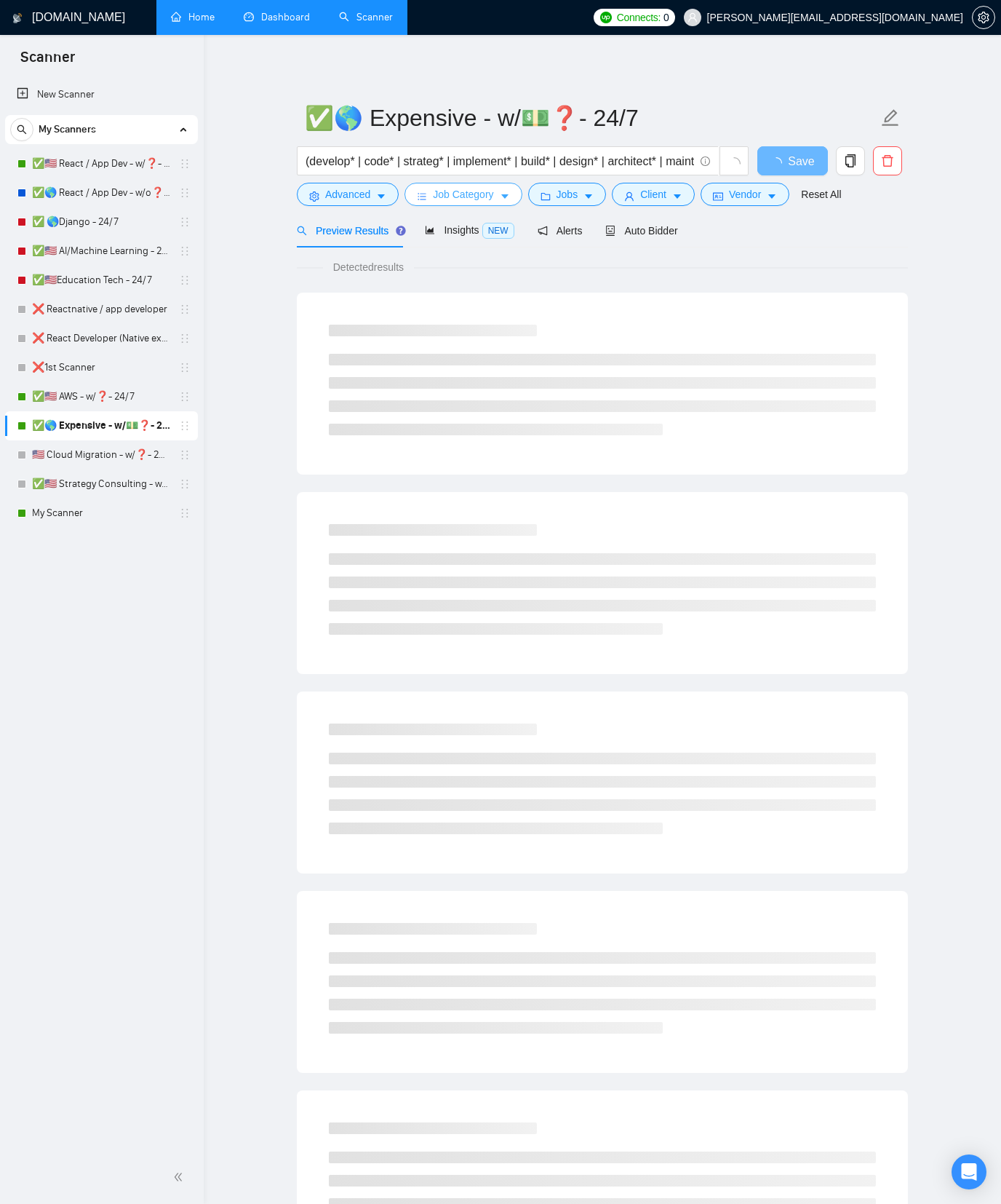
click at [468, 201] on span "Job Category" at bounding box center [464, 195] width 61 height 16
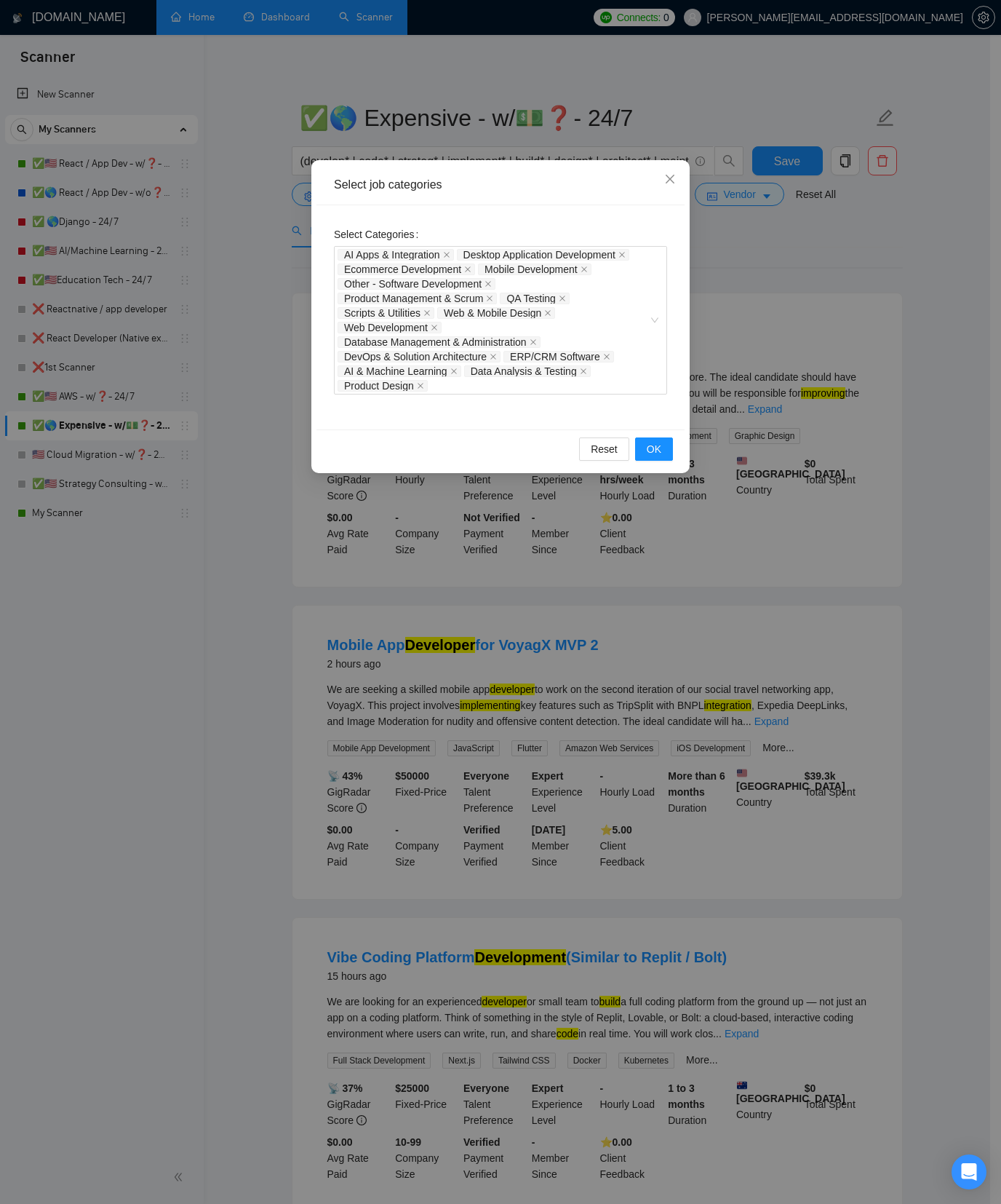
click at [284, 325] on div "Select job categories Select Categories AI Apps & Integration Desktop Applicati…" at bounding box center [500, 602] width 1001 height 1204
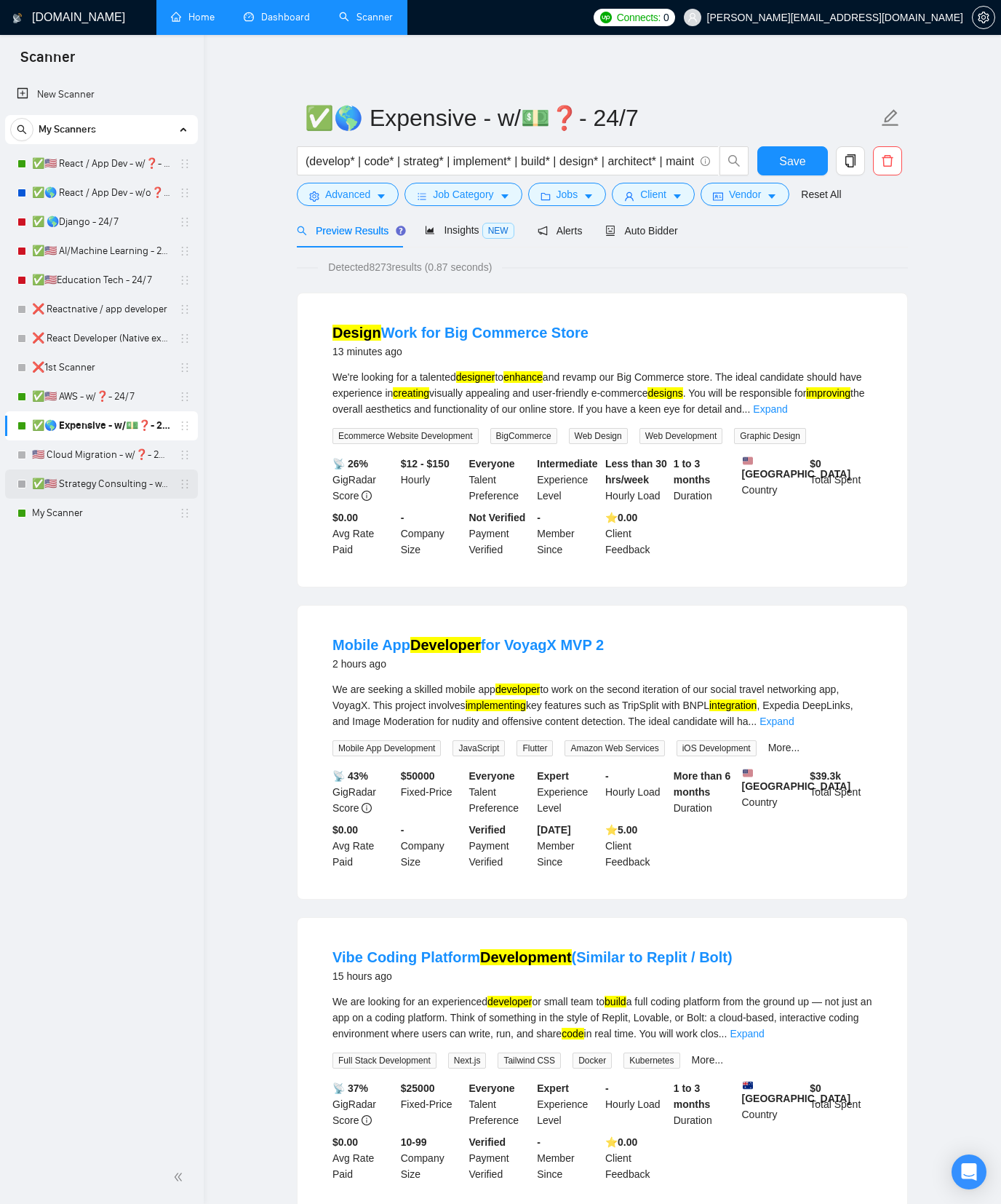
click at [127, 484] on link "✅🇺🇸 Strategy Consulting - w/❓- 24/7" at bounding box center [101, 484] width 138 height 29
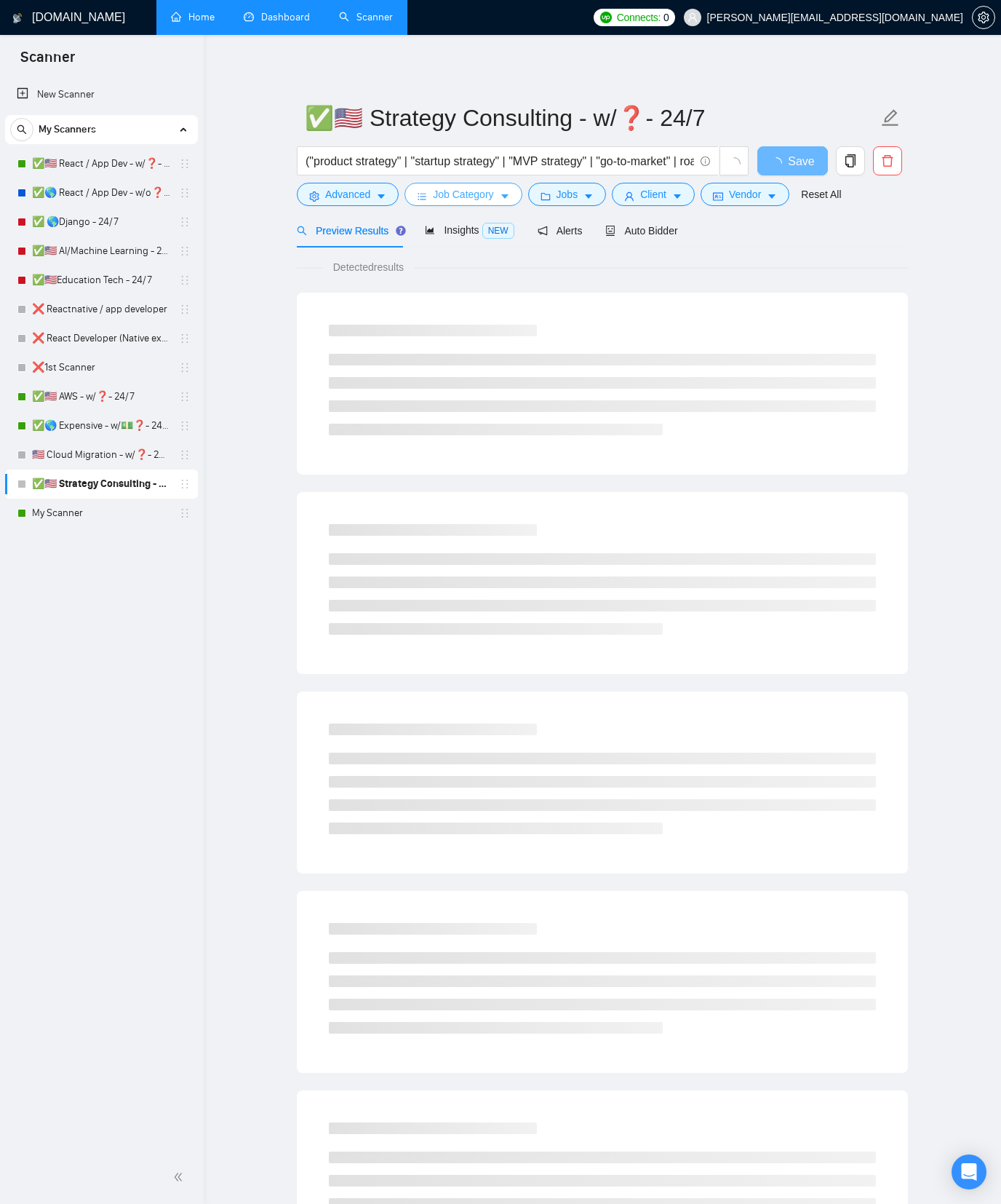
click at [471, 193] on span "Job Category" at bounding box center [464, 195] width 61 height 16
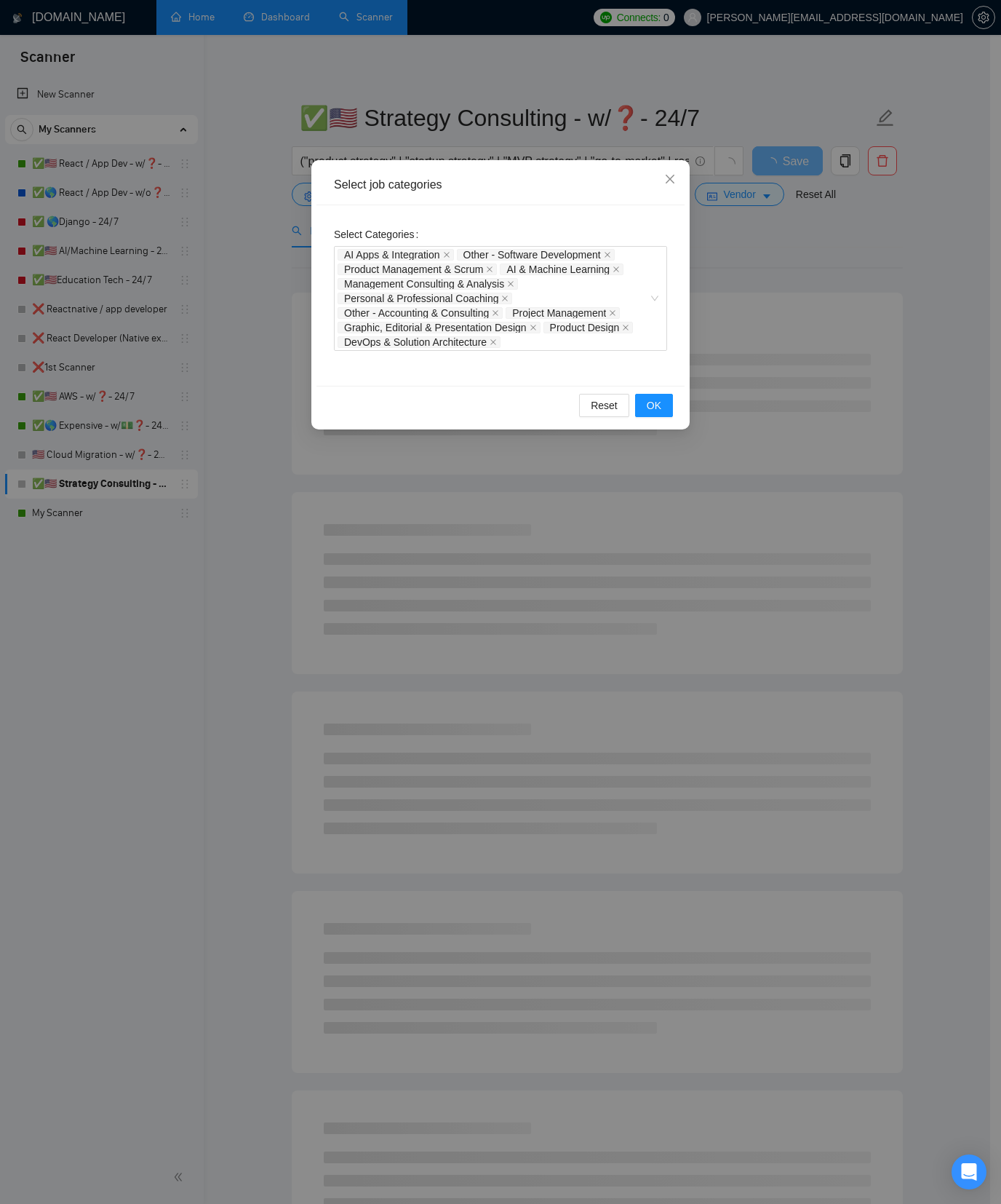
click at [237, 359] on div "Select job categories Select Categories AI Apps & Integration Other - Software …" at bounding box center [500, 602] width 1001 height 1204
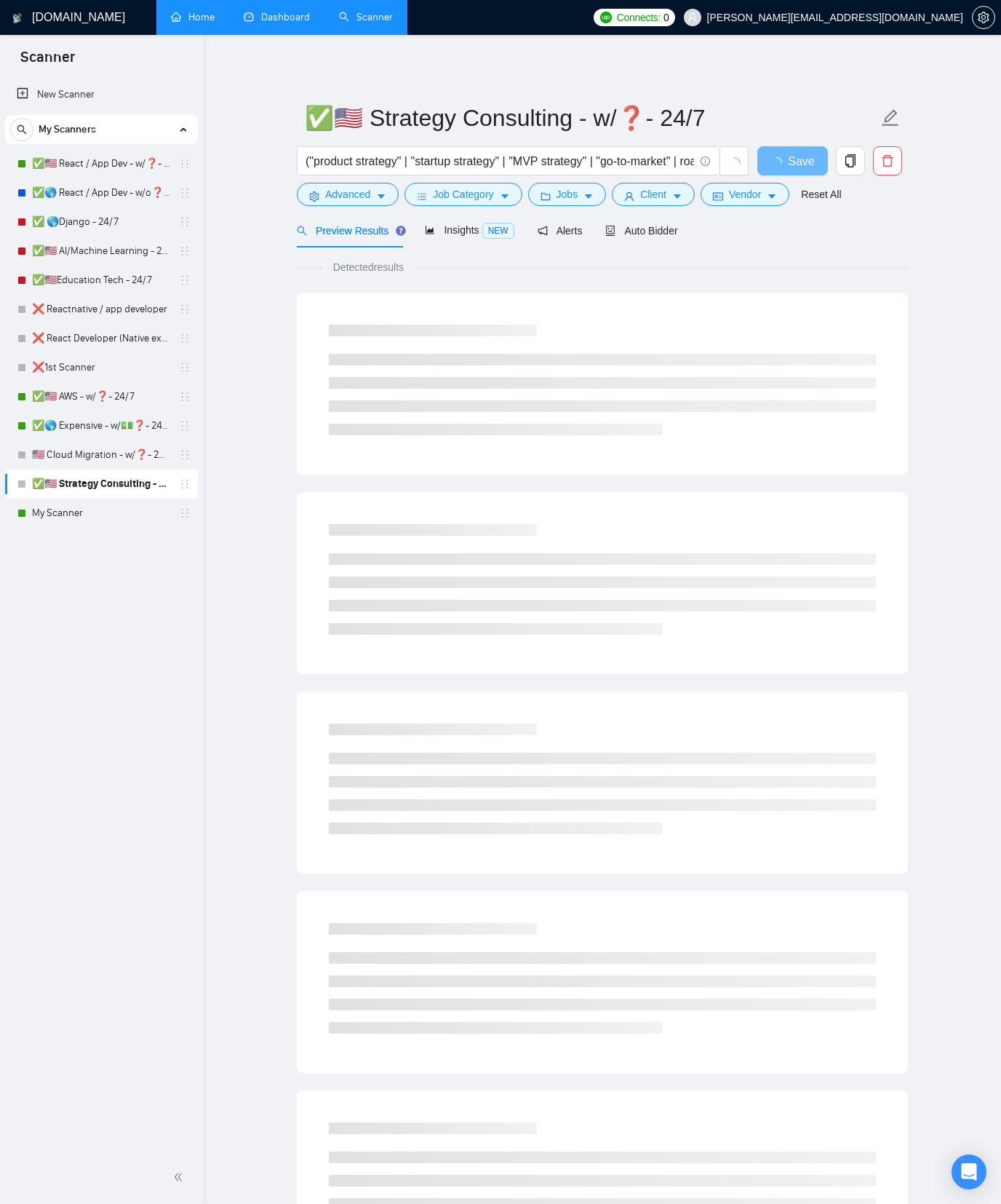
click at [240, 274] on main "✅🇺🇸 Strategy Consulting - w/❓- 24/7 ("product strategy" | "startup strategy" | …" at bounding box center [603, 666] width 751 height 1214
click at [244, 177] on main "✅🇺🇸 Strategy Consulting - w/❓- 24/7 ("product strategy" | "startup strategy" | …" at bounding box center [603, 666] width 751 height 1214
click at [89, 170] on link "✅🇺🇸 React / App Dev - w/❓- MWF" at bounding box center [101, 163] width 138 height 29
click at [137, 220] on link "✅ 🌎Django - 24/7" at bounding box center [101, 222] width 138 height 29
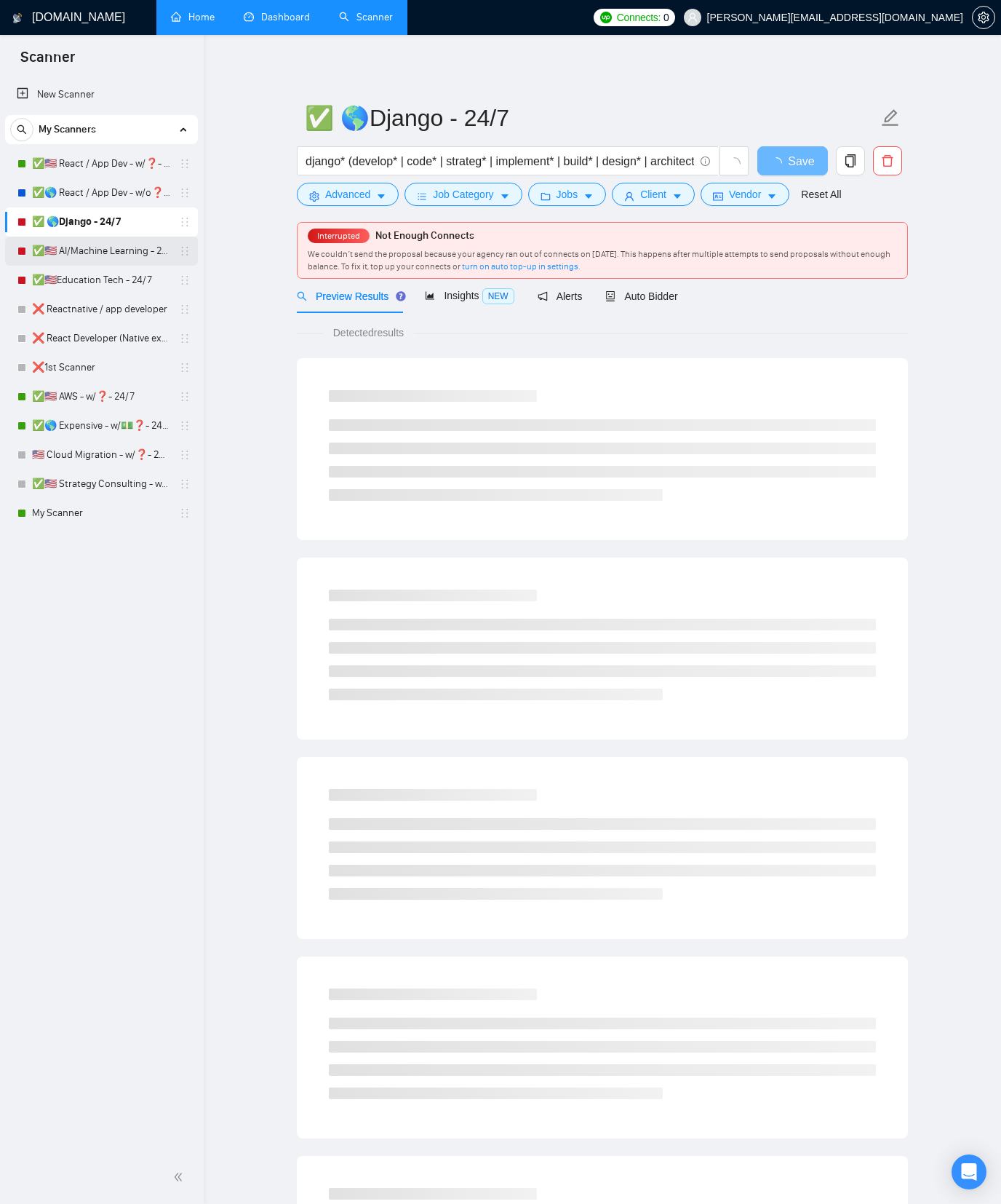
click at [135, 250] on link "✅🇺🇸 AI/Machine Learning - 24/7" at bounding box center [101, 251] width 138 height 29
click at [130, 280] on link "✅🇺🇸Education Tech - 24/7" at bounding box center [101, 280] width 138 height 29
click at [134, 399] on link "✅🇺🇸 AWS - w/❓- 24/7" at bounding box center [101, 396] width 138 height 29
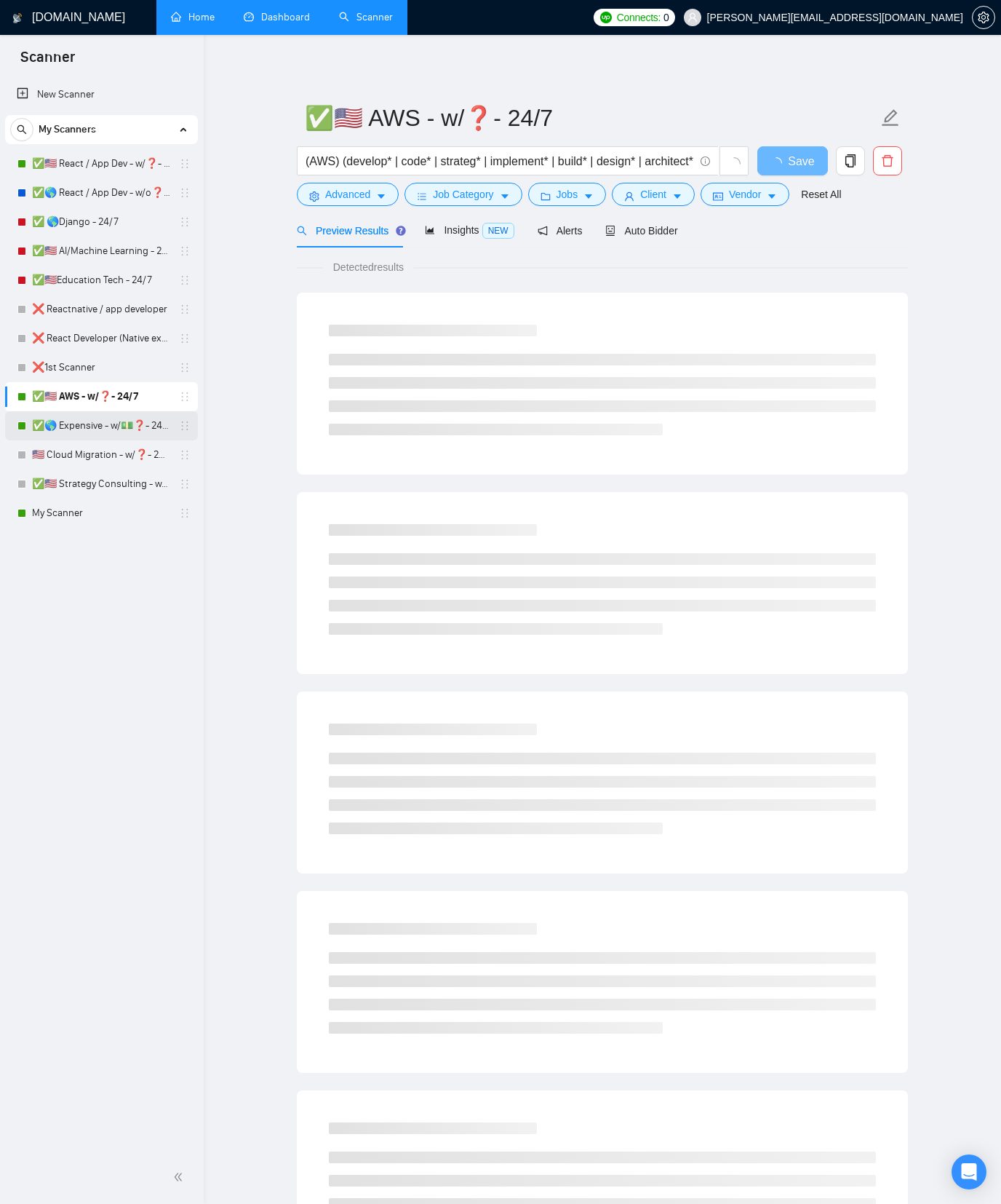
click at [138, 425] on link "✅🌎 Expensive - w/💵❓- 24/7" at bounding box center [101, 425] width 138 height 29
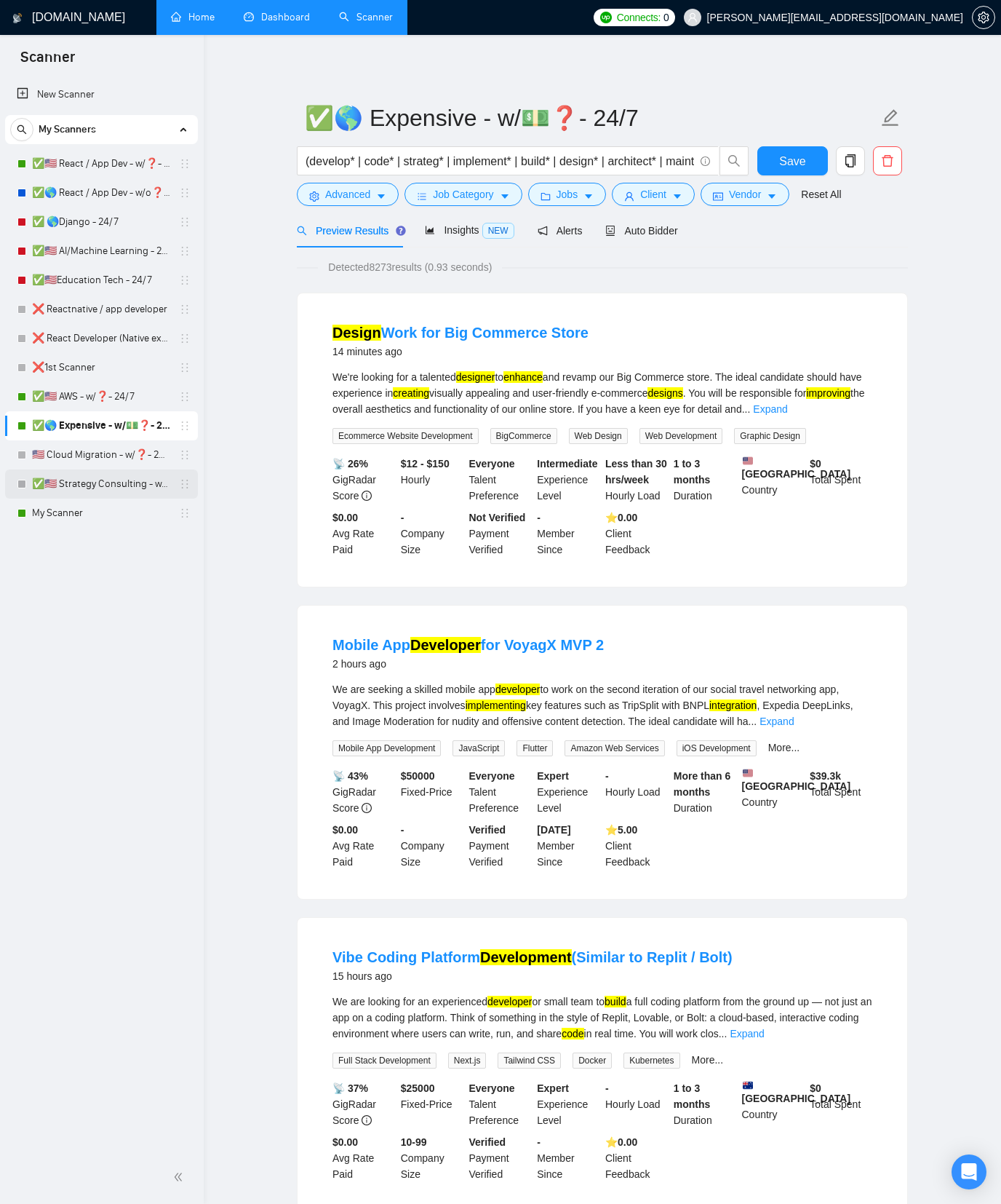
click at [139, 485] on link "✅🇺🇸 Strategy Consulting - w/❓- 24/7" at bounding box center [101, 484] width 138 height 29
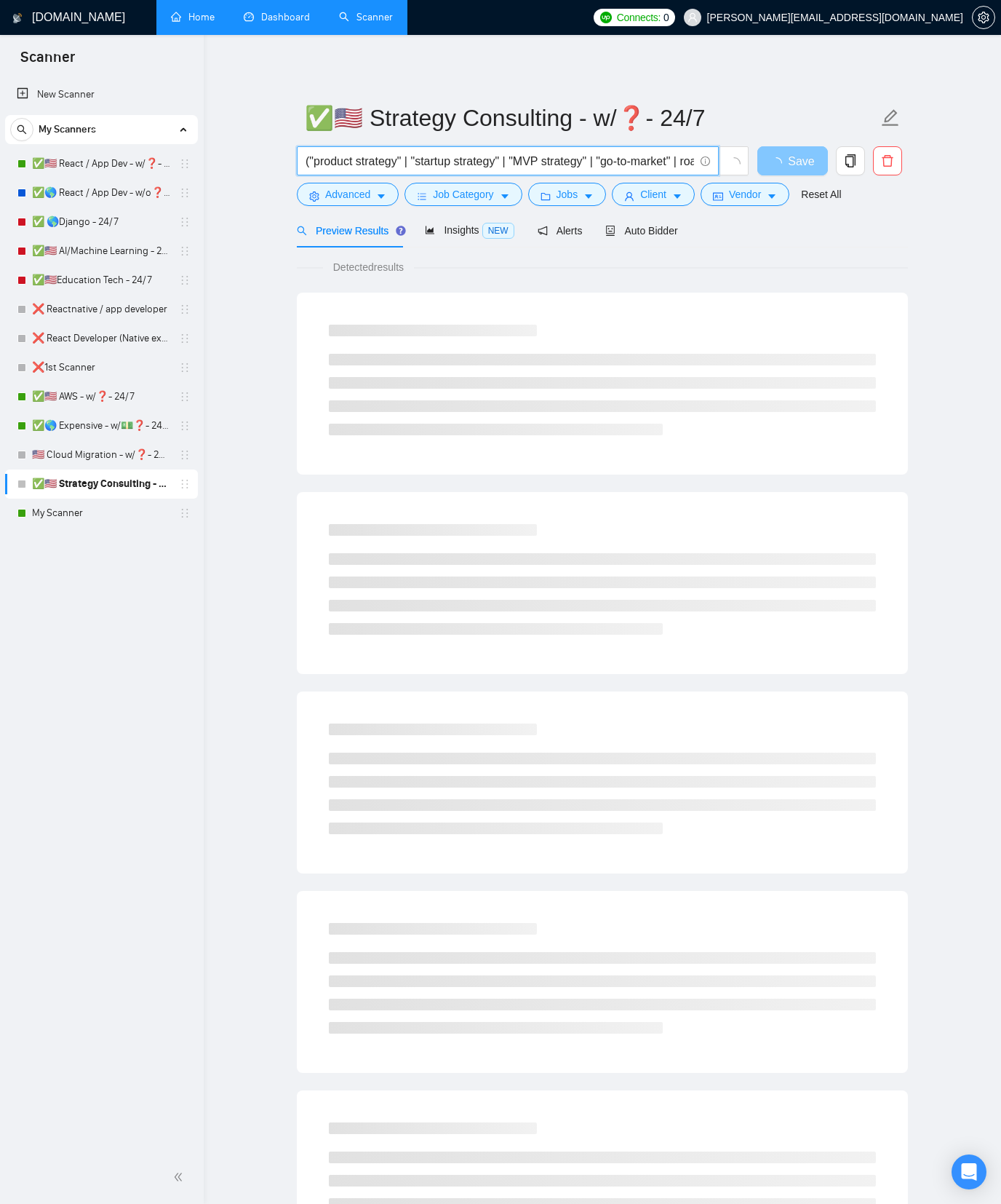
drag, startPoint x: 594, startPoint y: 158, endPoint x: 774, endPoint y: 148, distance: 180.3
click at [774, 148] on div "("product strategy" | "startup strategy" | "MVP strategy" | "go-to-market" | ro…" at bounding box center [600, 164] width 611 height 36
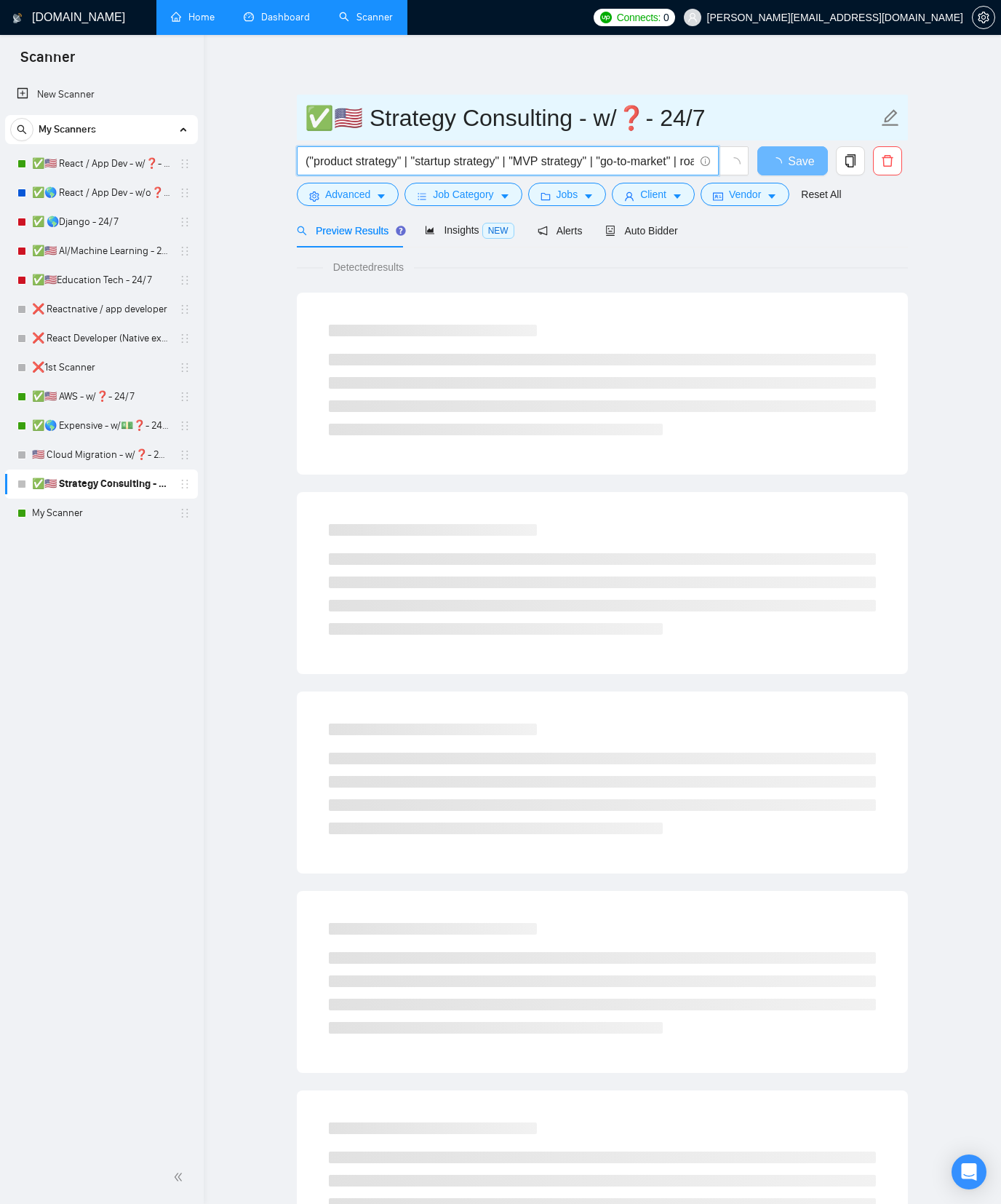
scroll to position [0, 424]
drag, startPoint x: 624, startPoint y: 164, endPoint x: 708, endPoint y: 114, distance: 97.8
click at [744, 146] on span "("product strategy" | "startup strategy" | "MVP strategy" | "go-to-market" | ro…" at bounding box center [523, 160] width 452 height 29
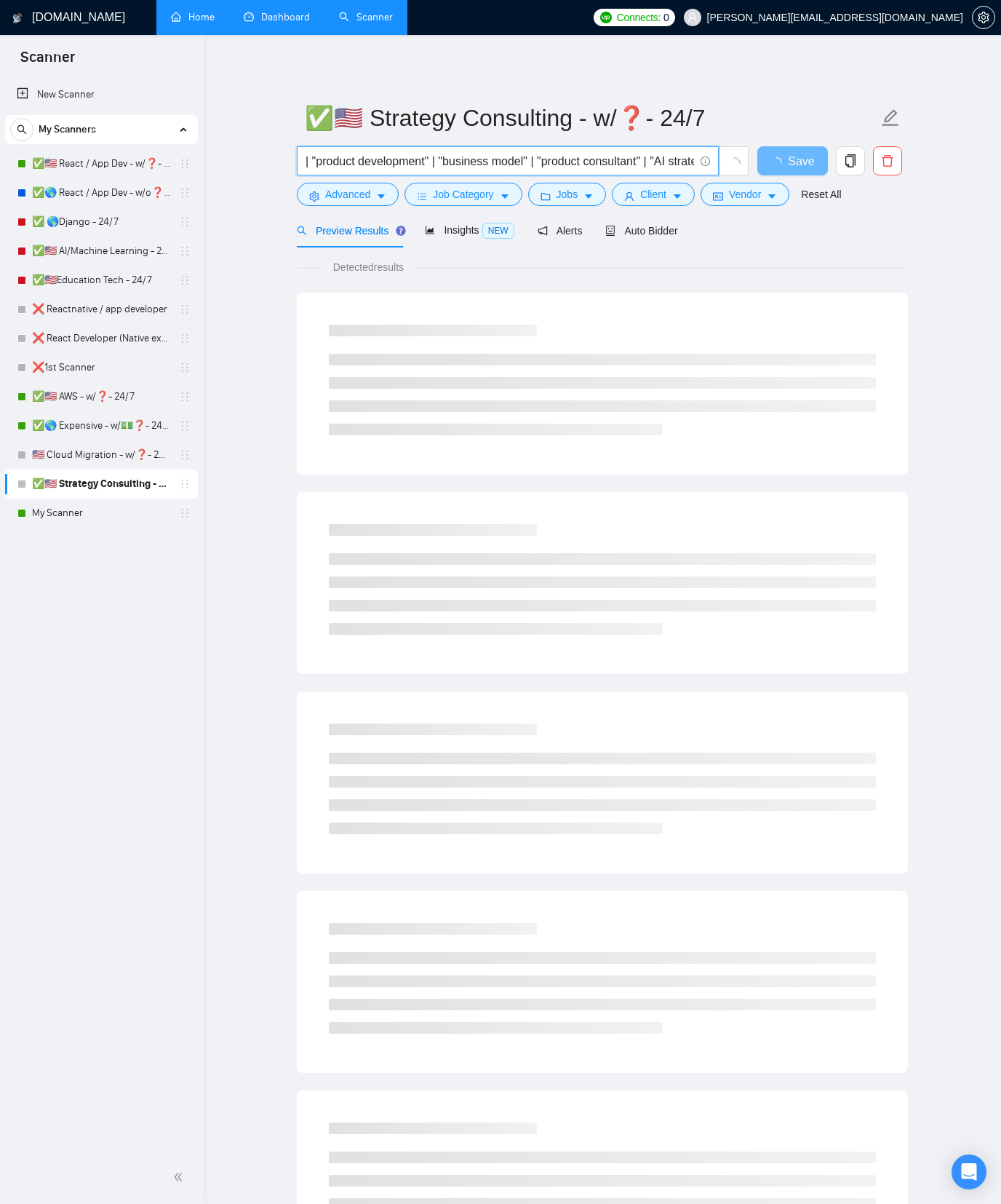
click at [626, 56] on div "[DOMAIN_NAME] Home Dashboard Scanner Connects: 0 [PERSON_NAME][EMAIL_ADDRESS][D…" at bounding box center [603, 692] width 798 height 1384
click at [291, 193] on main "✅🇺🇸 Strategy Consulting - w/❓- 24/7 ("product strategy" | "startup strategy" | …" at bounding box center [603, 666] width 751 height 1214
